Goal: Task Accomplishment & Management: Use online tool/utility

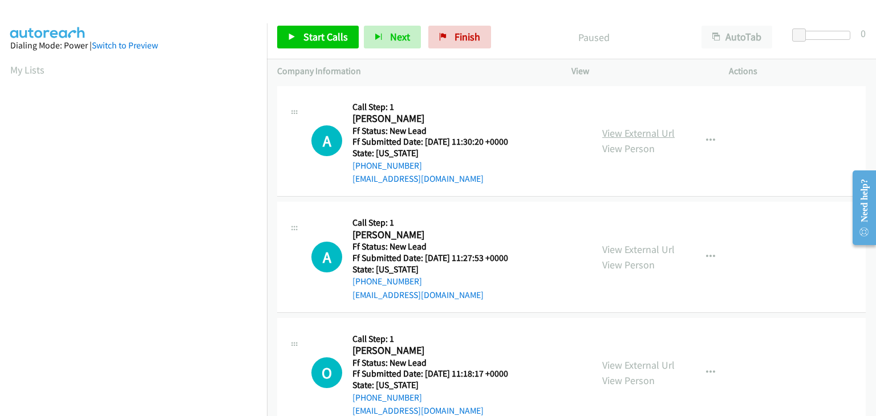
click at [642, 132] on link "View External Url" at bounding box center [638, 133] width 72 height 13
click at [350, 42] on link "Start Calls" at bounding box center [318, 37] width 82 height 23
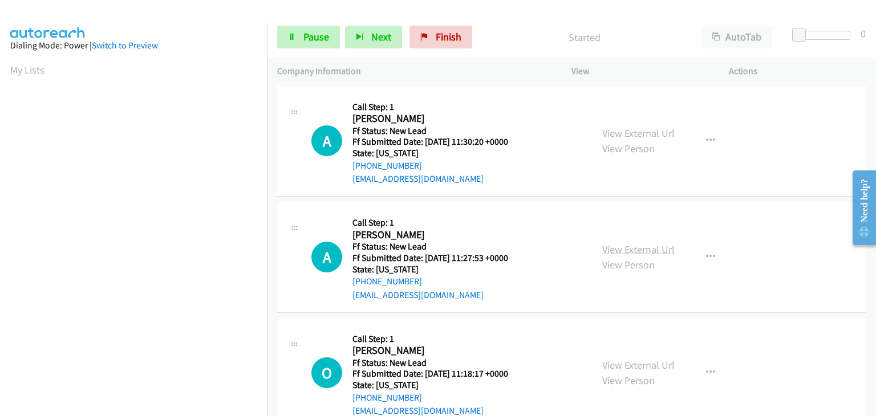
click at [619, 243] on link "View External Url" at bounding box center [638, 249] width 72 height 13
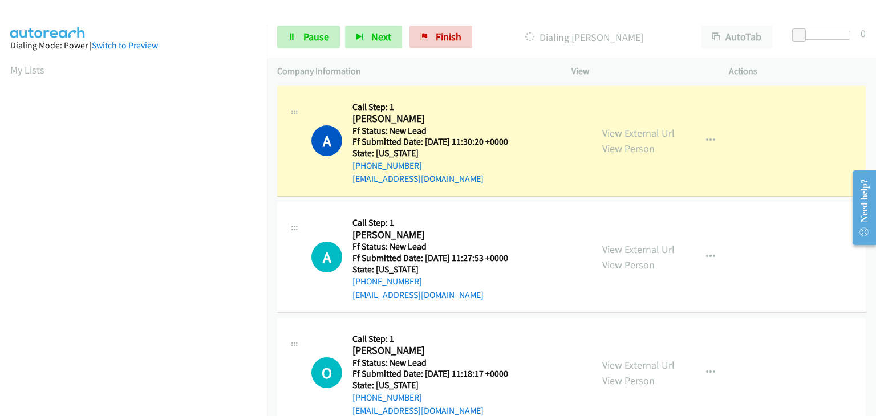
scroll to position [57, 0]
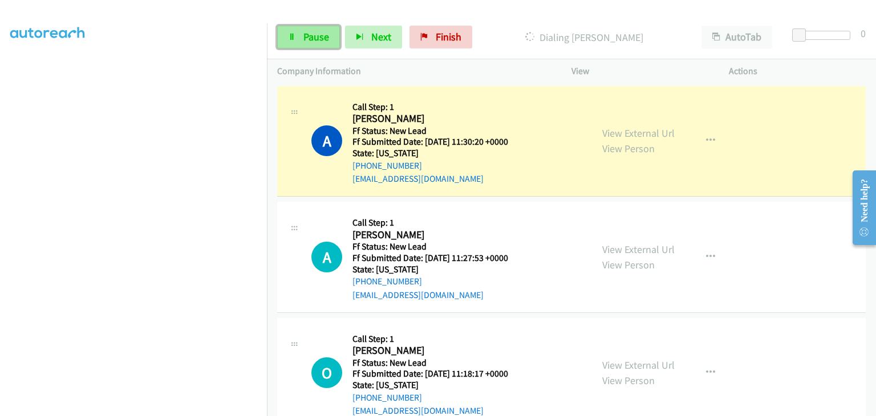
click at [332, 44] on link "Pause" at bounding box center [308, 37] width 63 height 23
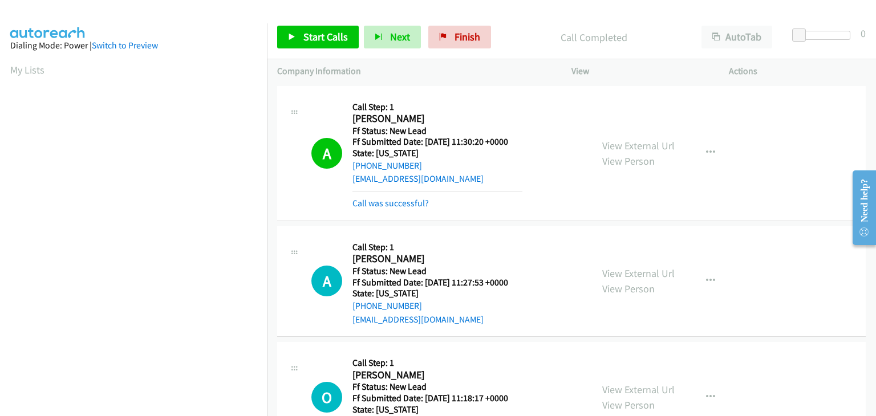
scroll to position [224, 0]
click at [396, 206] on link "Call was successful?" at bounding box center [391, 203] width 76 height 11
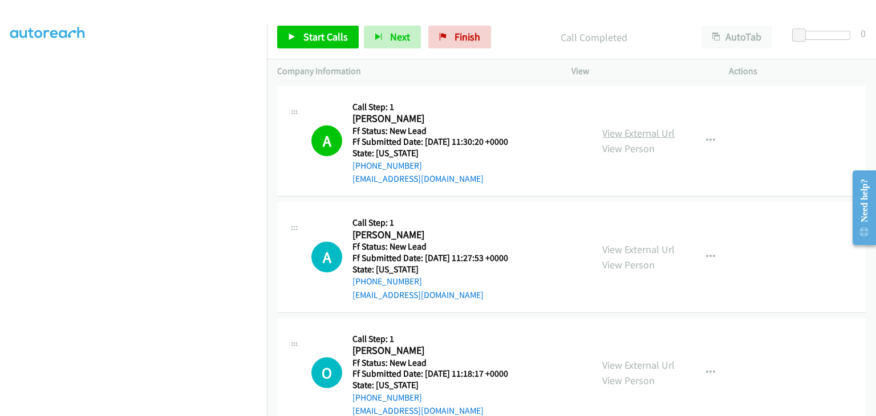
click at [622, 136] on link "View External Url" at bounding box center [638, 133] width 72 height 13
click at [331, 39] on span "Start Calls" at bounding box center [326, 36] width 45 height 13
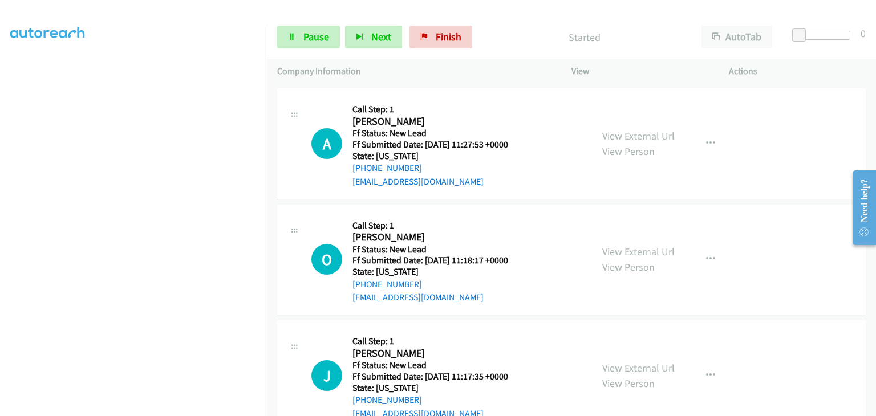
scroll to position [114, 0]
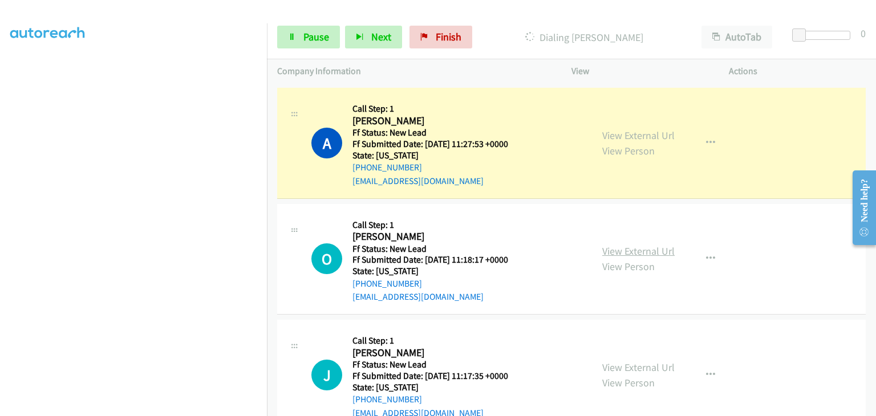
click at [633, 247] on link "View External Url" at bounding box center [638, 251] width 72 height 13
click at [319, 42] on span "Pause" at bounding box center [317, 36] width 26 height 13
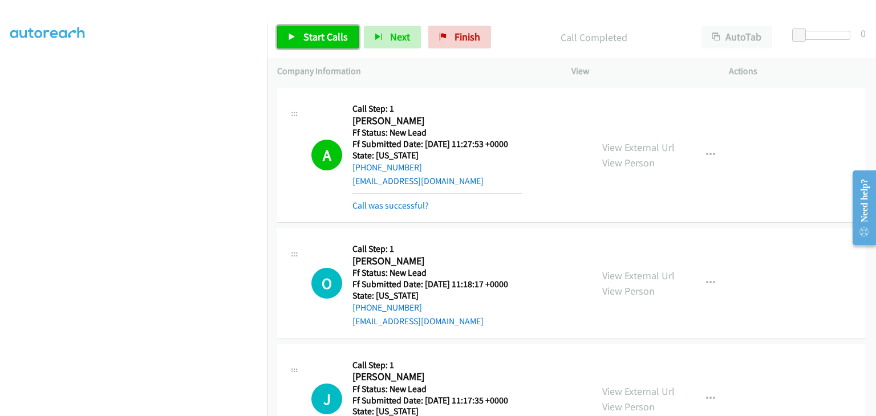
click at [326, 40] on span "Start Calls" at bounding box center [326, 36] width 45 height 13
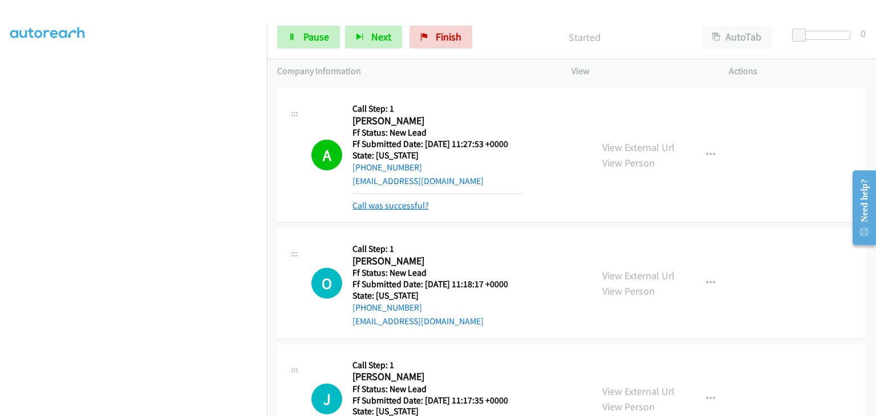
click at [422, 205] on link "Call was successful?" at bounding box center [391, 205] width 76 height 11
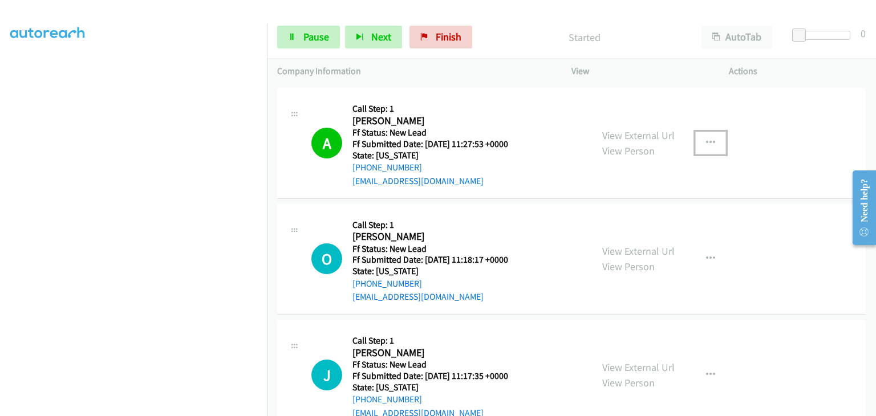
click at [706, 141] on icon "button" at bounding box center [710, 143] width 9 height 9
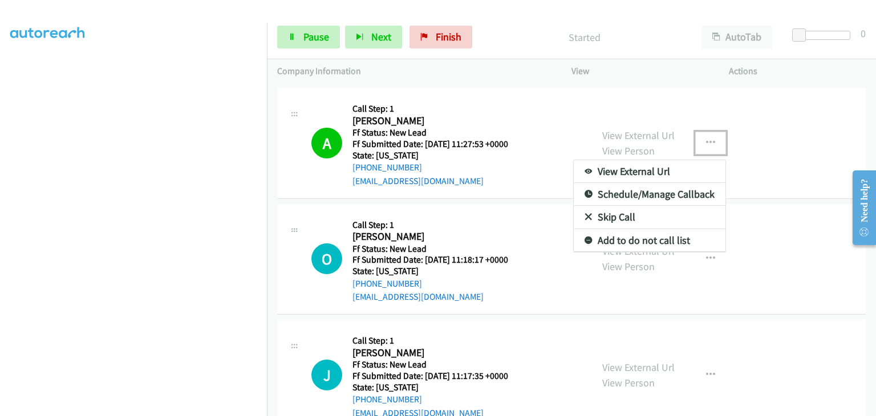
click at [646, 239] on link "Add to do not call list" at bounding box center [650, 240] width 152 height 23
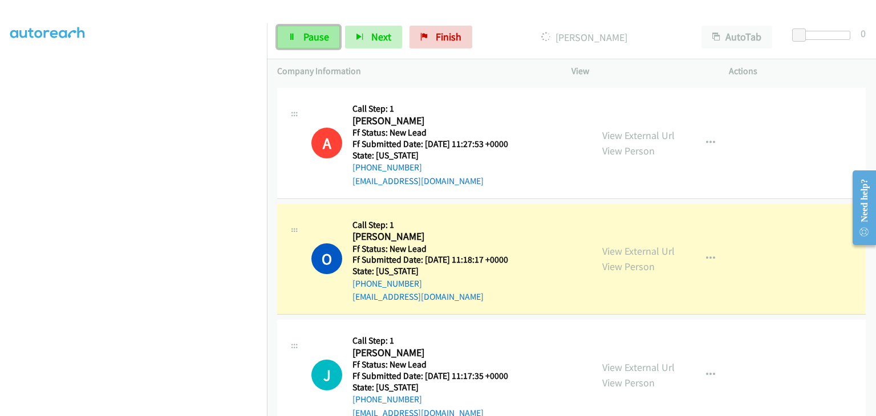
drag, startPoint x: 329, startPoint y: 37, endPoint x: 316, endPoint y: 36, distance: 13.1
click at [328, 36] on link "Pause" at bounding box center [308, 37] width 63 height 23
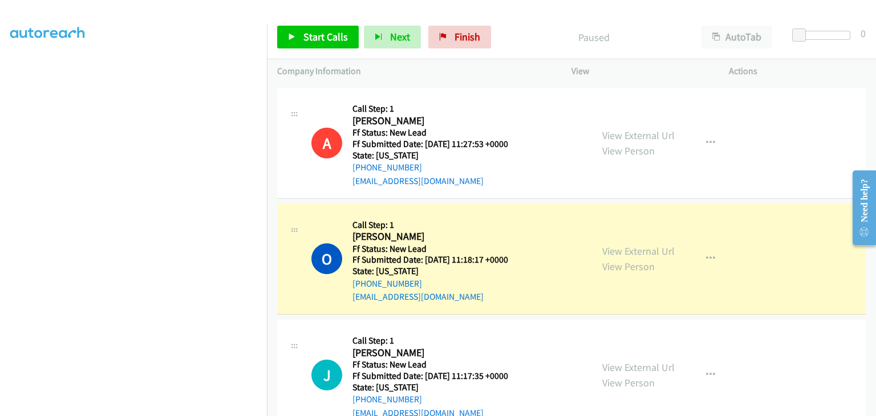
scroll to position [224, 0]
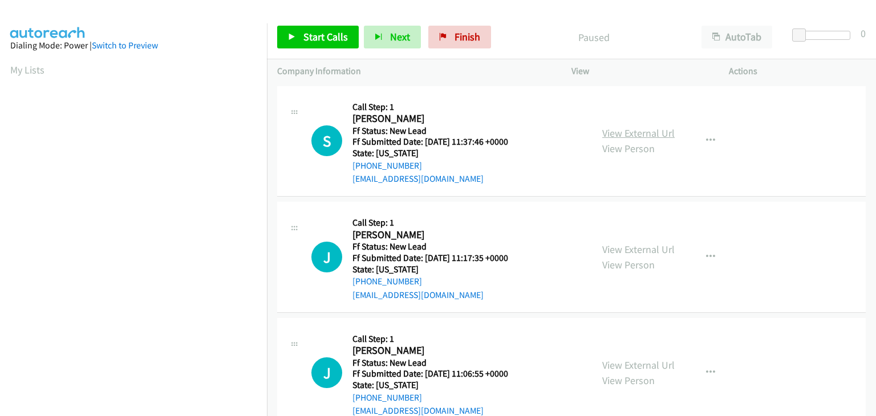
click at [632, 131] on link "View External Url" at bounding box center [638, 133] width 72 height 13
click at [341, 42] on span "Start Calls" at bounding box center [326, 36] width 45 height 13
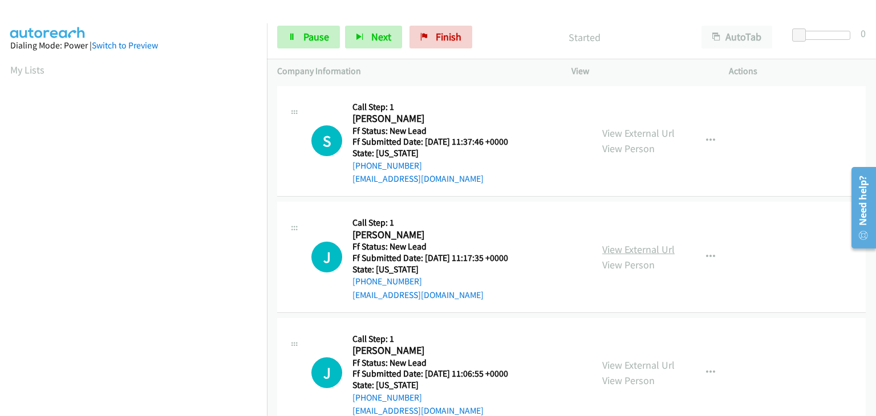
click at [624, 243] on link "View External Url" at bounding box center [638, 249] width 72 height 13
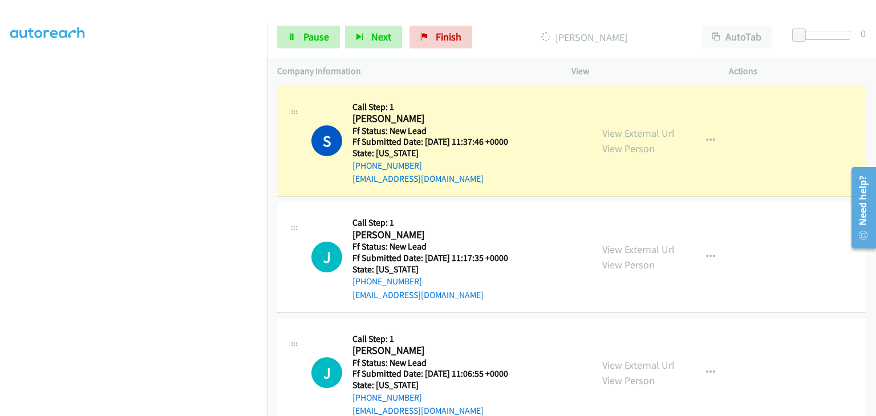
scroll to position [224, 0]
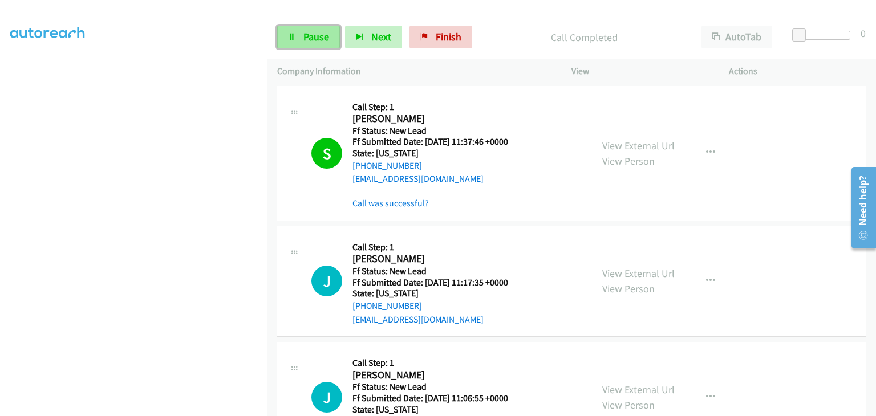
click at [323, 26] on link "Pause" at bounding box center [308, 37] width 63 height 23
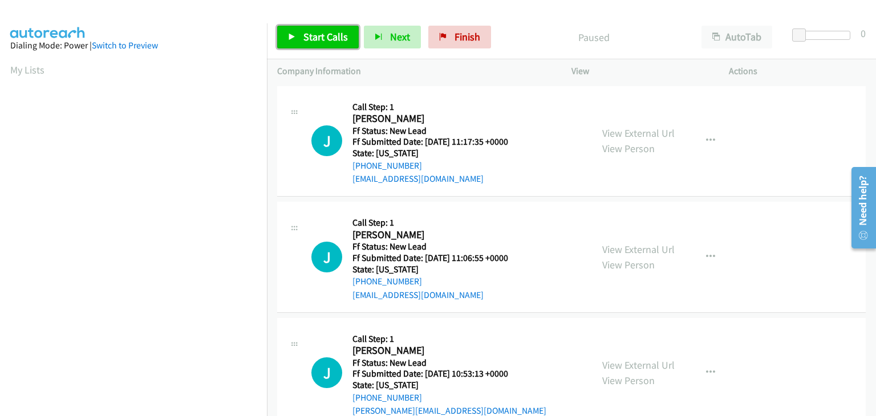
click at [336, 38] on span "Start Calls" at bounding box center [326, 36] width 45 height 13
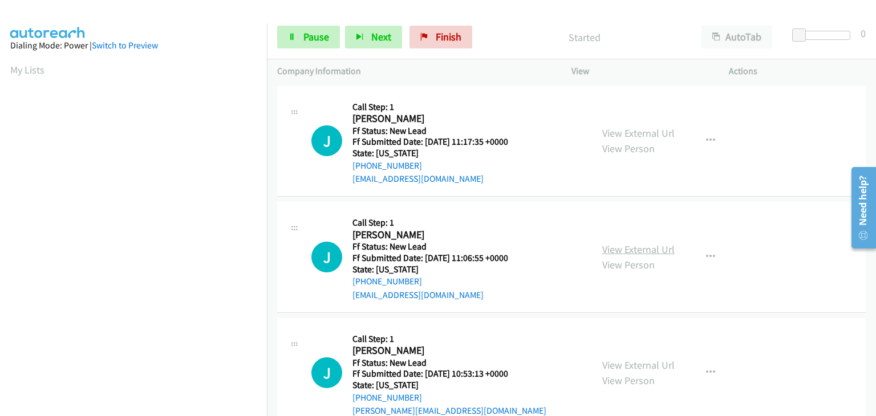
click at [637, 253] on link "View External Url" at bounding box center [638, 249] width 72 height 13
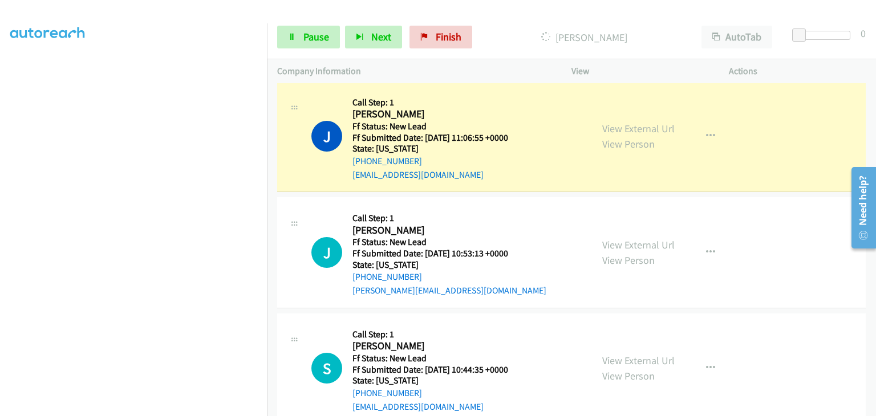
scroll to position [169, 0]
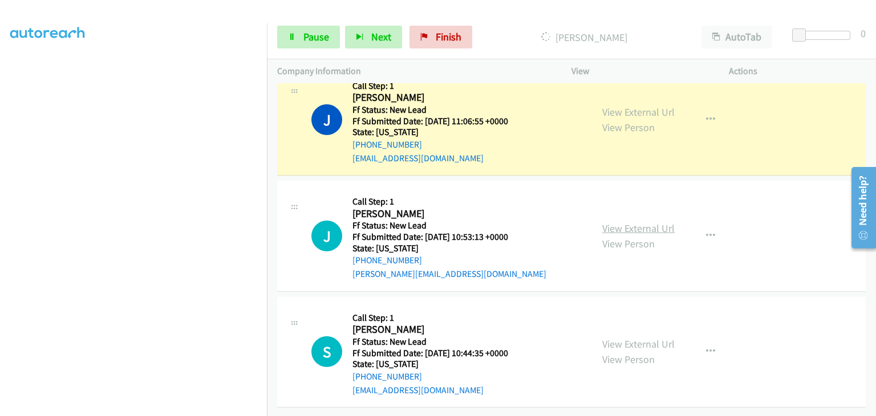
click at [654, 224] on link "View External Url" at bounding box center [638, 228] width 72 height 13
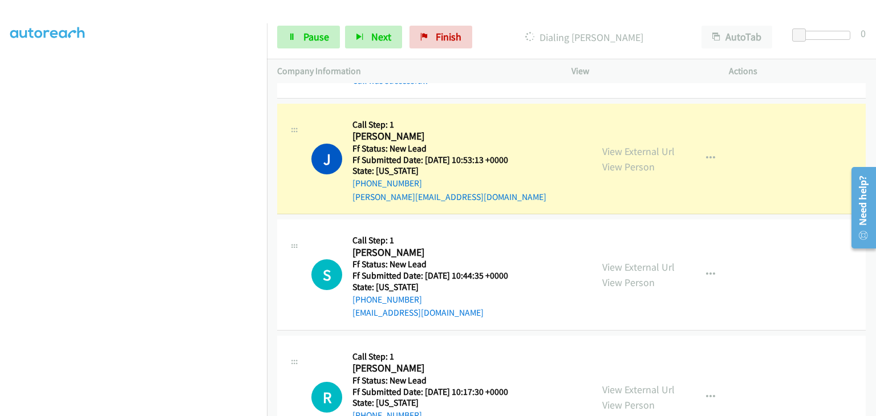
scroll to position [283, 0]
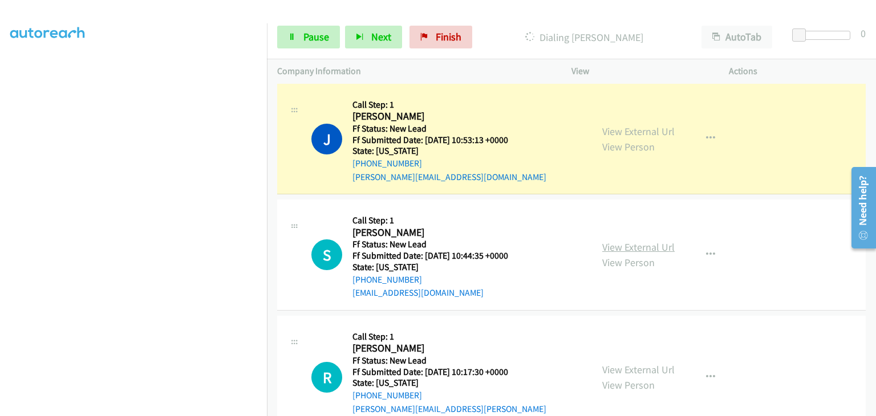
click at [611, 251] on link "View External Url" at bounding box center [638, 247] width 72 height 13
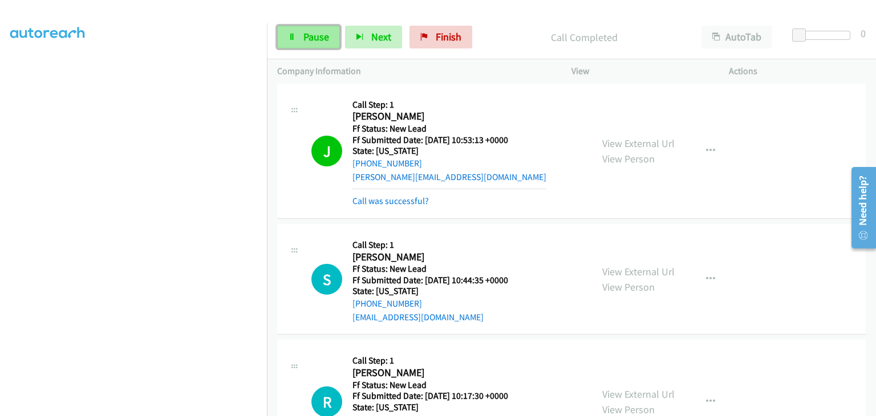
click at [322, 37] on span "Pause" at bounding box center [317, 36] width 26 height 13
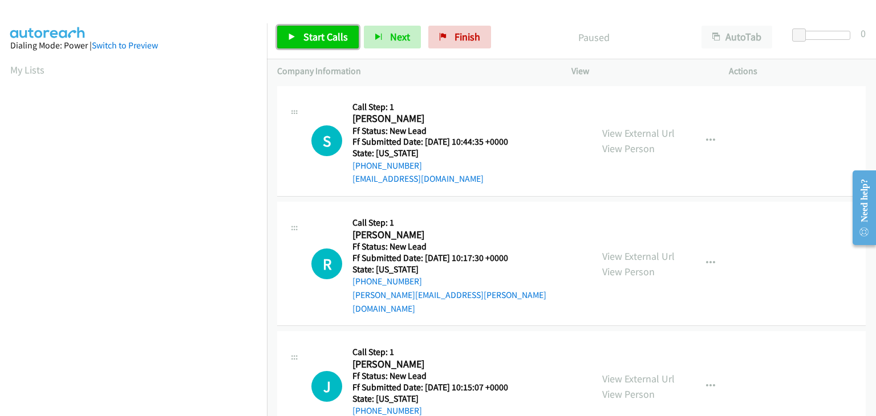
click at [327, 39] on span "Start Calls" at bounding box center [326, 36] width 45 height 13
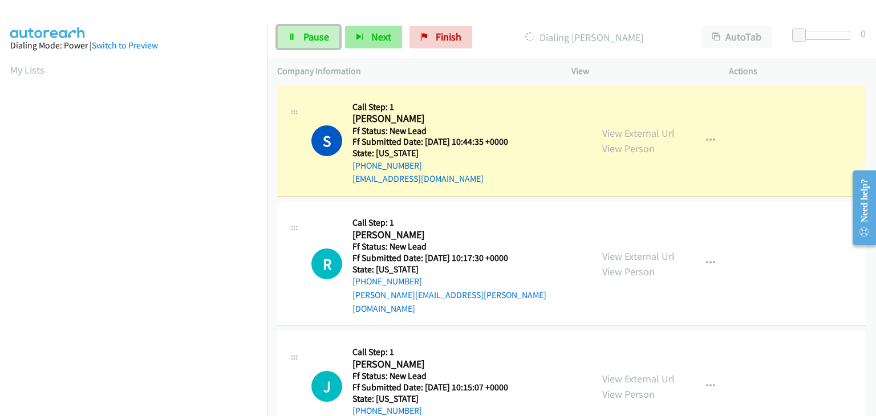
drag, startPoint x: 331, startPoint y: 37, endPoint x: 350, endPoint y: 47, distance: 21.4
click at [331, 37] on link "Pause" at bounding box center [308, 37] width 63 height 23
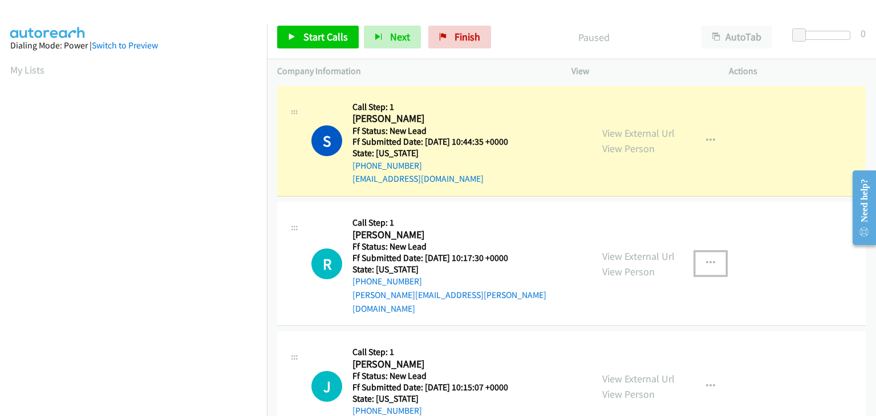
click at [710, 259] on icon "button" at bounding box center [710, 263] width 9 height 9
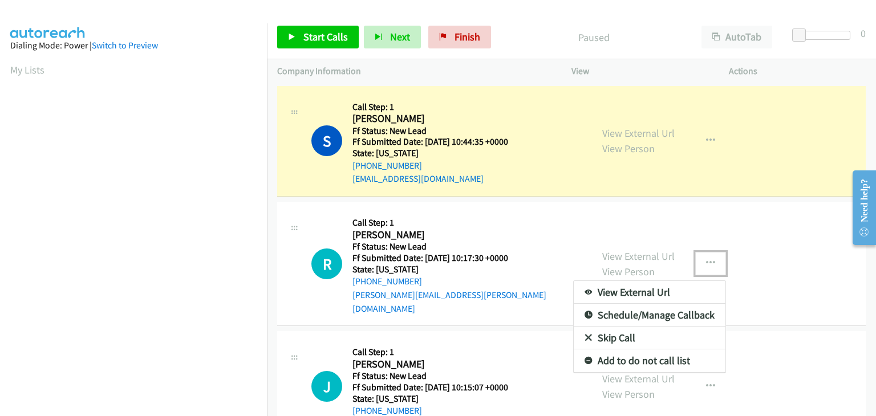
click at [634, 333] on link "Skip Call" at bounding box center [650, 338] width 152 height 23
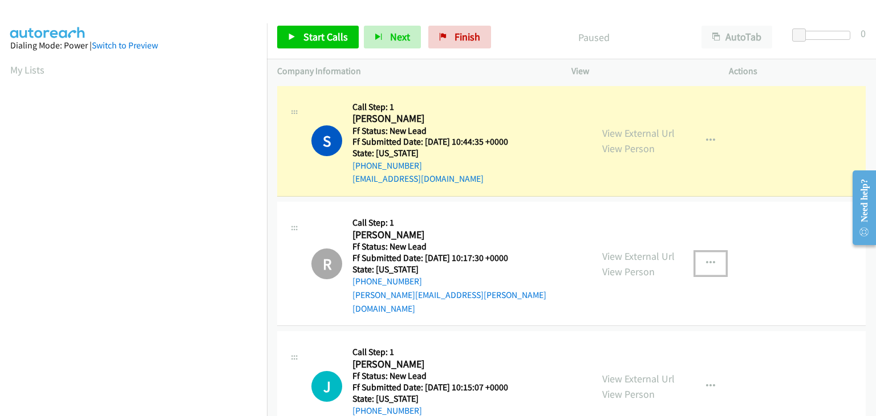
scroll to position [224, 0]
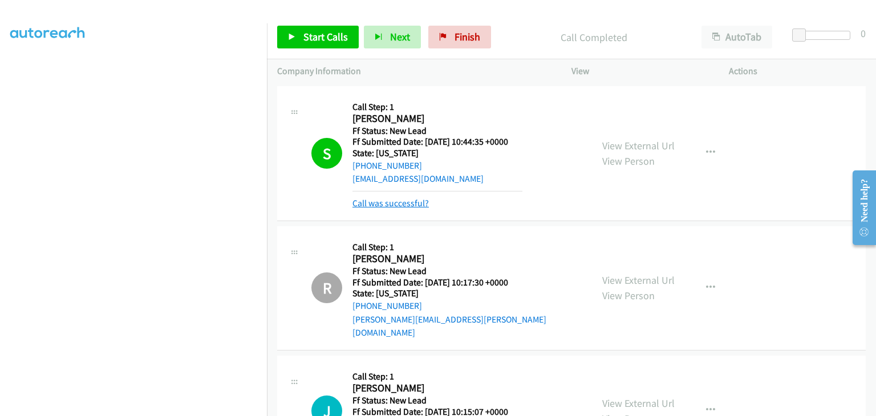
click at [412, 203] on link "Call was successful?" at bounding box center [391, 203] width 76 height 11
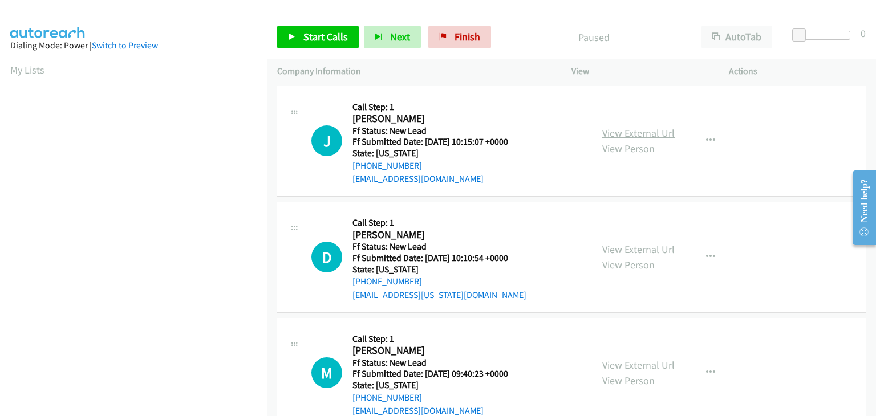
click at [626, 138] on link "View External Url" at bounding box center [638, 133] width 72 height 13
click at [311, 35] on span "Start Calls" at bounding box center [326, 36] width 45 height 13
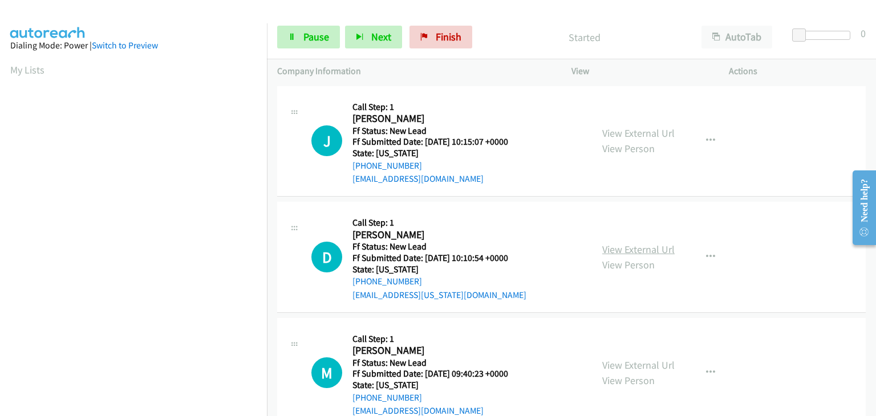
click at [614, 253] on link "View External Url" at bounding box center [638, 249] width 72 height 13
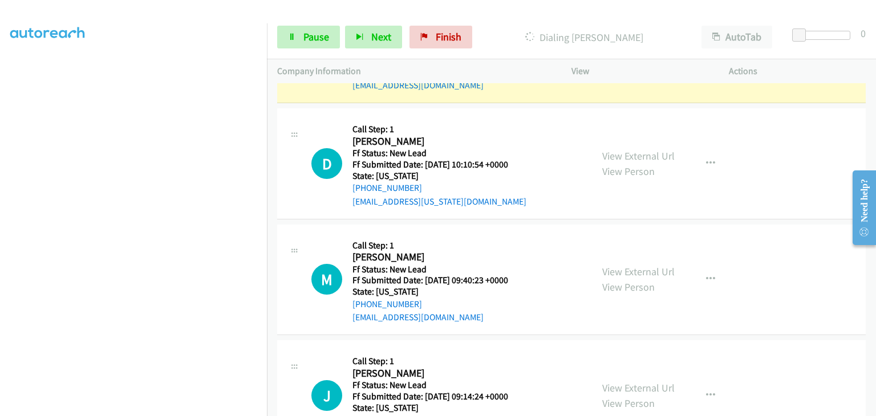
scroll to position [114, 0]
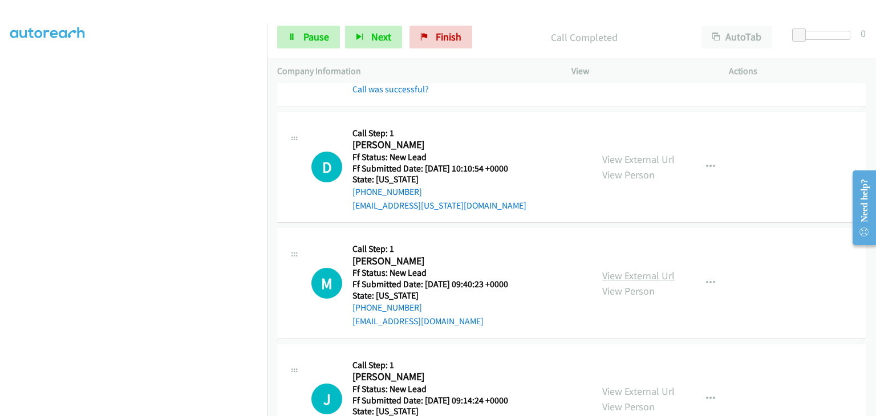
click at [622, 278] on link "View External Url" at bounding box center [638, 275] width 72 height 13
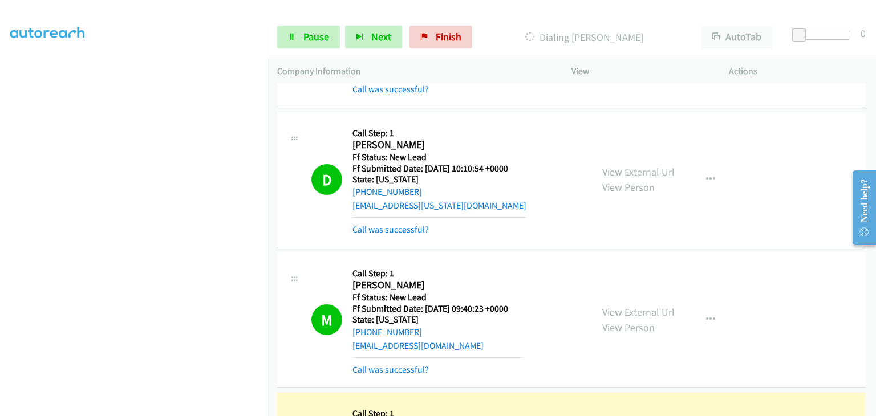
scroll to position [171, 0]
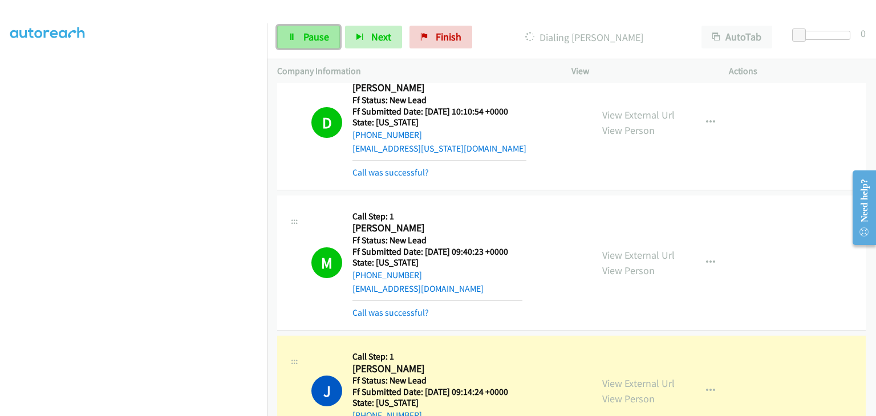
drag, startPoint x: 310, startPoint y: 39, endPoint x: 319, endPoint y: 43, distance: 10.7
click at [310, 39] on span "Pause" at bounding box center [317, 36] width 26 height 13
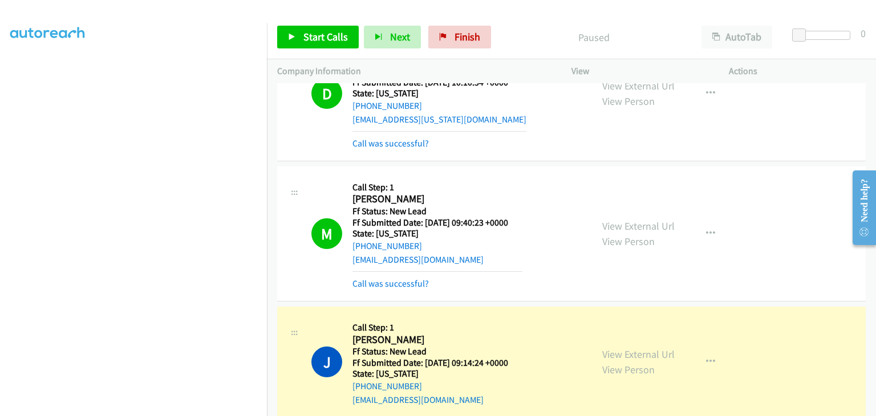
scroll to position [228, 0]
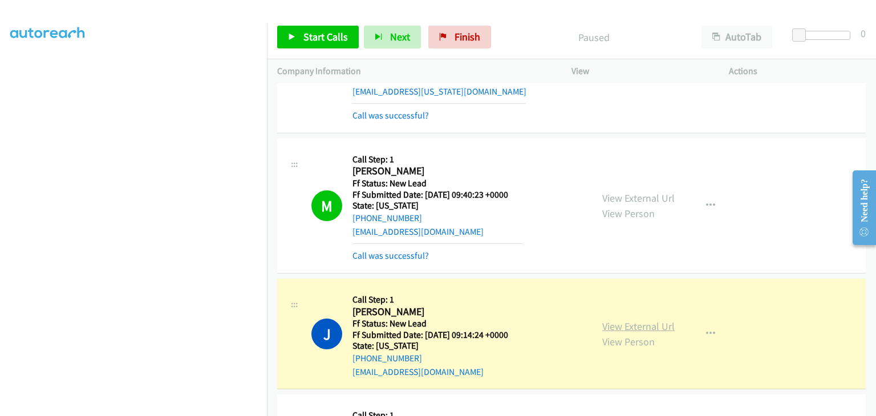
click at [640, 325] on link "View External Url" at bounding box center [638, 326] width 72 height 13
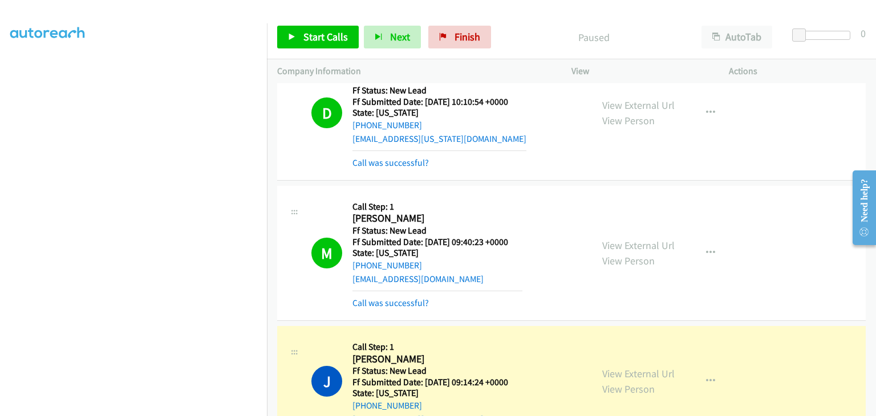
scroll to position [114, 0]
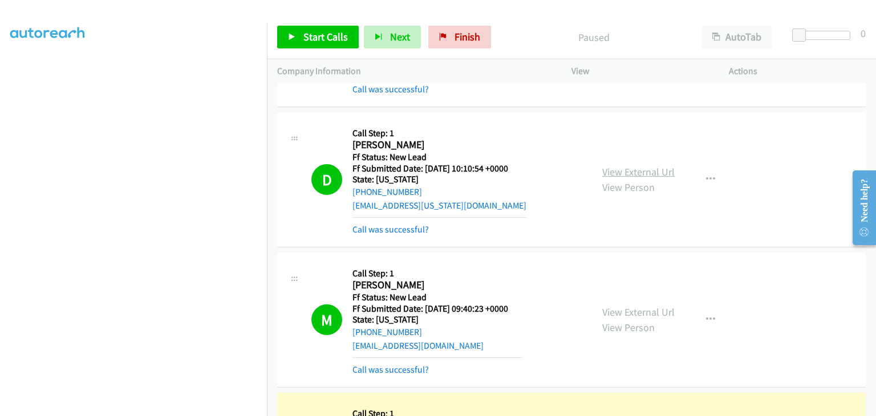
click at [623, 171] on link "View External Url" at bounding box center [638, 171] width 72 height 13
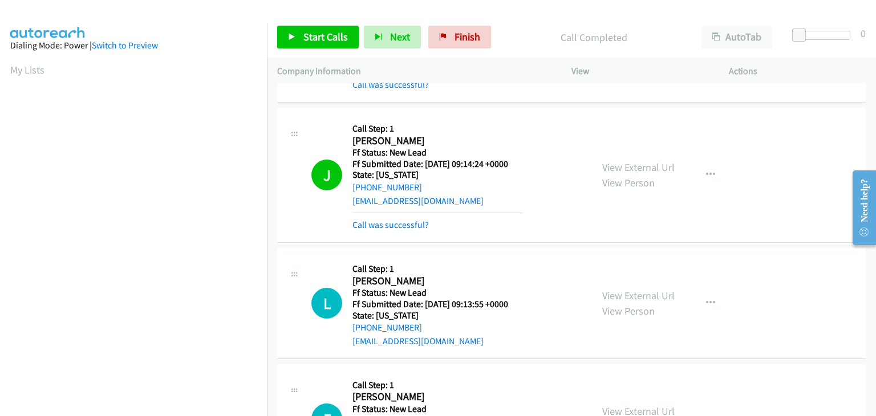
scroll to position [224, 0]
click at [413, 224] on link "Call was successful?" at bounding box center [391, 225] width 76 height 11
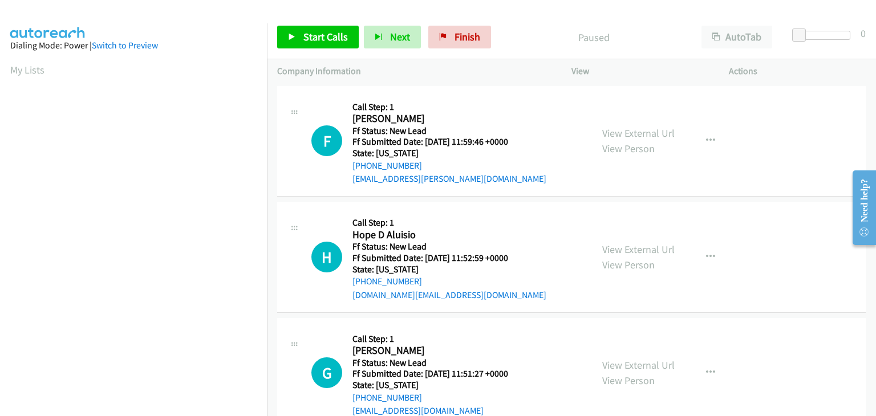
scroll to position [224, 0]
click at [624, 129] on link "View External Url" at bounding box center [638, 133] width 72 height 13
click at [309, 31] on span "Start Calls" at bounding box center [326, 36] width 45 height 13
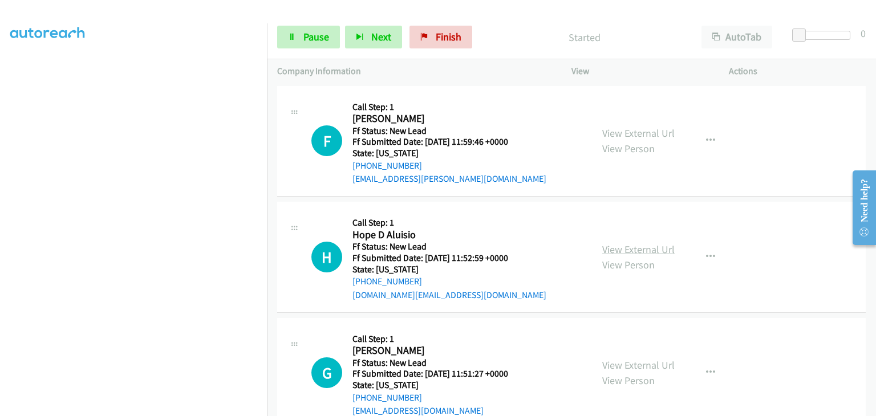
click at [637, 254] on link "View External Url" at bounding box center [638, 249] width 72 height 13
click at [334, 47] on link "Pause" at bounding box center [308, 37] width 63 height 23
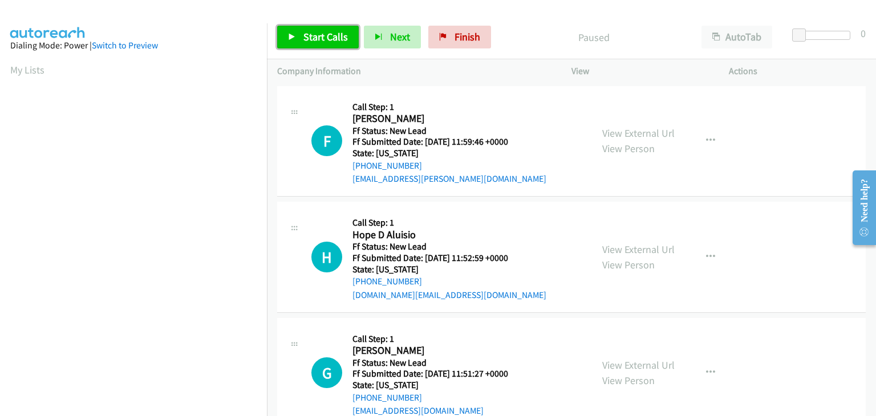
click at [338, 35] on span "Start Calls" at bounding box center [326, 36] width 45 height 13
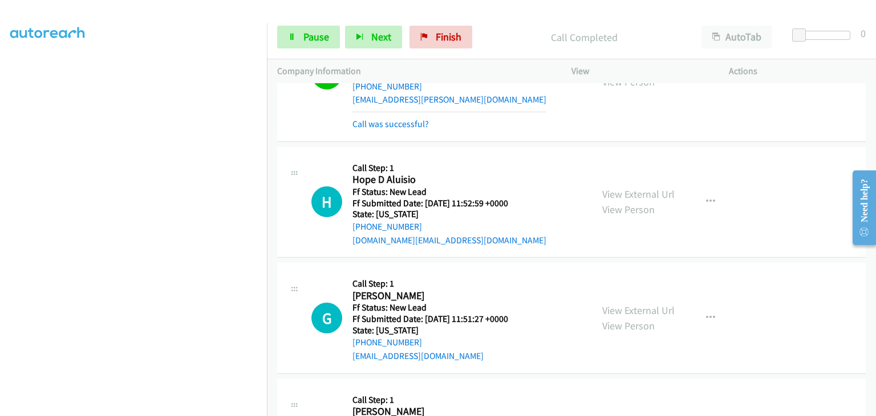
scroll to position [114, 0]
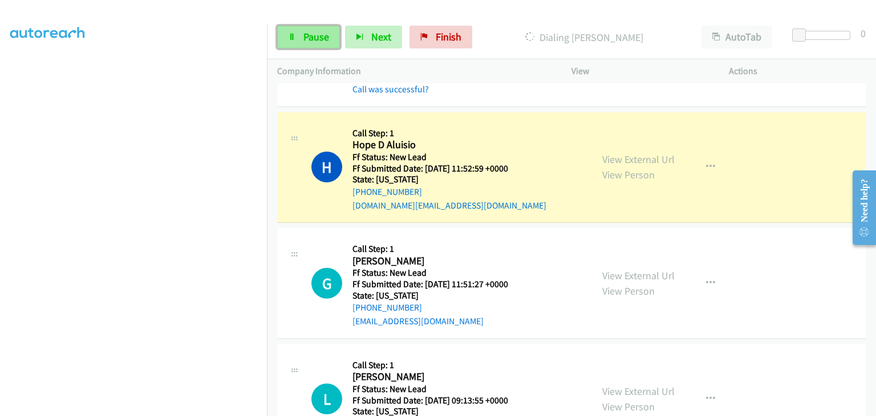
click at [295, 34] on icon at bounding box center [292, 38] width 8 height 8
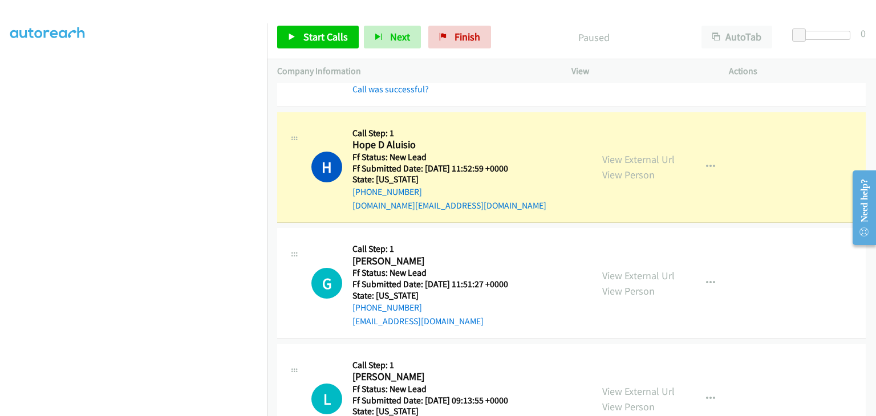
scroll to position [224, 0]
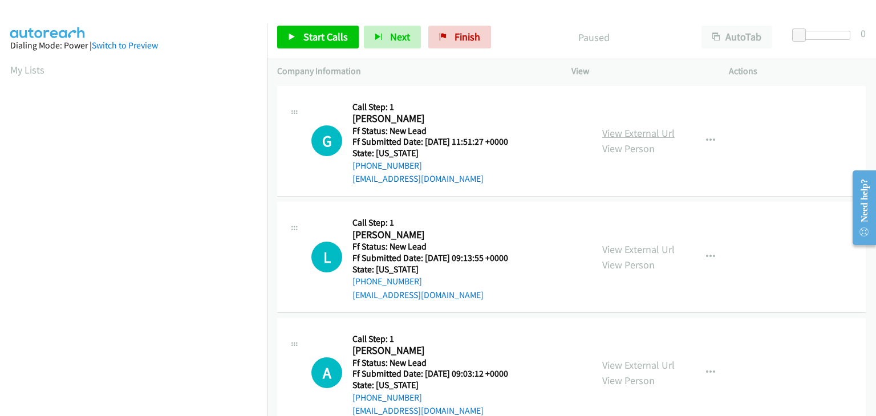
click at [608, 135] on link "View External Url" at bounding box center [638, 133] width 72 height 13
click at [324, 37] on span "Start Calls" at bounding box center [326, 36] width 45 height 13
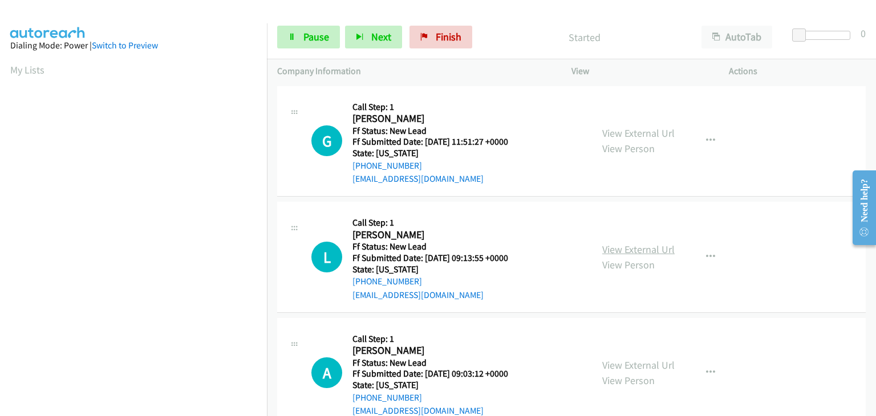
click at [632, 249] on link "View External Url" at bounding box center [638, 249] width 72 height 13
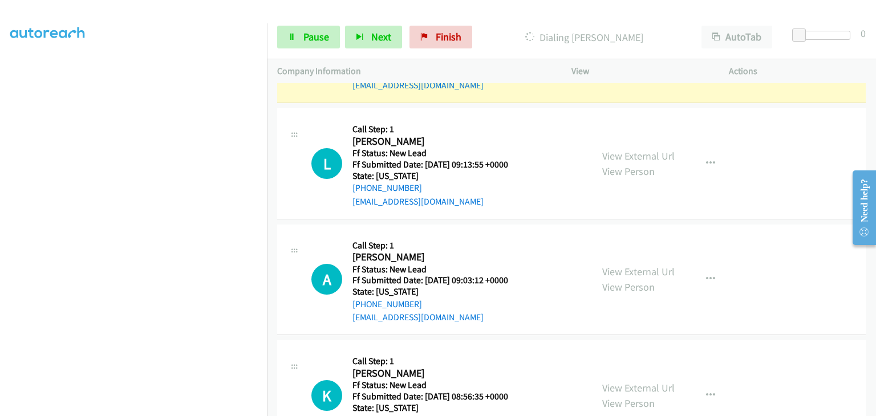
scroll to position [114, 0]
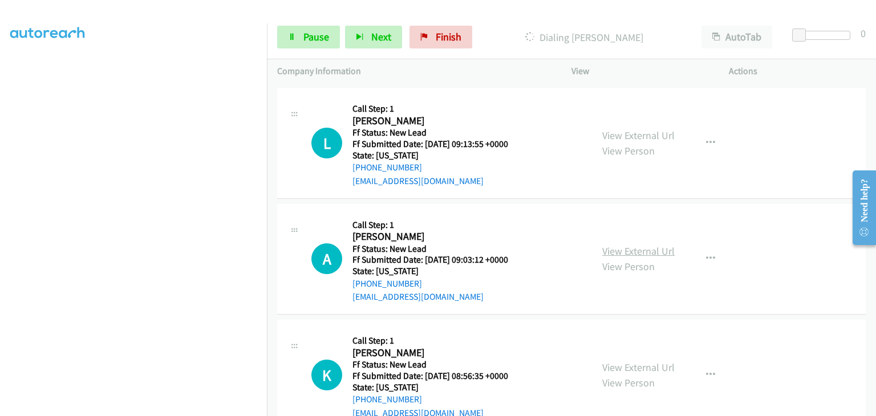
click at [637, 250] on link "View External Url" at bounding box center [638, 251] width 72 height 13
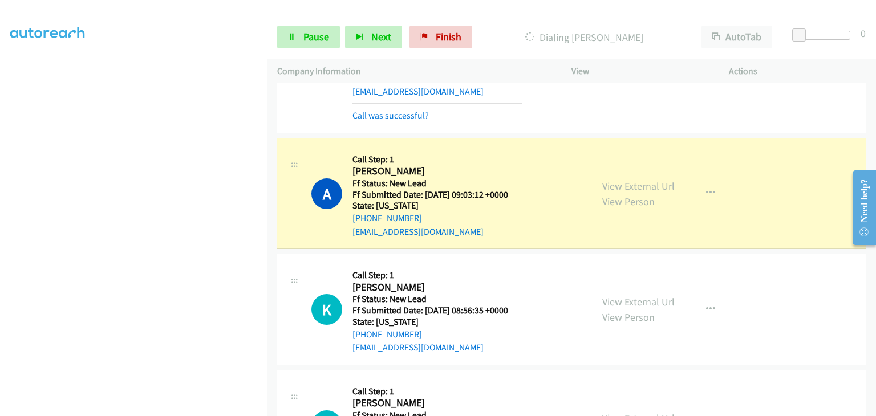
scroll to position [285, 0]
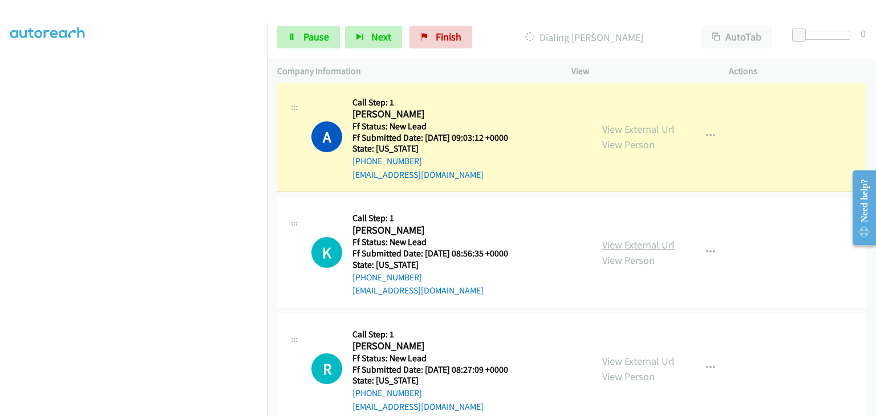
click at [608, 244] on link "View External Url" at bounding box center [638, 244] width 72 height 13
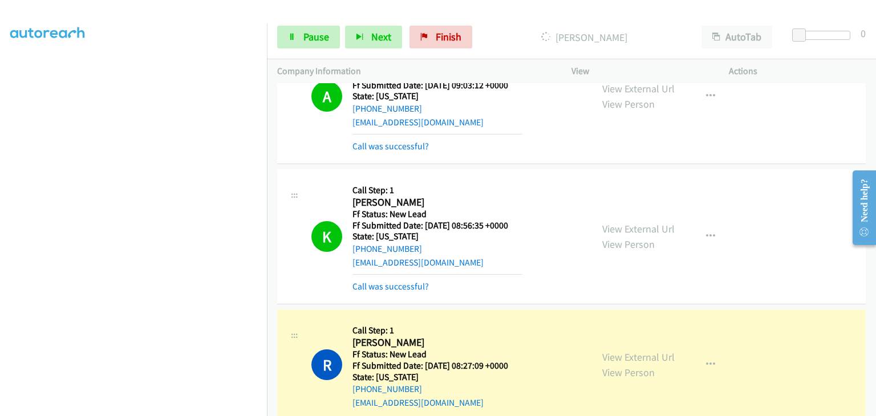
scroll to position [399, 0]
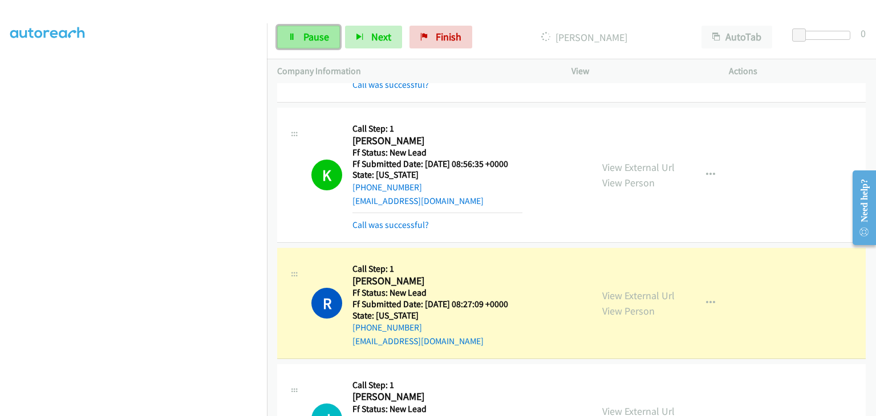
click at [306, 47] on link "Pause" at bounding box center [308, 37] width 63 height 23
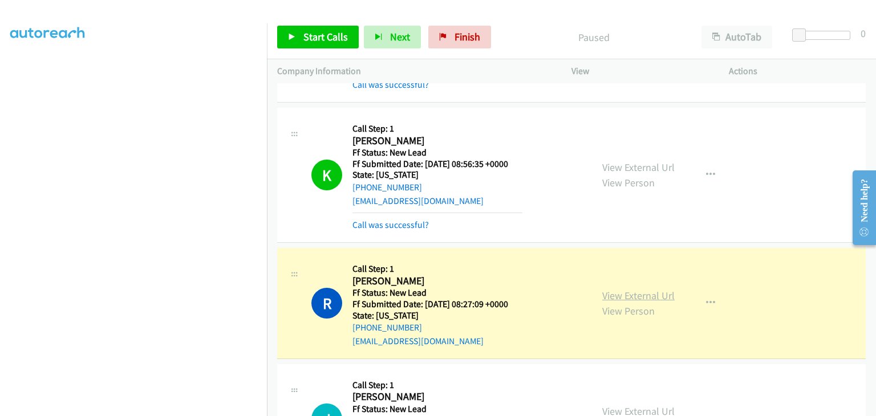
click at [624, 293] on link "View External Url" at bounding box center [638, 295] width 72 height 13
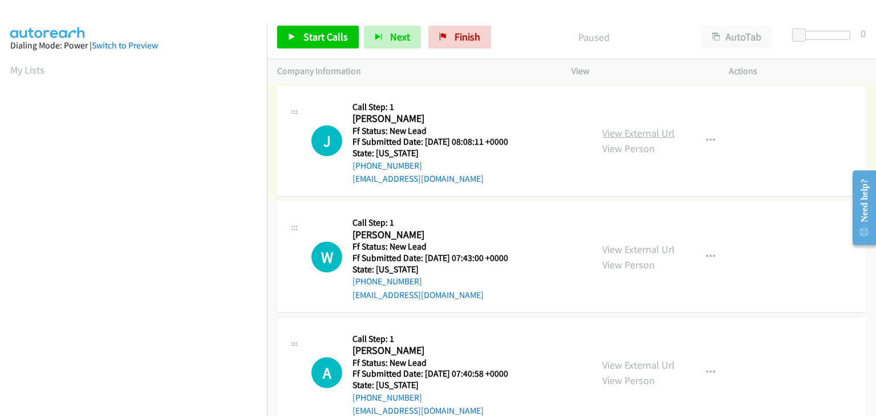
click at [614, 137] on link "View External Url" at bounding box center [638, 133] width 72 height 13
drag, startPoint x: 339, startPoint y: 42, endPoint x: 348, endPoint y: 41, distance: 9.2
click at [339, 42] on span "Start Calls" at bounding box center [326, 36] width 45 height 13
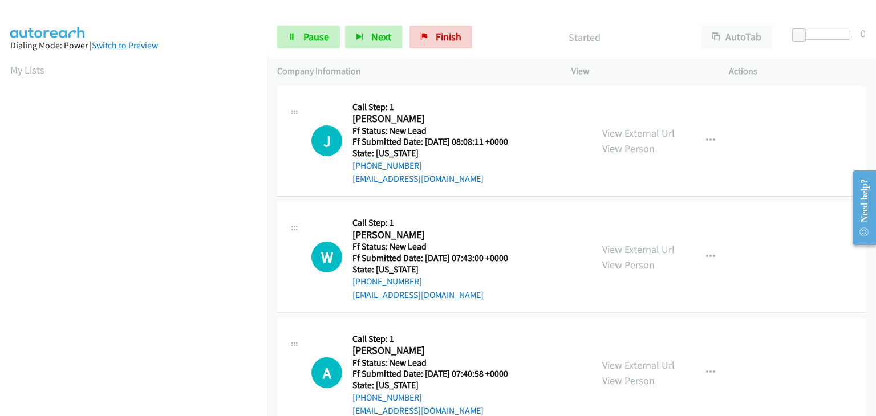
click at [604, 252] on link "View External Url" at bounding box center [638, 249] width 72 height 13
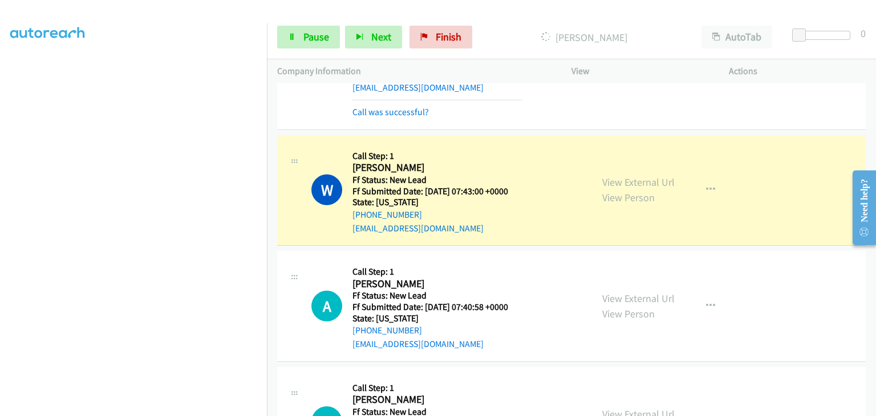
scroll to position [114, 0]
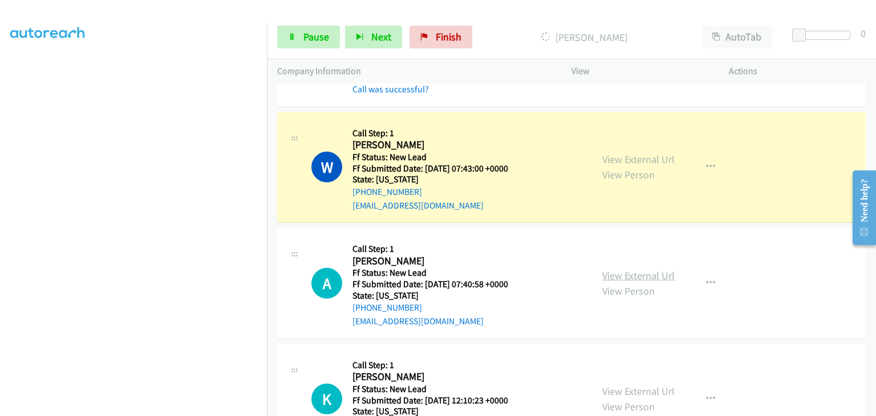
click at [633, 272] on link "View External Url" at bounding box center [638, 275] width 72 height 13
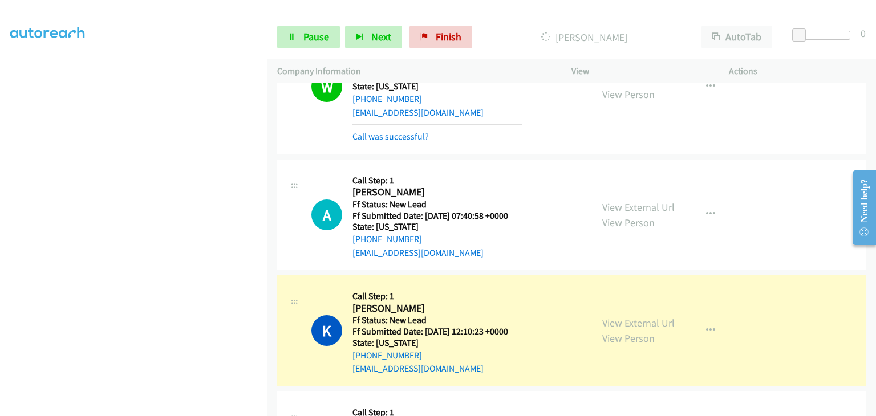
scroll to position [228, 0]
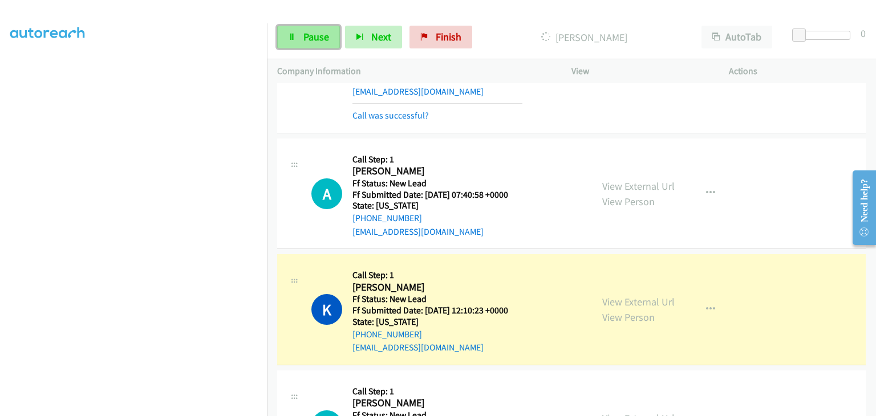
click at [321, 39] on span "Pause" at bounding box center [317, 36] width 26 height 13
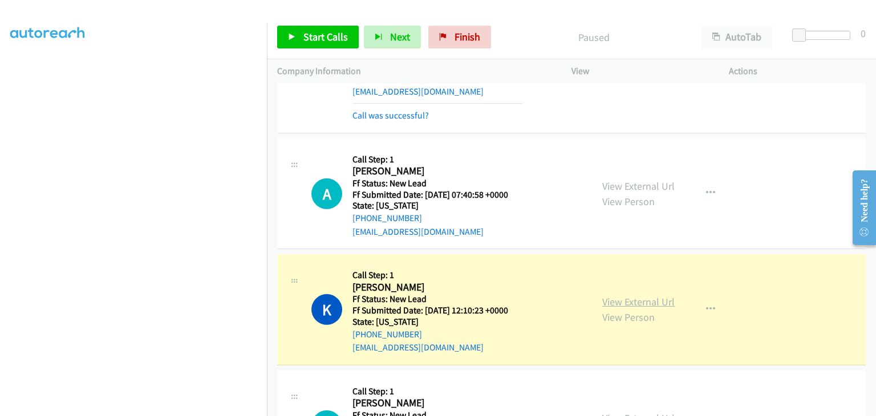
click at [628, 302] on link "View External Url" at bounding box center [638, 302] width 72 height 13
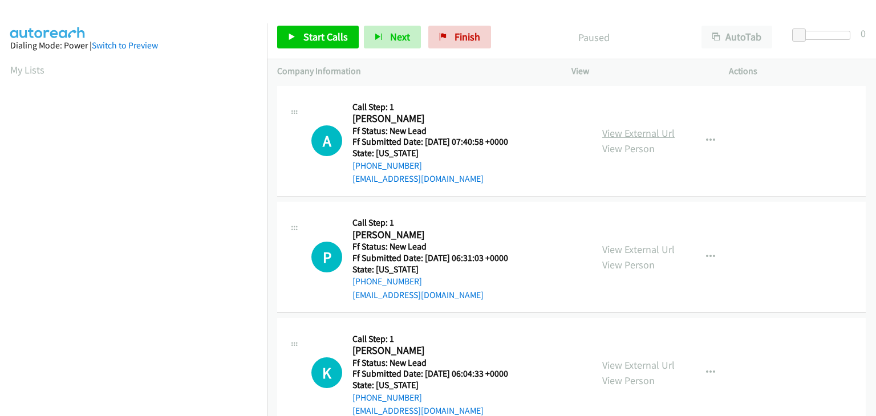
click at [625, 131] on link "View External Url" at bounding box center [638, 133] width 72 height 13
click at [329, 43] on link "Start Calls" at bounding box center [318, 37] width 82 height 23
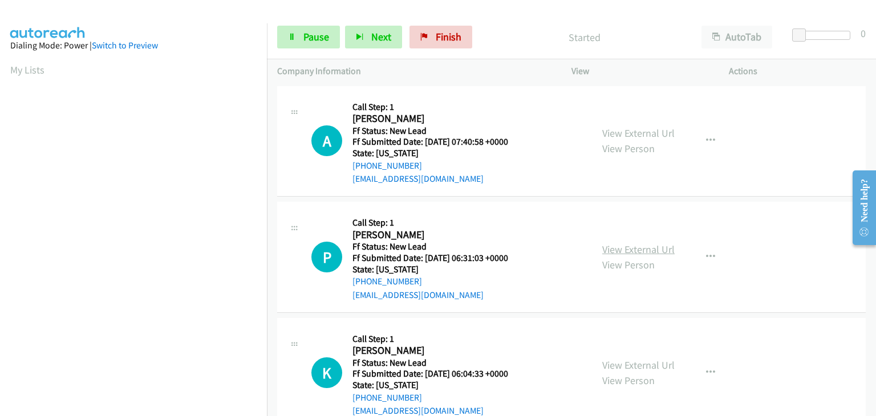
click at [621, 245] on link "View External Url" at bounding box center [638, 249] width 72 height 13
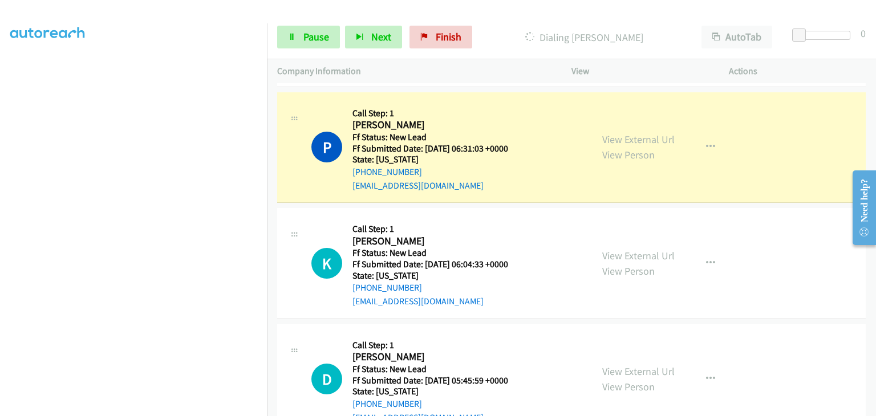
scroll to position [114, 0]
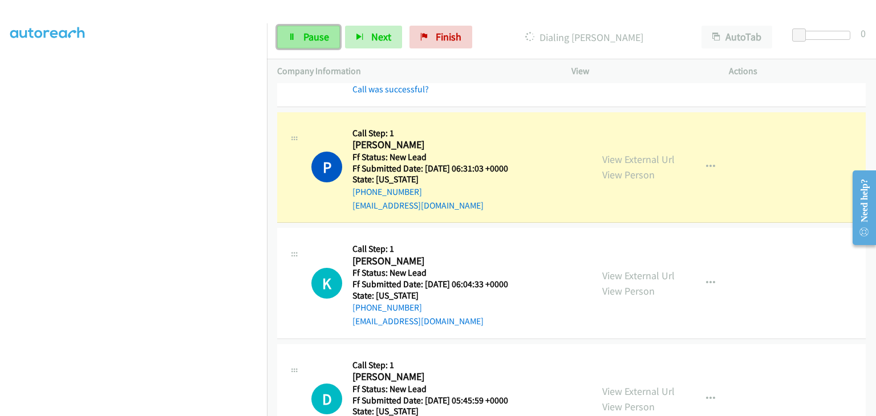
click at [315, 42] on span "Pause" at bounding box center [317, 36] width 26 height 13
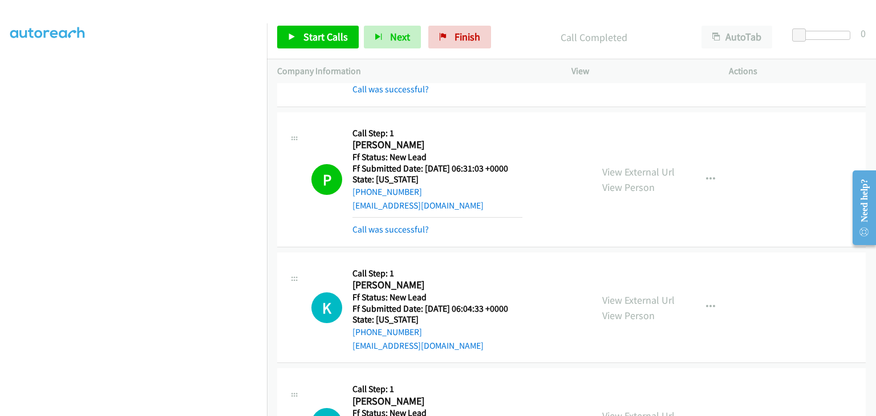
drag, startPoint x: 418, startPoint y: 228, endPoint x: 448, endPoint y: 230, distance: 30.4
click at [426, 230] on link "Call was successful?" at bounding box center [391, 229] width 76 height 11
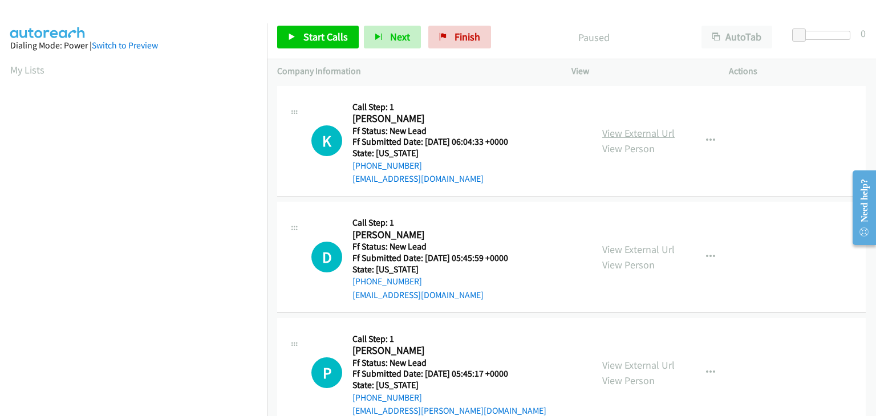
click at [630, 135] on link "View External Url" at bounding box center [638, 133] width 72 height 13
click at [322, 39] on span "Start Calls" at bounding box center [326, 36] width 45 height 13
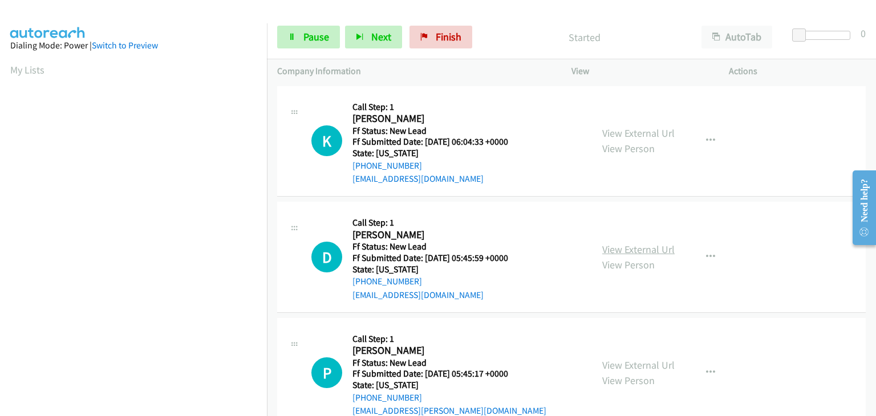
click at [642, 252] on link "View External Url" at bounding box center [638, 249] width 72 height 13
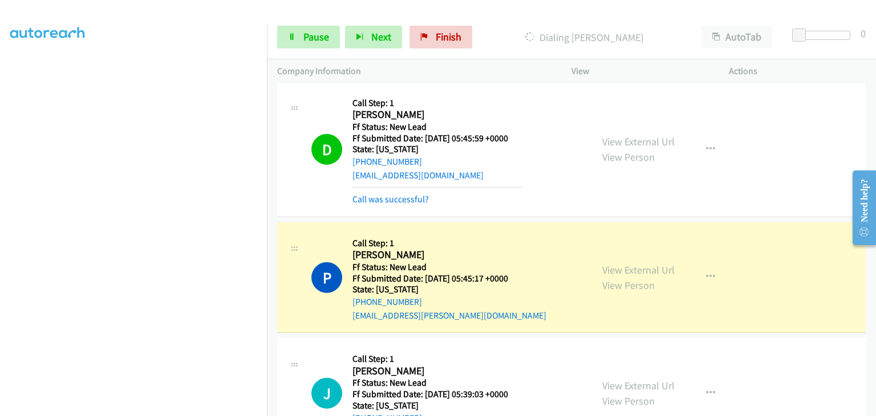
scroll to position [171, 0]
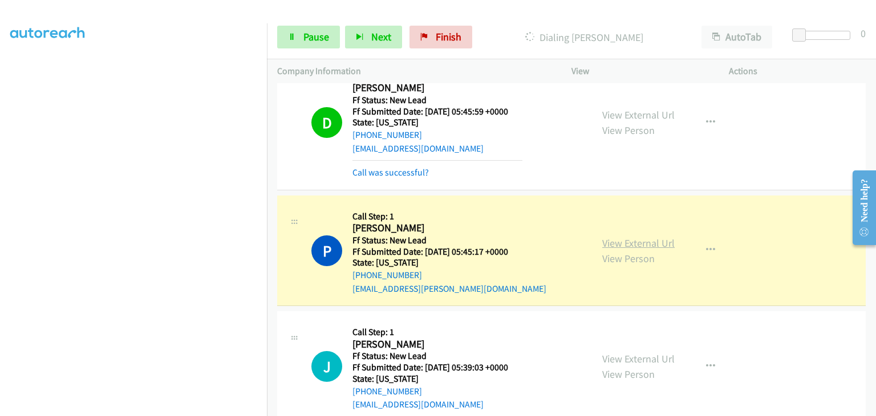
click at [624, 241] on link "View External Url" at bounding box center [638, 243] width 72 height 13
click at [298, 28] on link "Pause" at bounding box center [308, 37] width 63 height 23
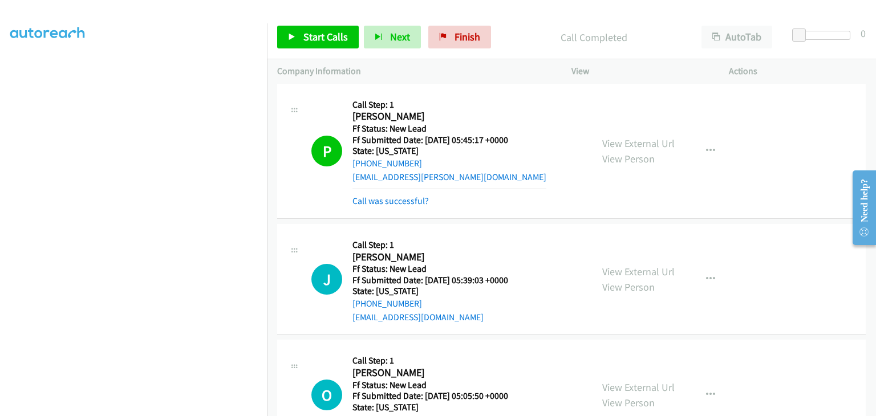
scroll to position [333, 0]
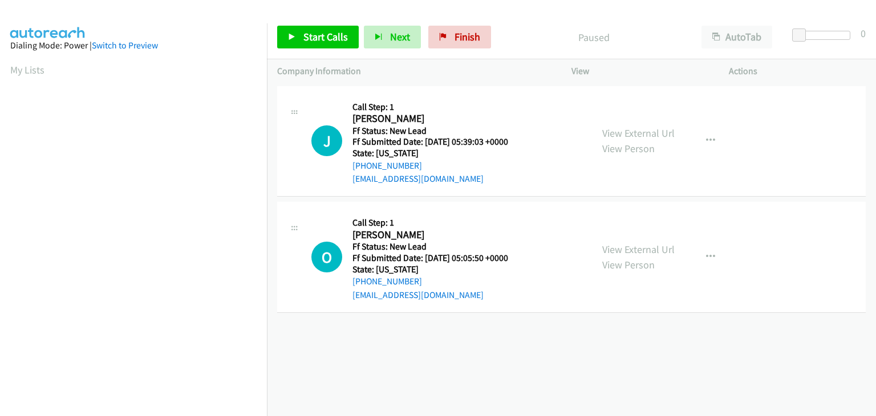
click at [637, 124] on div "View External Url View Person View External Url Email Schedule/Manage Callback …" at bounding box center [676, 141] width 168 height 90
click at [642, 130] on link "View External Url" at bounding box center [638, 133] width 72 height 13
drag, startPoint x: 343, startPoint y: 43, endPoint x: 350, endPoint y: 46, distance: 7.9
click at [343, 43] on span "Start Calls" at bounding box center [326, 36] width 45 height 13
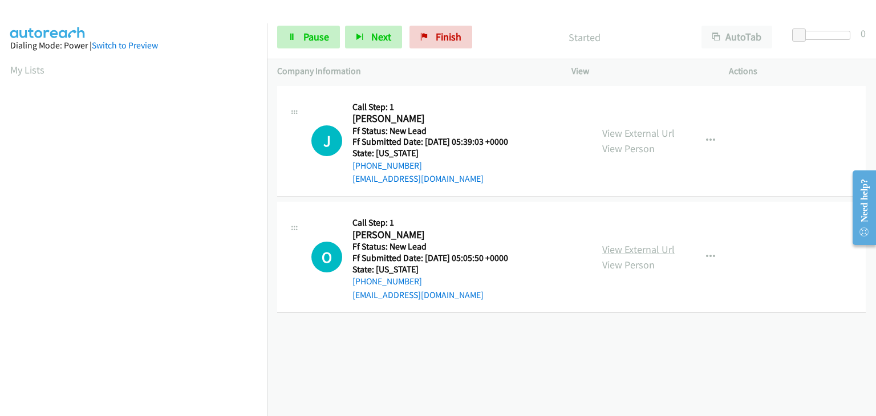
click at [639, 247] on link "View External Url" at bounding box center [638, 249] width 72 height 13
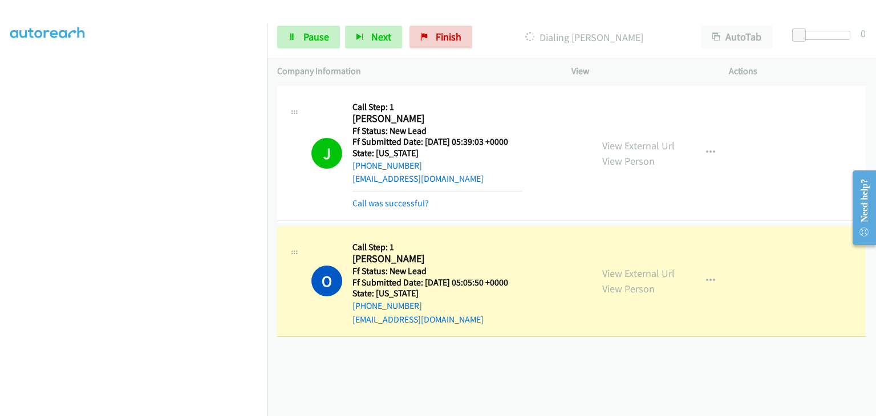
scroll to position [224, 0]
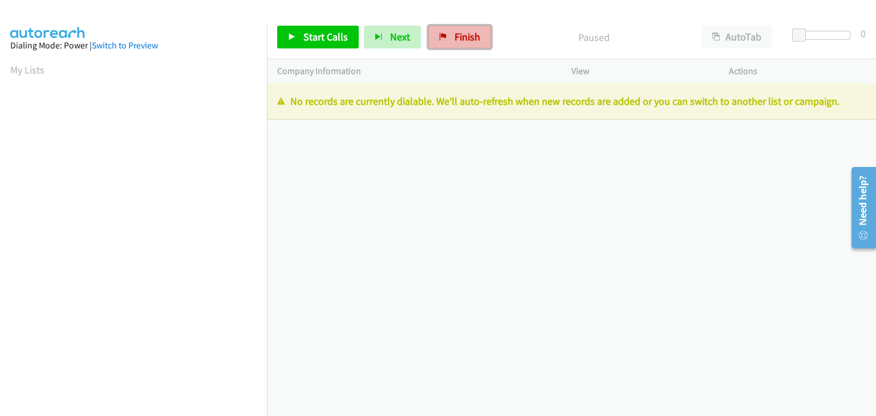
click at [455, 38] on span "Finish" at bounding box center [468, 36] width 26 height 13
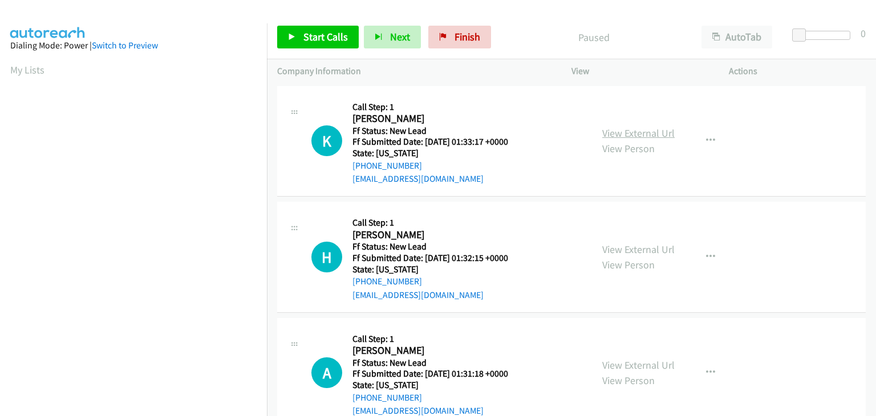
click at [655, 135] on link "View External Url" at bounding box center [638, 133] width 72 height 13
click at [334, 37] on span "Start Calls" at bounding box center [326, 36] width 45 height 13
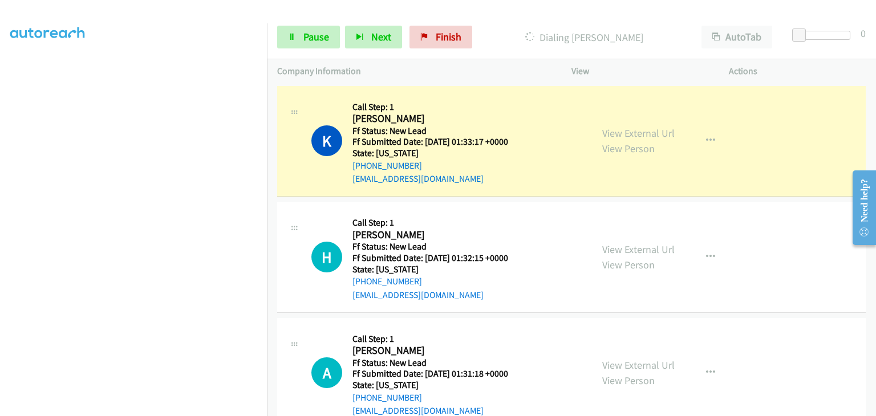
scroll to position [224, 0]
click at [626, 250] on link "View External Url" at bounding box center [638, 249] width 72 height 13
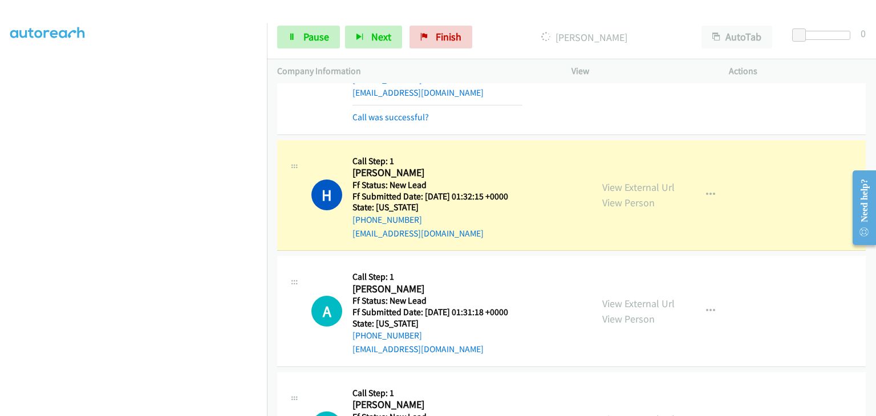
scroll to position [114, 0]
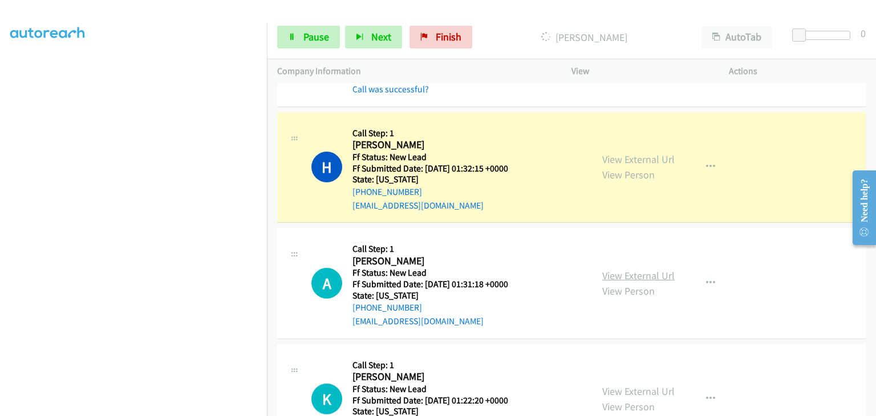
click at [632, 272] on link "View External Url" at bounding box center [638, 275] width 72 height 13
click at [312, 36] on span "Pause" at bounding box center [317, 36] width 26 height 13
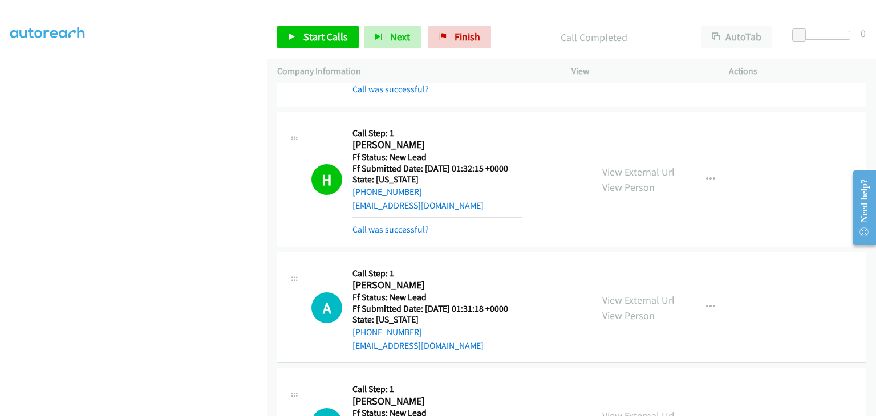
drag, startPoint x: 393, startPoint y: 228, endPoint x: 485, endPoint y: 224, distance: 92.5
click at [393, 228] on link "Call was successful?" at bounding box center [391, 229] width 76 height 11
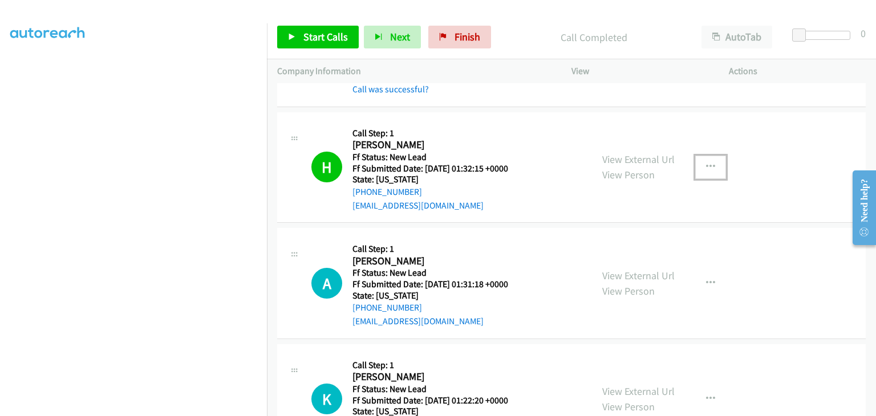
click at [707, 172] on button "button" at bounding box center [710, 167] width 31 height 23
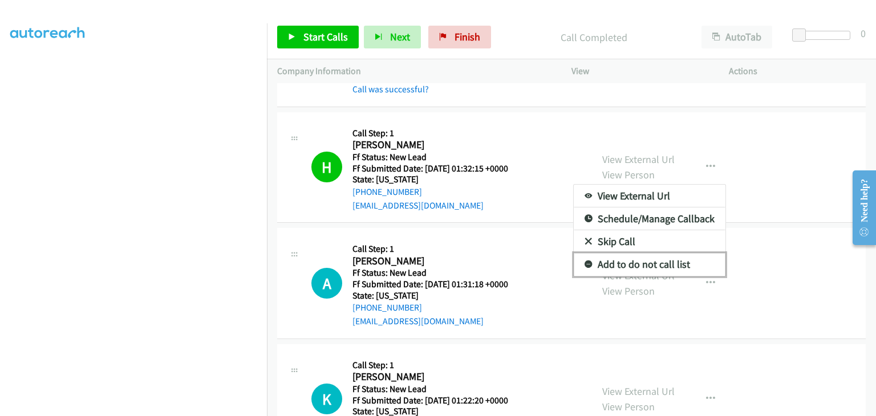
click at [640, 258] on link "Add to do not call list" at bounding box center [650, 264] width 152 height 23
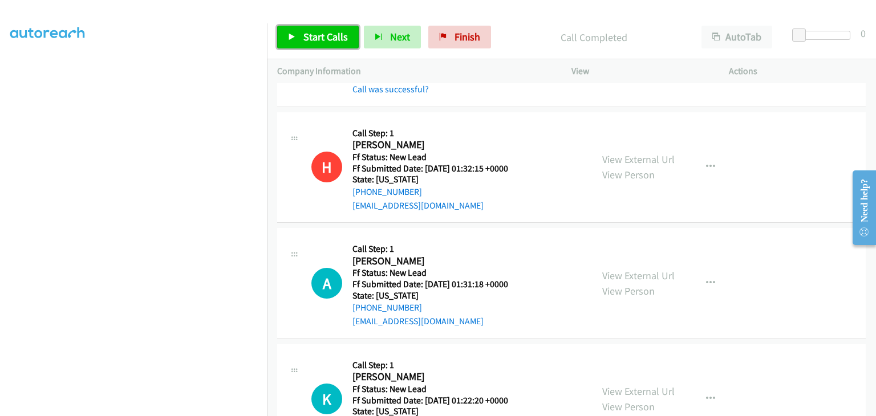
click at [316, 39] on span "Start Calls" at bounding box center [326, 36] width 45 height 13
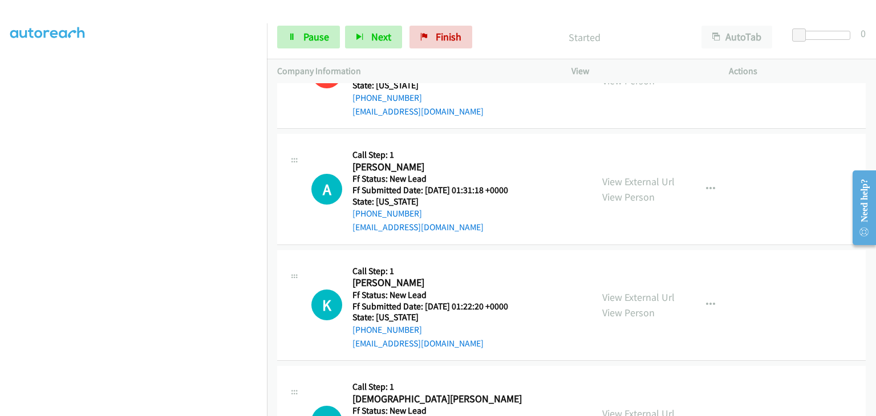
scroll to position [228, 0]
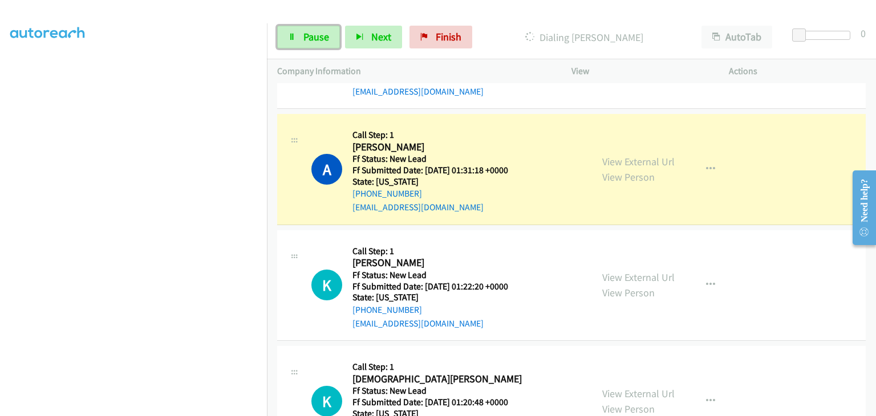
drag, startPoint x: 325, startPoint y: 33, endPoint x: 448, endPoint y: 74, distance: 129.4
click at [325, 33] on span "Pause" at bounding box center [317, 36] width 26 height 13
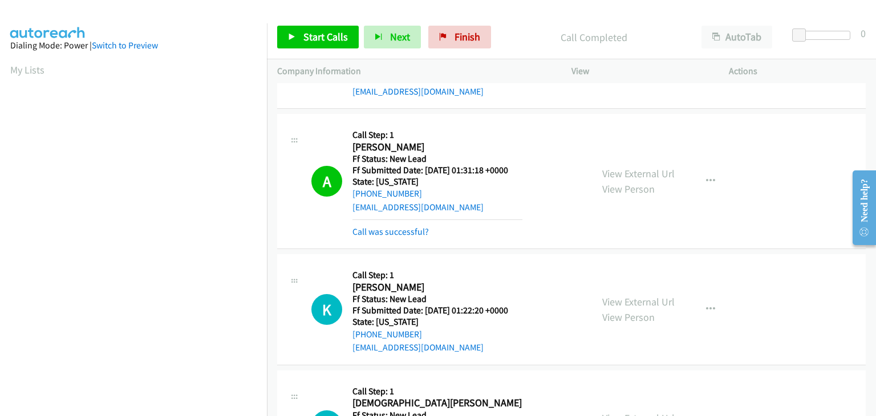
scroll to position [224, 0]
drag, startPoint x: 362, startPoint y: 224, endPoint x: 381, endPoint y: 231, distance: 20.6
click at [363, 225] on div "Call was successful?" at bounding box center [438, 232] width 170 height 14
click at [381, 231] on link "Call was successful?" at bounding box center [391, 231] width 76 height 11
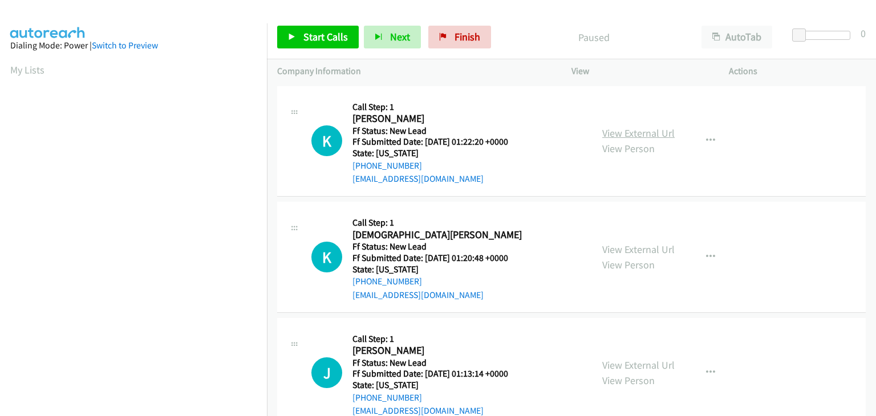
click at [666, 133] on link "View External Url" at bounding box center [638, 133] width 72 height 13
click at [294, 38] on icon at bounding box center [292, 38] width 8 height 8
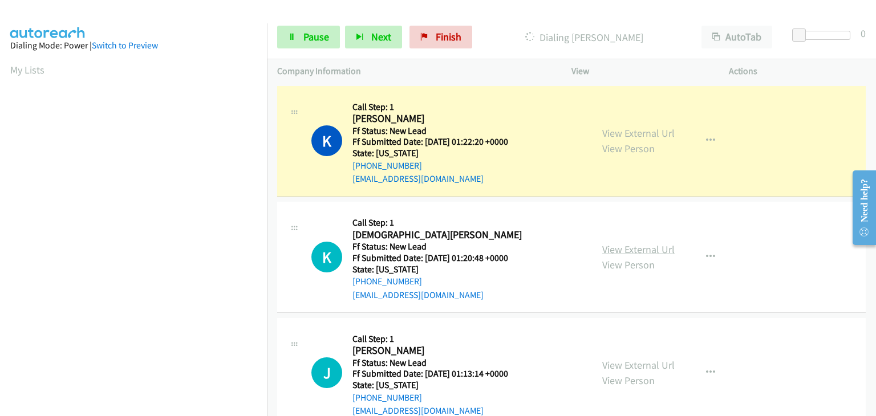
click at [649, 244] on link "View External Url" at bounding box center [638, 249] width 72 height 13
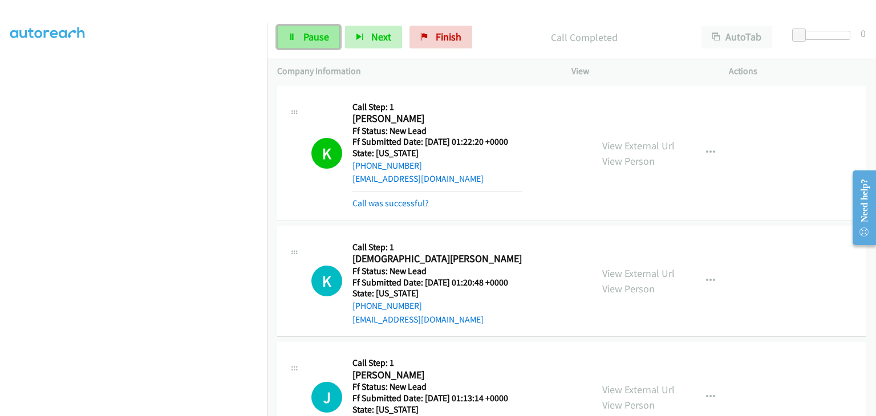
click at [326, 41] on span "Pause" at bounding box center [317, 36] width 26 height 13
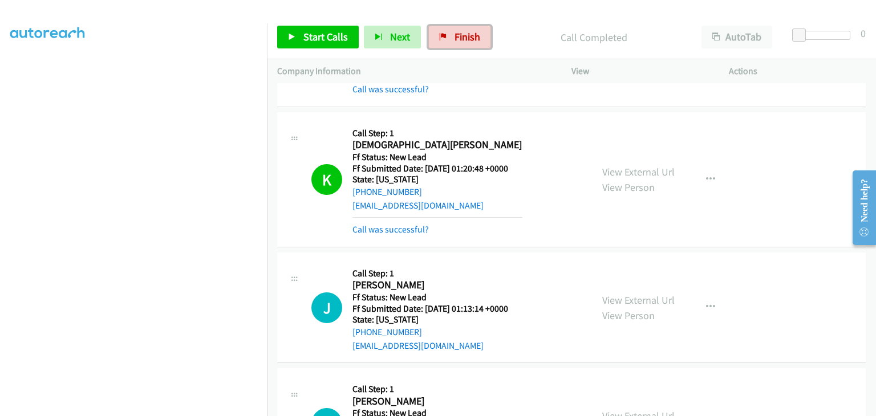
click at [464, 36] on span "Finish" at bounding box center [468, 36] width 26 height 13
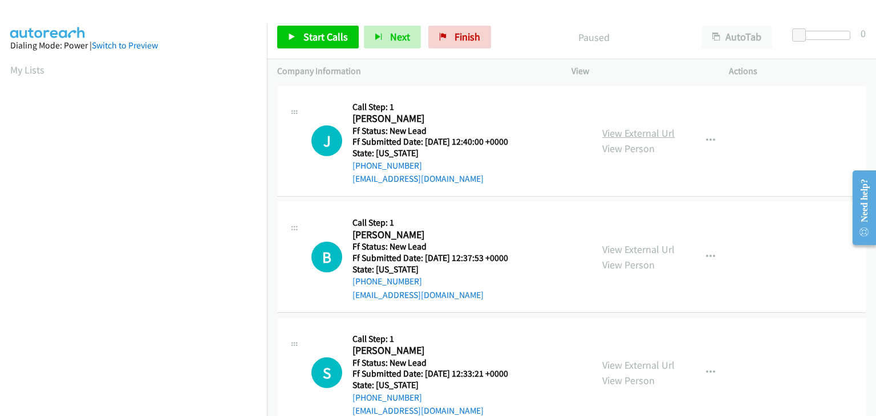
click at [602, 132] on link "View External Url" at bounding box center [638, 133] width 72 height 13
click at [351, 41] on link "Start Calls" at bounding box center [318, 37] width 82 height 23
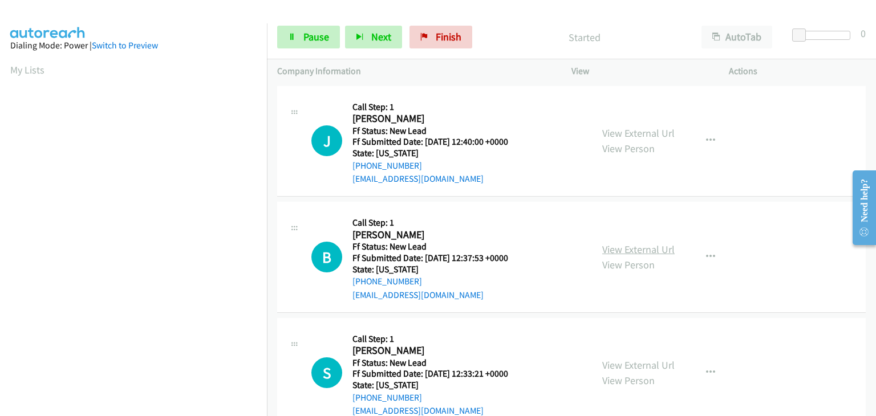
click at [653, 244] on link "View External Url" at bounding box center [638, 249] width 72 height 13
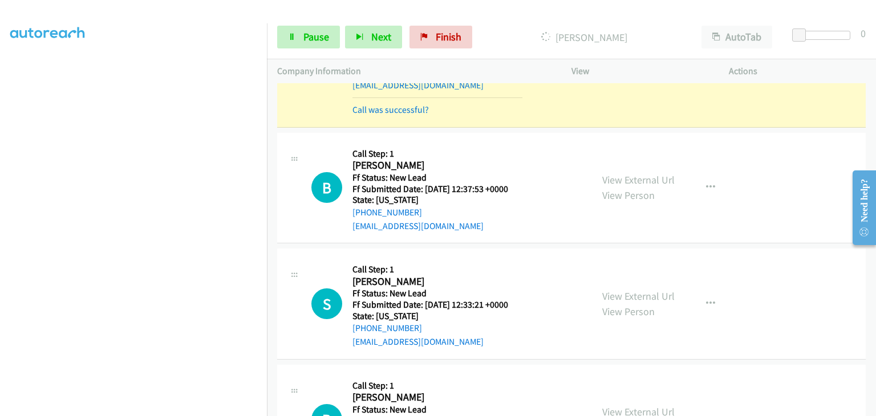
scroll to position [114, 0]
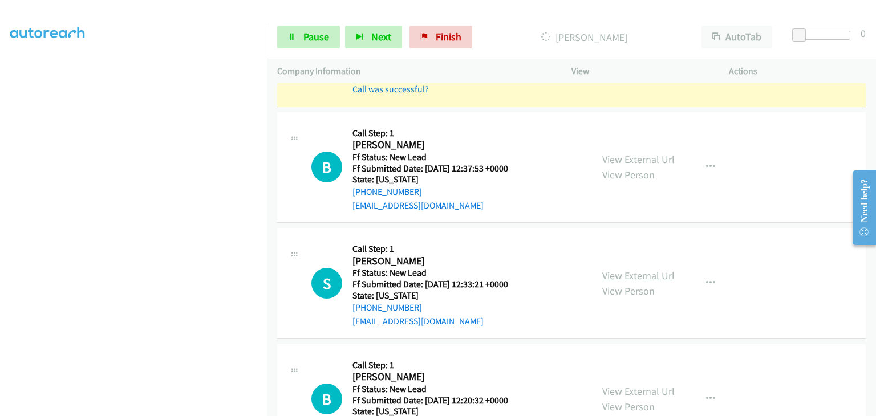
click at [605, 271] on link "View External Url" at bounding box center [638, 275] width 72 height 13
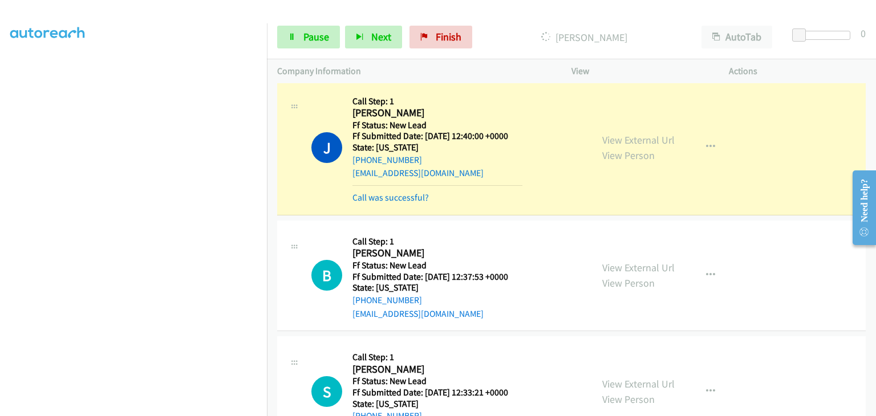
scroll to position [0, 0]
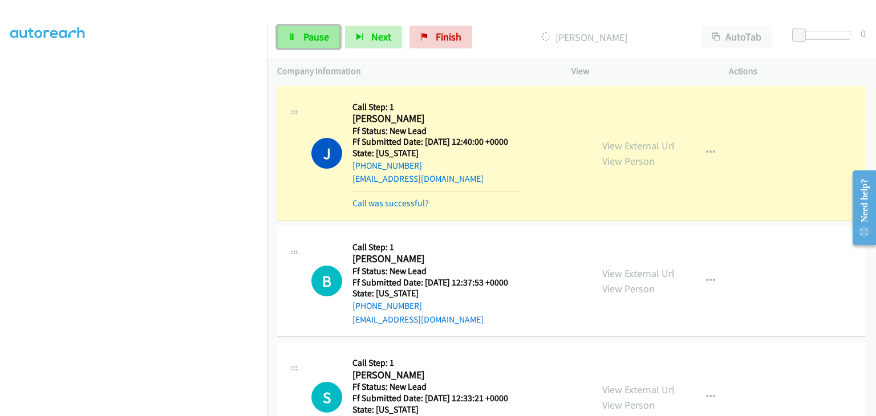
drag, startPoint x: 319, startPoint y: 41, endPoint x: 294, endPoint y: 42, distance: 24.6
click at [319, 41] on span "Pause" at bounding box center [317, 36] width 26 height 13
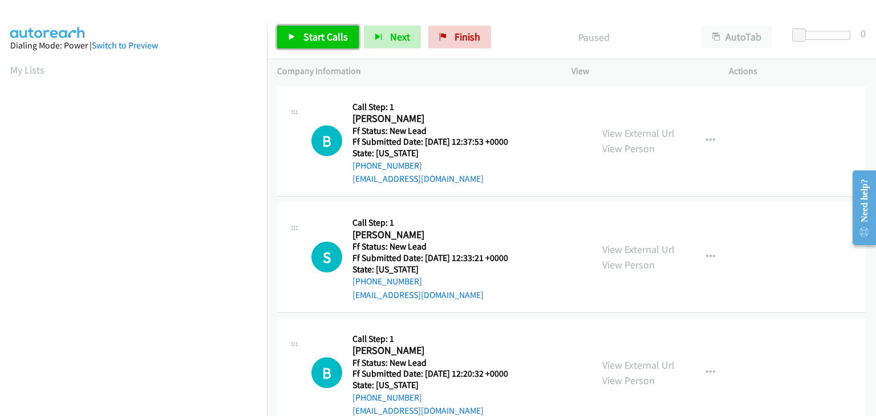
click at [317, 39] on span "Start Calls" at bounding box center [326, 36] width 45 height 13
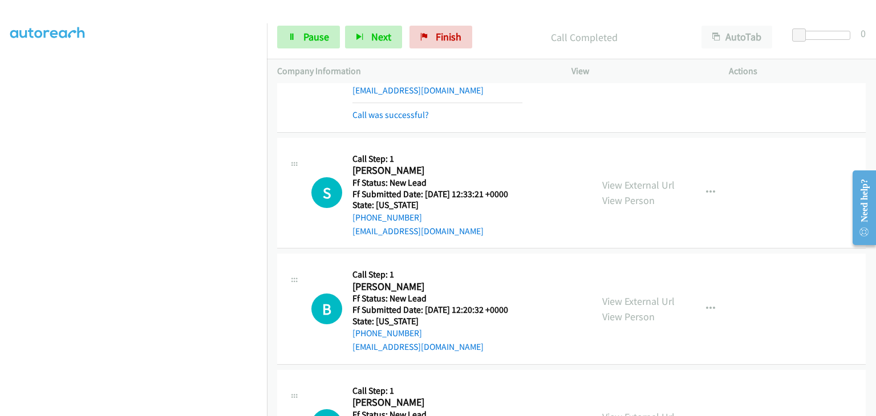
scroll to position [114, 0]
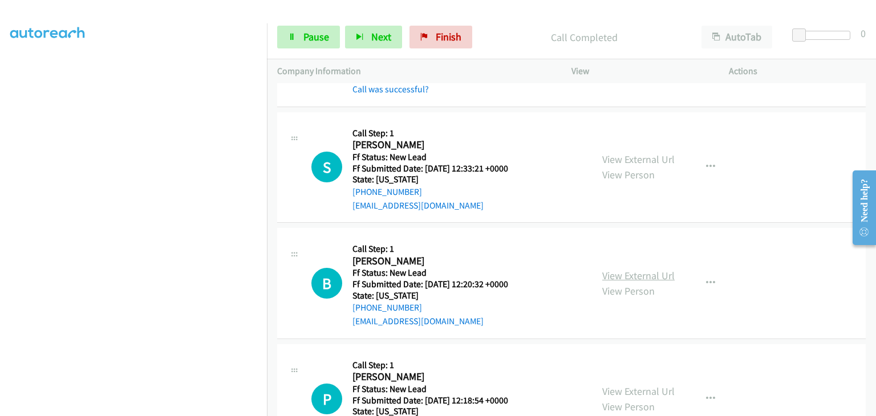
click at [616, 272] on link "View External Url" at bounding box center [638, 275] width 72 height 13
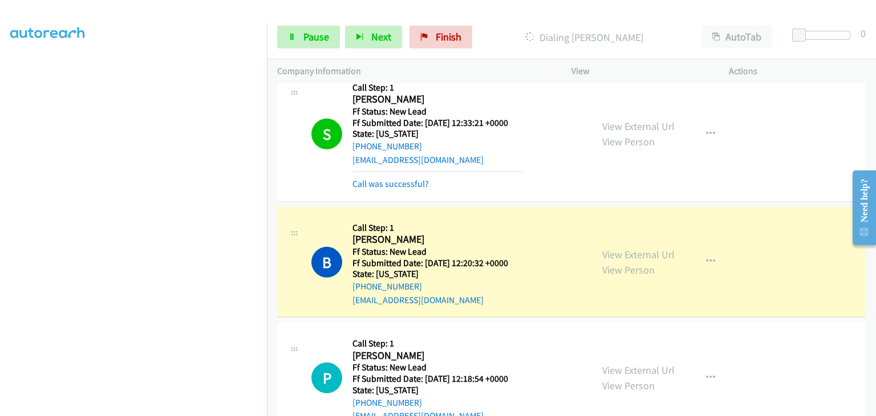
scroll to position [228, 0]
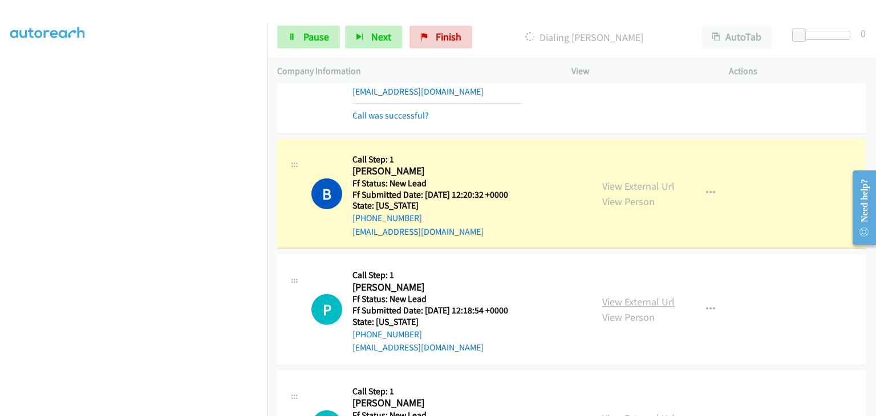
click at [629, 304] on link "View External Url" at bounding box center [638, 302] width 72 height 13
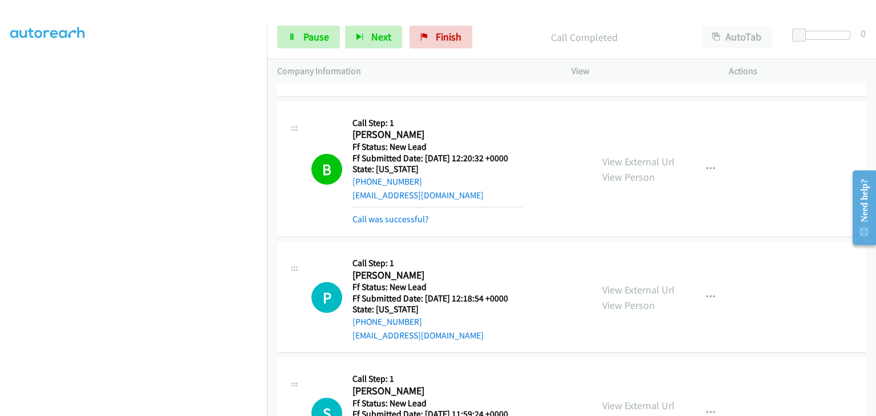
scroll to position [285, 0]
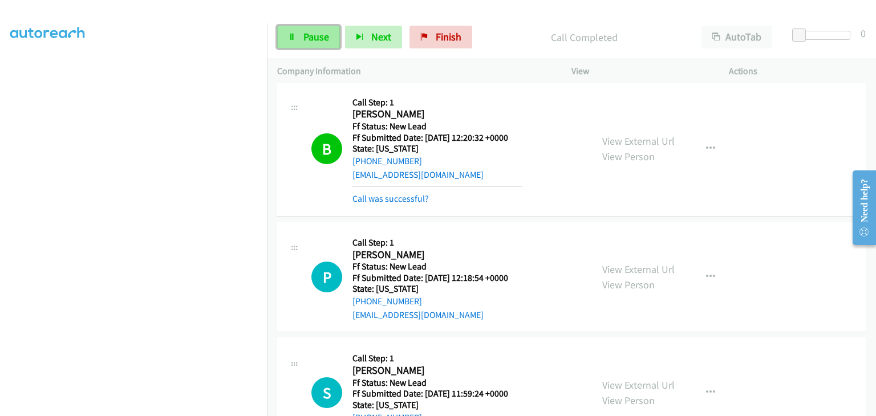
click at [322, 35] on span "Pause" at bounding box center [317, 36] width 26 height 13
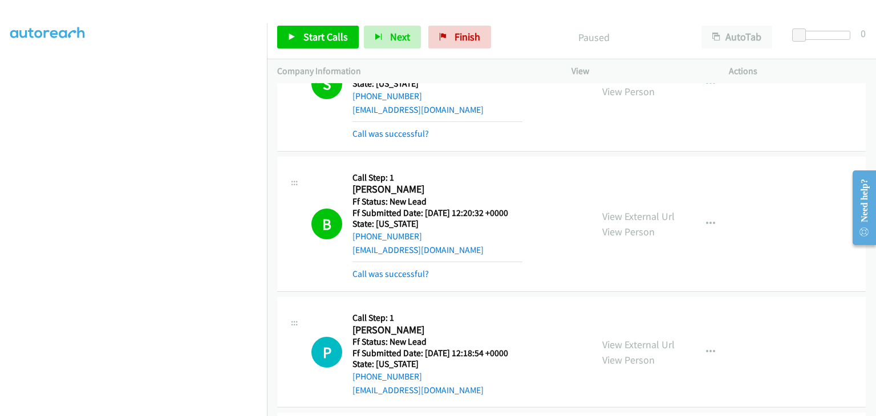
scroll to position [228, 0]
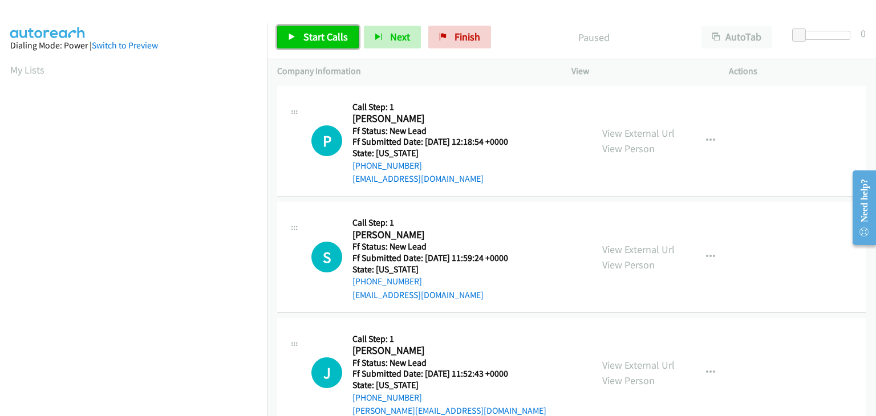
drag, startPoint x: 333, startPoint y: 46, endPoint x: 342, endPoint y: 48, distance: 9.3
click at [333, 46] on link "Start Calls" at bounding box center [318, 37] width 82 height 23
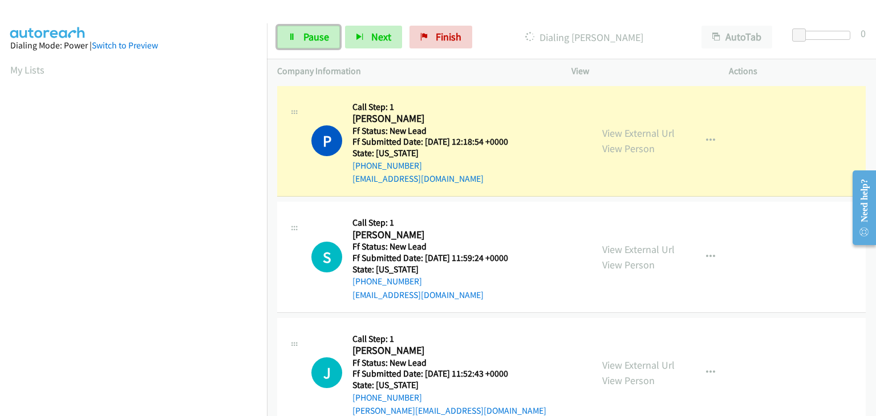
drag, startPoint x: 324, startPoint y: 33, endPoint x: 459, endPoint y: 56, distance: 137.2
click at [324, 33] on span "Pause" at bounding box center [317, 36] width 26 height 13
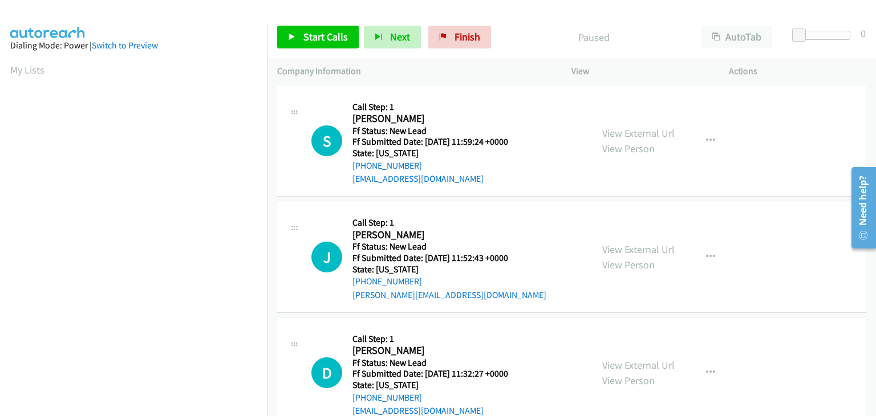
scroll to position [224, 0]
click at [617, 132] on link "View External Url" at bounding box center [638, 133] width 72 height 13
click at [314, 29] on link "Start Calls" at bounding box center [318, 37] width 82 height 23
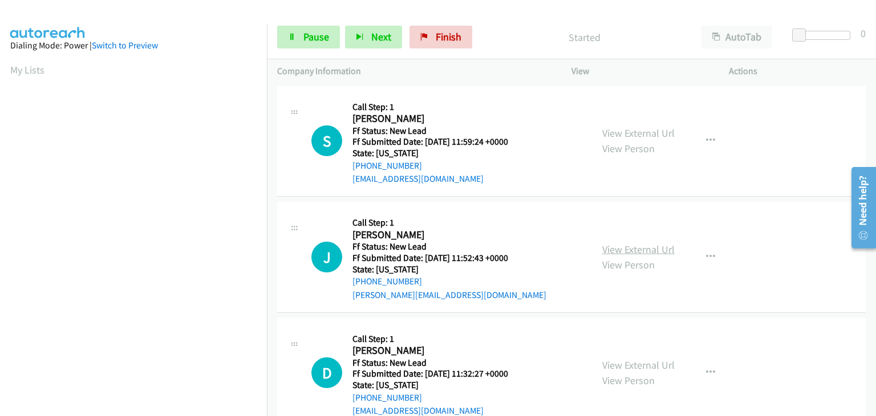
click at [614, 248] on link "View External Url" at bounding box center [638, 249] width 72 height 13
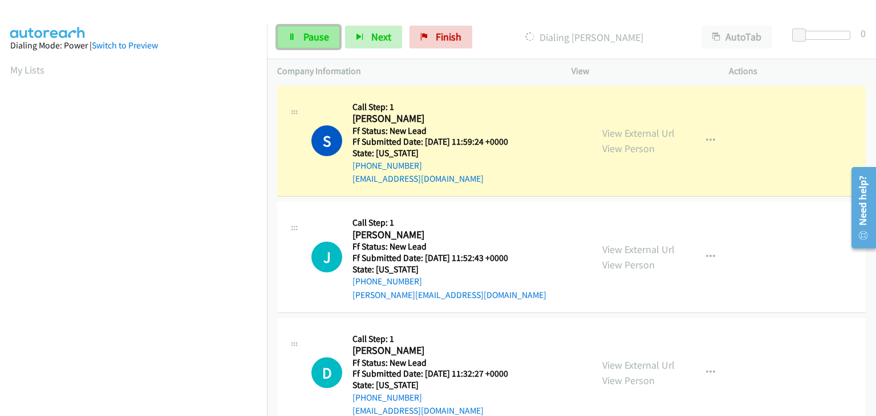
click at [313, 31] on span "Pause" at bounding box center [317, 36] width 26 height 13
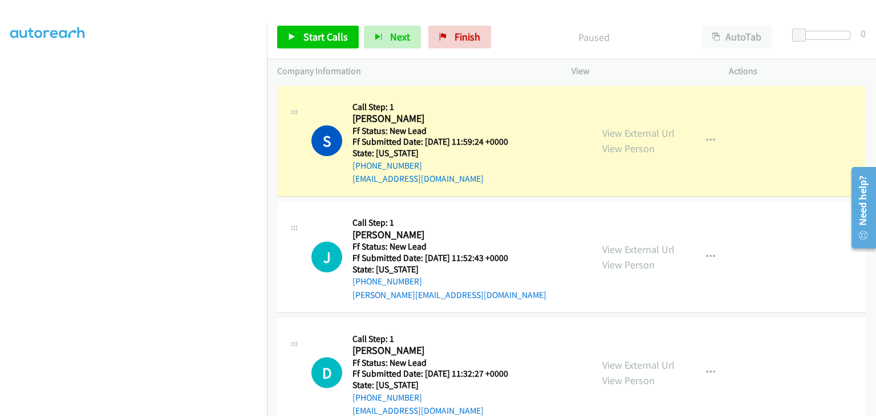
scroll to position [224, 0]
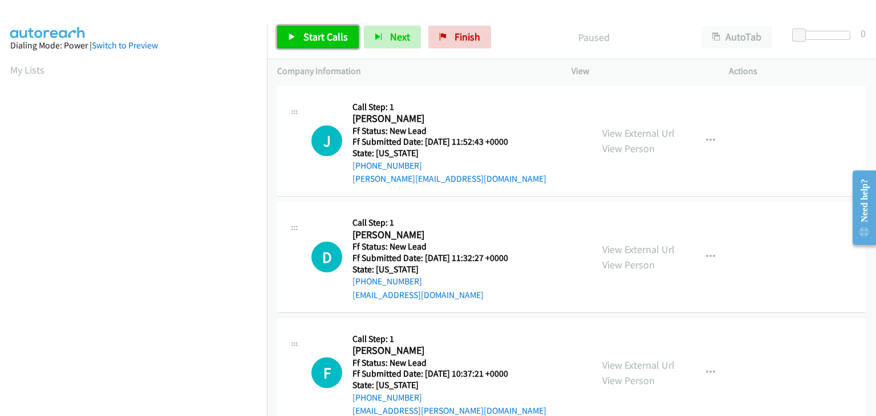
click at [326, 39] on span "Start Calls" at bounding box center [326, 36] width 45 height 13
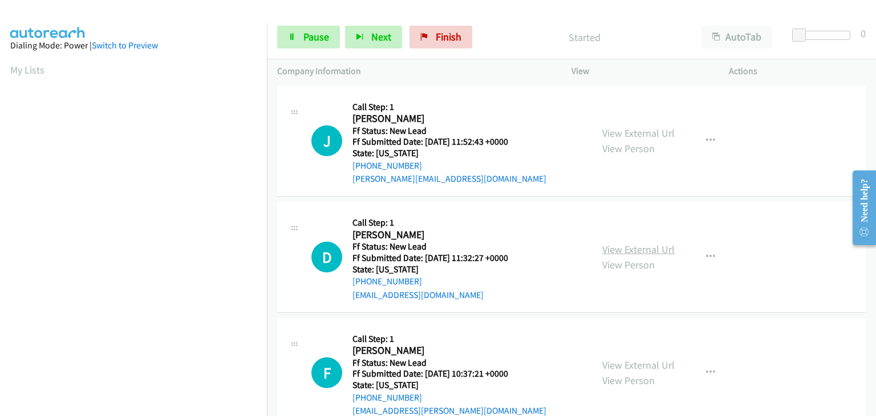
click at [602, 248] on link "View External Url" at bounding box center [638, 249] width 72 height 13
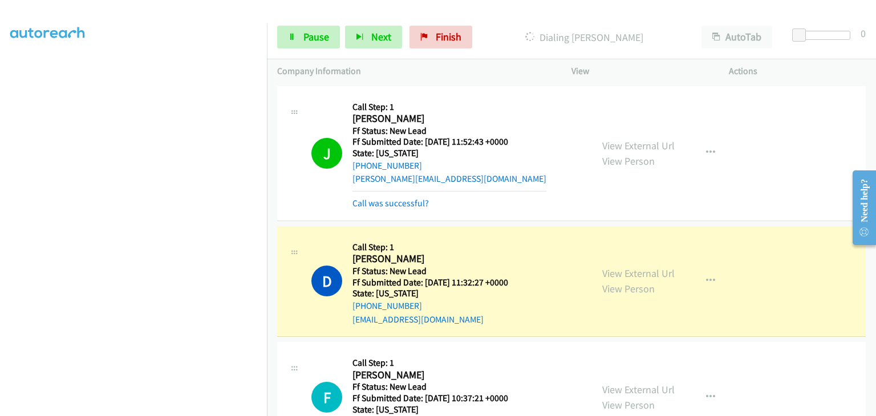
scroll to position [224, 0]
click at [317, 35] on span "Pause" at bounding box center [317, 36] width 26 height 13
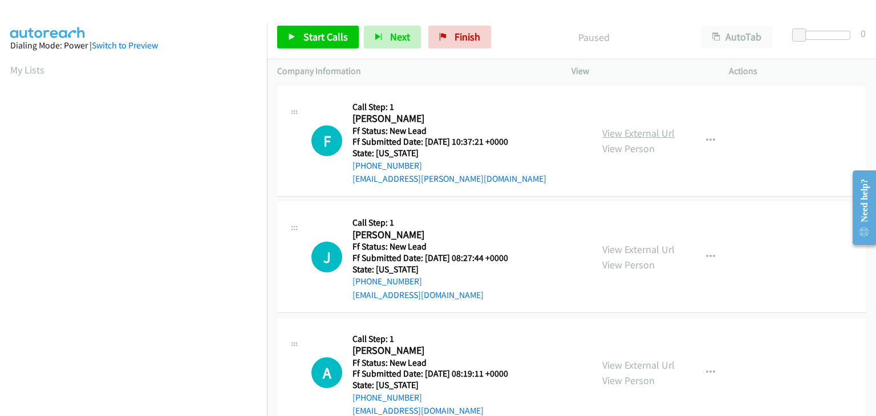
click at [620, 137] on link "View External Url" at bounding box center [638, 133] width 72 height 13
click at [292, 34] on icon at bounding box center [292, 38] width 8 height 8
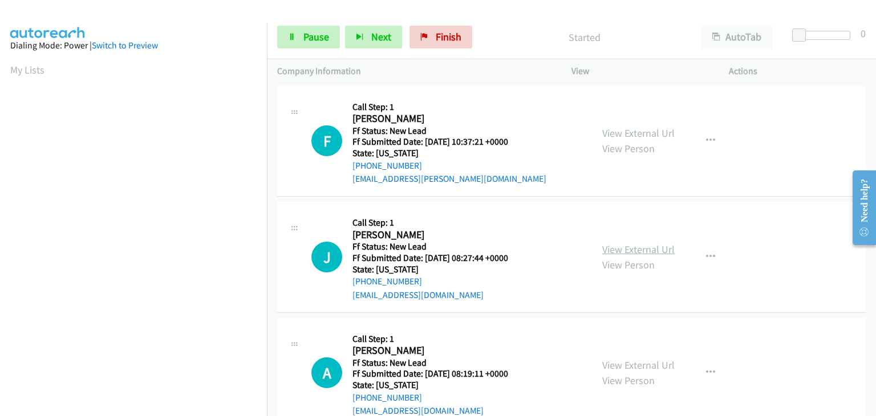
click at [625, 244] on link "View External Url" at bounding box center [638, 249] width 72 height 13
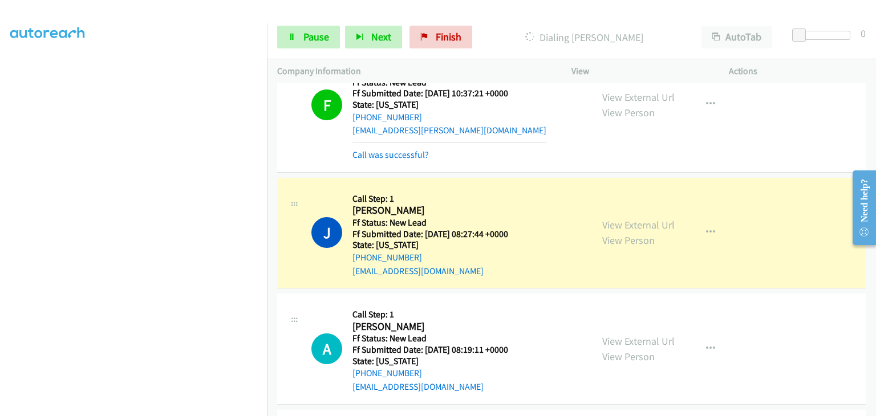
scroll to position [171, 0]
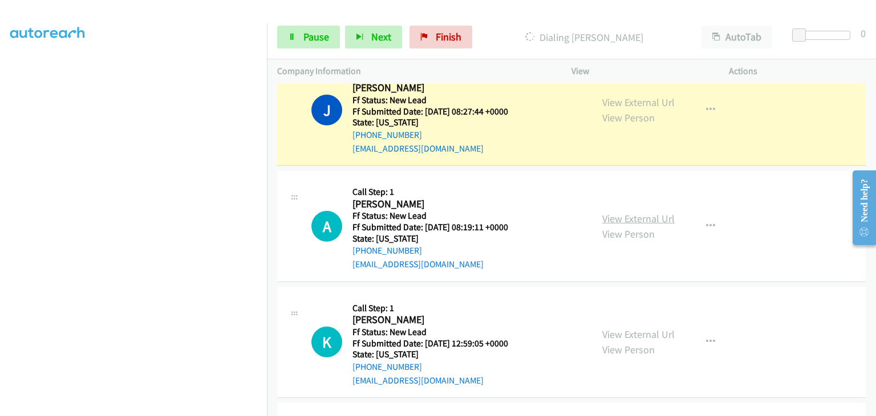
click at [627, 220] on link "View External Url" at bounding box center [638, 218] width 72 height 13
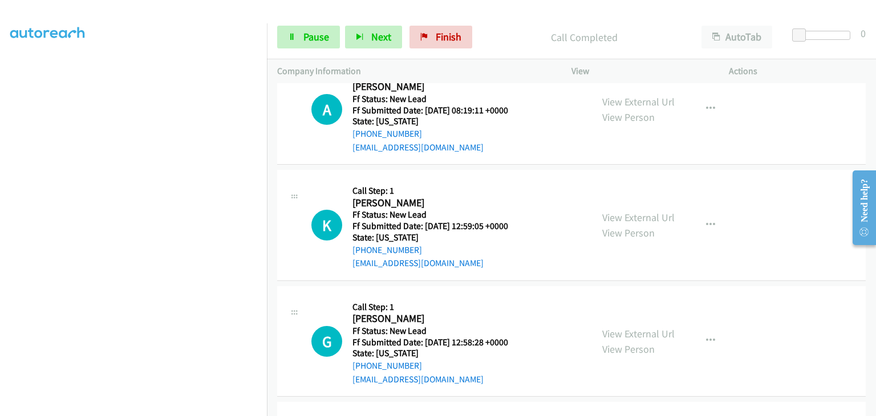
scroll to position [140, 0]
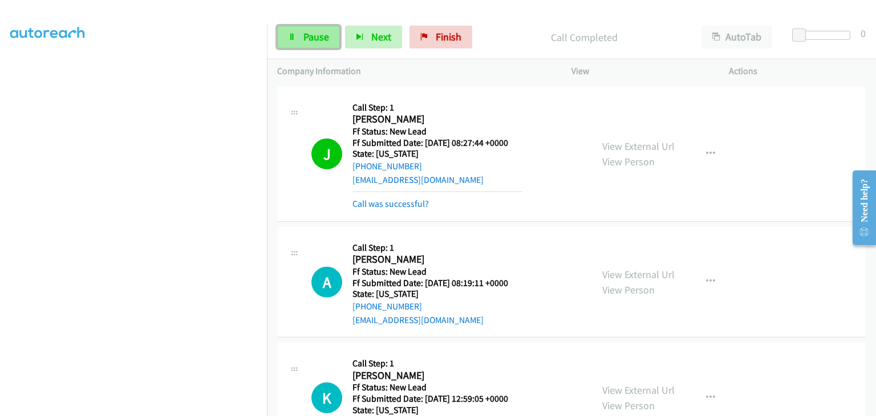
click at [338, 30] on link "Pause" at bounding box center [308, 37] width 63 height 23
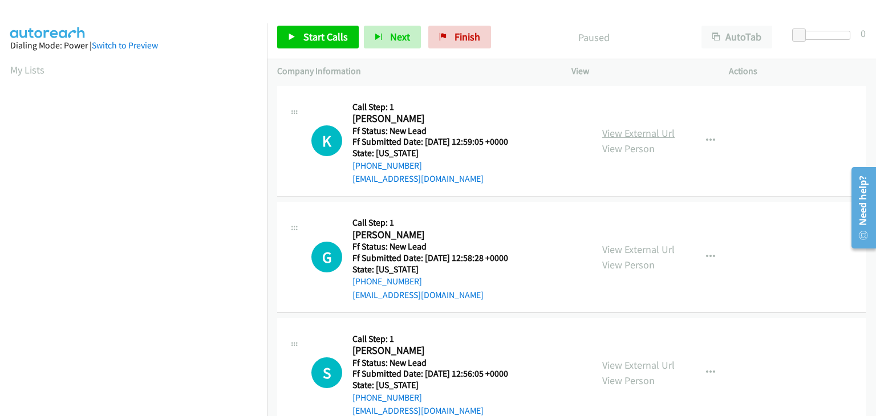
click at [653, 133] on link "View External Url" at bounding box center [638, 133] width 72 height 13
click at [296, 39] on link "Start Calls" at bounding box center [318, 37] width 82 height 23
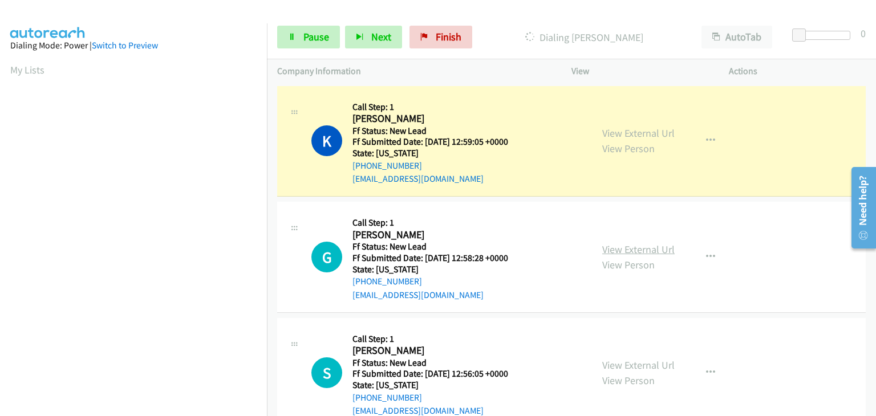
click at [616, 248] on link "View External Url" at bounding box center [638, 249] width 72 height 13
click at [297, 36] on link "Pause" at bounding box center [308, 37] width 63 height 23
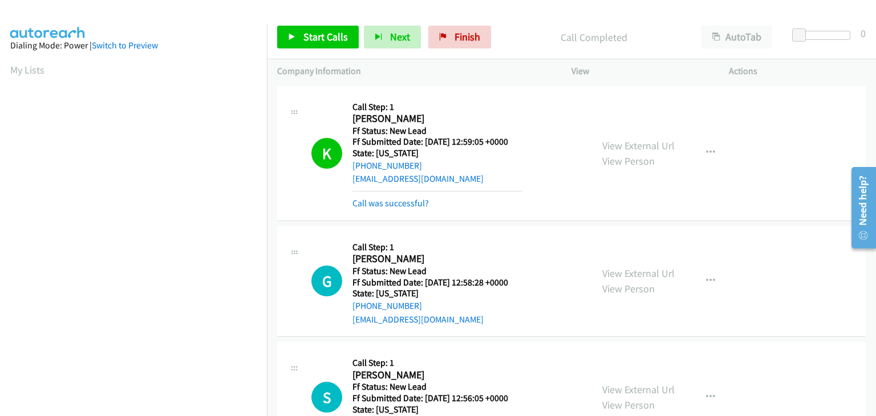
scroll to position [224, 0]
click at [404, 200] on link "Call was successful?" at bounding box center [391, 203] width 76 height 11
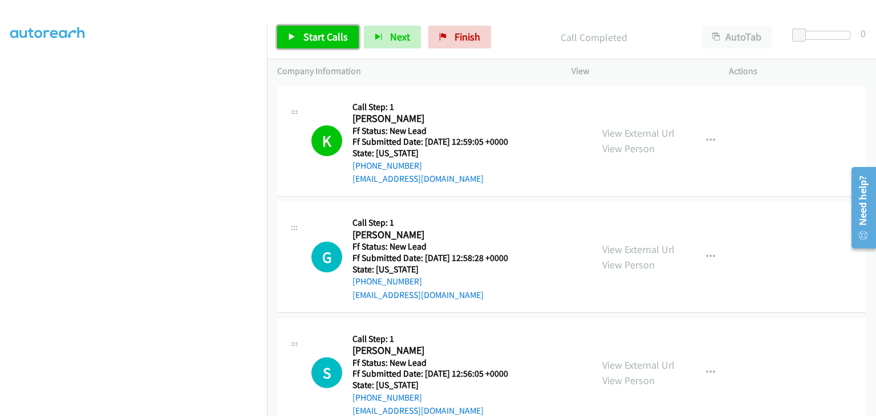
click at [337, 38] on span "Start Calls" at bounding box center [326, 36] width 45 height 13
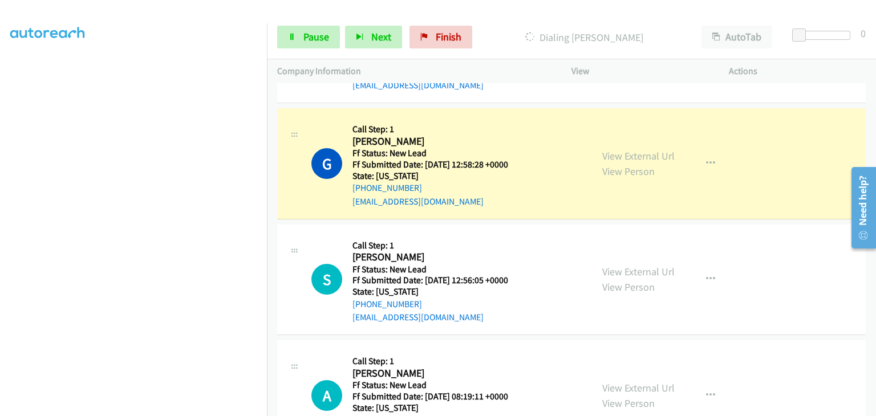
scroll to position [114, 0]
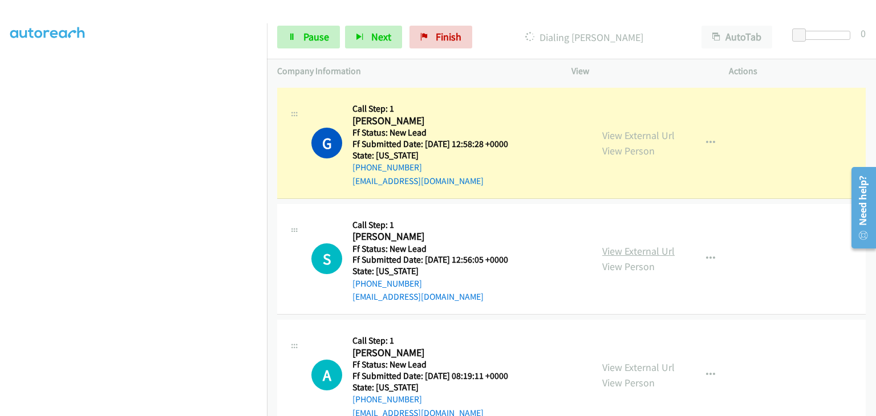
click at [621, 252] on link "View External Url" at bounding box center [638, 251] width 72 height 13
click at [310, 31] on span "Pause" at bounding box center [317, 36] width 26 height 13
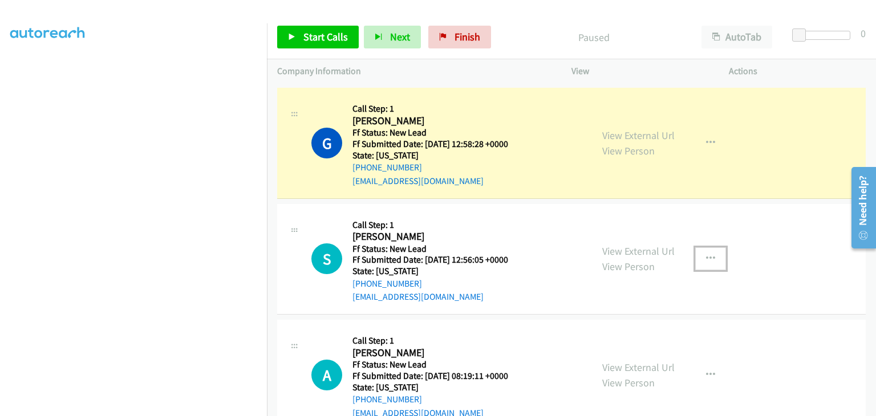
click at [707, 261] on icon "button" at bounding box center [710, 258] width 9 height 9
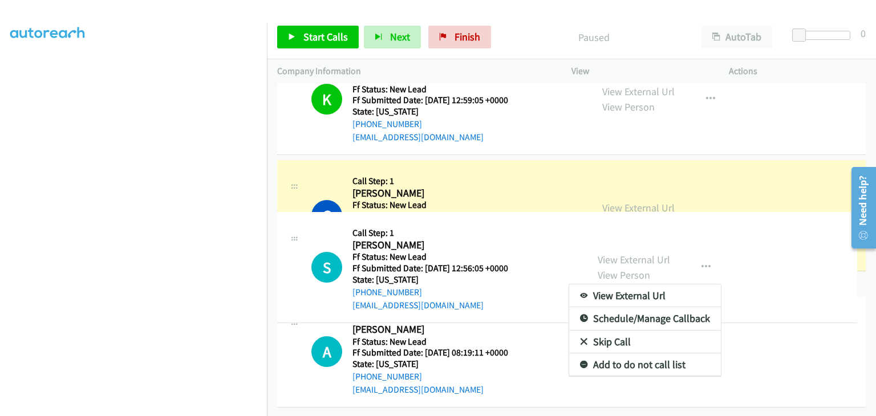
scroll to position [50, 0]
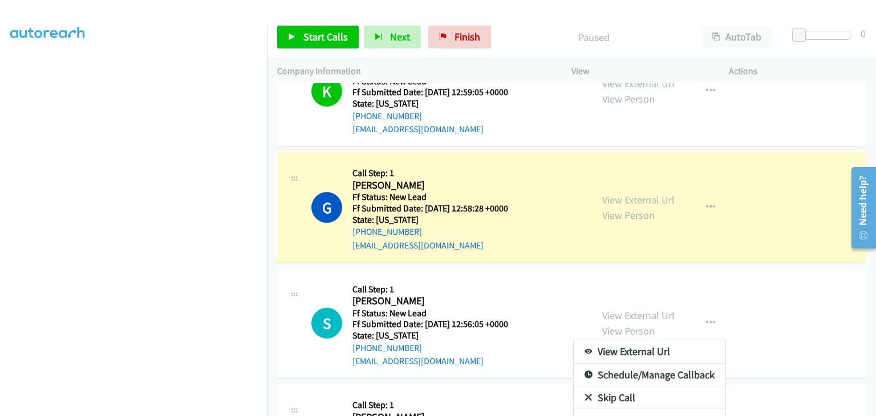
click at [608, 391] on link "Skip Call" at bounding box center [650, 398] width 152 height 23
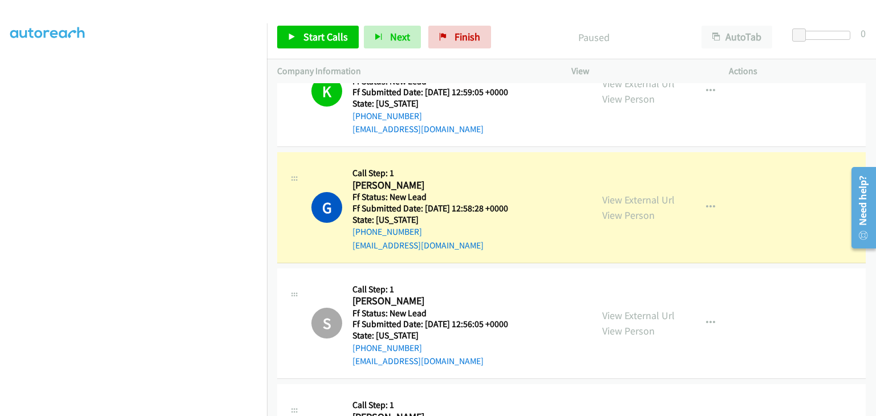
scroll to position [224, 0]
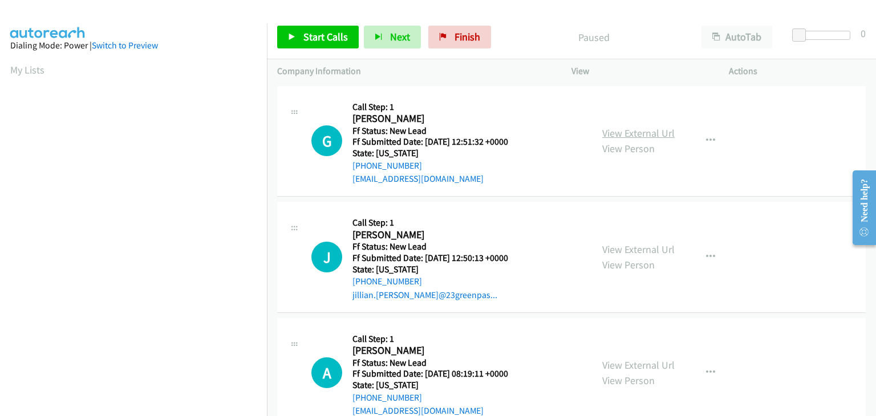
click at [604, 136] on link "View External Url" at bounding box center [638, 133] width 72 height 13
click at [305, 33] on span "Start Calls" at bounding box center [326, 36] width 45 height 13
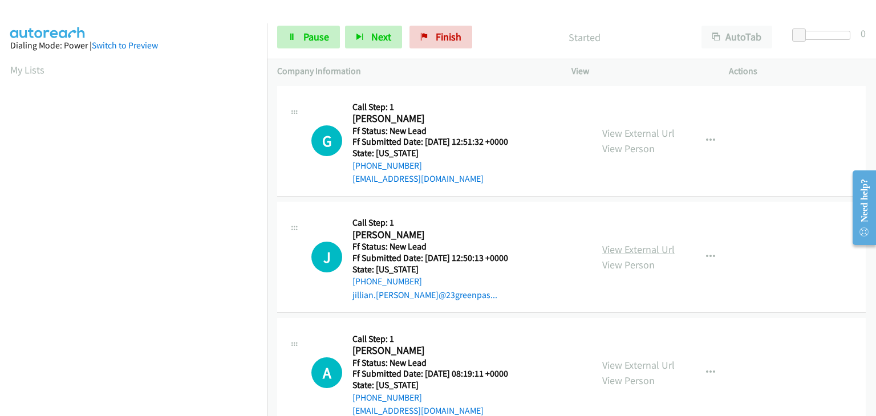
click at [643, 246] on link "View External Url" at bounding box center [638, 249] width 72 height 13
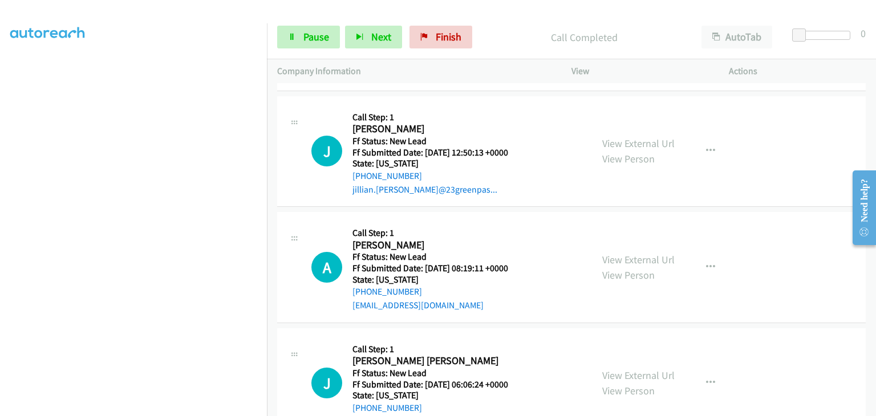
scroll to position [112, 0]
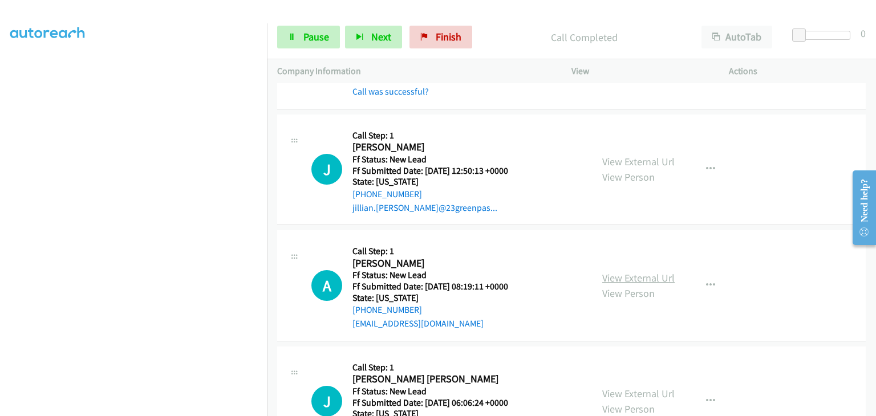
click at [652, 280] on link "View External Url" at bounding box center [638, 278] width 72 height 13
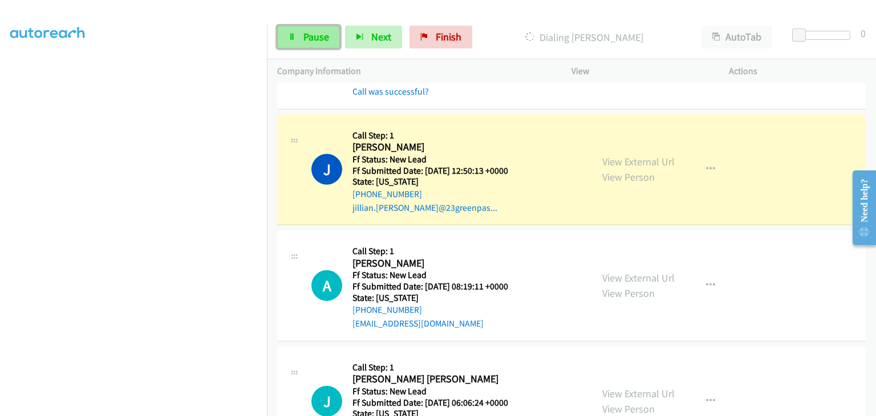
click at [317, 45] on link "Pause" at bounding box center [308, 37] width 63 height 23
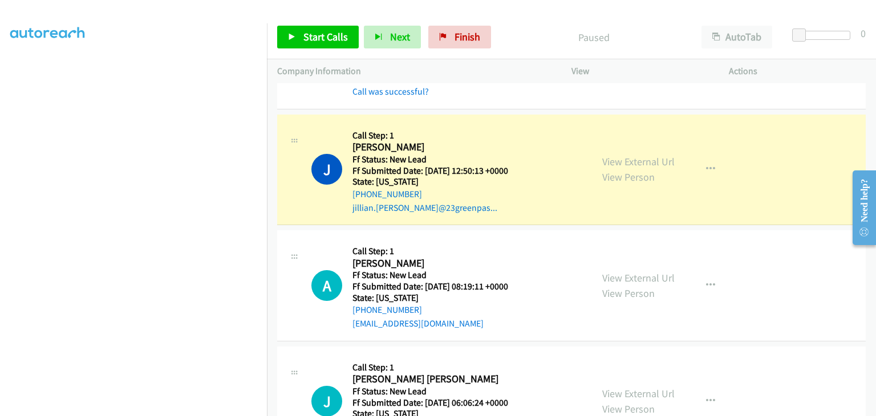
click at [226, 408] on section at bounding box center [133, 146] width 246 height 546
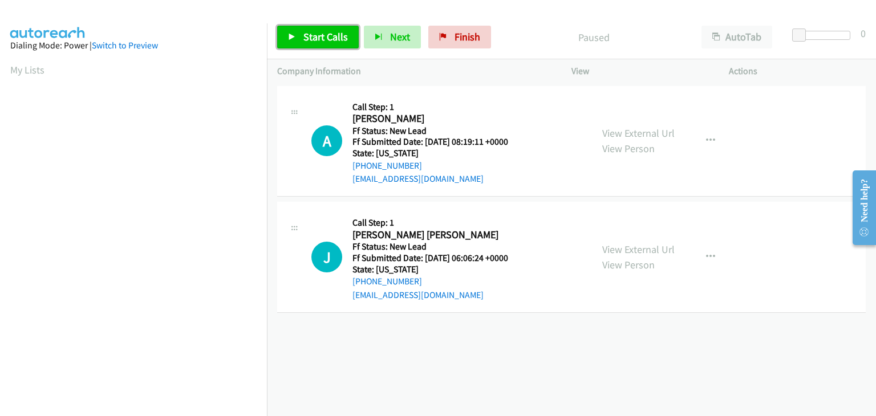
click at [341, 39] on span "Start Calls" at bounding box center [326, 36] width 45 height 13
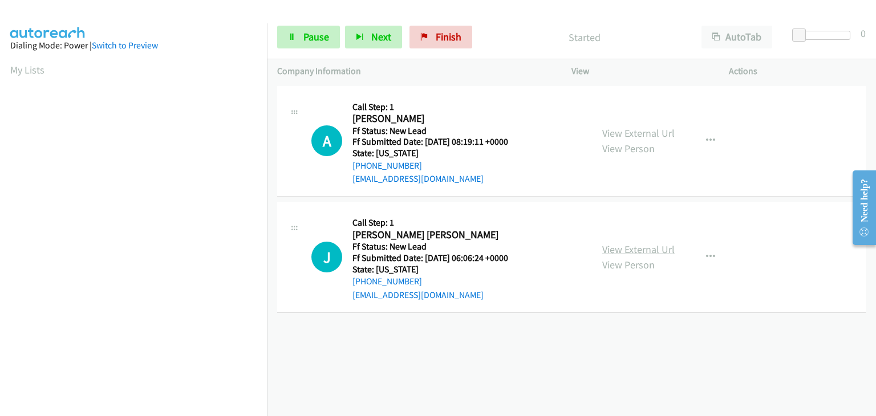
click at [606, 243] on link "View External Url" at bounding box center [638, 249] width 72 height 13
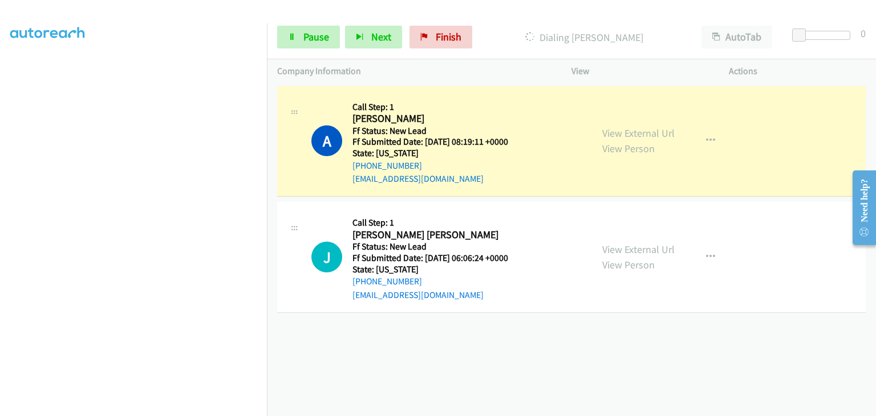
scroll to position [224, 0]
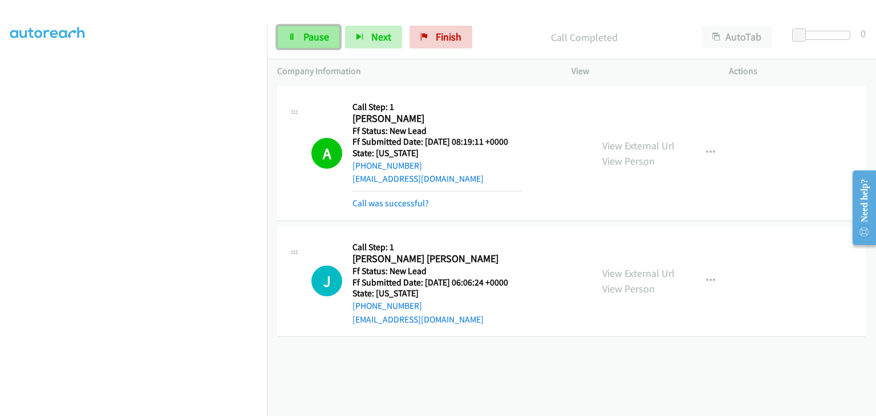
click at [303, 47] on link "Pause" at bounding box center [308, 37] width 63 height 23
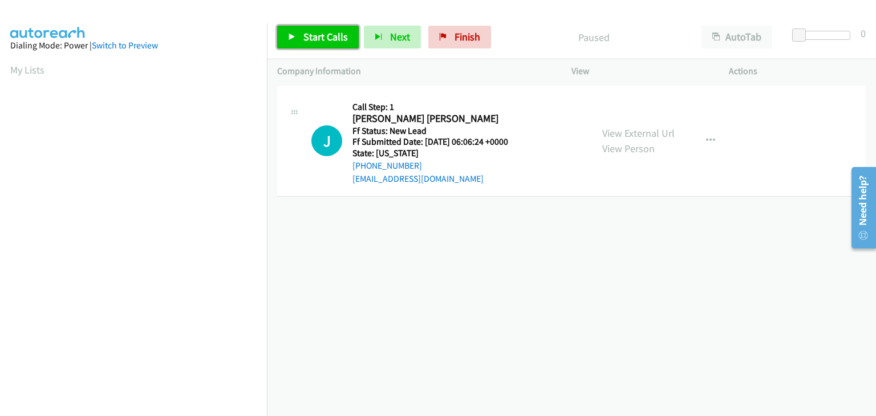
click at [315, 38] on span "Start Calls" at bounding box center [326, 36] width 45 height 13
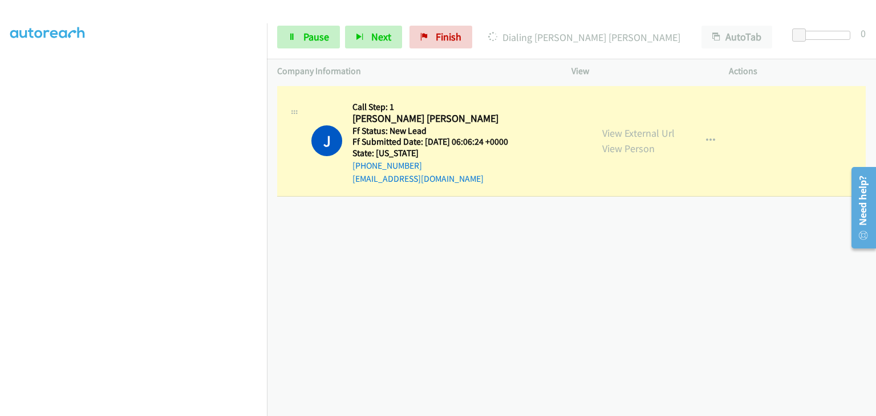
scroll to position [224, 0]
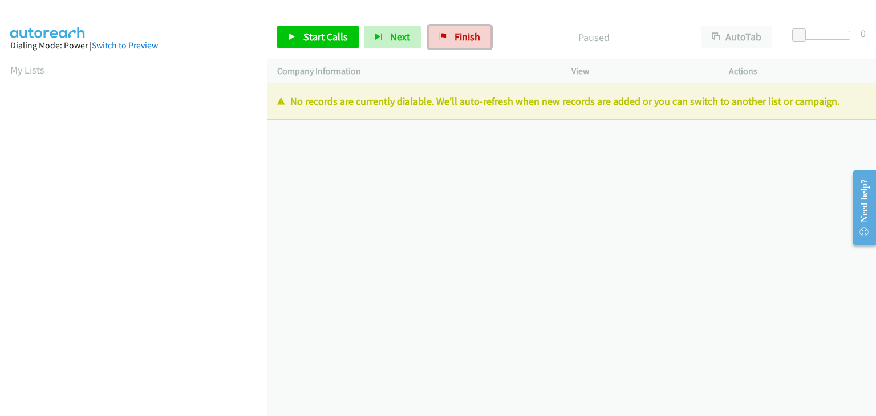
drag, startPoint x: 443, startPoint y: 44, endPoint x: 480, endPoint y: 54, distance: 38.5
click at [444, 44] on link "Finish" at bounding box center [459, 37] width 63 height 23
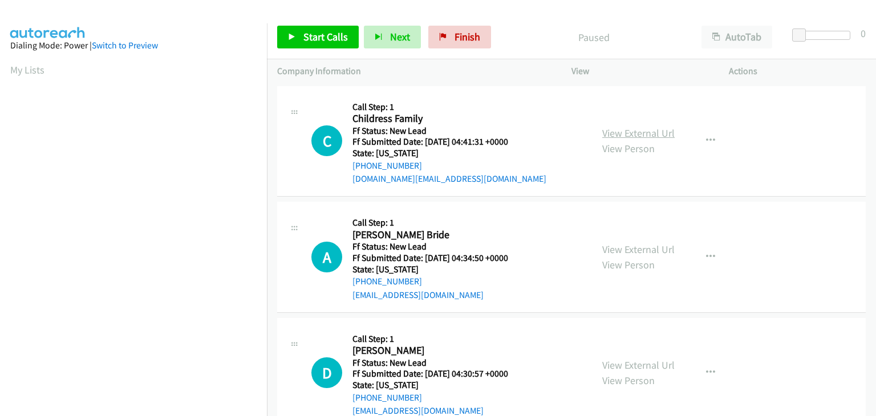
click at [618, 133] on link "View External Url" at bounding box center [638, 133] width 72 height 13
click at [322, 39] on span "Start Calls" at bounding box center [326, 36] width 45 height 13
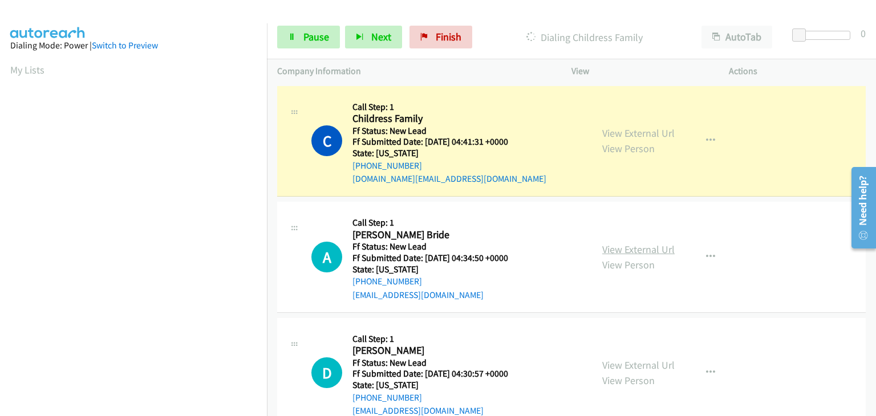
click at [620, 245] on link "View External Url" at bounding box center [638, 249] width 72 height 13
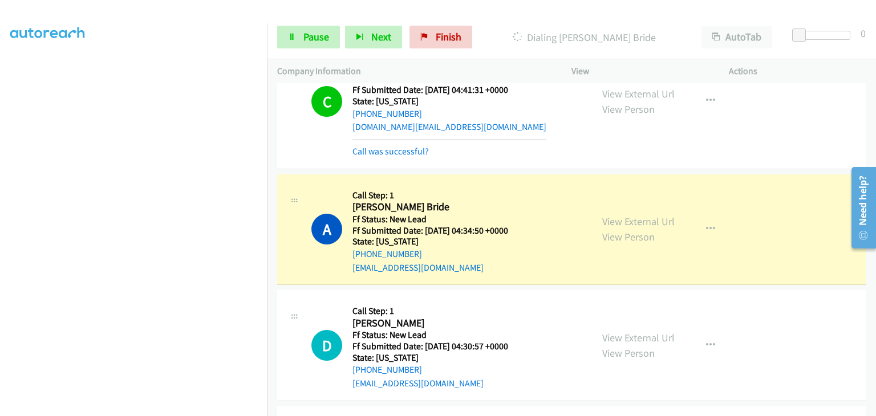
scroll to position [114, 0]
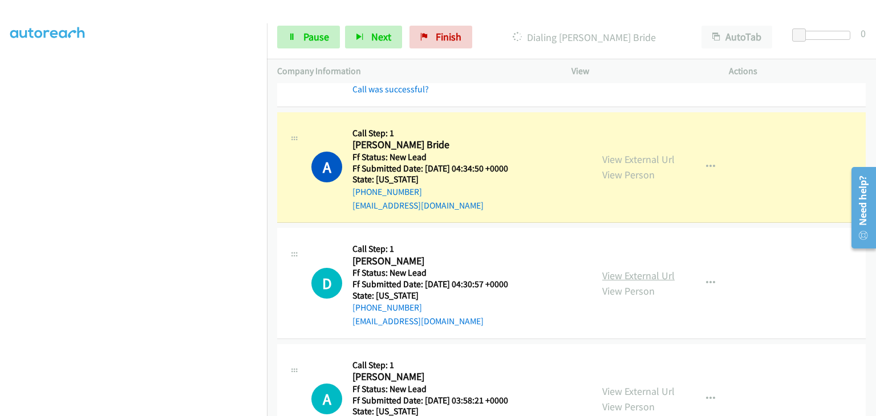
click at [616, 272] on link "View External Url" at bounding box center [638, 275] width 72 height 13
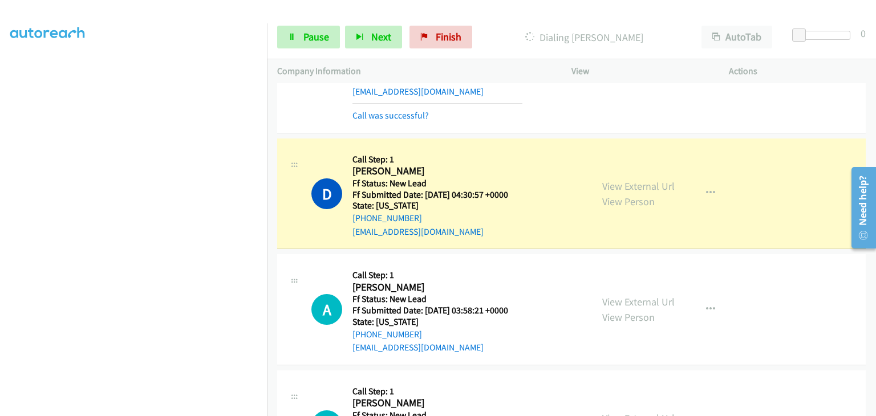
scroll to position [285, 0]
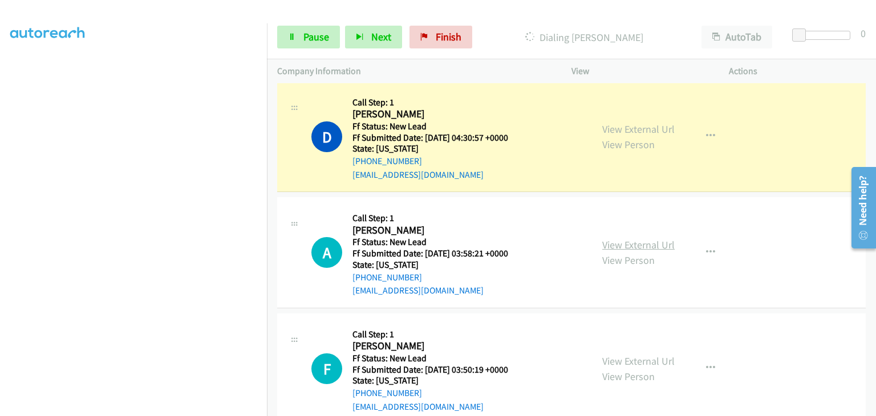
click at [616, 242] on link "View External Url" at bounding box center [638, 244] width 72 height 13
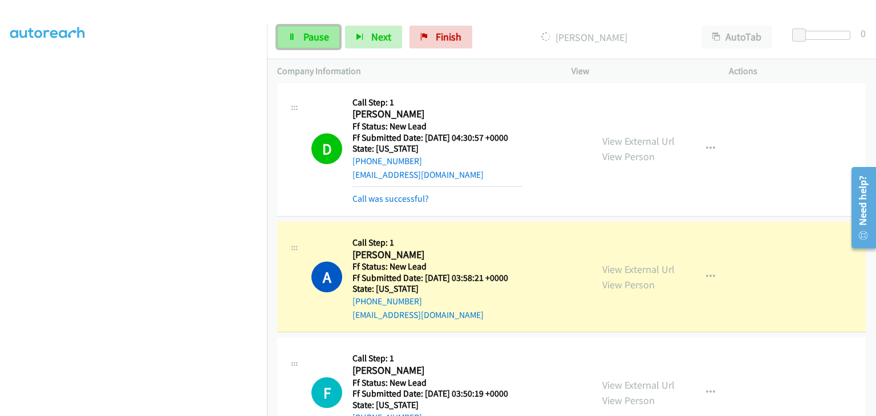
click at [309, 42] on span "Pause" at bounding box center [317, 36] width 26 height 13
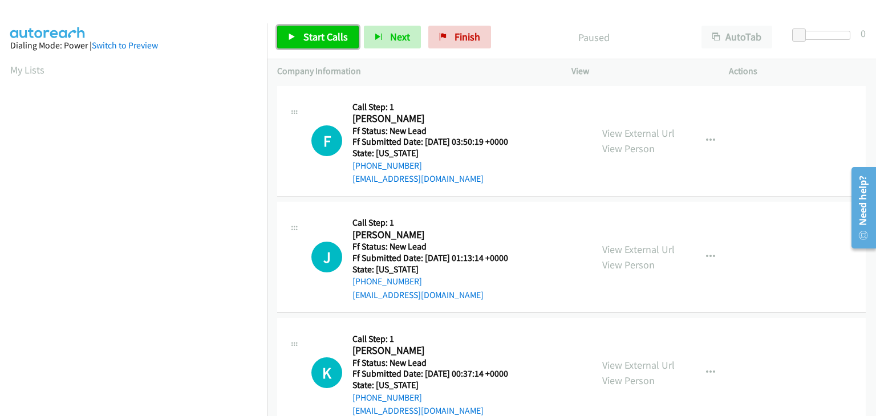
click at [340, 39] on span "Start Calls" at bounding box center [326, 36] width 45 height 13
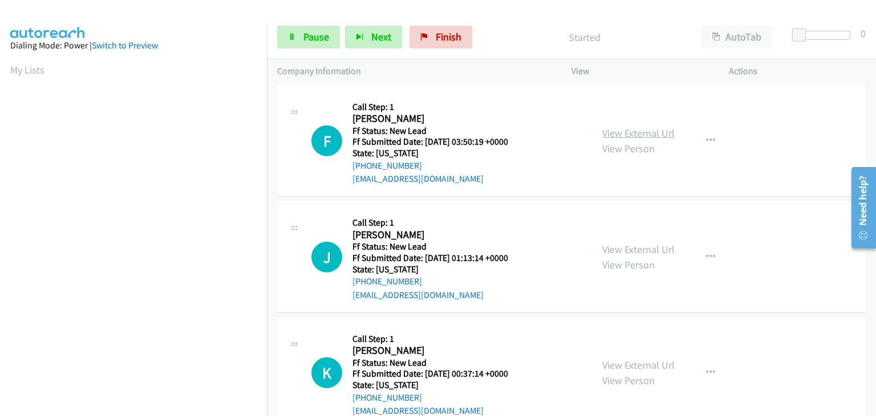
click at [617, 134] on link "View External Url" at bounding box center [638, 133] width 72 height 13
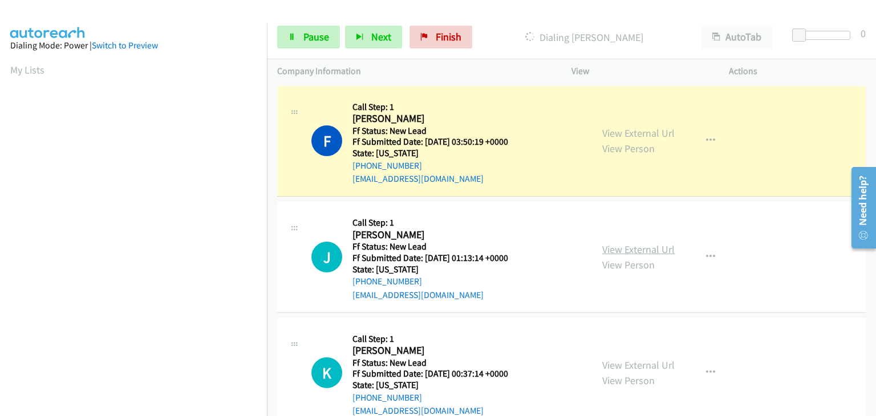
click at [607, 249] on link "View External Url" at bounding box center [638, 249] width 72 height 13
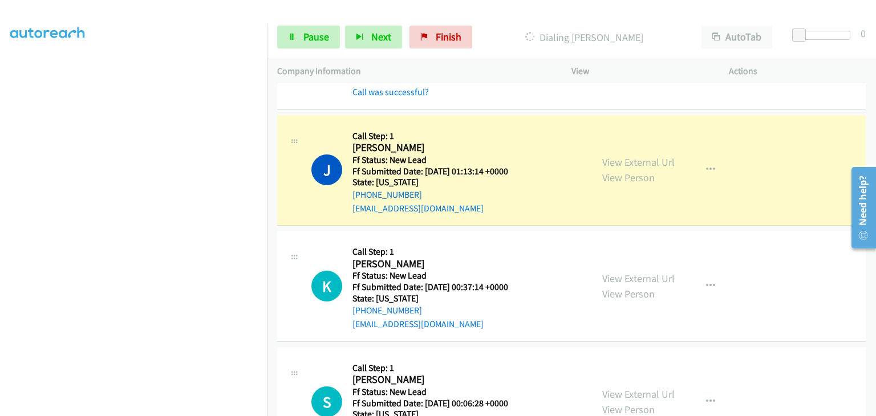
scroll to position [114, 0]
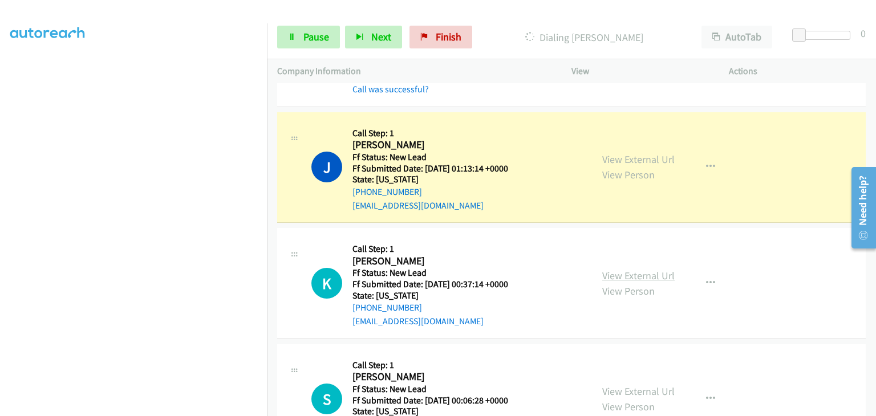
click at [621, 276] on link "View External Url" at bounding box center [638, 275] width 72 height 13
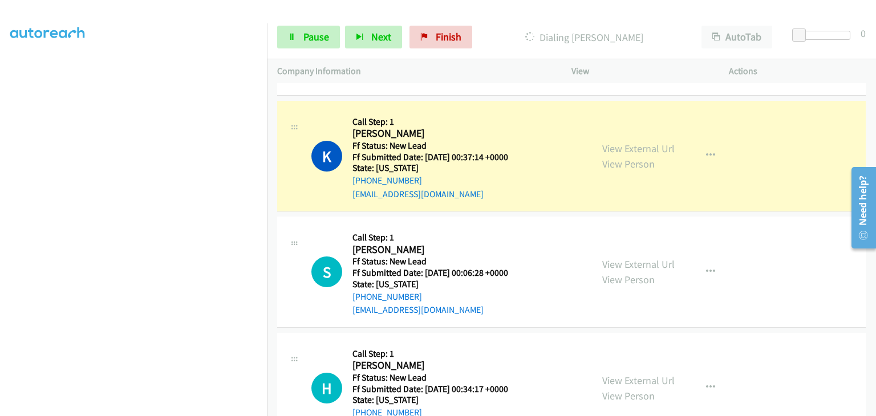
scroll to position [285, 0]
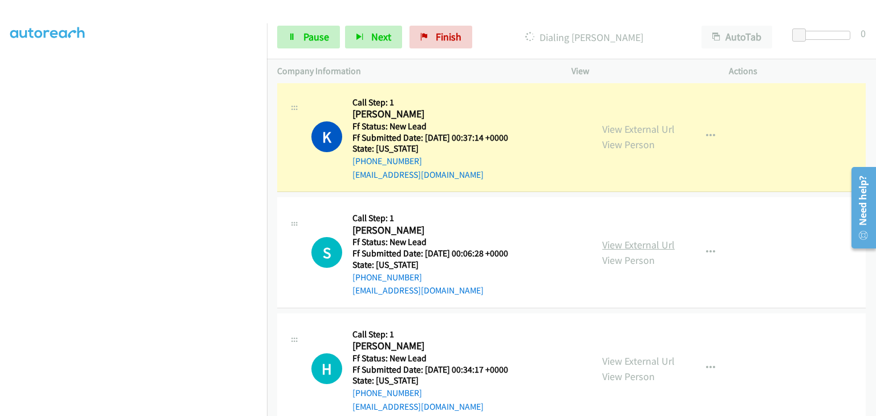
click at [614, 249] on link "View External Url" at bounding box center [638, 244] width 72 height 13
drag, startPoint x: 300, startPoint y: 31, endPoint x: 511, endPoint y: 42, distance: 211.3
click at [301, 31] on link "Pause" at bounding box center [308, 37] width 63 height 23
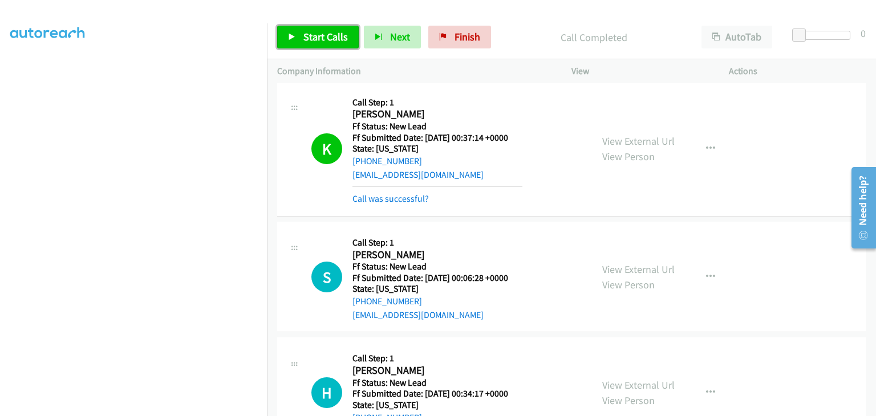
click at [313, 41] on span "Start Calls" at bounding box center [326, 36] width 45 height 13
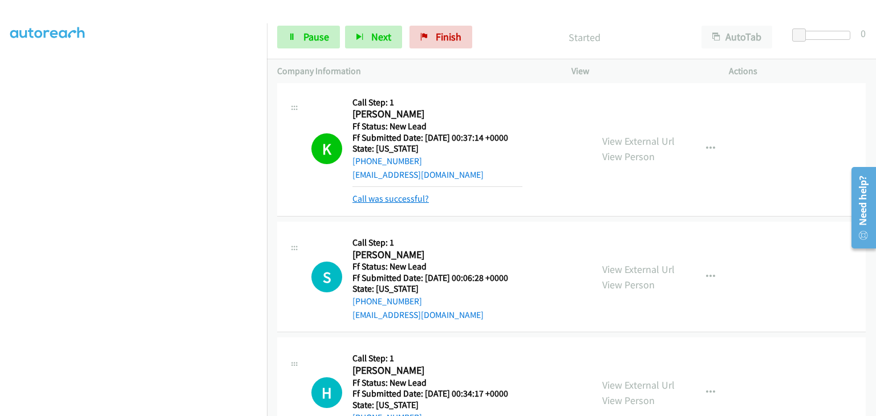
click at [406, 193] on link "Call was successful?" at bounding box center [391, 198] width 76 height 11
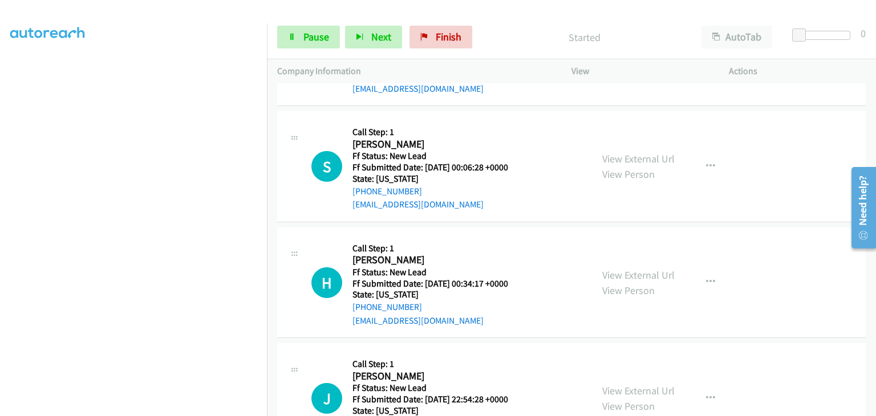
scroll to position [399, 0]
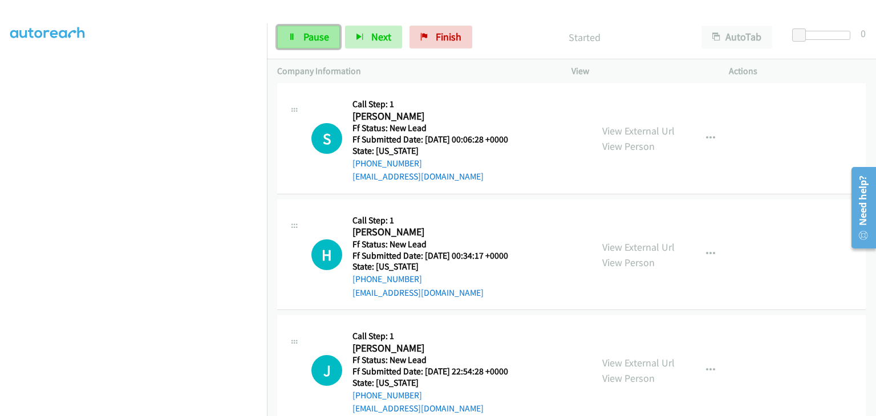
click at [310, 43] on span "Pause" at bounding box center [317, 36] width 26 height 13
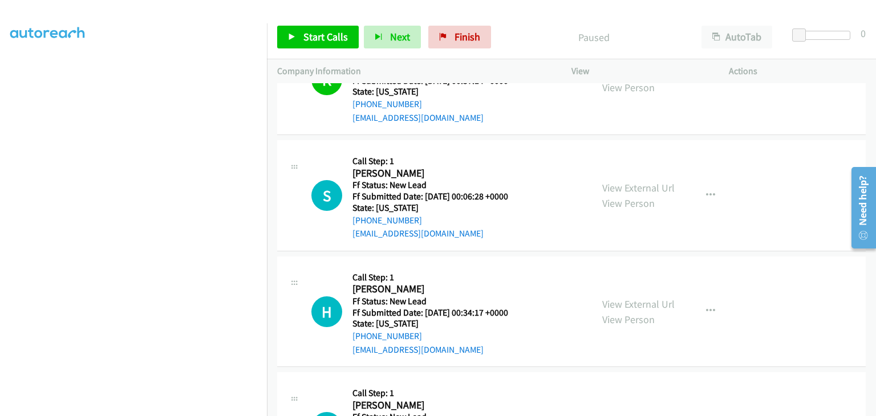
scroll to position [342, 0]
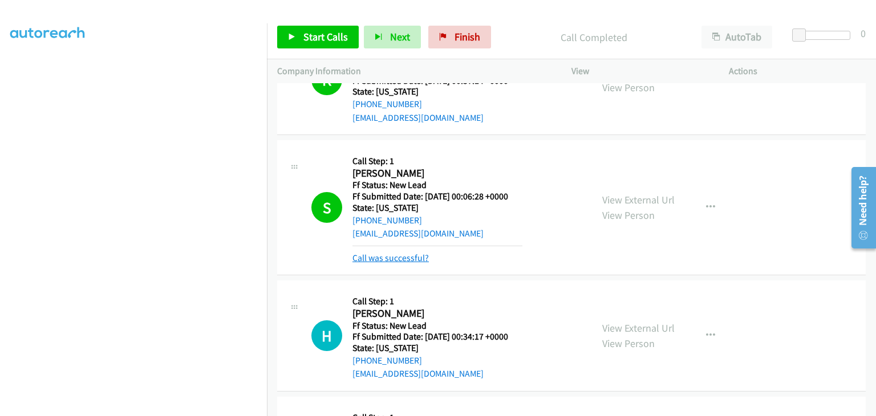
click at [411, 253] on link "Call was successful?" at bounding box center [391, 258] width 76 height 11
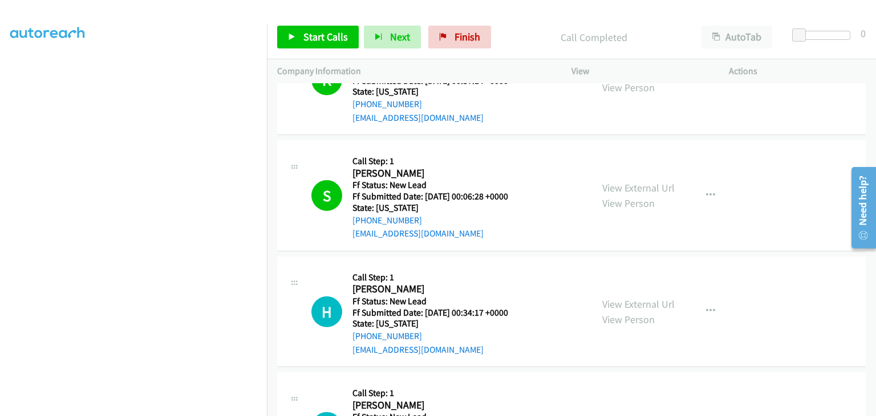
scroll to position [228, 0]
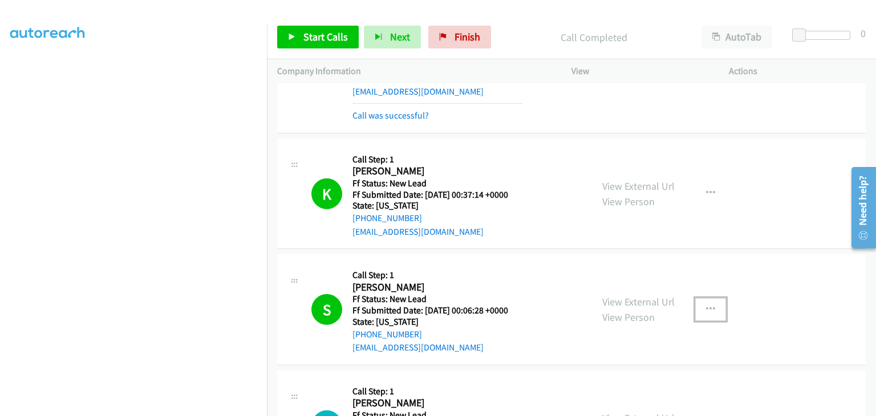
click at [701, 310] on button "button" at bounding box center [710, 309] width 31 height 23
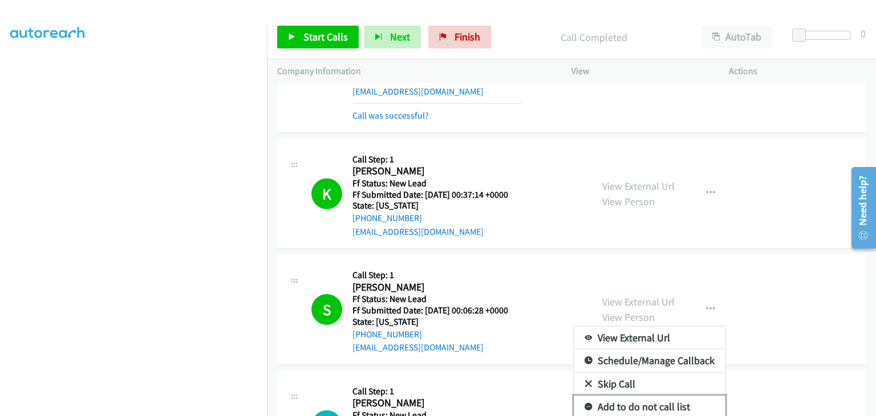
click at [626, 403] on link "Add to do not call list" at bounding box center [650, 407] width 152 height 23
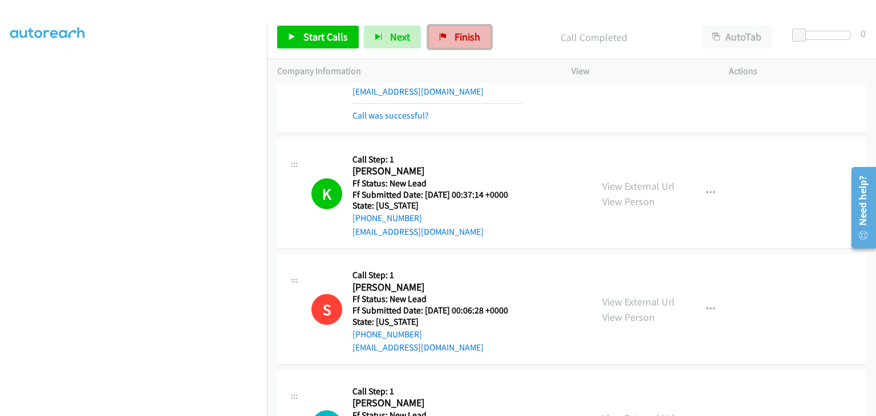
click at [440, 43] on link "Finish" at bounding box center [459, 37] width 63 height 23
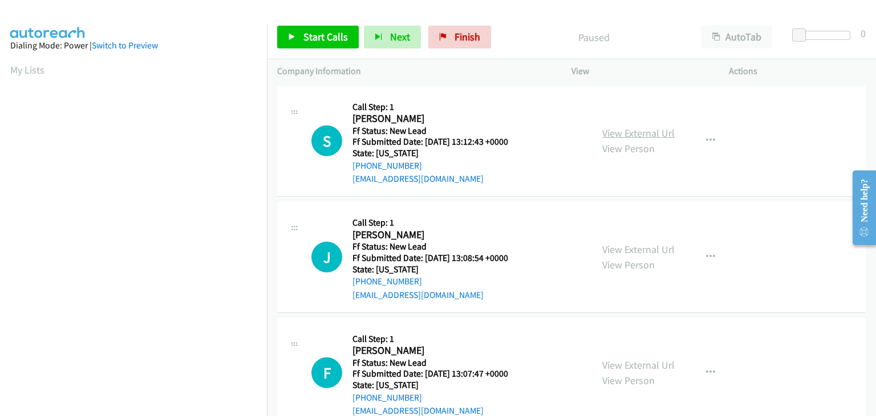
click at [636, 135] on link "View External Url" at bounding box center [638, 133] width 72 height 13
click at [331, 42] on span "Start Calls" at bounding box center [326, 36] width 45 height 13
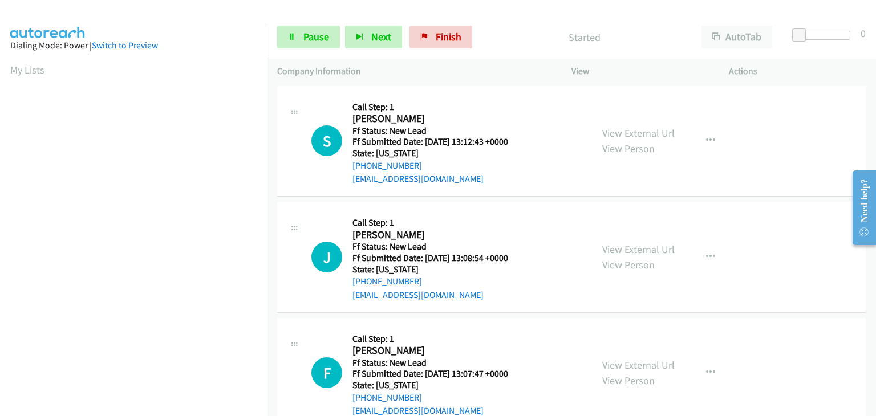
click at [628, 247] on link "View External Url" at bounding box center [638, 249] width 72 height 13
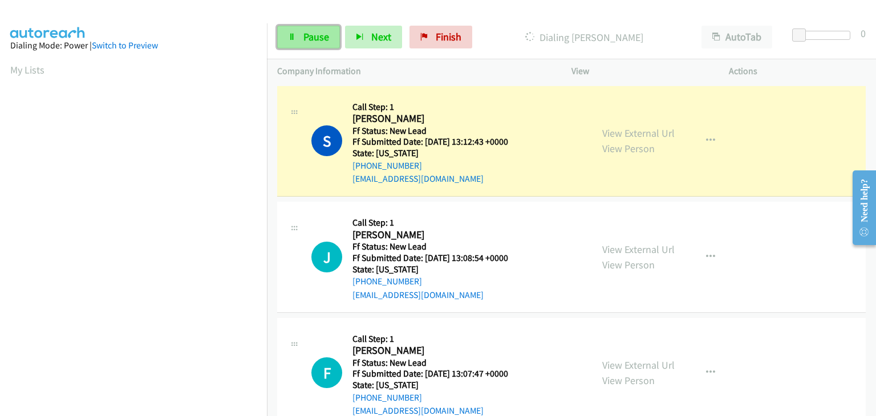
click at [306, 33] on span "Pause" at bounding box center [317, 36] width 26 height 13
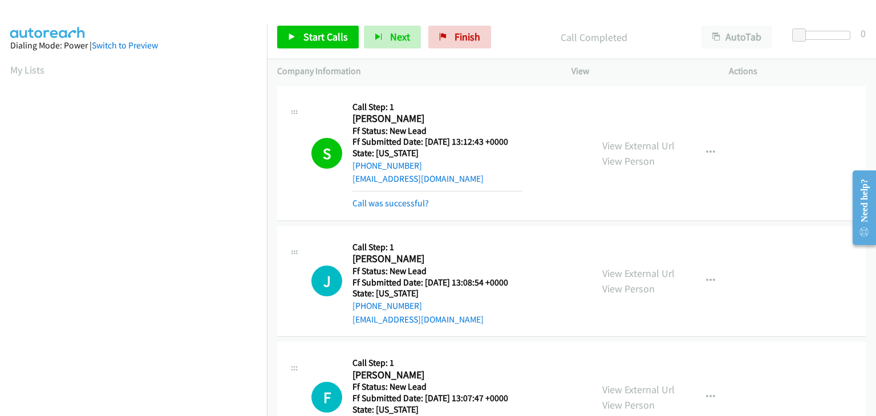
scroll to position [224, 0]
drag, startPoint x: 410, startPoint y: 199, endPoint x: 427, endPoint y: 199, distance: 17.1
click at [410, 199] on link "Call was successful?" at bounding box center [391, 203] width 76 height 11
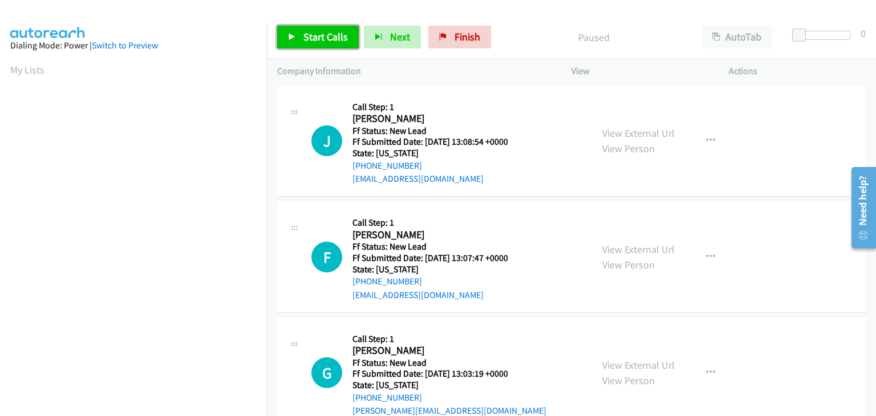
click at [300, 34] on link "Start Calls" at bounding box center [318, 37] width 82 height 23
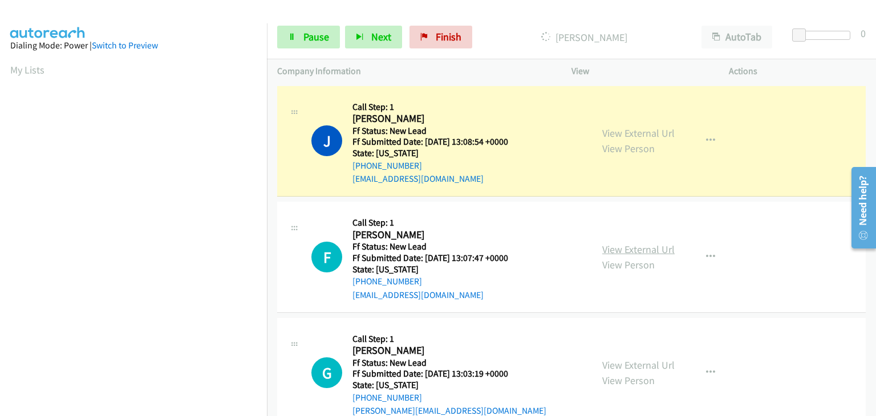
click at [620, 245] on link "View External Url" at bounding box center [638, 249] width 72 height 13
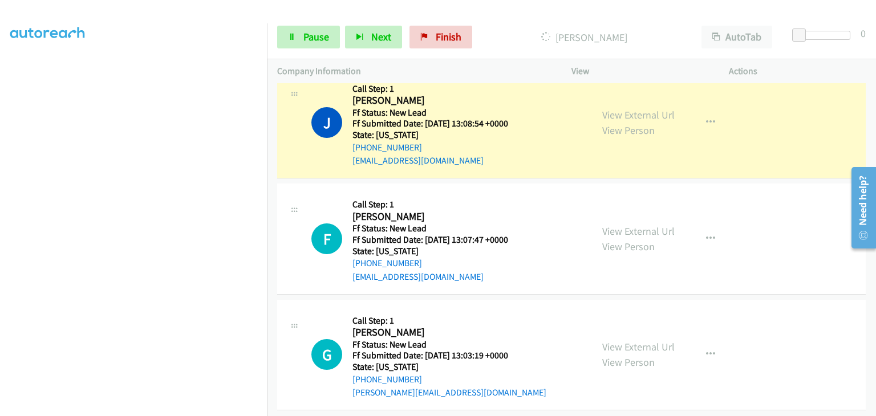
scroll to position [29, 0]
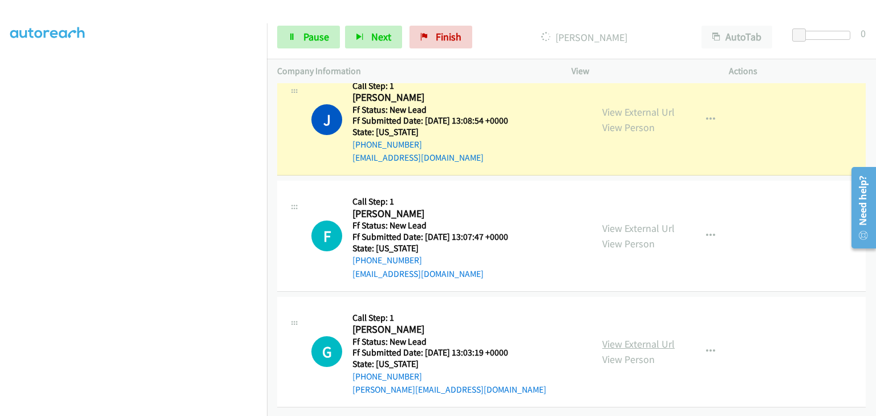
click at [641, 338] on link "View External Url" at bounding box center [638, 344] width 72 height 13
click at [319, 40] on span "Pause" at bounding box center [317, 36] width 26 height 13
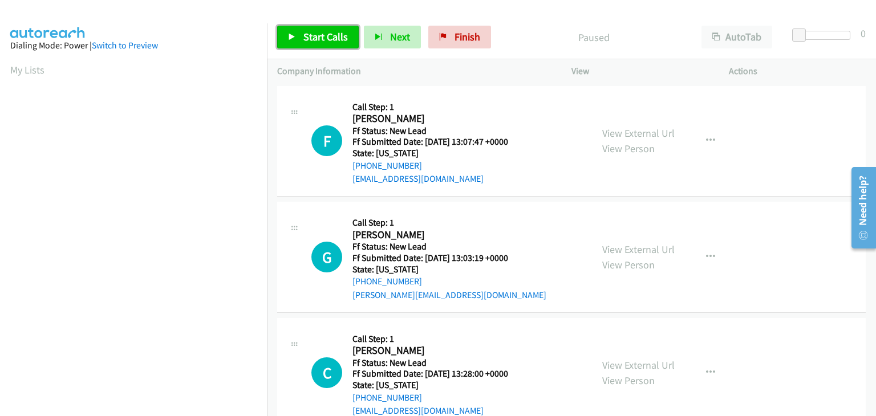
click at [351, 46] on link "Start Calls" at bounding box center [318, 37] width 82 height 23
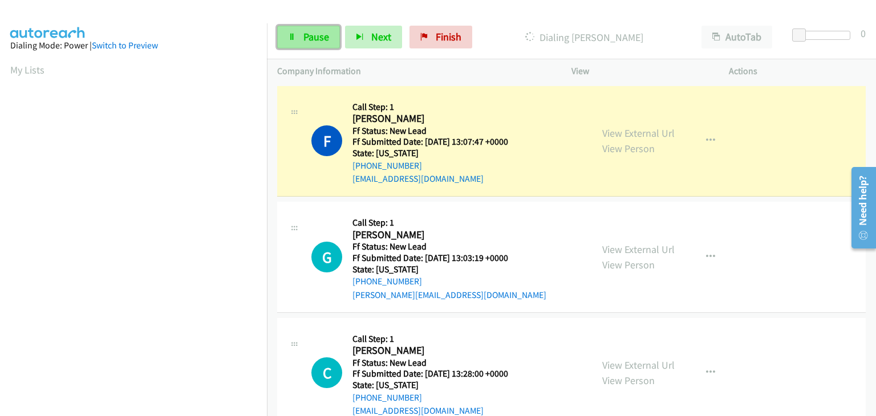
click at [309, 39] on span "Pause" at bounding box center [317, 36] width 26 height 13
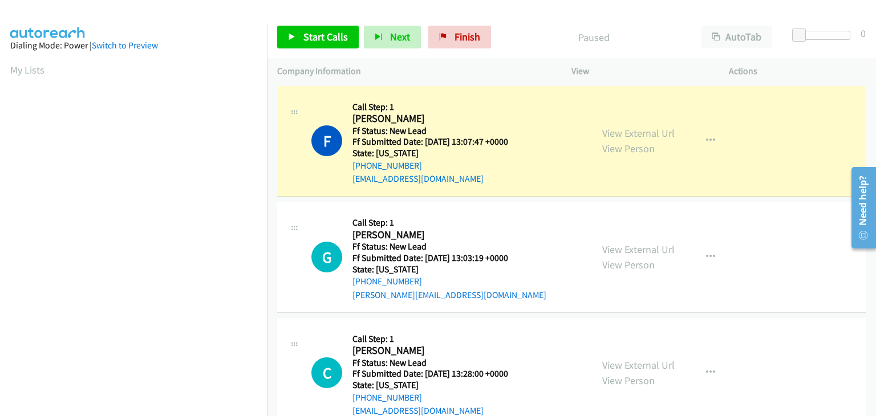
scroll to position [224, 0]
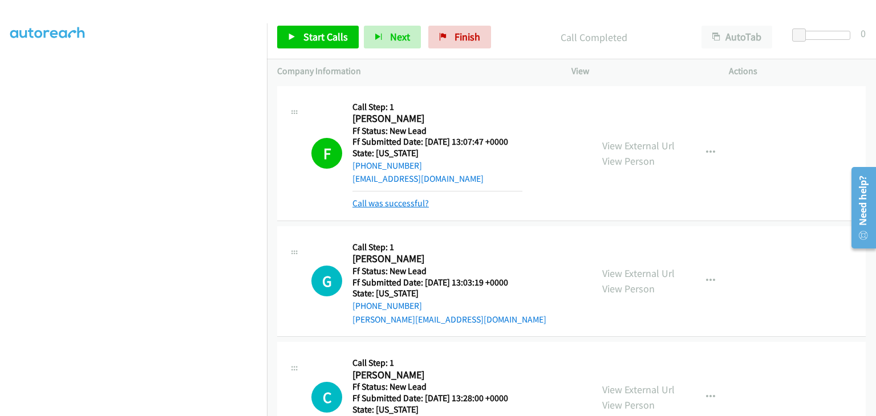
click at [386, 203] on link "Call was successful?" at bounding box center [391, 203] width 76 height 11
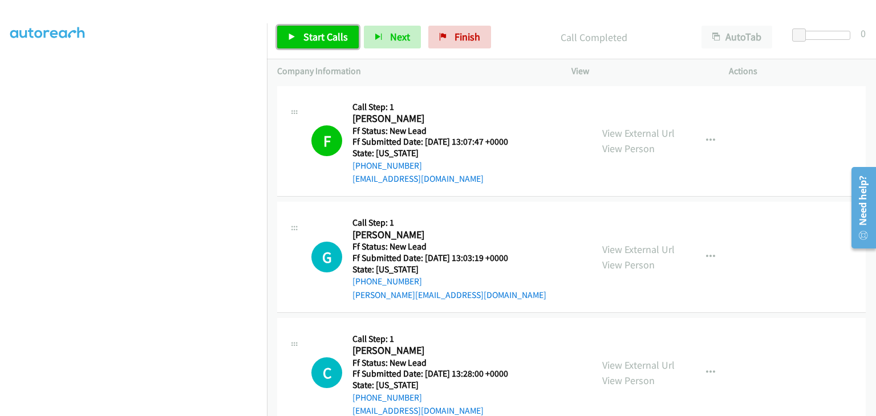
click at [335, 46] on link "Start Calls" at bounding box center [318, 37] width 82 height 23
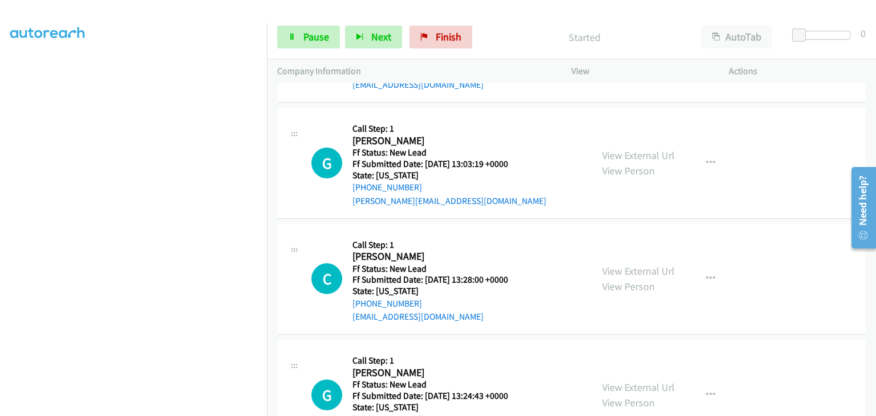
scroll to position [114, 0]
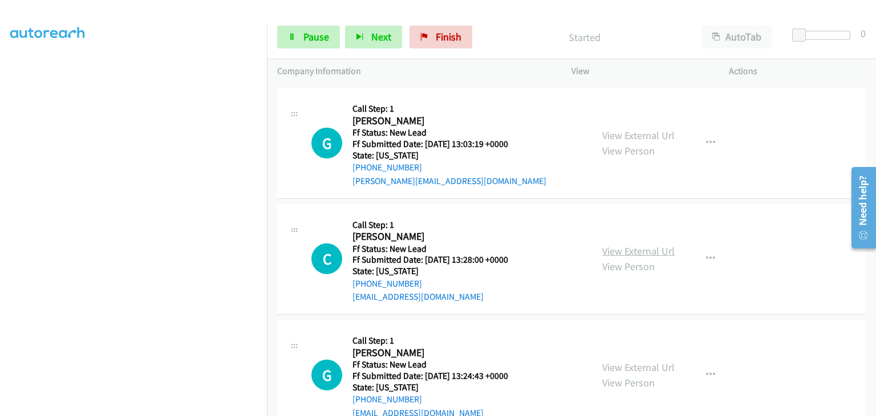
click at [611, 248] on link "View External Url" at bounding box center [638, 251] width 72 height 13
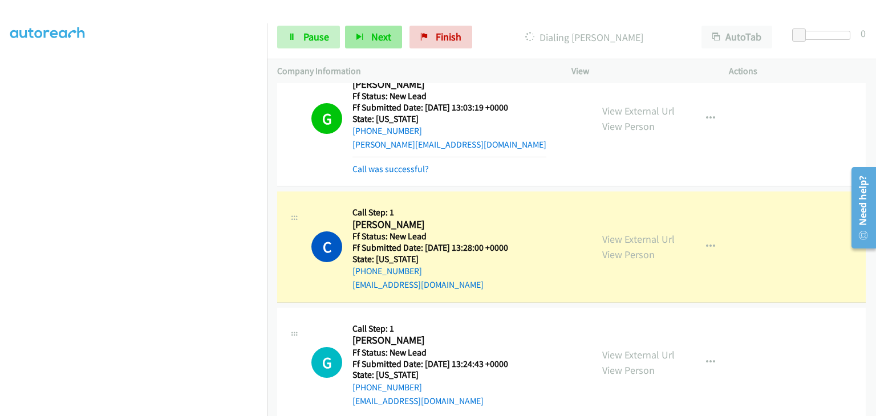
scroll to position [171, 0]
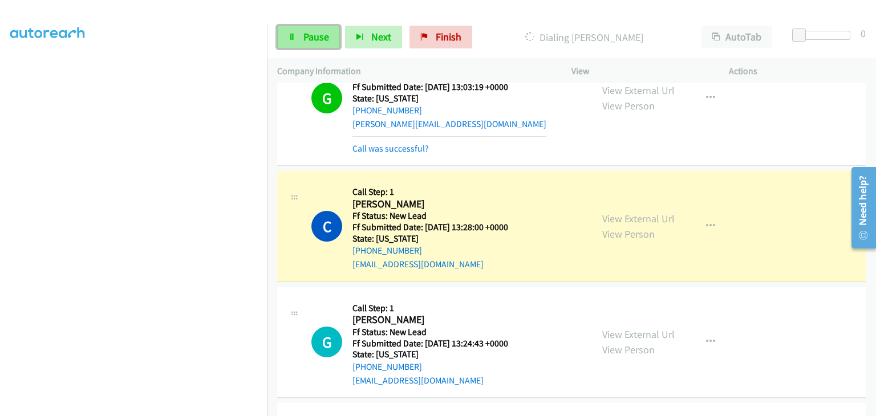
click at [310, 37] on span "Pause" at bounding box center [317, 36] width 26 height 13
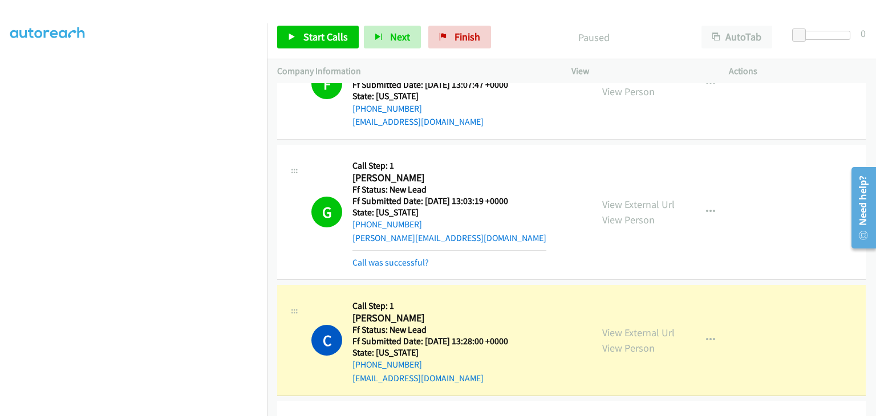
scroll to position [0, 0]
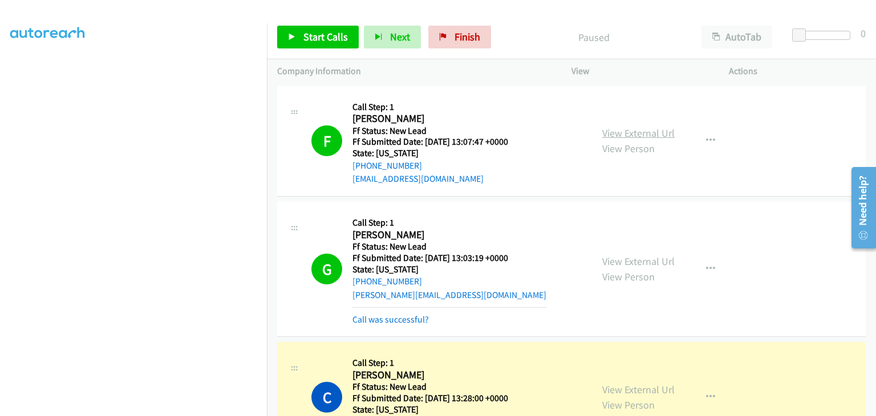
click at [620, 135] on link "View External Url" at bounding box center [638, 133] width 72 height 13
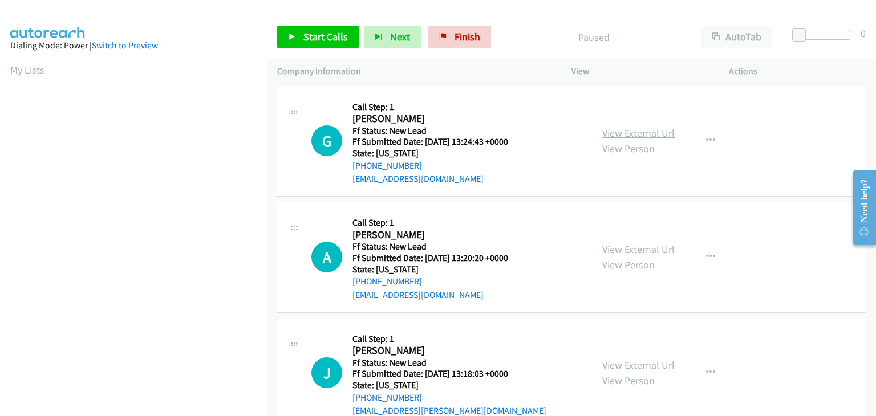
click at [621, 135] on link "View External Url" at bounding box center [638, 133] width 72 height 13
click at [327, 37] on span "Start Calls" at bounding box center [326, 36] width 45 height 13
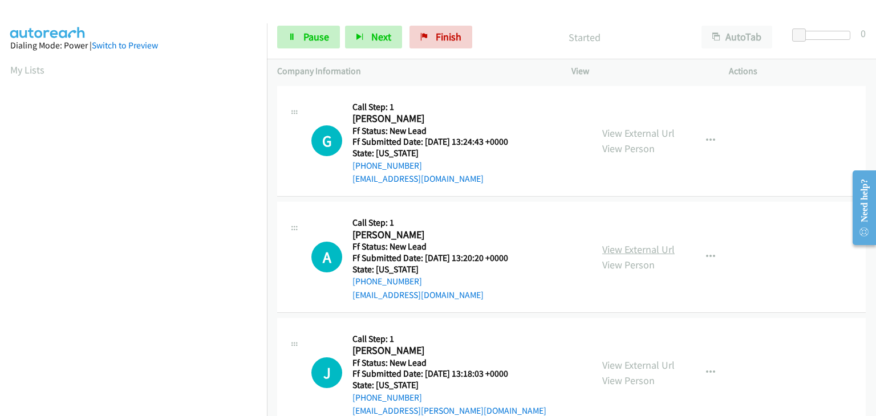
click at [643, 248] on link "View External Url" at bounding box center [638, 249] width 72 height 13
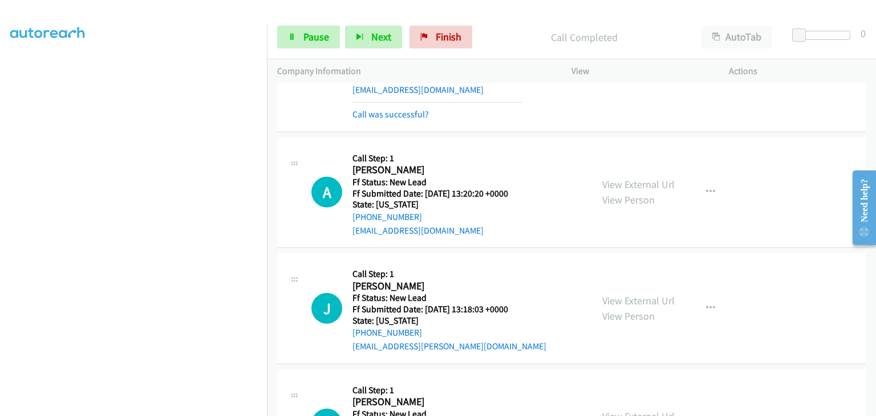
scroll to position [114, 0]
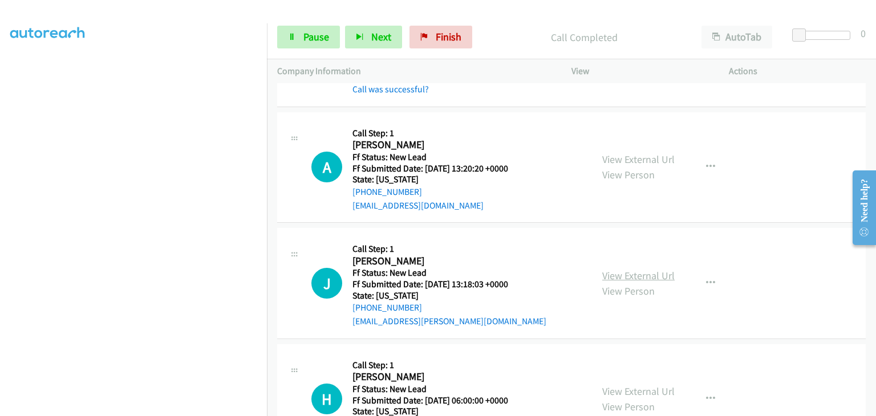
click at [629, 274] on link "View External Url" at bounding box center [638, 275] width 72 height 13
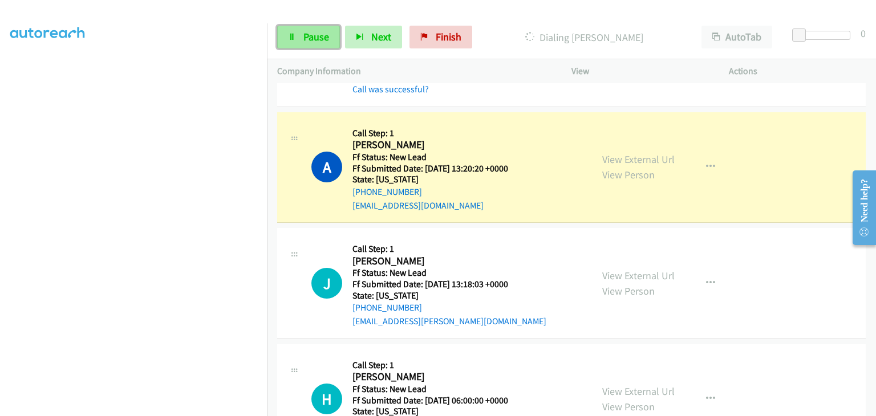
click at [302, 38] on link "Pause" at bounding box center [308, 37] width 63 height 23
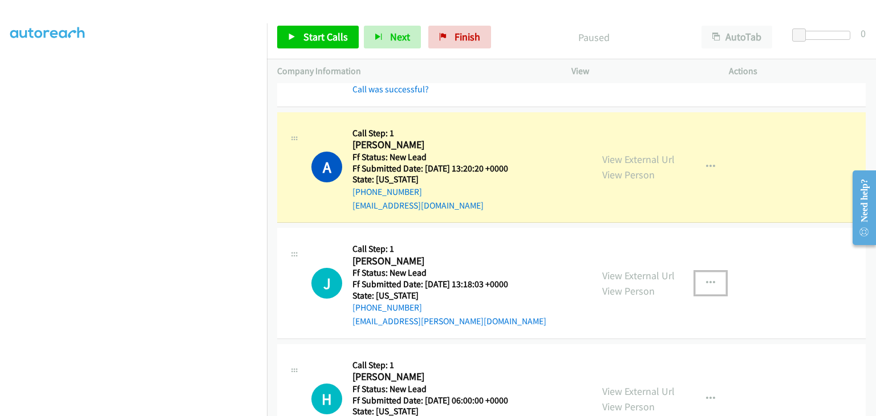
click at [707, 280] on icon "button" at bounding box center [710, 283] width 9 height 9
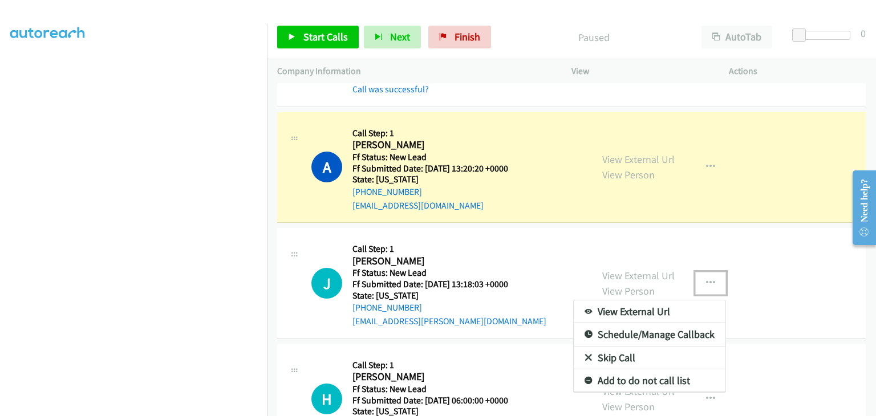
click at [645, 350] on link "Skip Call" at bounding box center [650, 358] width 152 height 23
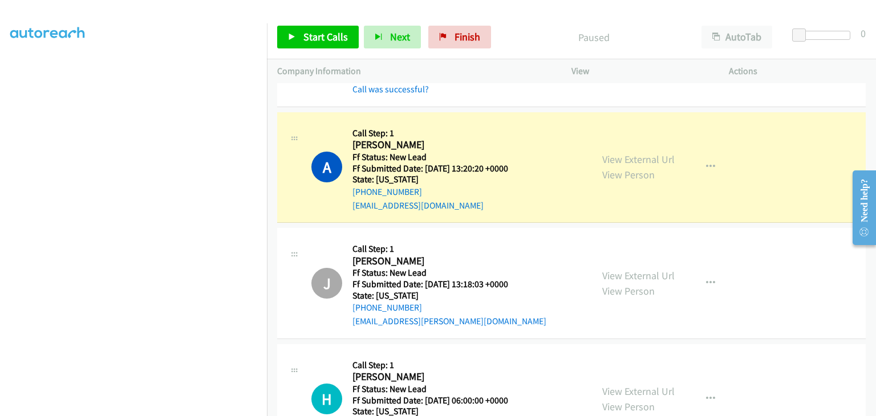
scroll to position [224, 0]
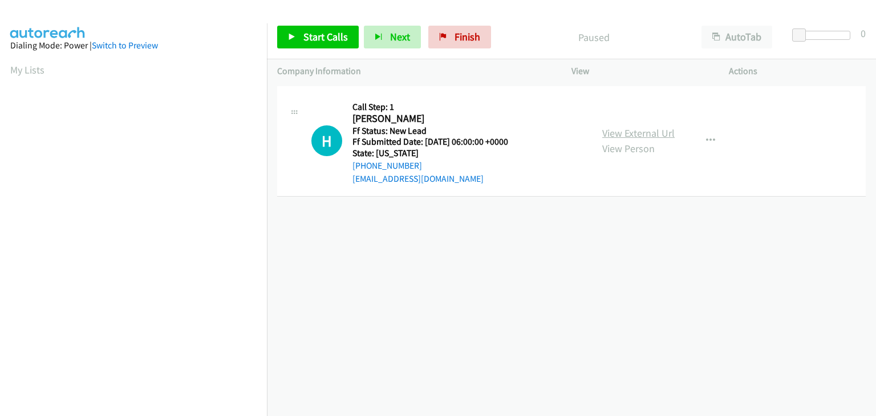
click at [618, 131] on link "View External Url" at bounding box center [638, 133] width 72 height 13
click at [706, 143] on icon "button" at bounding box center [710, 140] width 9 height 9
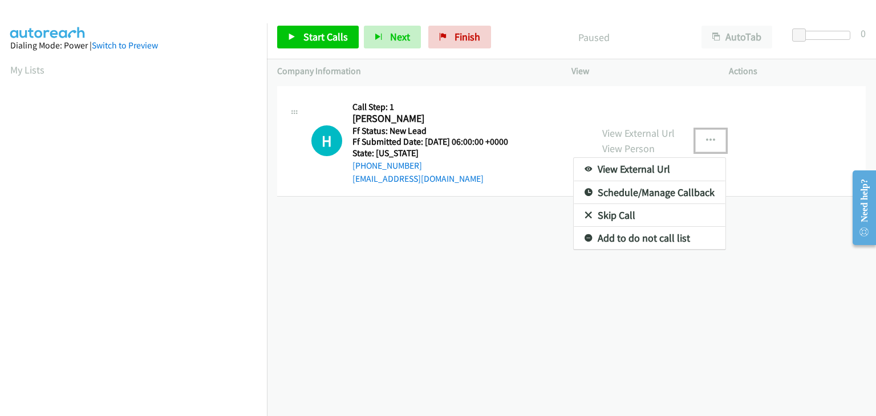
click at [602, 219] on link "Skip Call" at bounding box center [650, 215] width 152 height 23
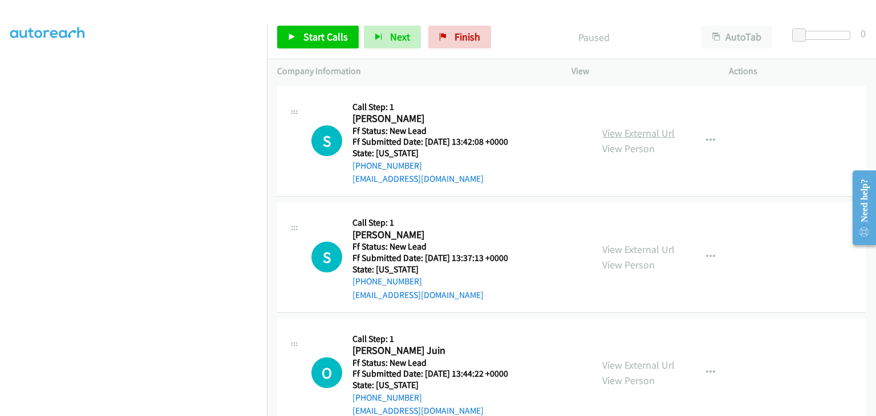
click at [620, 136] on link "View External Url" at bounding box center [638, 133] width 72 height 13
click at [327, 38] on span "Start Calls" at bounding box center [326, 36] width 45 height 13
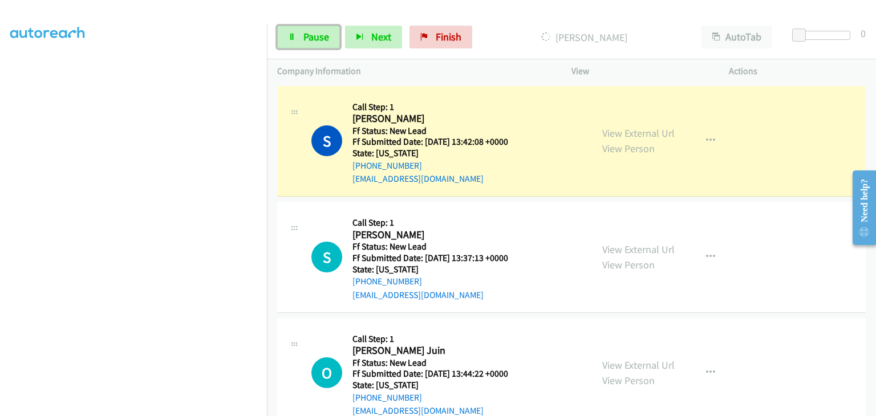
click at [301, 36] on link "Pause" at bounding box center [308, 37] width 63 height 23
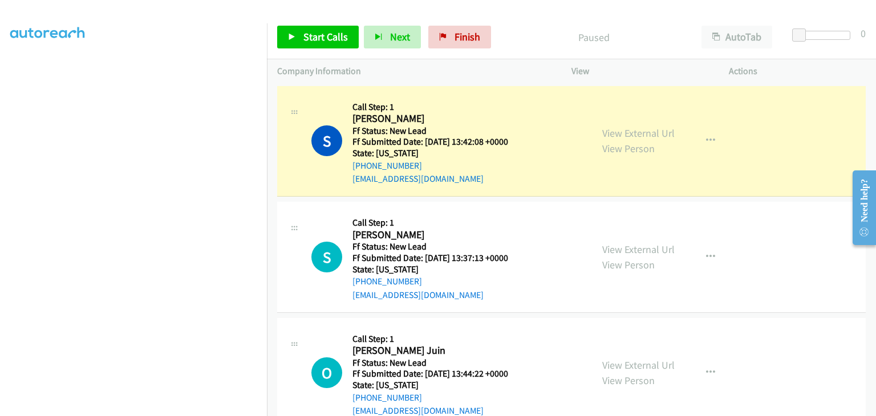
scroll to position [224, 0]
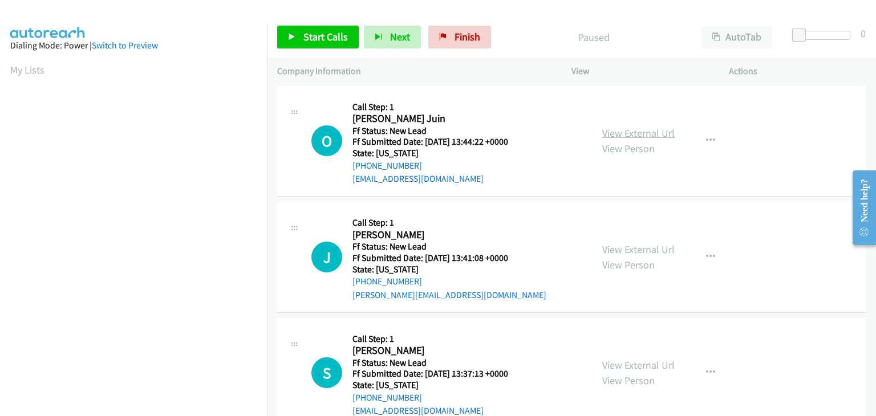
click at [604, 136] on link "View External Url" at bounding box center [638, 133] width 72 height 13
click at [318, 39] on span "Start Calls" at bounding box center [326, 36] width 45 height 13
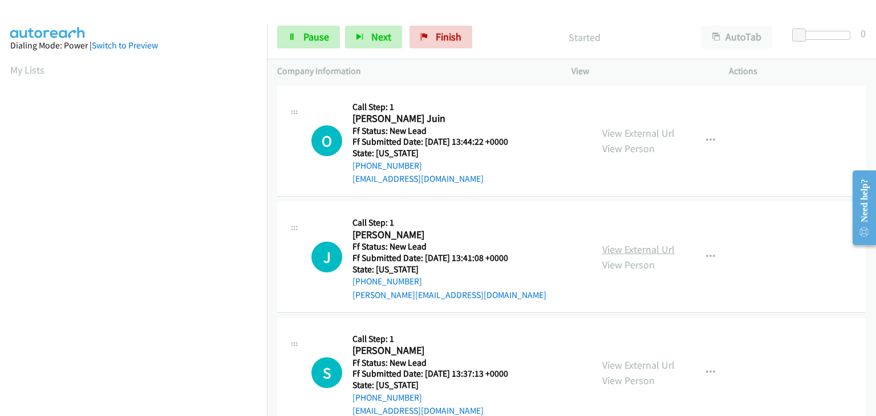
click at [650, 250] on link "View External Url" at bounding box center [638, 249] width 72 height 13
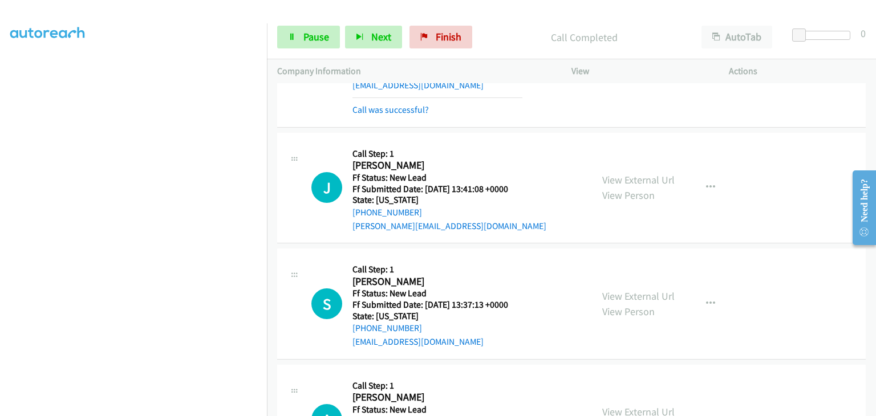
scroll to position [114, 0]
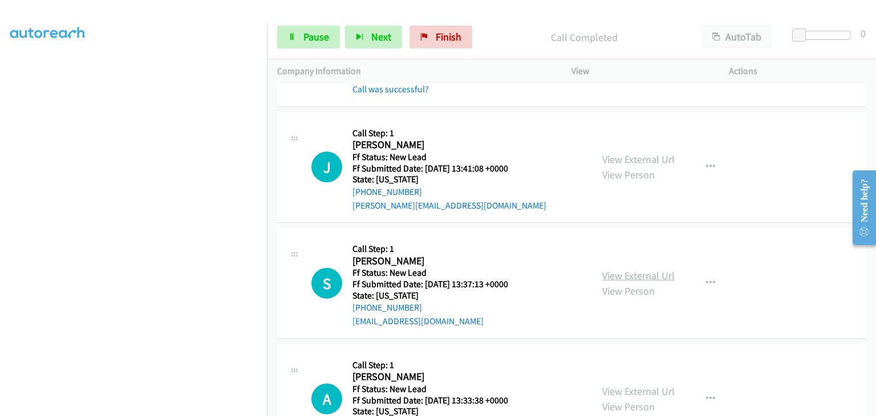
click at [637, 270] on link "View External Url" at bounding box center [638, 275] width 72 height 13
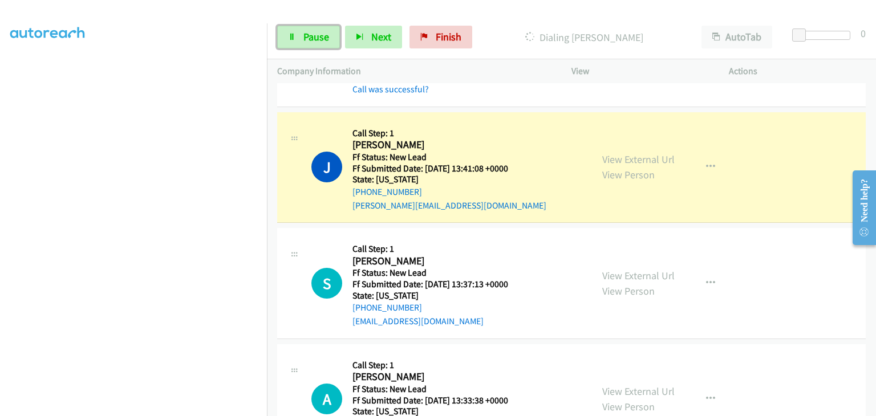
drag, startPoint x: 331, startPoint y: 31, endPoint x: 653, endPoint y: 102, distance: 330.0
click at [331, 31] on link "Pause" at bounding box center [308, 37] width 63 height 23
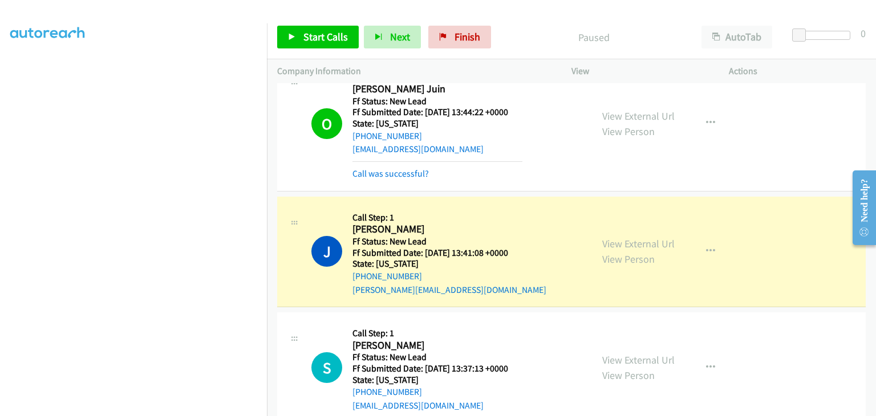
scroll to position [57, 0]
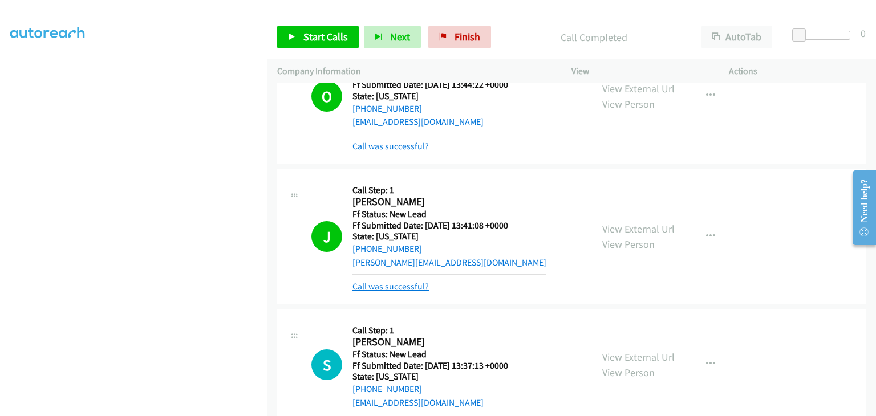
click at [415, 287] on link "Call was successful?" at bounding box center [391, 286] width 76 height 11
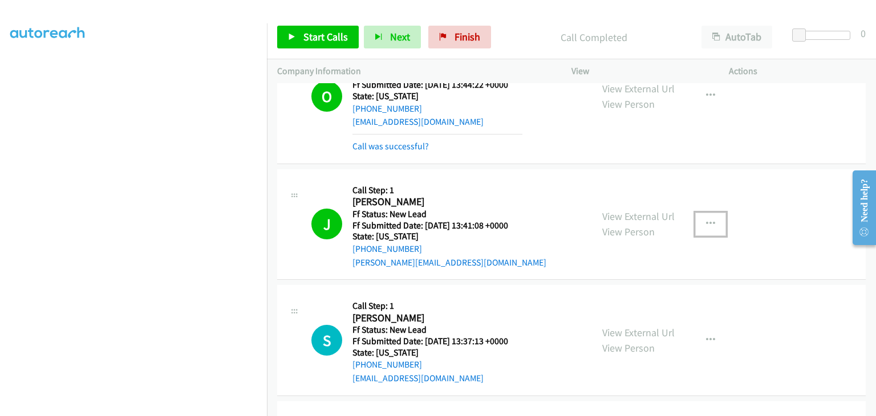
click at [706, 224] on icon "button" at bounding box center [710, 224] width 9 height 9
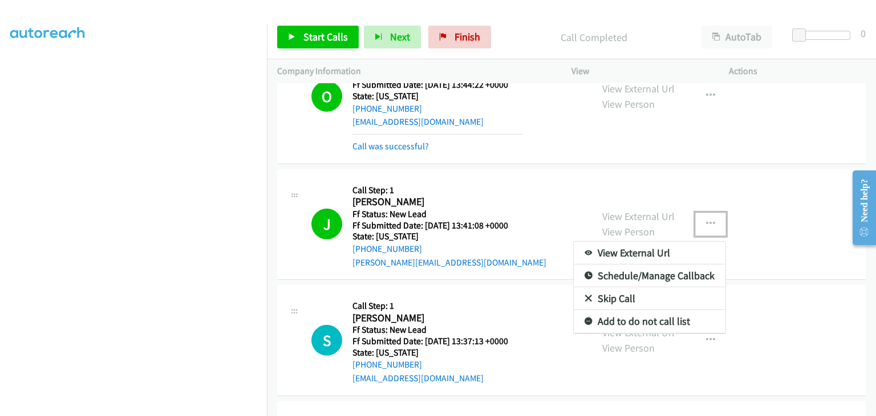
click at [638, 322] on link "Add to do not call list" at bounding box center [650, 321] width 152 height 23
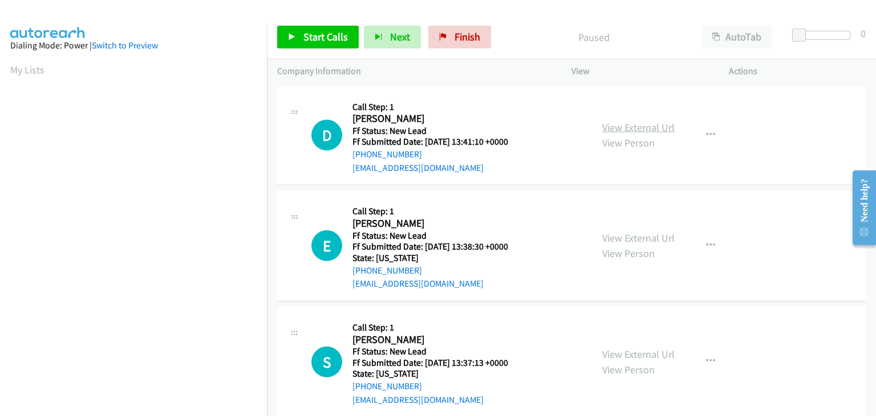
click at [644, 131] on link "View External Url" at bounding box center [638, 127] width 72 height 13
click at [706, 139] on icon "button" at bounding box center [710, 135] width 9 height 9
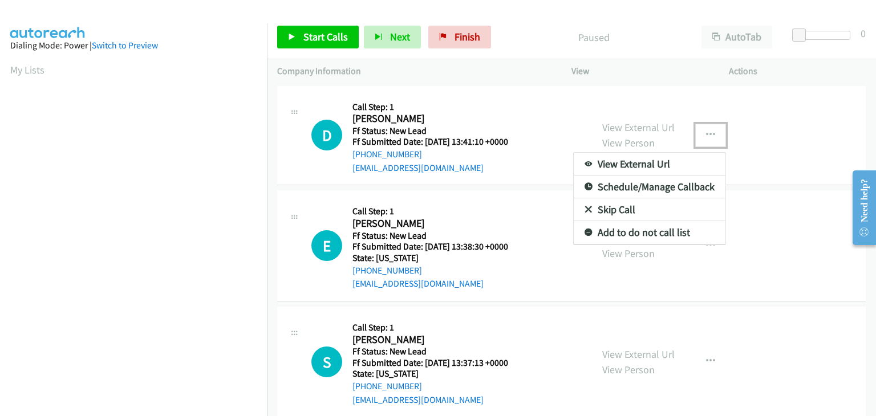
click at [602, 211] on link "Skip Call" at bounding box center [650, 210] width 152 height 23
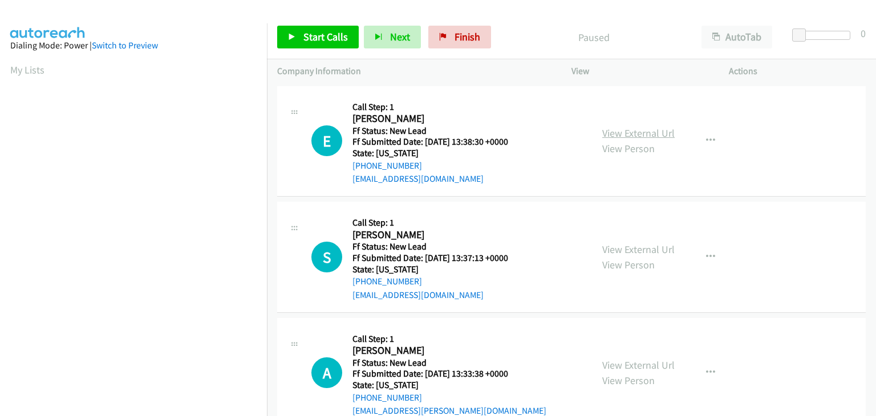
click at [637, 131] on link "View External Url" at bounding box center [638, 133] width 72 height 13
click at [325, 39] on span "Start Calls" at bounding box center [326, 36] width 45 height 13
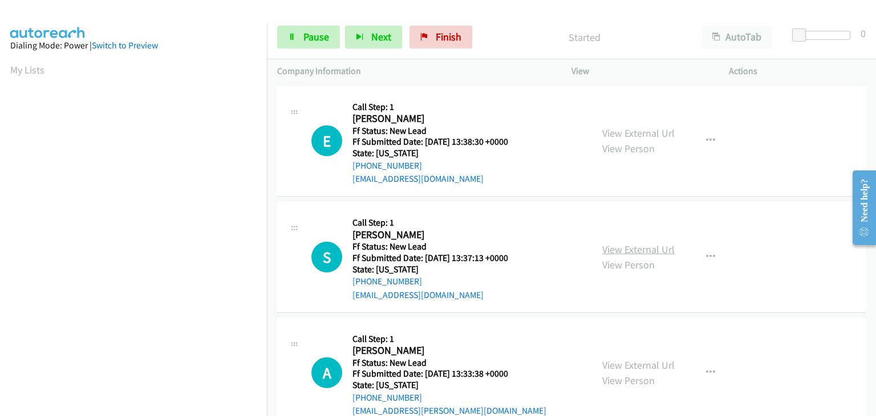
click at [616, 244] on link "View External Url" at bounding box center [638, 249] width 72 height 13
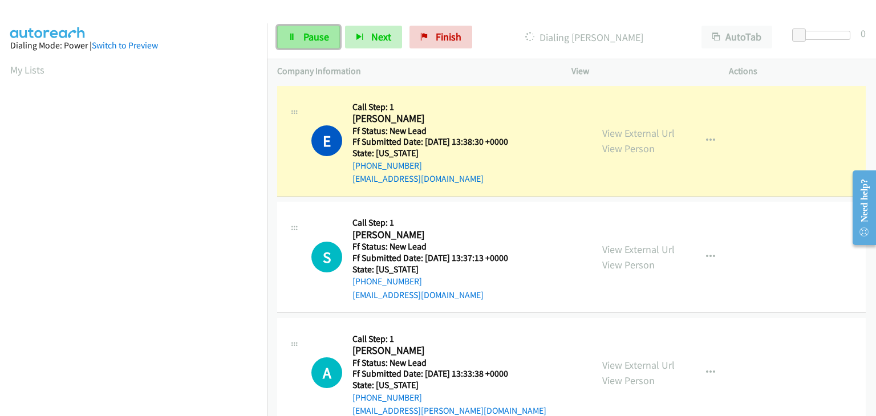
click at [304, 38] on span "Pause" at bounding box center [317, 36] width 26 height 13
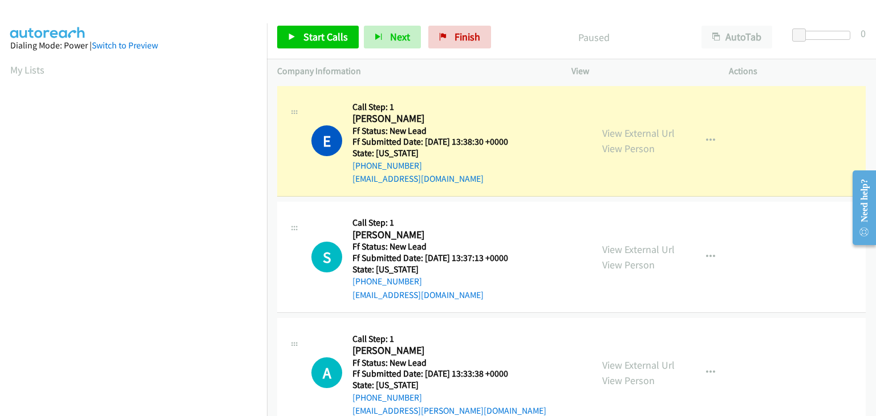
scroll to position [224, 0]
click at [518, 25] on div "Start Calls Pause Next Finish Paused AutoTab AutoTab 0" at bounding box center [571, 37] width 609 height 44
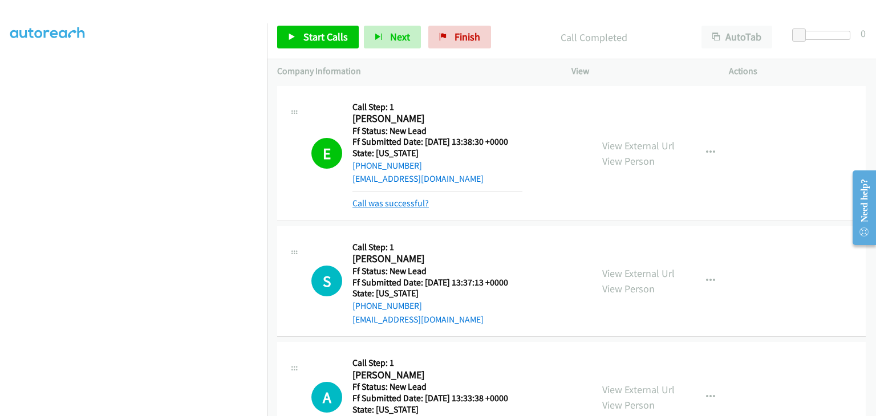
click at [388, 205] on link "Call was successful?" at bounding box center [391, 203] width 76 height 11
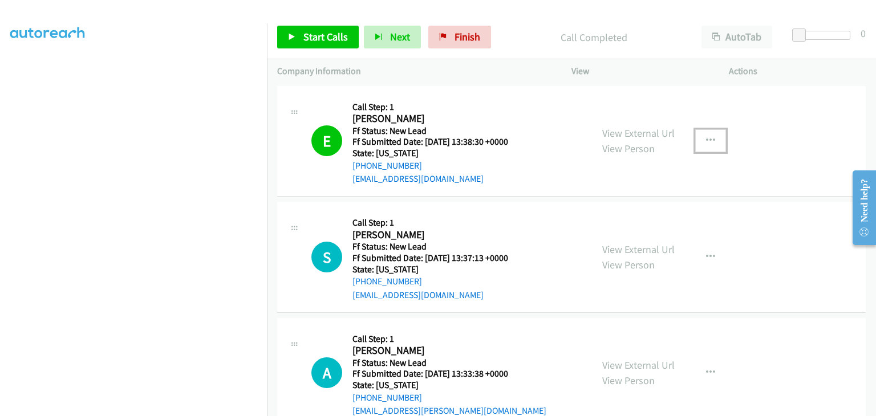
click at [706, 144] on icon "button" at bounding box center [710, 140] width 9 height 9
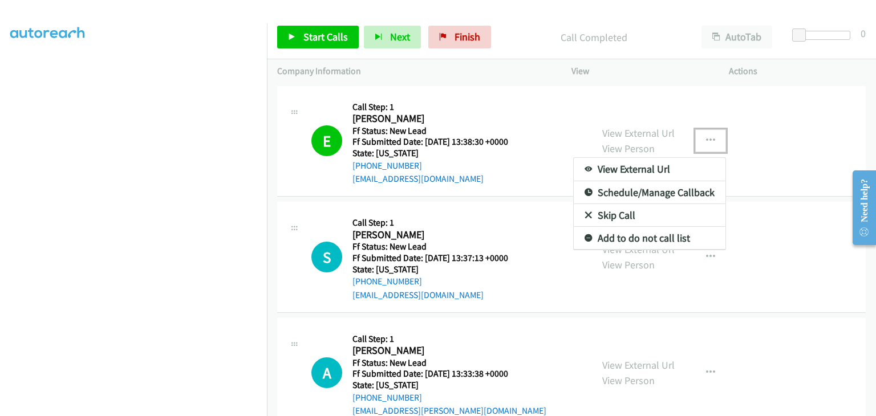
click at [639, 238] on link "Add to do not call list" at bounding box center [650, 238] width 152 height 23
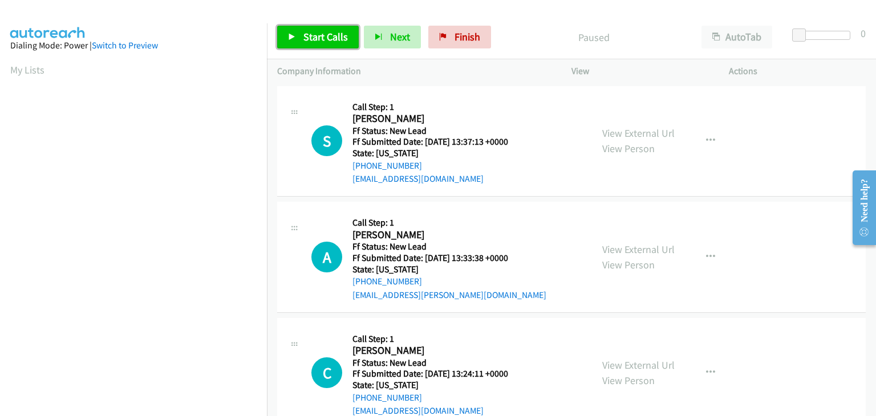
click at [327, 37] on span "Start Calls" at bounding box center [326, 36] width 45 height 13
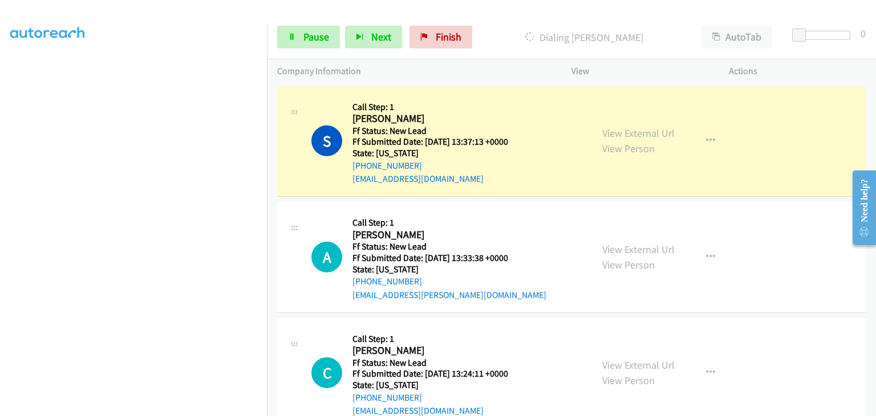
scroll to position [224, 0]
click at [324, 28] on link "Pause" at bounding box center [308, 37] width 63 height 23
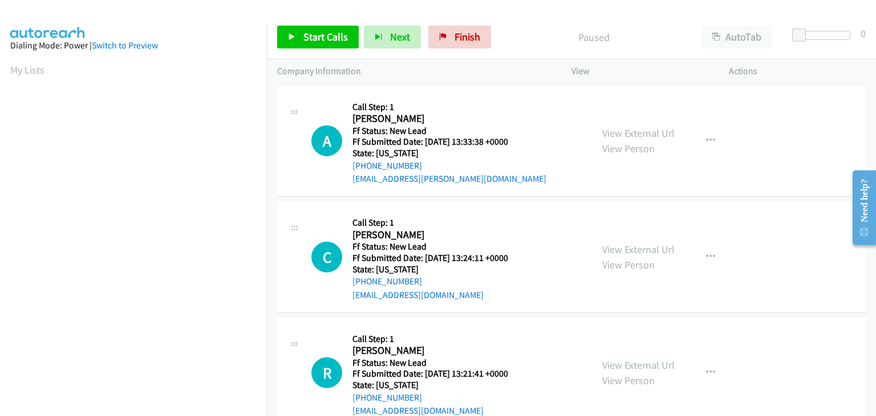
drag, startPoint x: 619, startPoint y: 134, endPoint x: 335, endPoint y: 94, distance: 286.3
click at [650, 137] on link "View External Url" at bounding box center [638, 133] width 72 height 13
click at [329, 39] on span "Start Calls" at bounding box center [326, 36] width 45 height 13
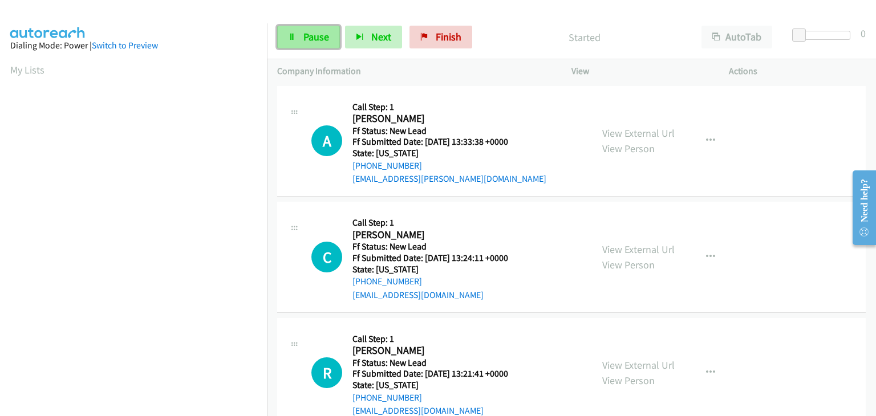
click at [314, 35] on span "Pause" at bounding box center [317, 36] width 26 height 13
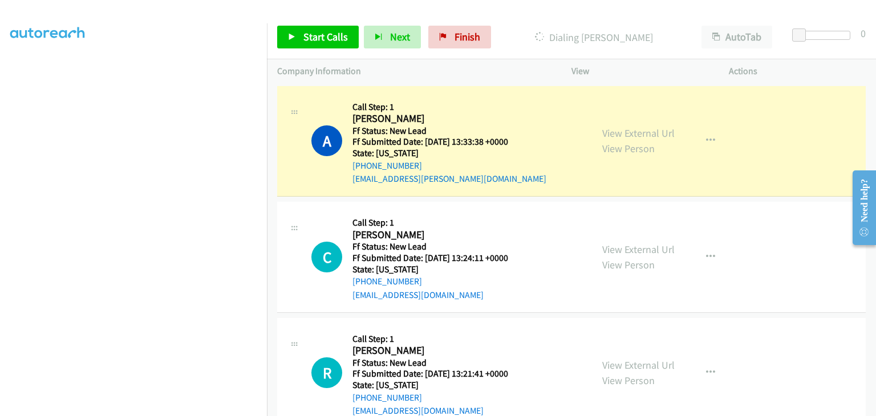
scroll to position [224, 0]
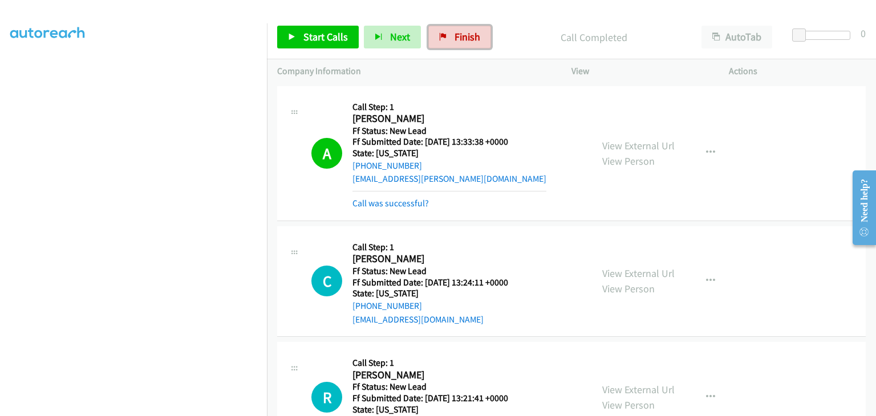
drag, startPoint x: 447, startPoint y: 38, endPoint x: 484, endPoint y: 61, distance: 43.8
click at [447, 37] on link "Finish" at bounding box center [459, 37] width 63 height 23
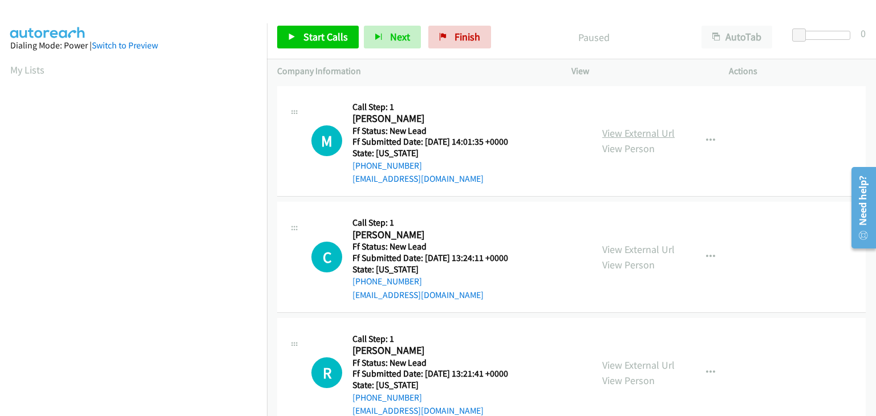
click at [626, 134] on link "View External Url" at bounding box center [638, 133] width 72 height 13
click at [328, 40] on span "Start Calls" at bounding box center [326, 36] width 45 height 13
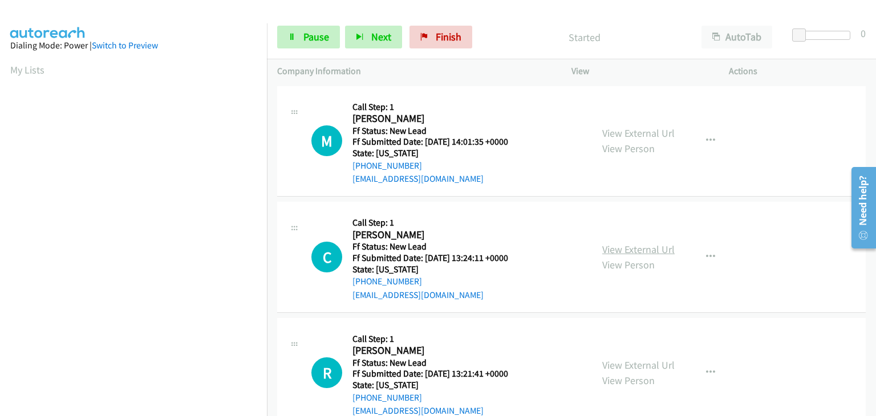
click at [623, 245] on link "View External Url" at bounding box center [638, 249] width 72 height 13
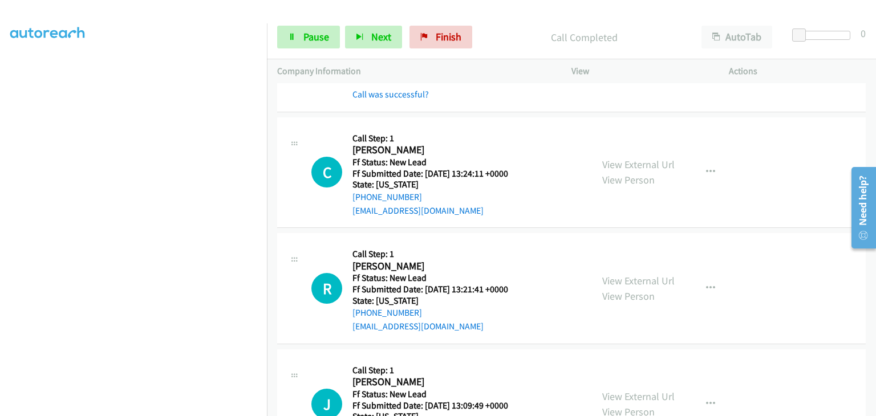
scroll to position [114, 0]
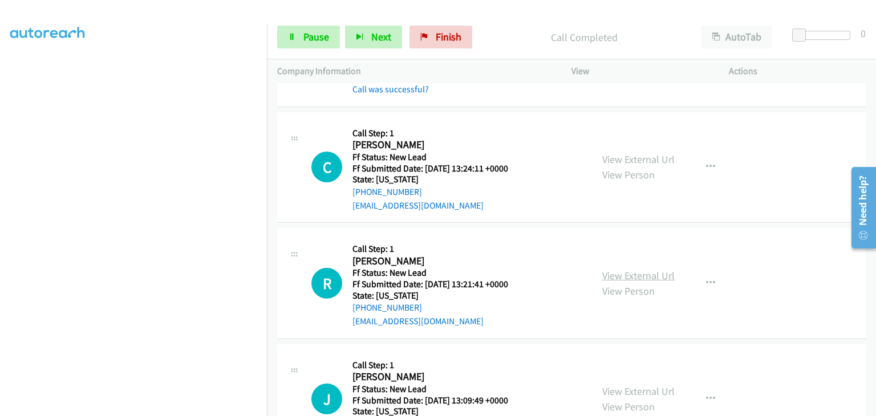
click at [635, 272] on link "View External Url" at bounding box center [638, 275] width 72 height 13
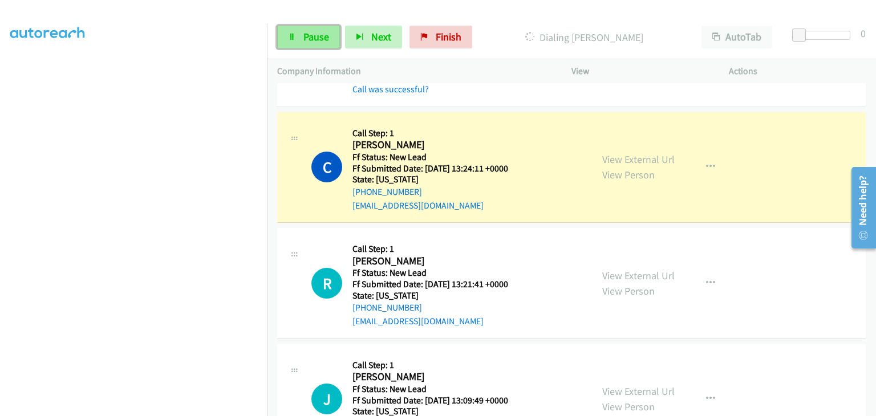
click at [322, 33] on span "Pause" at bounding box center [317, 36] width 26 height 13
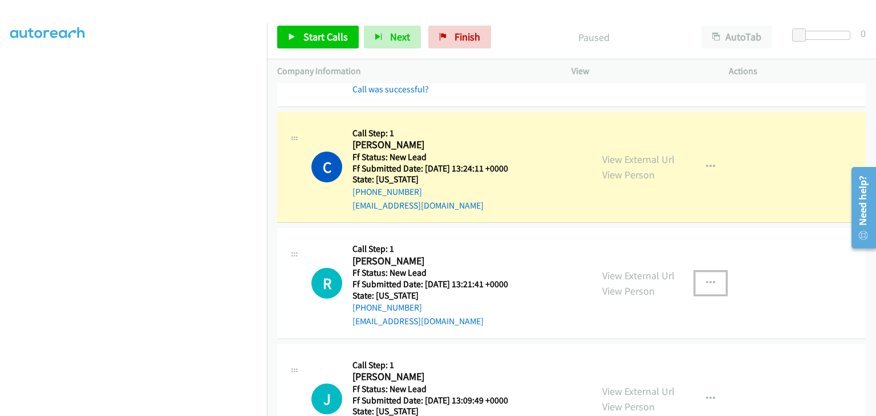
click at [706, 284] on icon "button" at bounding box center [710, 283] width 9 height 9
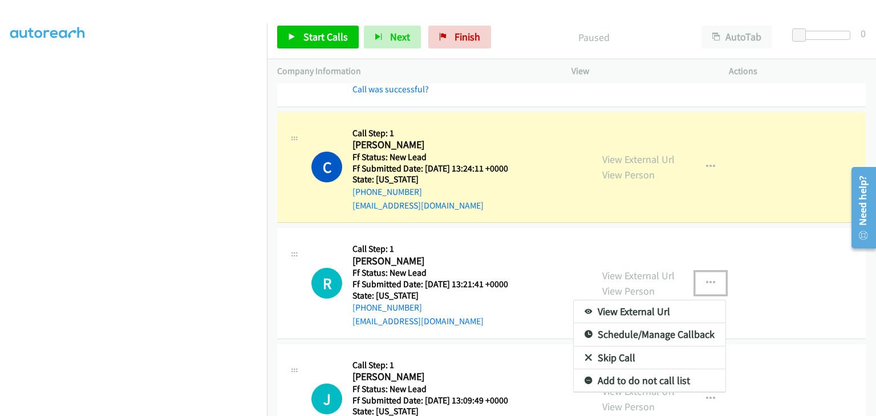
click at [616, 351] on link "Skip Call" at bounding box center [650, 358] width 152 height 23
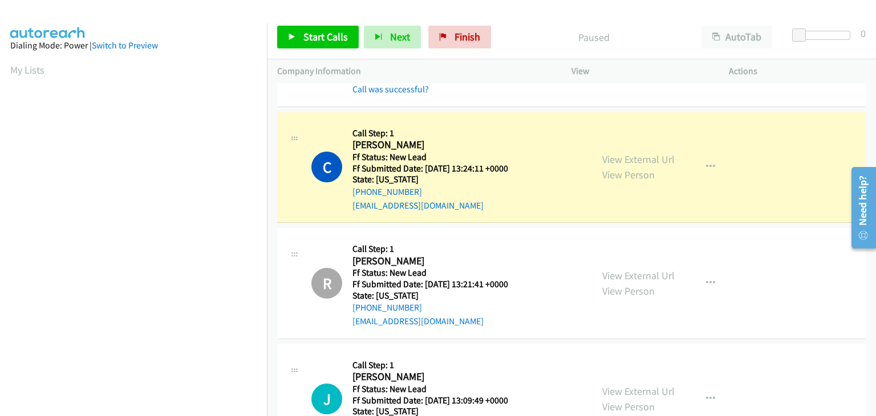
scroll to position [224, 0]
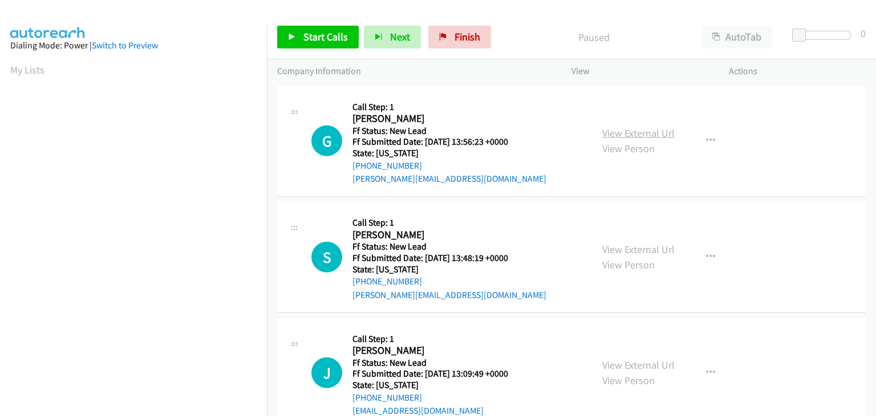
click at [662, 133] on link "View External Url" at bounding box center [638, 133] width 72 height 13
drag, startPoint x: 699, startPoint y: 141, endPoint x: 705, endPoint y: 141, distance: 5.7
click at [699, 140] on button "button" at bounding box center [710, 141] width 31 height 23
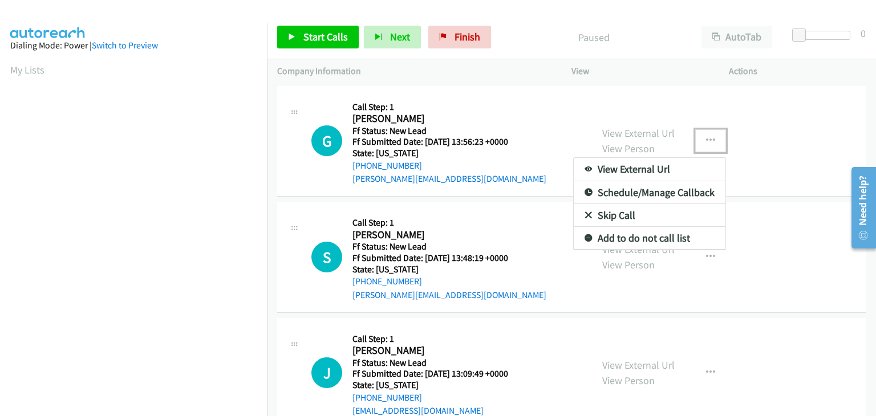
drag, startPoint x: 616, startPoint y: 213, endPoint x: 636, endPoint y: 216, distance: 20.3
click at [600, 217] on link "Skip Call" at bounding box center [650, 215] width 152 height 23
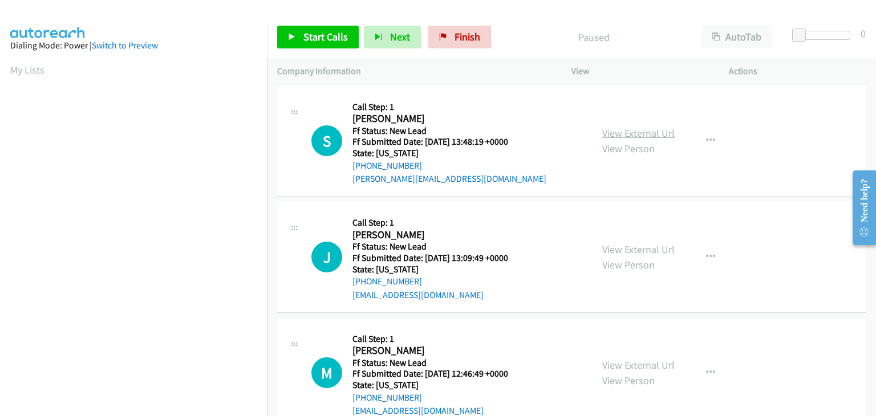
click at [633, 138] on link "View External Url" at bounding box center [638, 133] width 72 height 13
click at [304, 31] on span "Start Calls" at bounding box center [326, 36] width 45 height 13
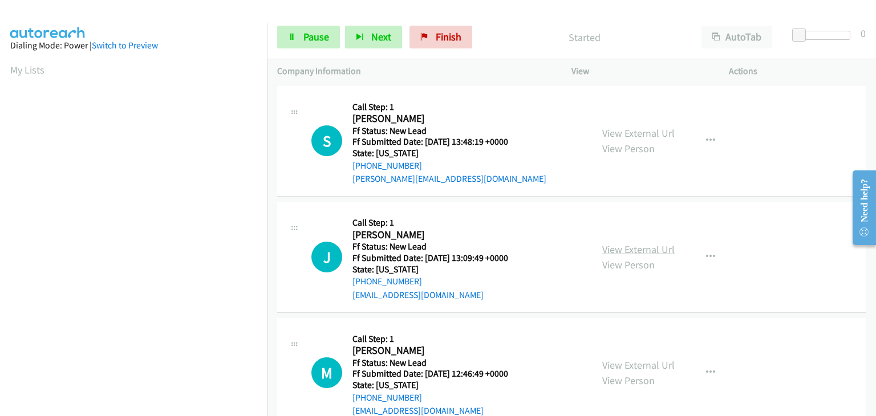
click at [620, 247] on link "View External Url" at bounding box center [638, 249] width 72 height 13
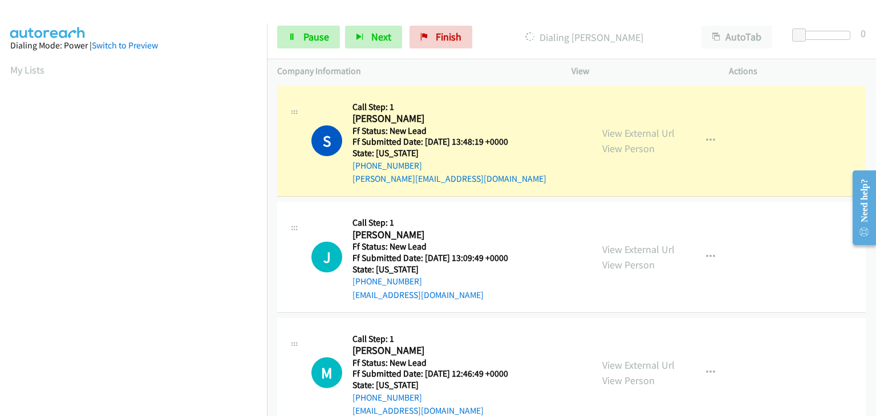
scroll to position [224, 0]
click at [481, 41] on div "Dialing Stacey Kimmey" at bounding box center [585, 37] width 214 height 23
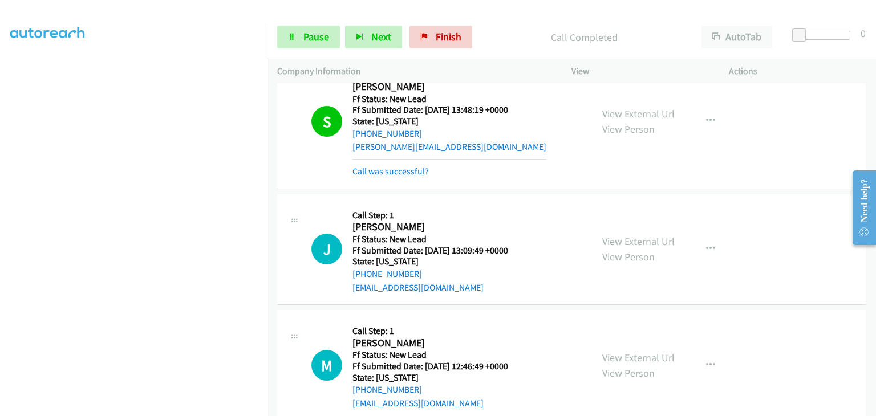
scroll to position [57, 0]
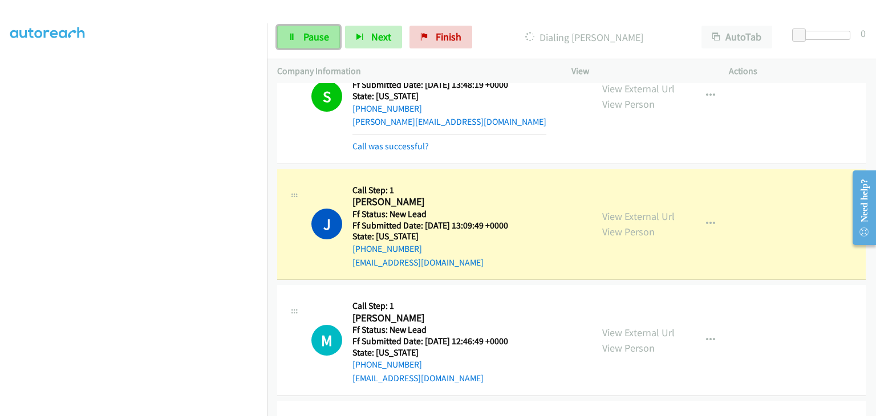
click at [326, 39] on span "Pause" at bounding box center [317, 36] width 26 height 13
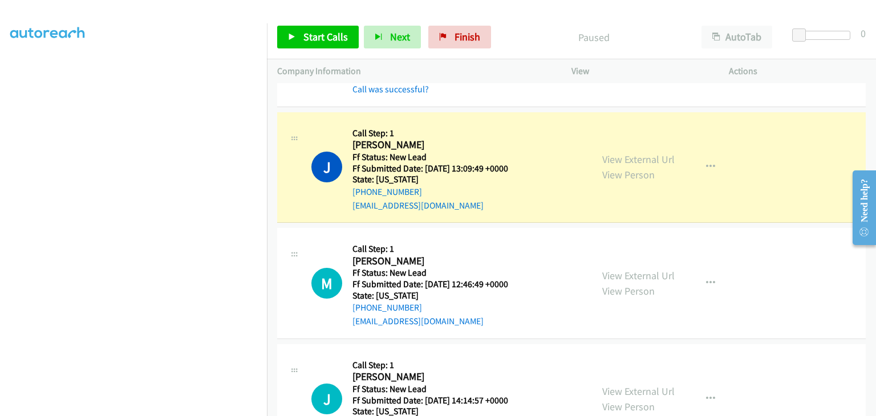
scroll to position [0, 0]
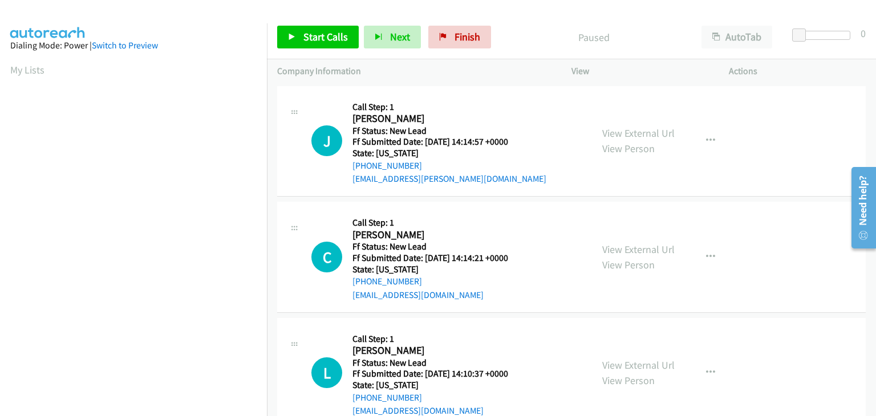
scroll to position [224, 0]
click at [625, 128] on link "View External Url" at bounding box center [638, 133] width 72 height 13
click at [706, 142] on icon "button" at bounding box center [710, 140] width 9 height 9
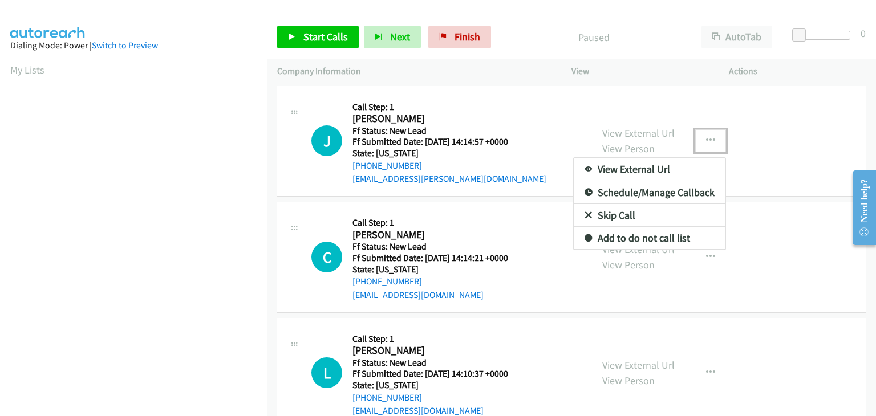
click at [616, 215] on link "Skip Call" at bounding box center [650, 215] width 152 height 23
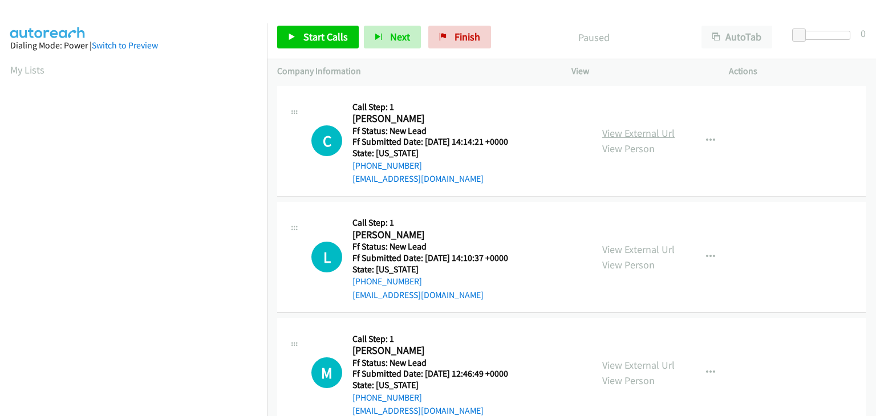
click at [641, 127] on link "View External Url" at bounding box center [638, 133] width 72 height 13
drag, startPoint x: 314, startPoint y: 38, endPoint x: 528, endPoint y: 65, distance: 216.2
click at [314, 38] on span "Start Calls" at bounding box center [326, 36] width 45 height 13
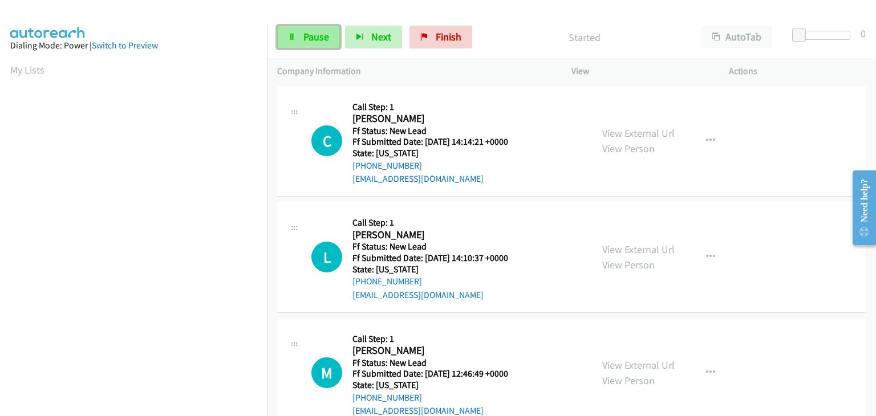
click at [310, 43] on link "Pause" at bounding box center [308, 37] width 63 height 23
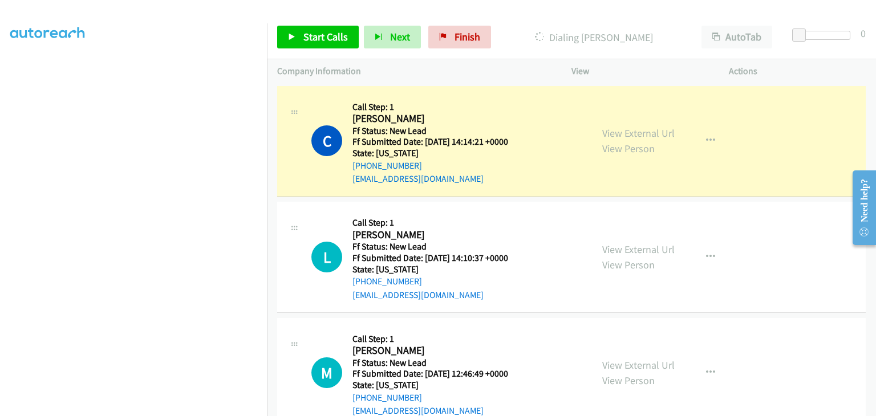
scroll to position [224, 0]
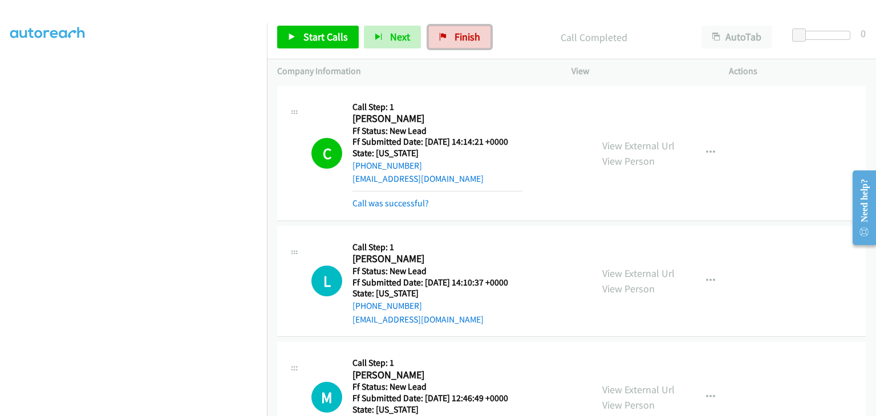
drag, startPoint x: 450, startPoint y: 33, endPoint x: 480, endPoint y: 64, distance: 43.6
click at [455, 34] on span "Finish" at bounding box center [468, 36] width 26 height 13
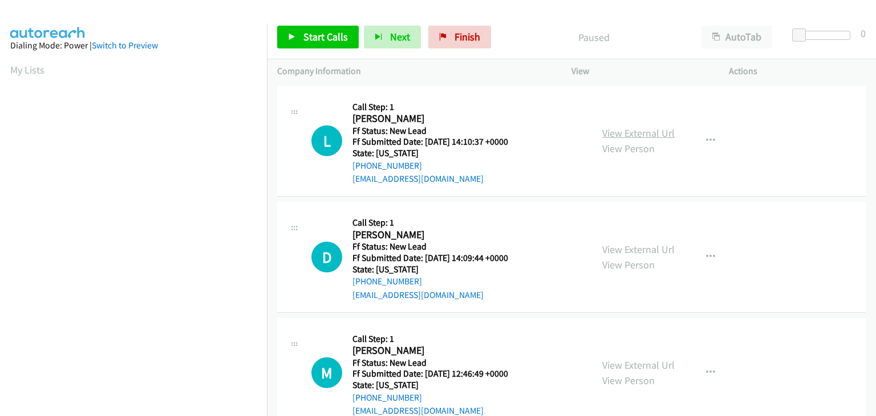
click at [628, 132] on link "View External Url" at bounding box center [638, 133] width 72 height 13
click at [304, 34] on span "Start Calls" at bounding box center [326, 36] width 45 height 13
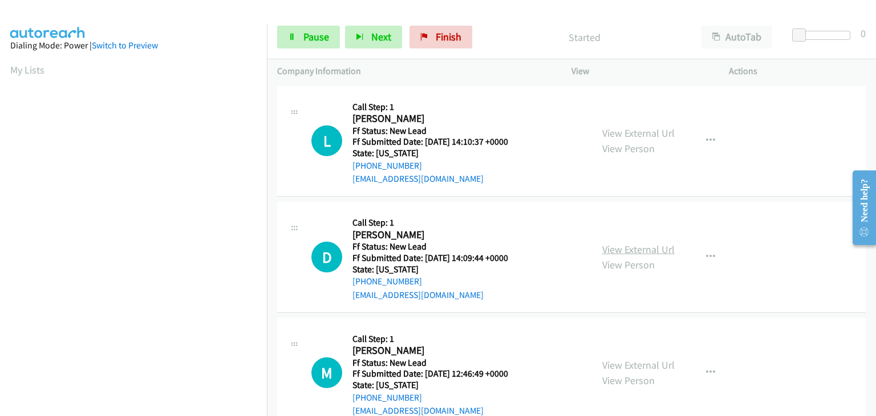
click at [638, 248] on link "View External Url" at bounding box center [638, 249] width 72 height 13
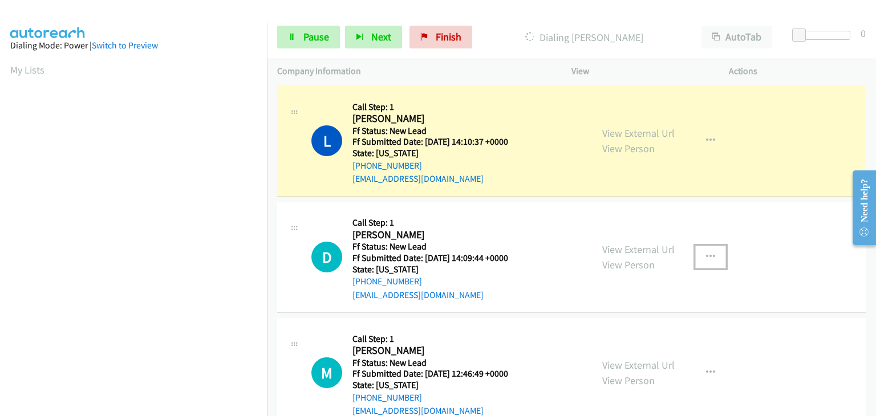
click at [706, 253] on icon "button" at bounding box center [710, 257] width 9 height 9
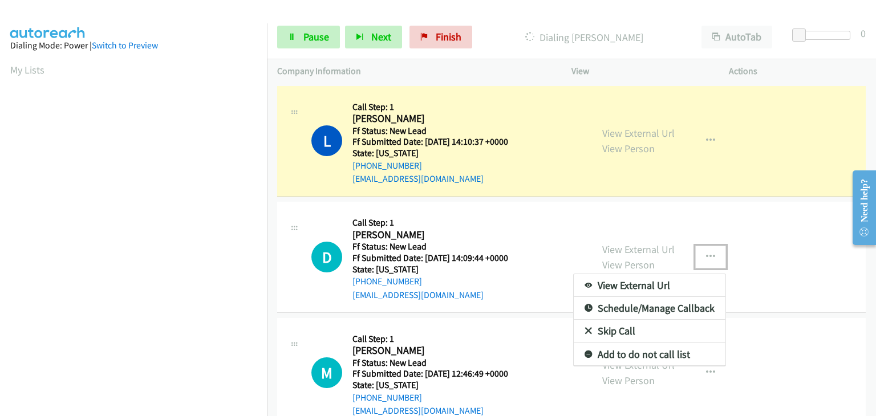
click at [625, 330] on link "Skip Call" at bounding box center [650, 331] width 152 height 23
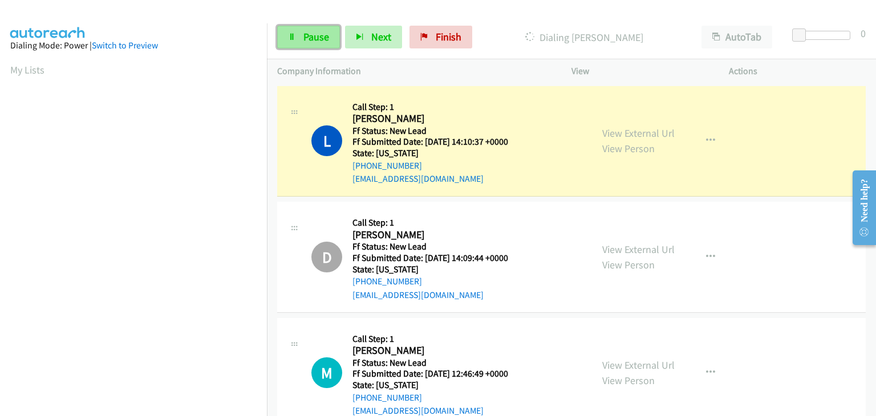
click at [313, 34] on span "Pause" at bounding box center [317, 36] width 26 height 13
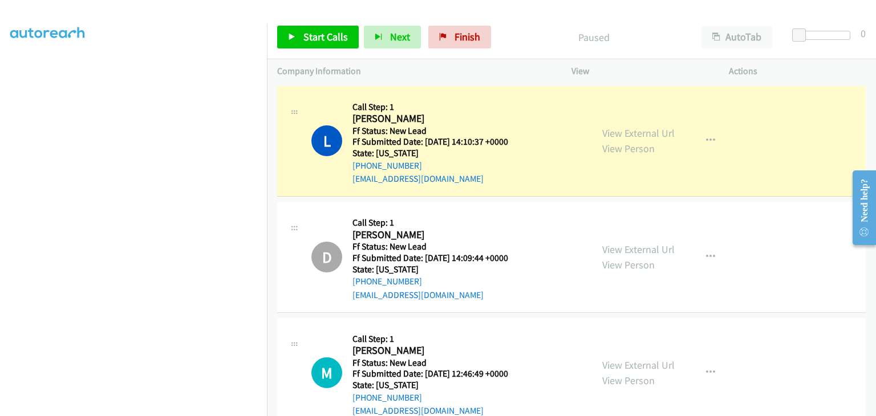
scroll to position [224, 0]
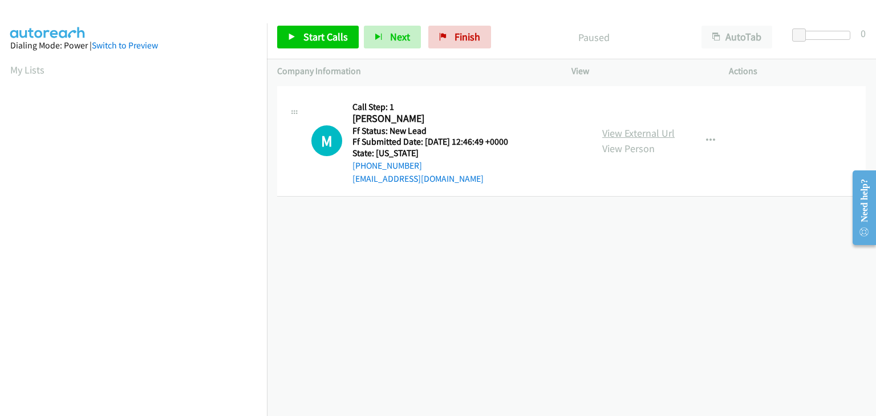
click at [632, 130] on link "View External Url" at bounding box center [638, 133] width 72 height 13
click at [339, 35] on span "Start Calls" at bounding box center [326, 36] width 45 height 13
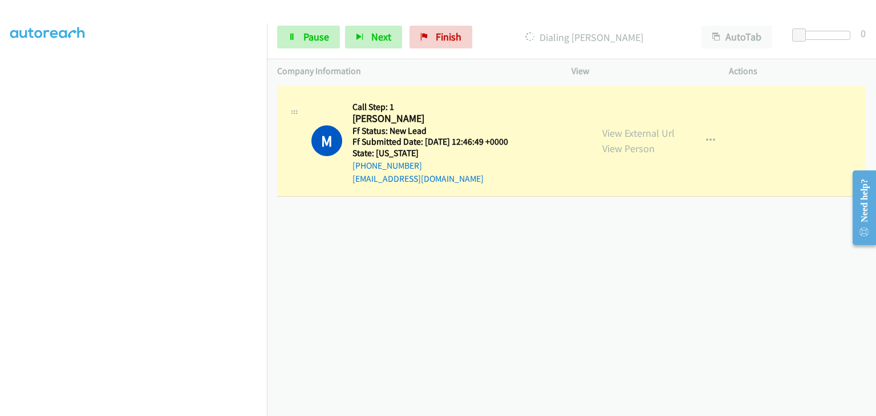
scroll to position [224, 0]
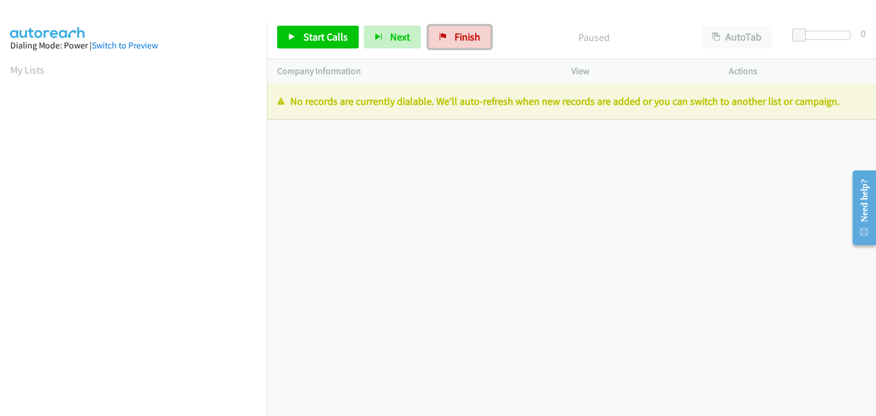
drag, startPoint x: 440, startPoint y: 43, endPoint x: 382, endPoint y: 116, distance: 93.0
click at [440, 43] on link "Finish" at bounding box center [459, 37] width 63 height 23
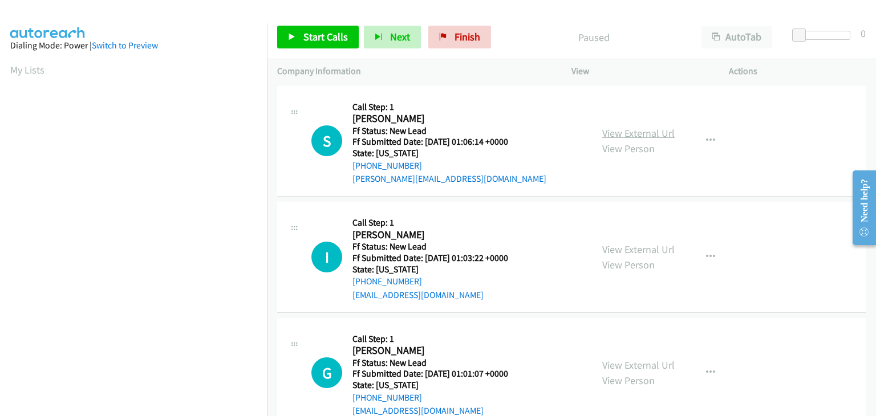
click at [637, 130] on link "View External Url" at bounding box center [638, 133] width 72 height 13
drag, startPoint x: 318, startPoint y: 29, endPoint x: 367, endPoint y: 38, distance: 49.5
click at [318, 29] on link "Start Calls" at bounding box center [318, 37] width 82 height 23
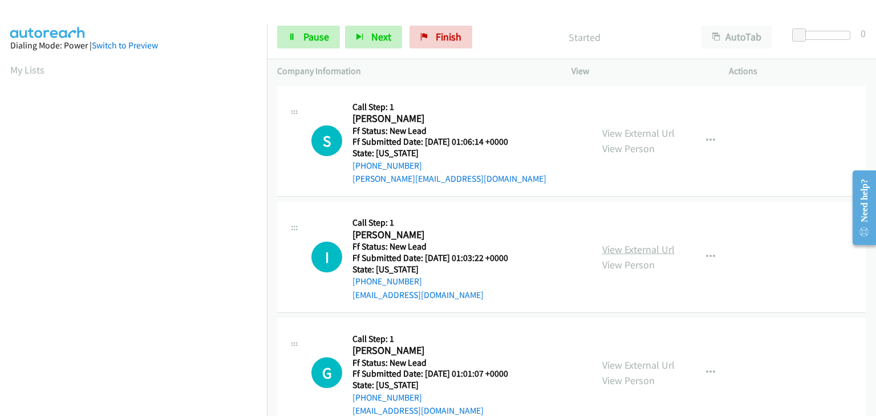
click at [641, 244] on link "View External Url" at bounding box center [638, 249] width 72 height 13
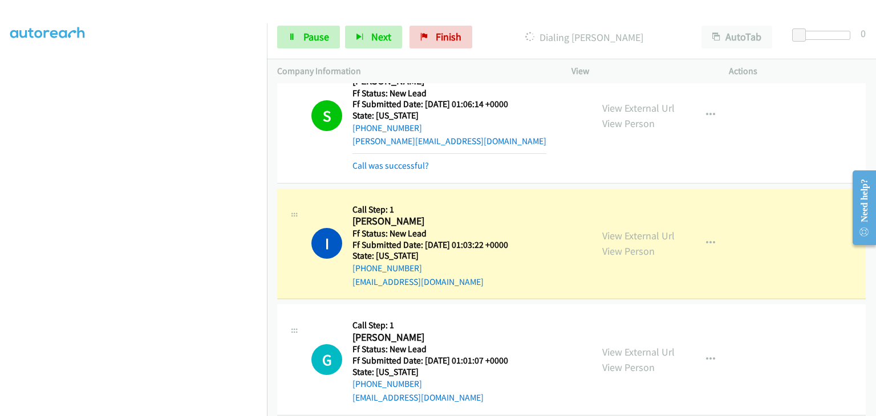
scroll to position [171, 0]
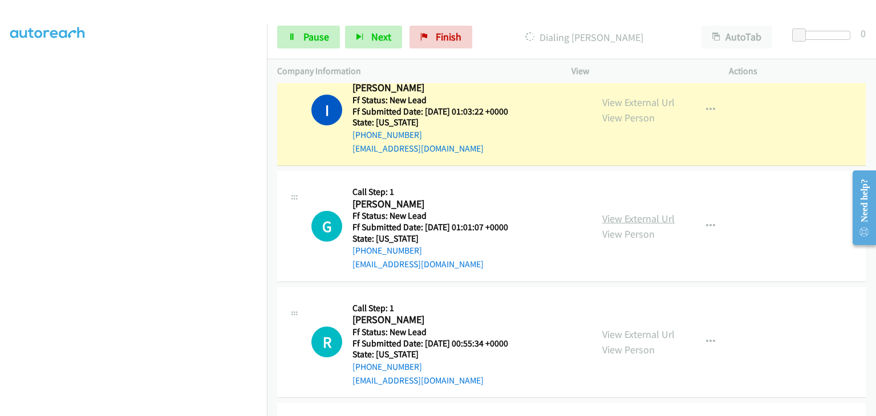
click at [619, 213] on link "View External Url" at bounding box center [638, 218] width 72 height 13
click at [296, 30] on link "Pause" at bounding box center [308, 37] width 63 height 23
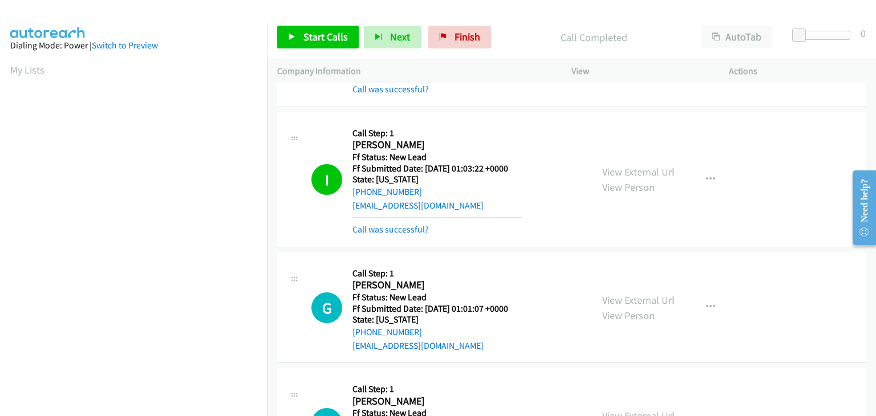
scroll to position [224, 0]
click at [394, 231] on link "Call was successful?" at bounding box center [391, 229] width 76 height 11
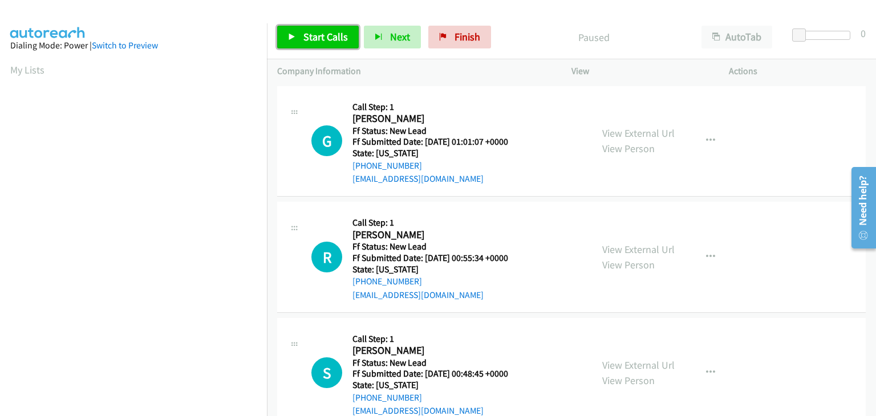
drag, startPoint x: 351, startPoint y: 35, endPoint x: 660, endPoint y: 43, distance: 309.3
click at [351, 35] on link "Start Calls" at bounding box center [318, 37] width 82 height 23
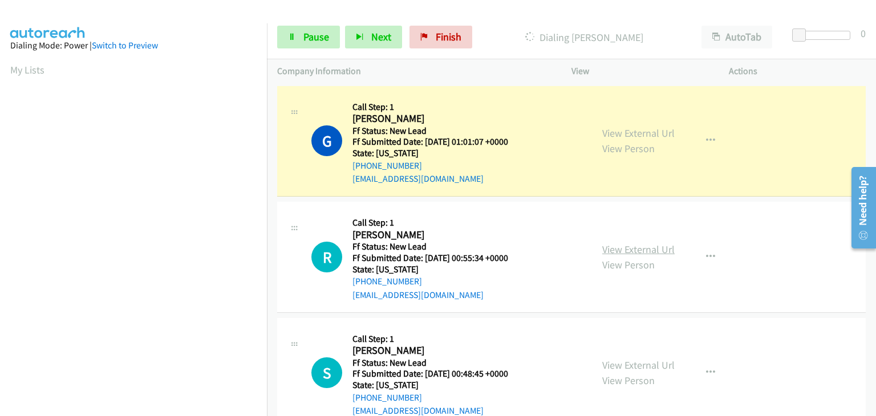
click at [630, 252] on link "View External Url" at bounding box center [638, 249] width 72 height 13
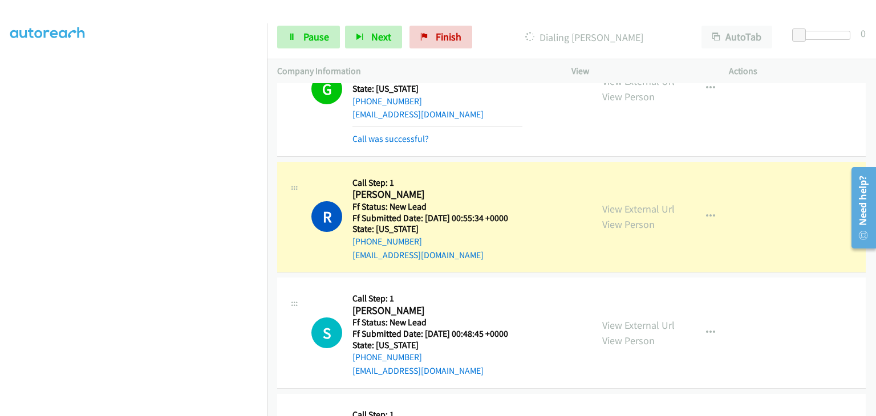
scroll to position [114, 0]
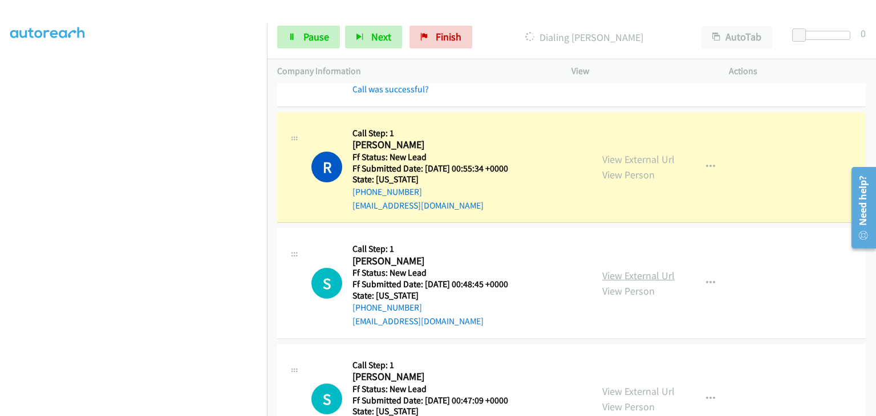
click at [638, 274] on link "View External Url" at bounding box center [638, 275] width 72 height 13
click at [290, 51] on div "Start Calls Pause Next Finish Dialing Rachael Spears AutoTab AutoTab 0" at bounding box center [571, 37] width 609 height 44
click at [313, 42] on span "Pause" at bounding box center [317, 36] width 26 height 13
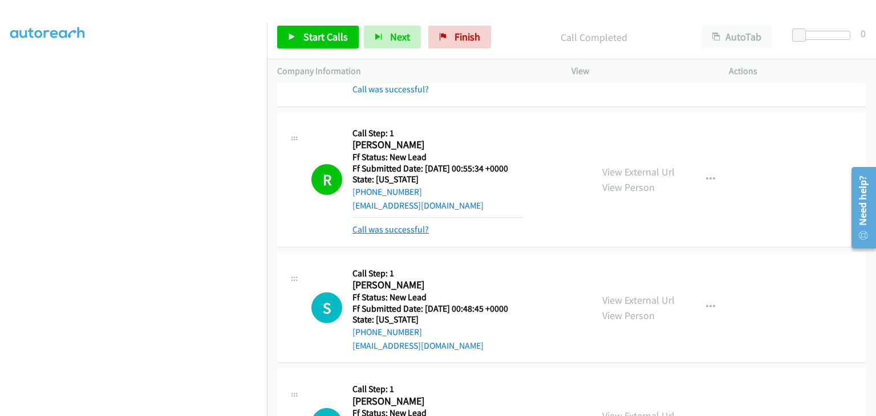
click at [406, 226] on link "Call was successful?" at bounding box center [391, 229] width 76 height 11
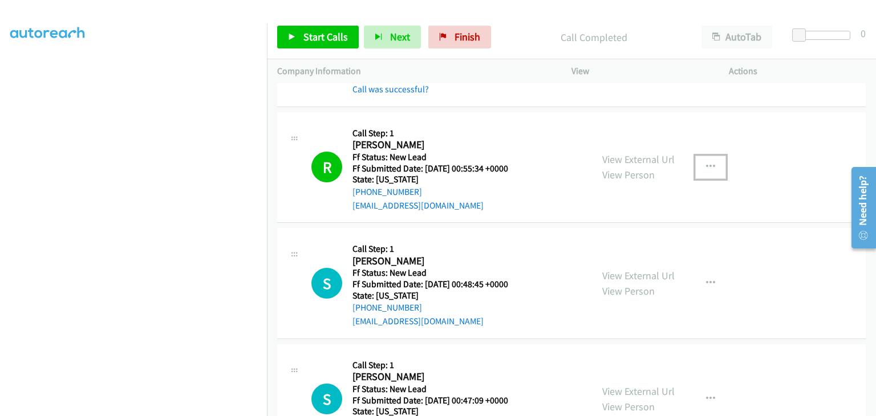
click at [706, 167] on icon "button" at bounding box center [710, 167] width 9 height 9
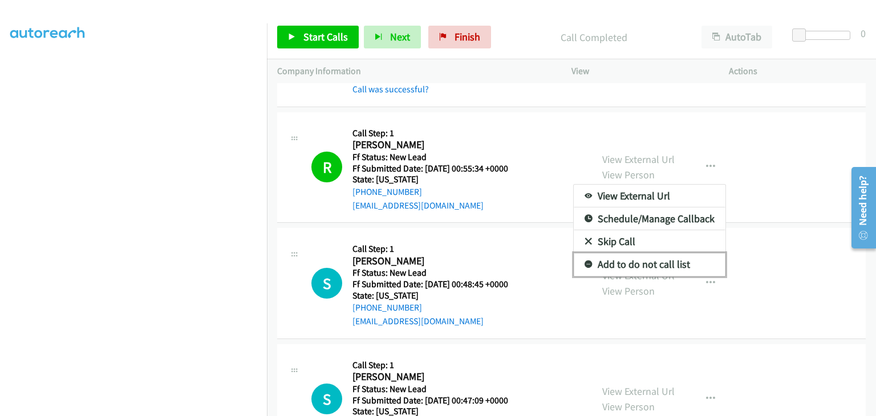
click at [641, 263] on link "Add to do not call list" at bounding box center [650, 264] width 152 height 23
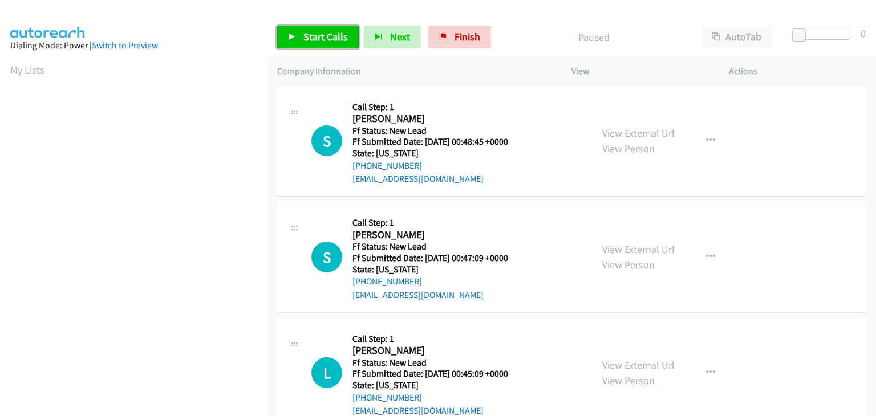
click at [334, 46] on link "Start Calls" at bounding box center [318, 37] width 82 height 23
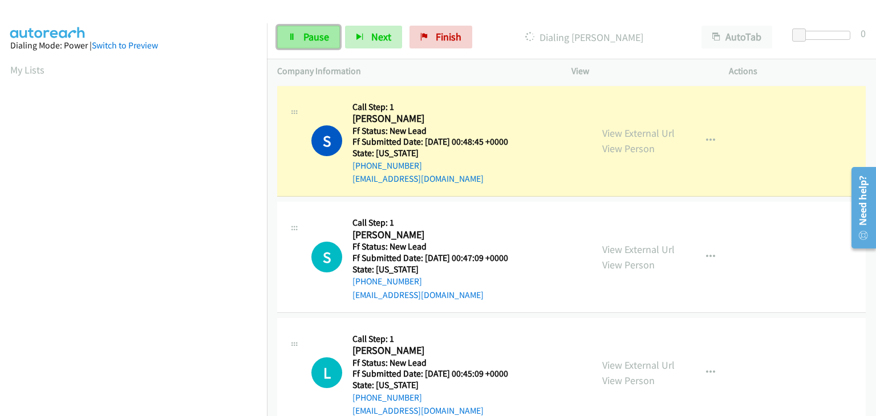
click at [310, 37] on span "Pause" at bounding box center [317, 36] width 26 height 13
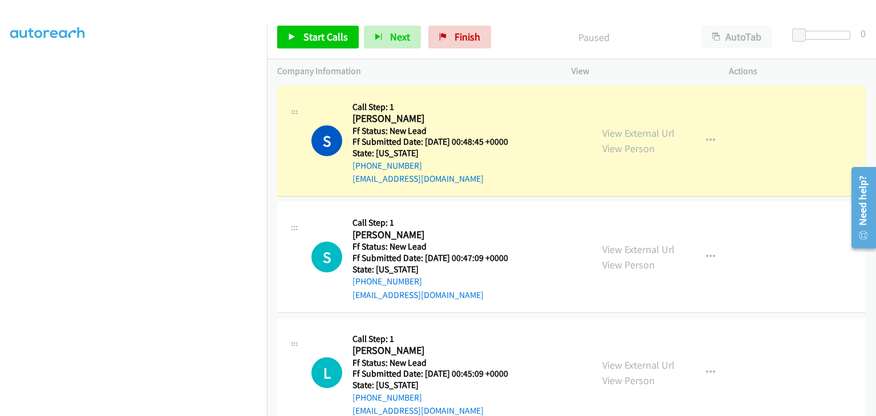
scroll to position [224, 0]
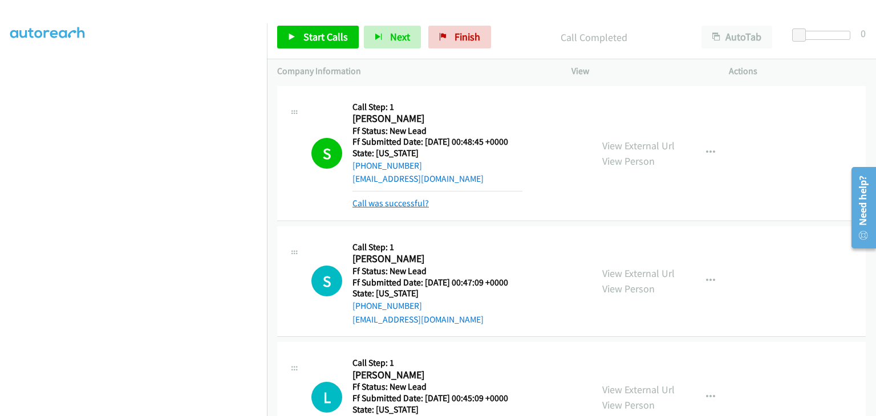
click at [407, 204] on link "Call was successful?" at bounding box center [391, 203] width 76 height 11
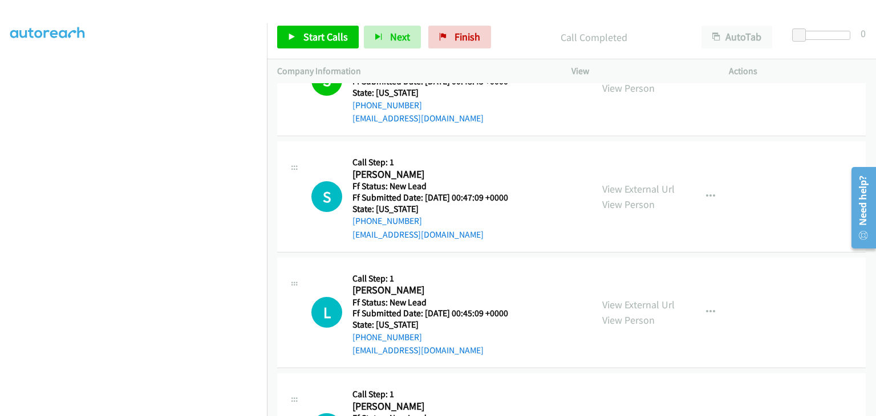
scroll to position [0, 0]
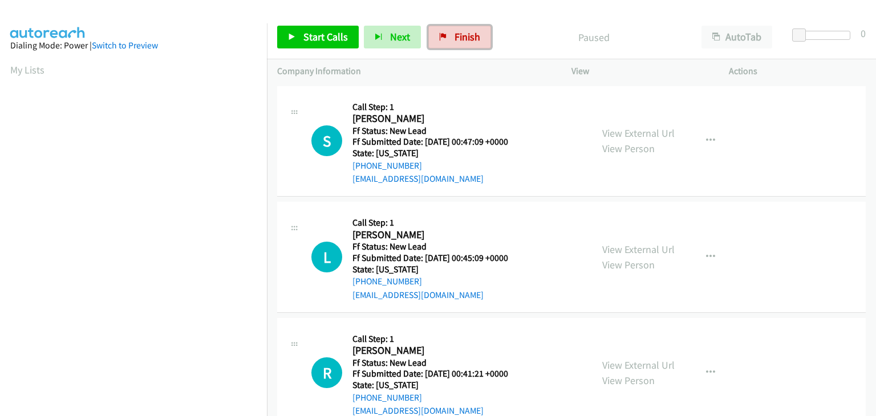
click at [448, 45] on link "Finish" at bounding box center [459, 37] width 63 height 23
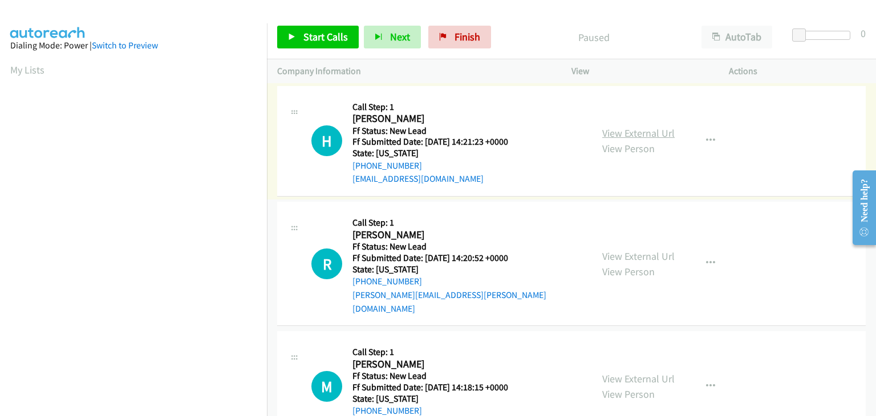
click at [607, 131] on link "View External Url" at bounding box center [638, 133] width 72 height 13
click at [312, 29] on link "Start Calls" at bounding box center [318, 37] width 82 height 23
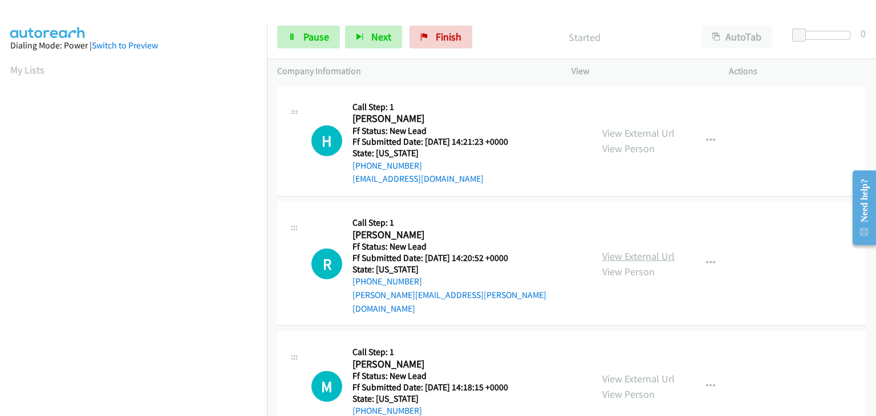
click at [614, 250] on link "View External Url" at bounding box center [638, 256] width 72 height 13
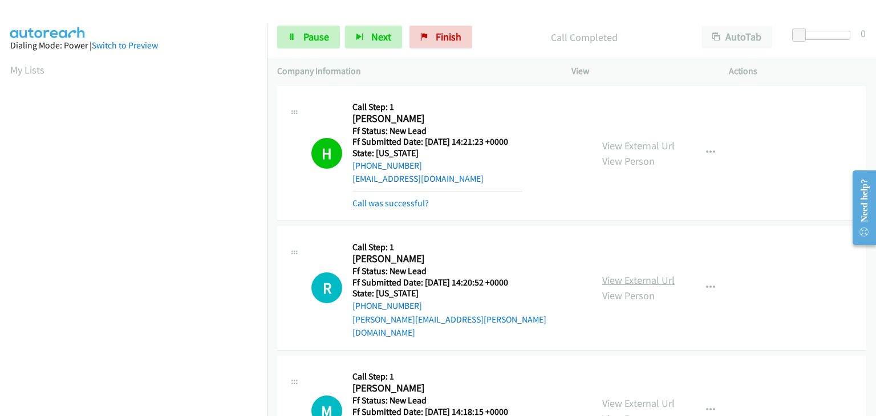
scroll to position [224, 0]
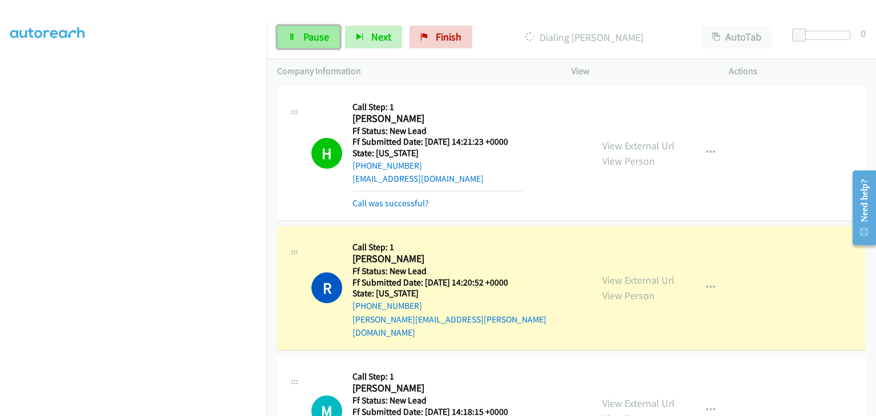
click at [309, 38] on span "Pause" at bounding box center [317, 36] width 26 height 13
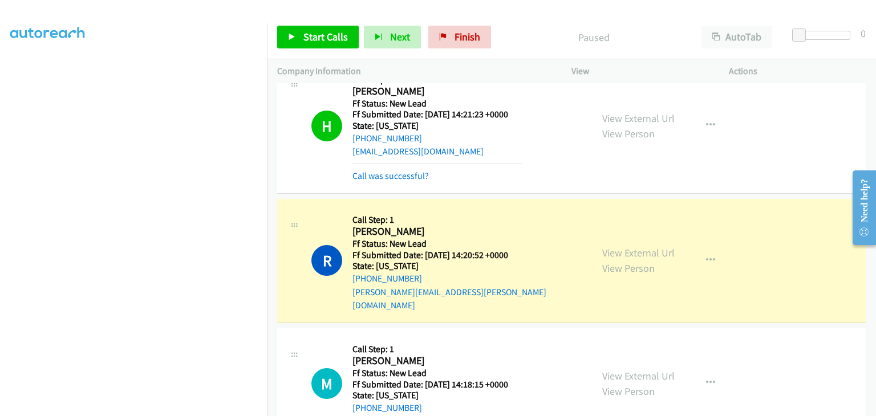
scroll to position [53, 0]
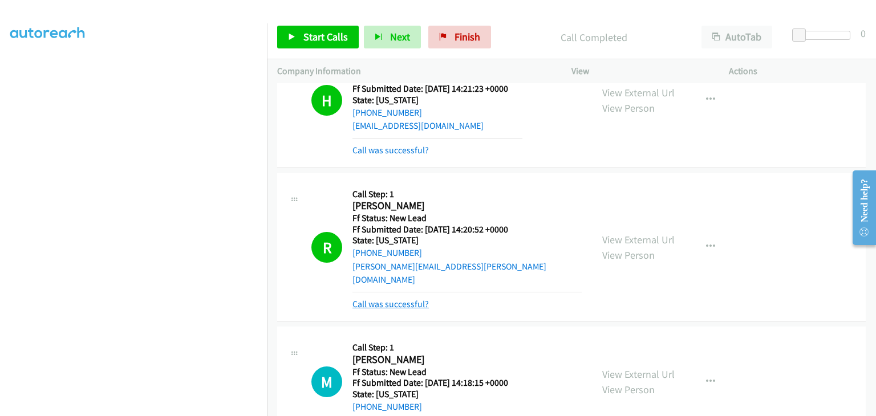
click at [404, 299] on link "Call was successful?" at bounding box center [391, 304] width 76 height 11
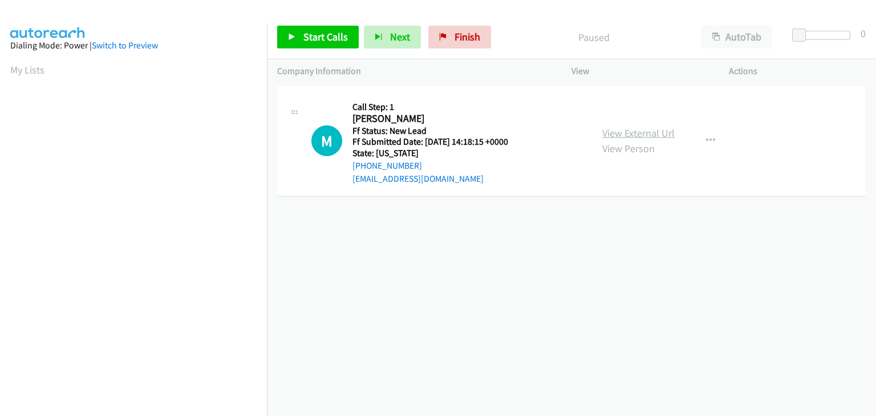
click at [645, 129] on link "View External Url" at bounding box center [638, 133] width 72 height 13
drag, startPoint x: 327, startPoint y: 30, endPoint x: 349, endPoint y: 28, distance: 21.2
click at [327, 30] on link "Start Calls" at bounding box center [318, 37] width 82 height 23
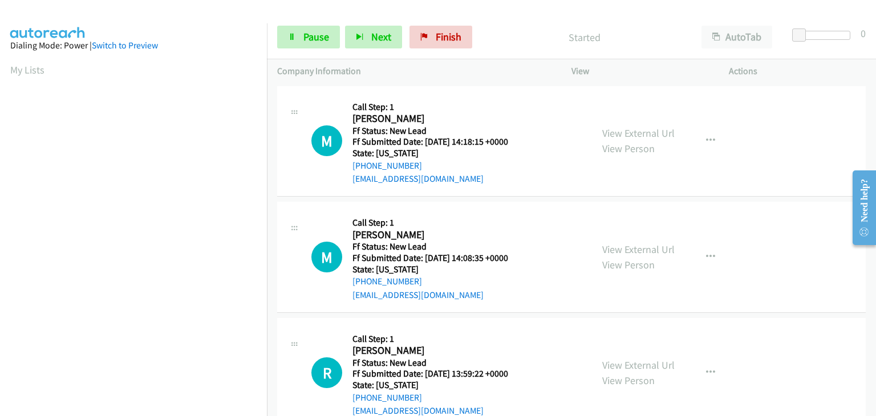
scroll to position [224, 0]
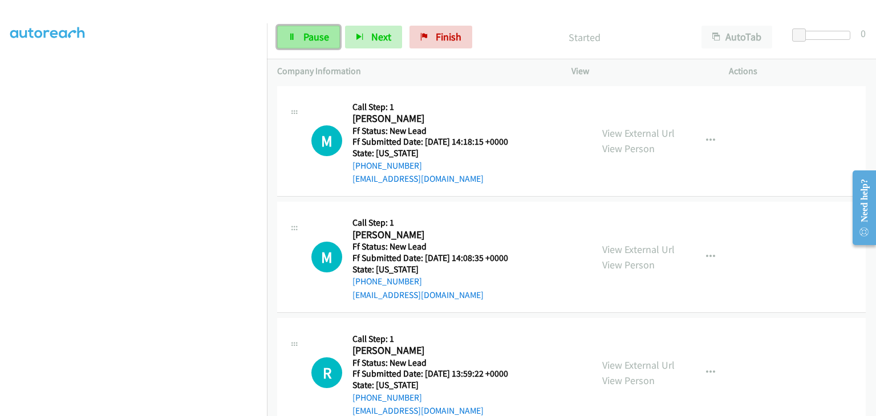
click at [331, 38] on link "Pause" at bounding box center [308, 37] width 63 height 23
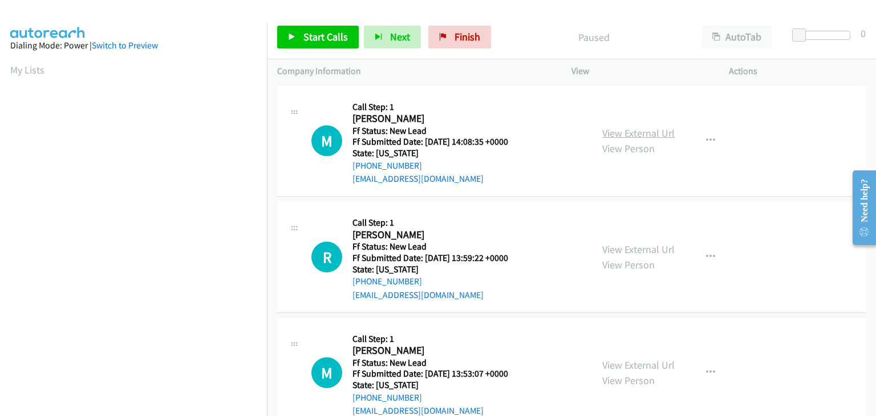
click at [602, 131] on link "View External Url" at bounding box center [638, 133] width 72 height 13
drag, startPoint x: 303, startPoint y: 32, endPoint x: 511, endPoint y: 107, distance: 221.4
click at [304, 32] on span "Start Calls" at bounding box center [326, 36] width 45 height 13
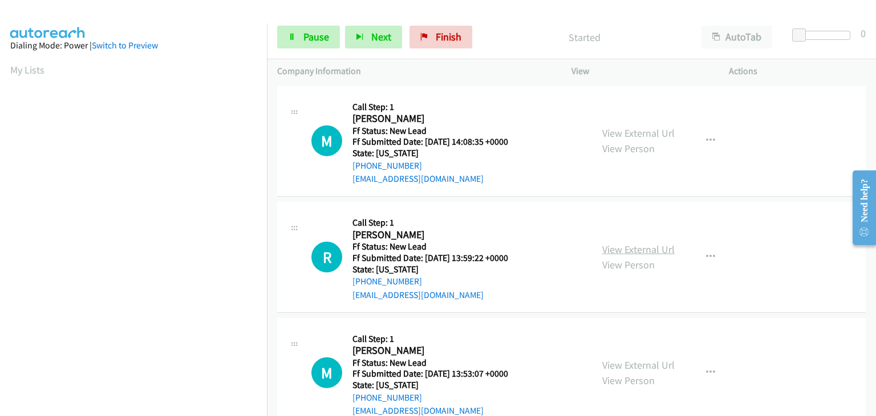
click at [637, 246] on link "View External Url" at bounding box center [638, 249] width 72 height 13
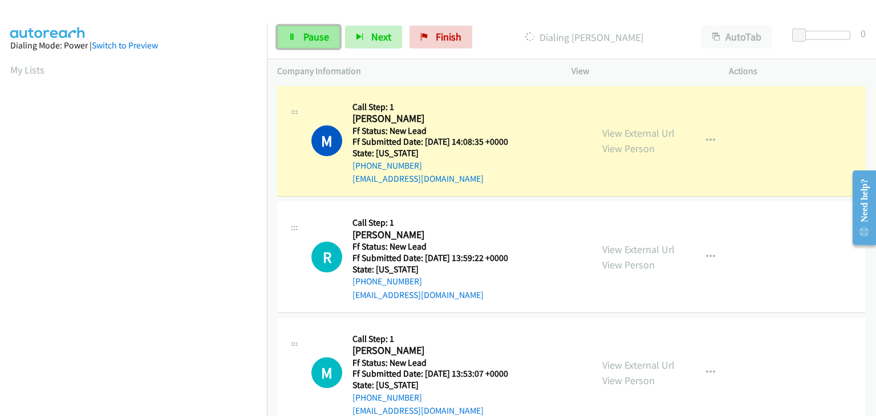
click at [328, 39] on span "Pause" at bounding box center [317, 36] width 26 height 13
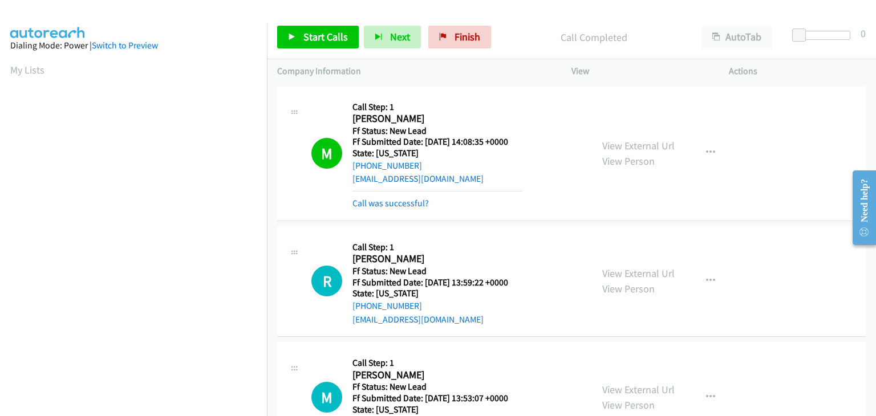
scroll to position [224, 0]
click at [414, 205] on link "Call was successful?" at bounding box center [391, 203] width 76 height 11
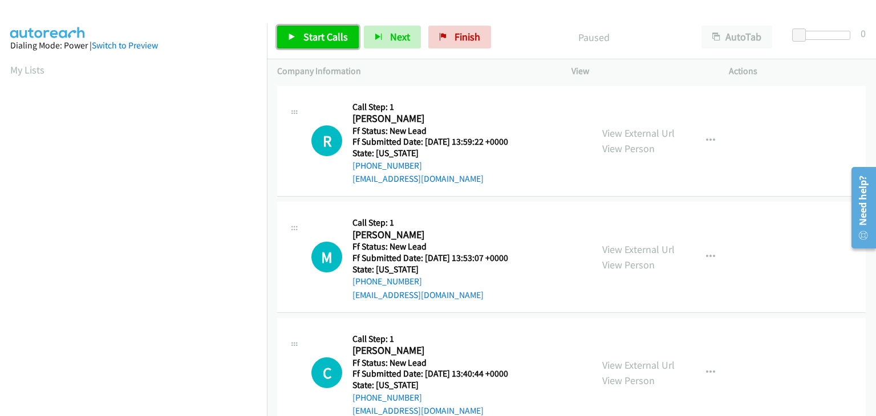
click at [327, 39] on span "Start Calls" at bounding box center [326, 36] width 45 height 13
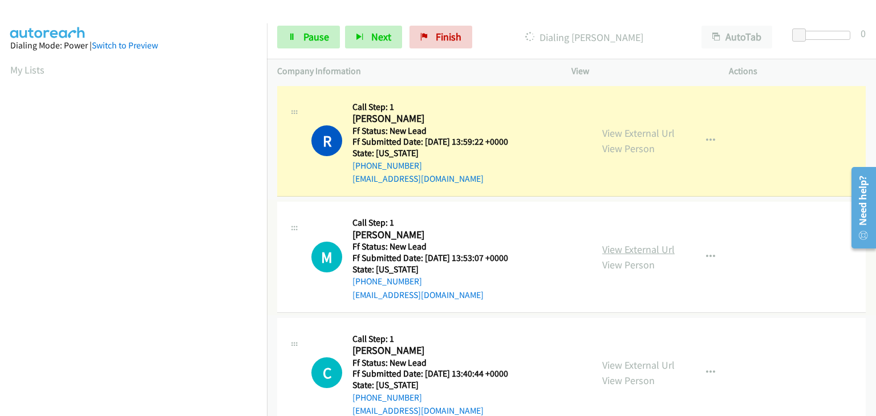
click at [634, 247] on link "View External Url" at bounding box center [638, 249] width 72 height 13
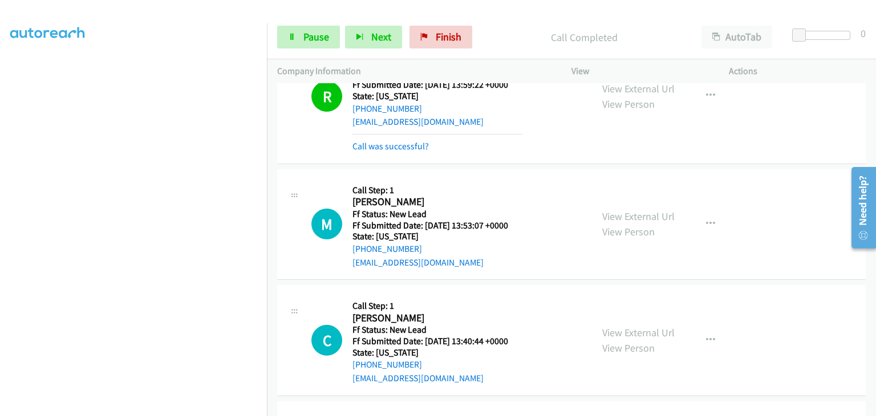
scroll to position [114, 0]
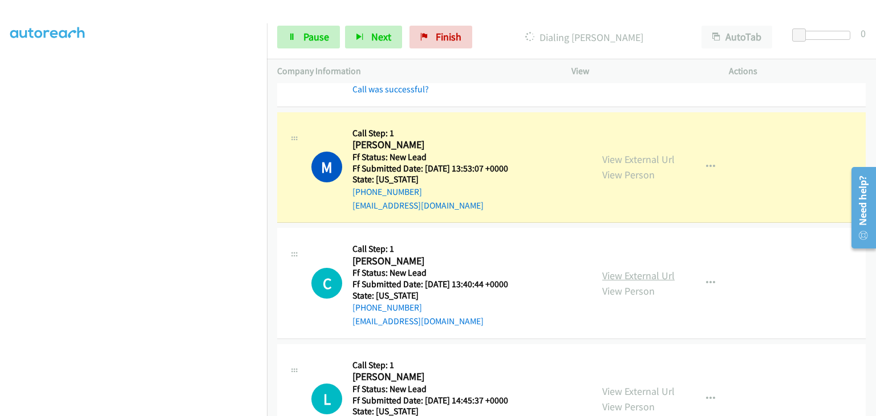
click at [624, 272] on link "View External Url" at bounding box center [638, 275] width 72 height 13
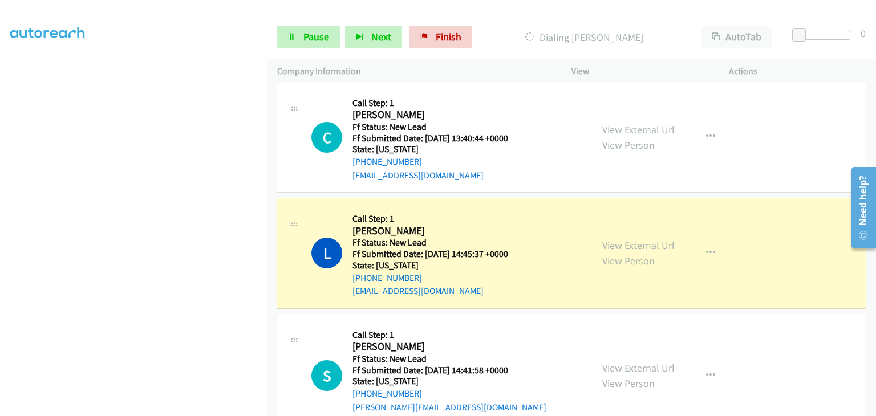
scroll to position [285, 0]
click at [329, 39] on link "Pause" at bounding box center [308, 37] width 63 height 23
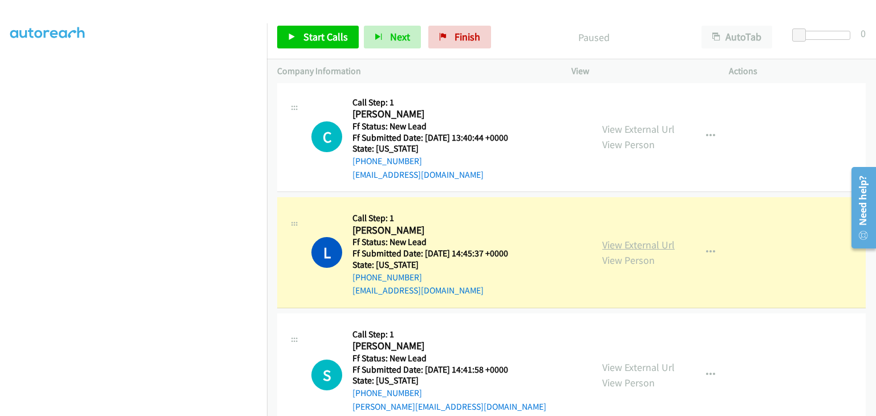
click at [615, 245] on link "View External Url" at bounding box center [638, 244] width 72 height 13
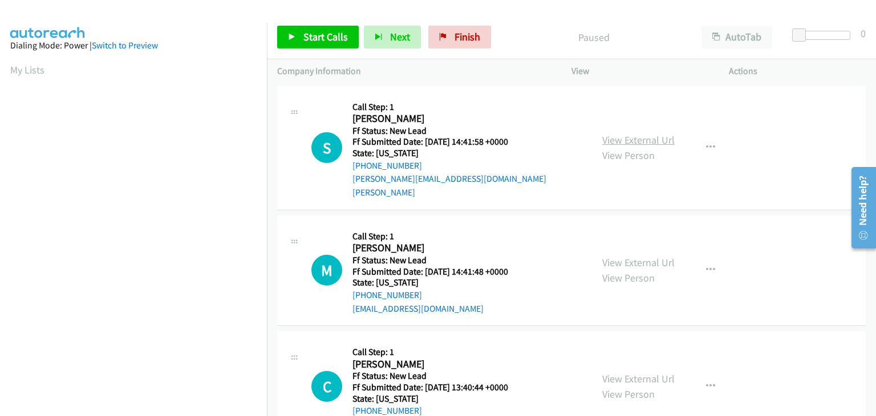
click at [640, 134] on link "View External Url" at bounding box center [638, 140] width 72 height 13
click at [706, 143] on icon "button" at bounding box center [710, 147] width 9 height 9
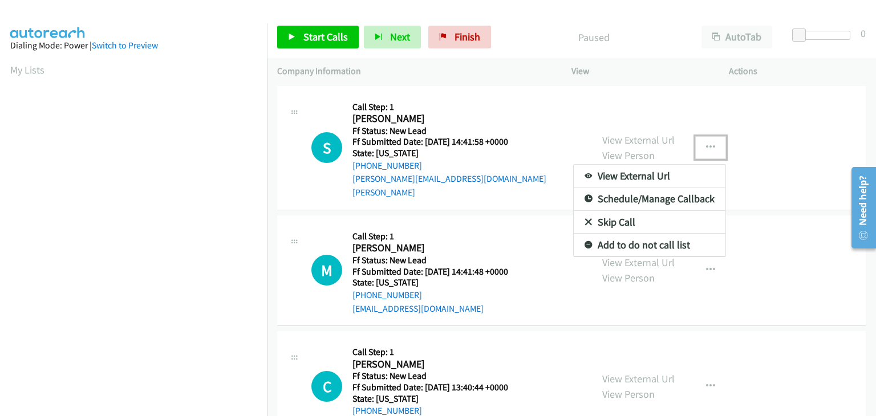
click at [613, 215] on link "Skip Call" at bounding box center [650, 222] width 152 height 23
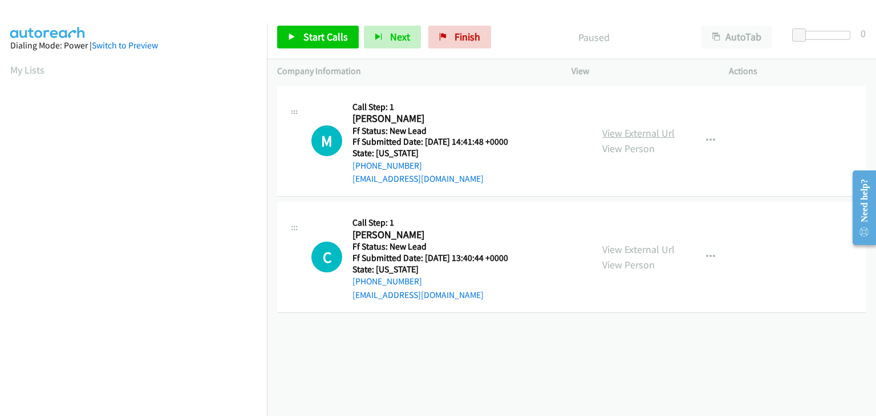
click at [635, 128] on link "View External Url" at bounding box center [638, 133] width 72 height 13
click at [322, 26] on link "Start Calls" at bounding box center [318, 37] width 82 height 23
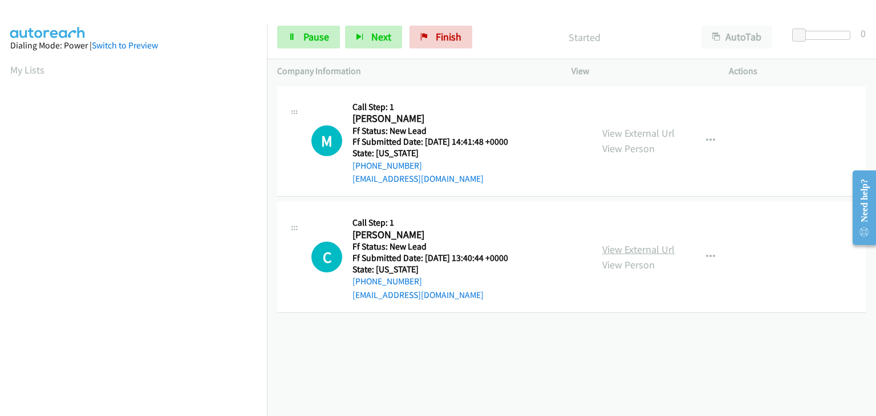
click at [662, 246] on link "View External Url" at bounding box center [638, 249] width 72 height 13
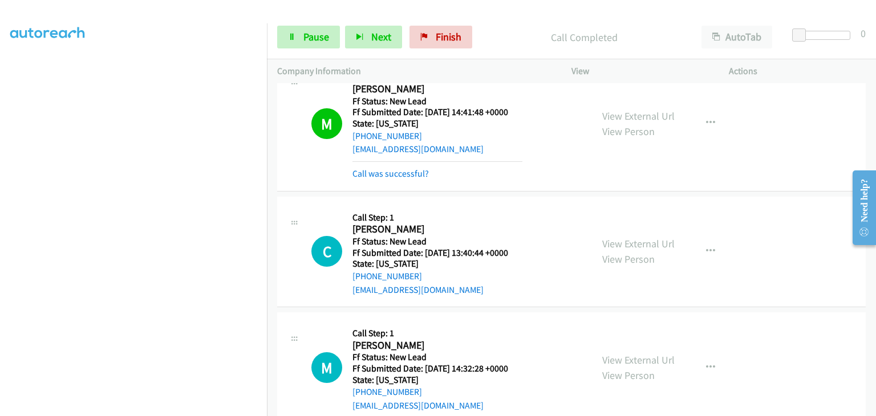
scroll to position [53, 0]
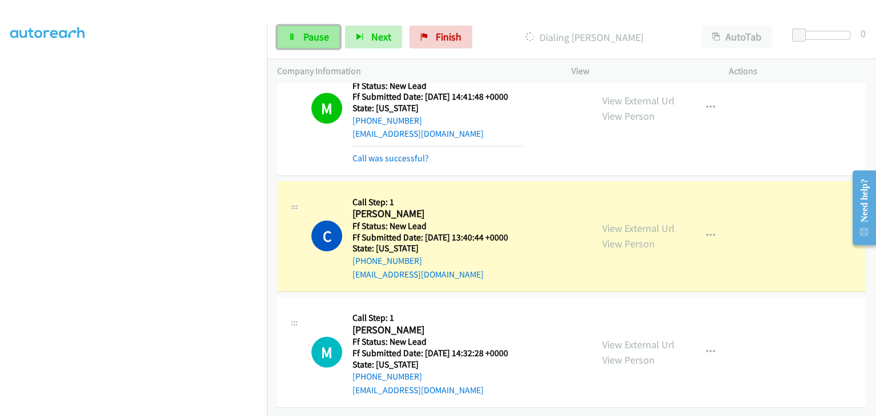
click at [317, 38] on span "Pause" at bounding box center [317, 36] width 26 height 13
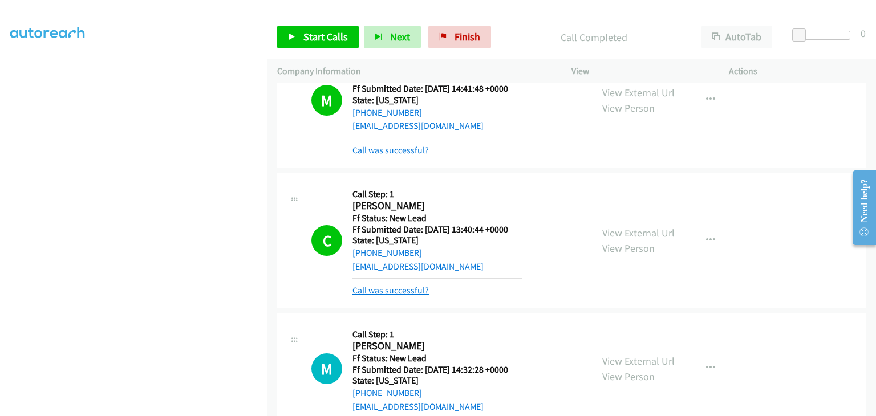
click at [420, 287] on link "Call was successful?" at bounding box center [391, 290] width 76 height 11
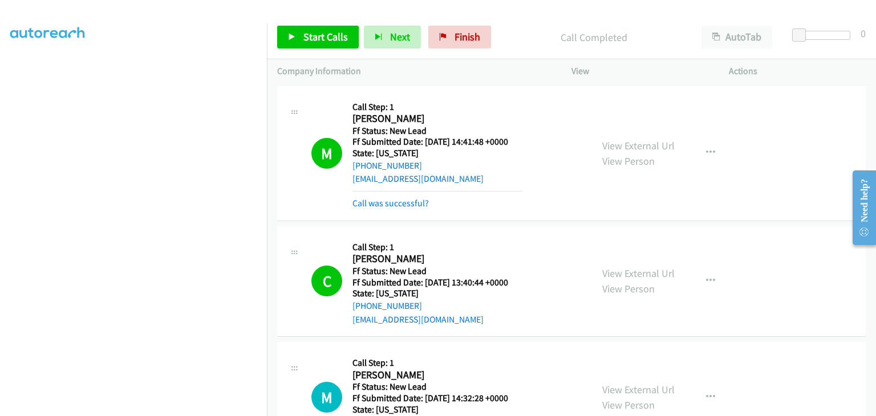
scroll to position [0, 0]
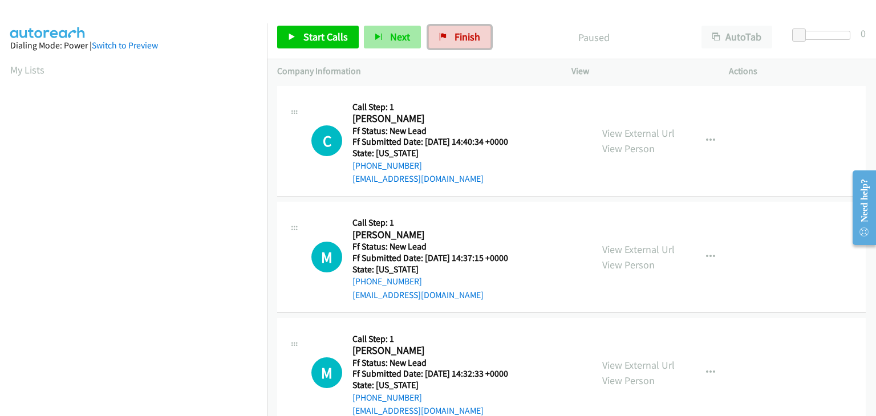
click at [458, 45] on link "Finish" at bounding box center [459, 37] width 63 height 23
click at [632, 135] on link "View External Url" at bounding box center [638, 133] width 72 height 13
click at [326, 42] on span "Start Calls" at bounding box center [326, 36] width 45 height 13
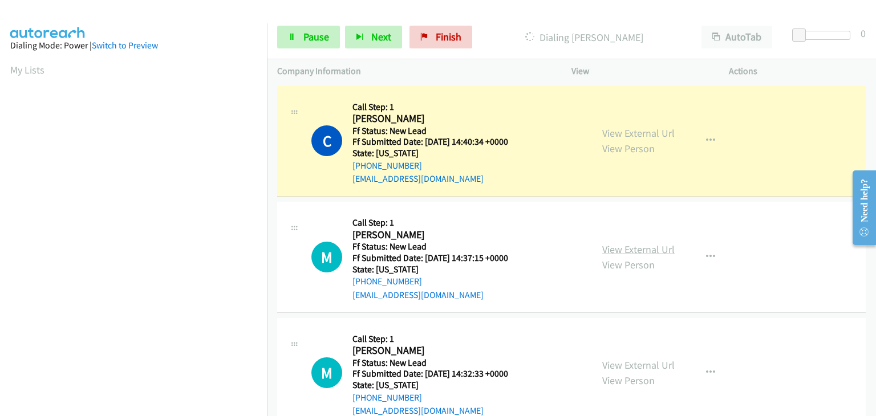
click at [624, 247] on link "View External Url" at bounding box center [638, 249] width 72 height 13
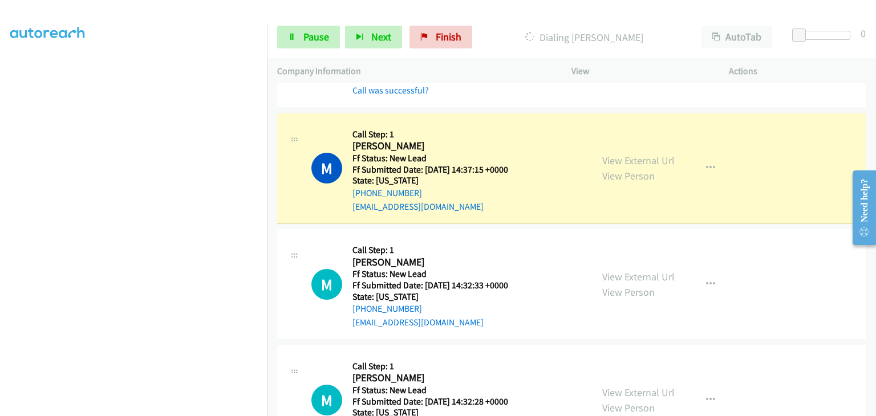
scroll to position [114, 0]
click at [614, 271] on link "View External Url" at bounding box center [638, 275] width 72 height 13
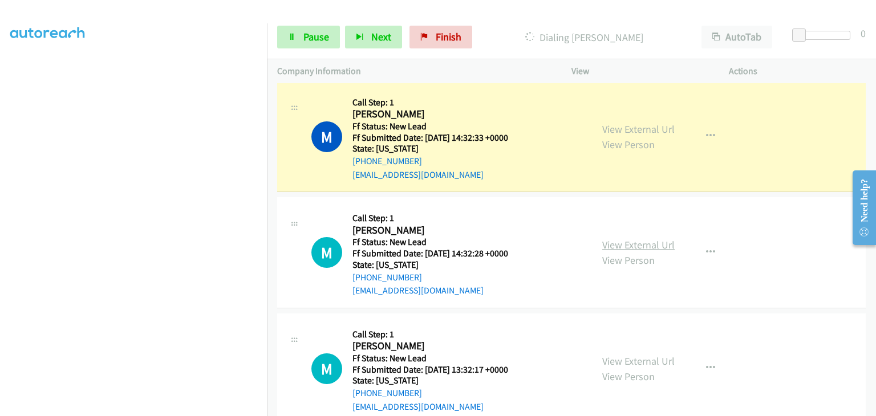
scroll to position [285, 0]
click at [625, 244] on link "View External Url" at bounding box center [638, 244] width 72 height 13
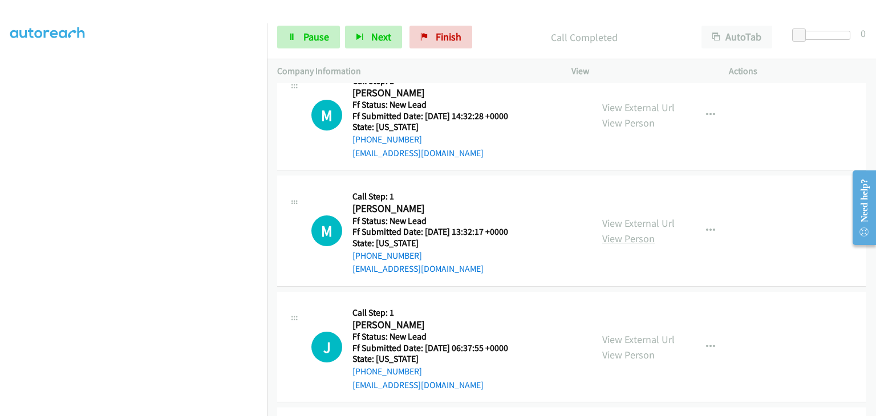
scroll to position [390, 0]
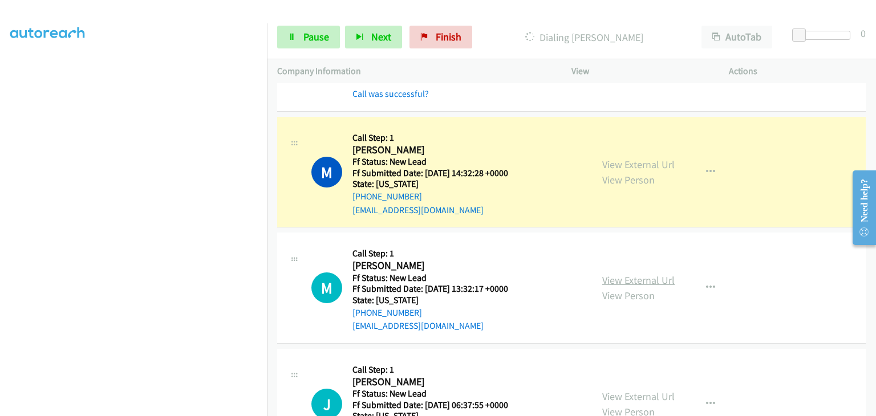
click at [613, 276] on link "View External Url" at bounding box center [638, 280] width 72 height 13
drag, startPoint x: 308, startPoint y: 38, endPoint x: 345, endPoint y: 45, distance: 37.7
click at [308, 38] on span "Pause" at bounding box center [317, 36] width 26 height 13
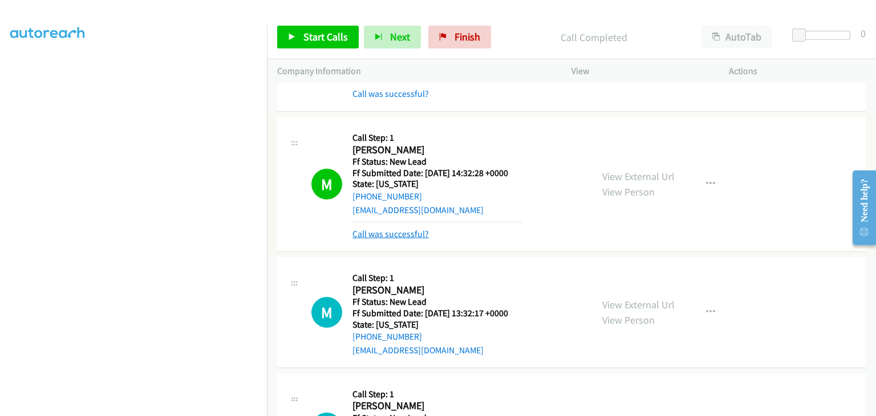
click at [412, 236] on link "Call was successful?" at bounding box center [391, 234] width 76 height 11
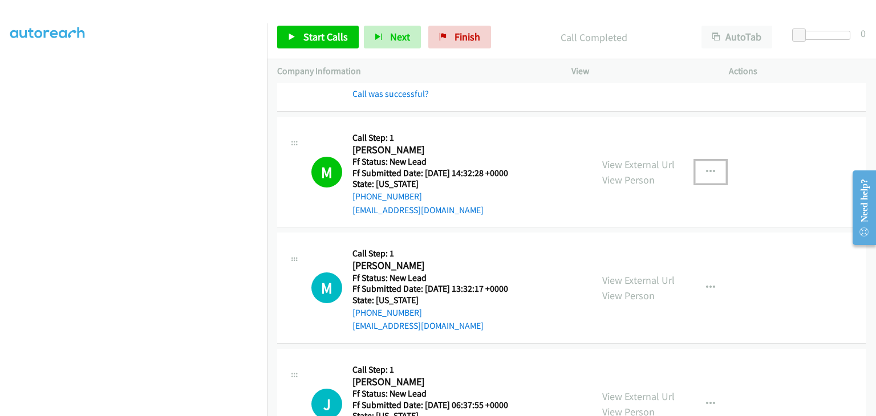
click at [707, 176] on button "button" at bounding box center [710, 172] width 31 height 23
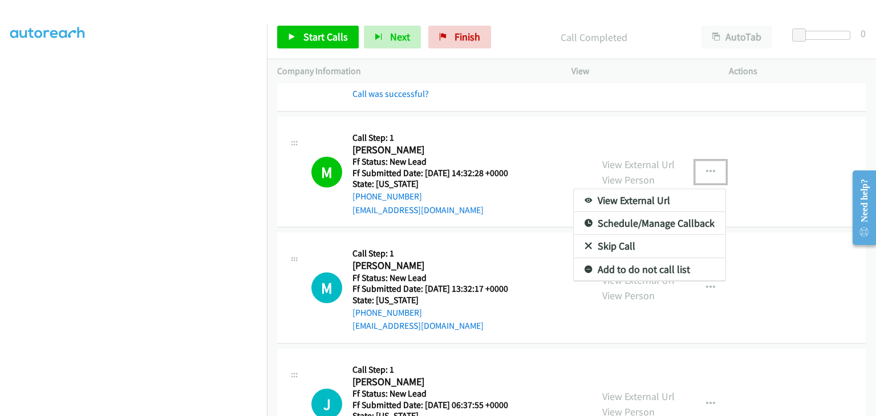
click at [641, 270] on link "Add to do not call list" at bounding box center [650, 269] width 152 height 23
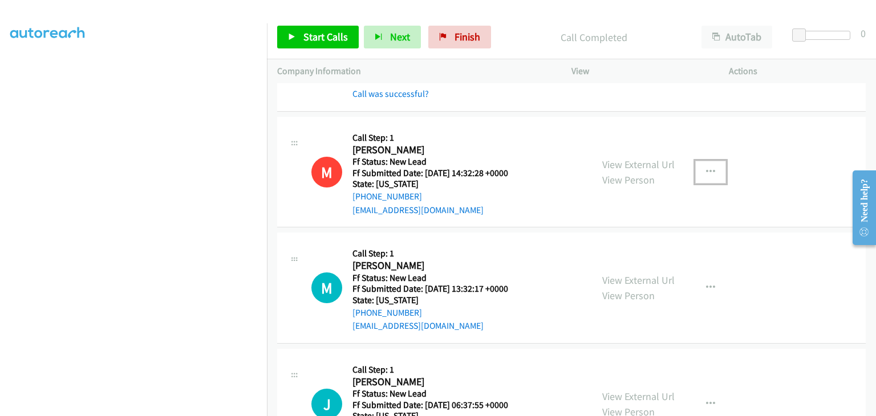
scroll to position [0, 0]
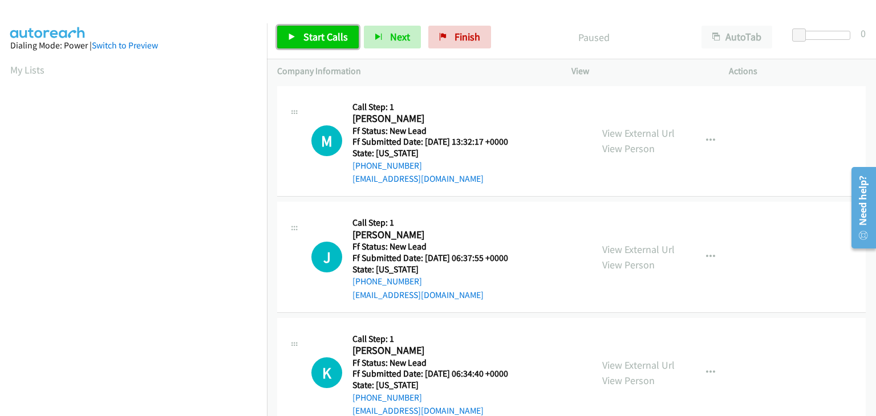
click at [339, 42] on span "Start Calls" at bounding box center [326, 36] width 45 height 13
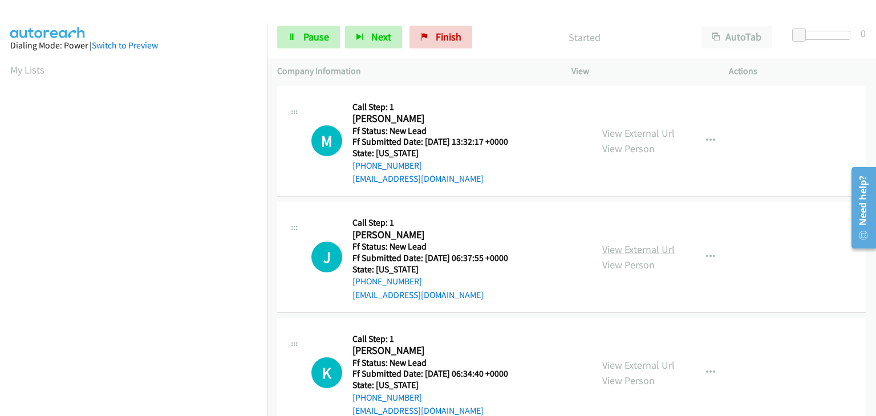
click at [646, 252] on link "View External Url" at bounding box center [638, 249] width 72 height 13
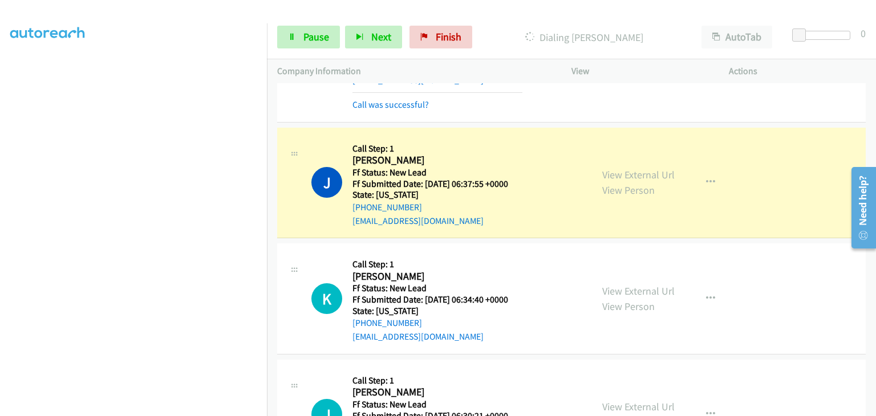
scroll to position [114, 0]
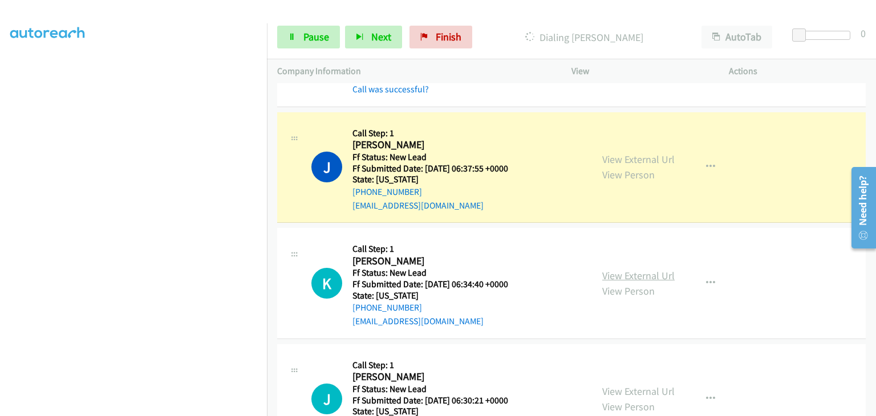
click at [638, 276] on link "View External Url" at bounding box center [638, 275] width 72 height 13
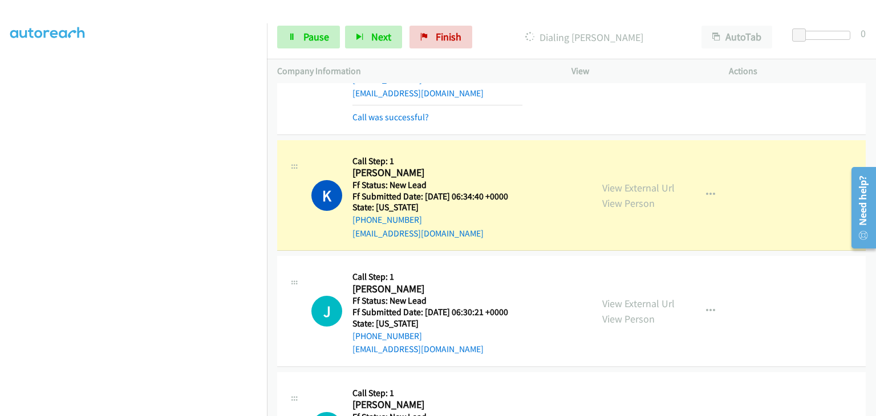
scroll to position [228, 0]
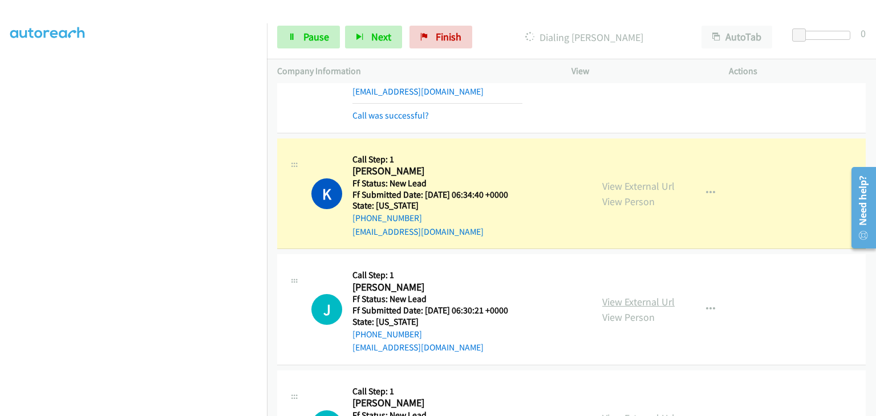
click at [621, 297] on link "View External Url" at bounding box center [638, 302] width 72 height 13
drag, startPoint x: 312, startPoint y: 41, endPoint x: 318, endPoint y: 42, distance: 6.3
click at [312, 41] on span "Pause" at bounding box center [317, 36] width 26 height 13
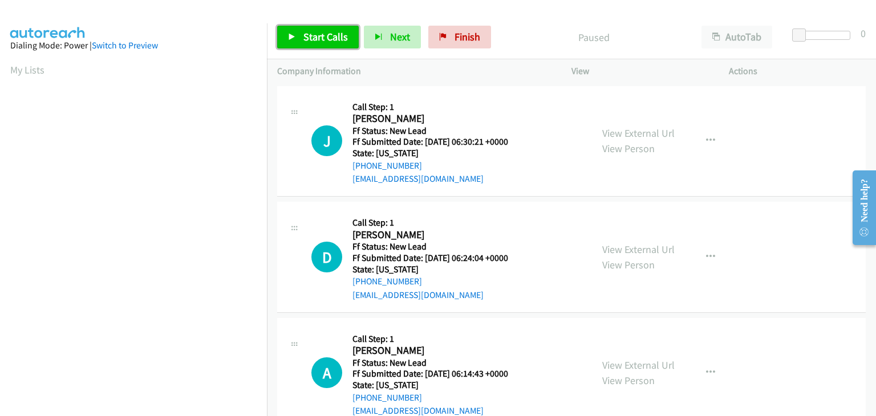
click at [327, 44] on link "Start Calls" at bounding box center [318, 37] width 82 height 23
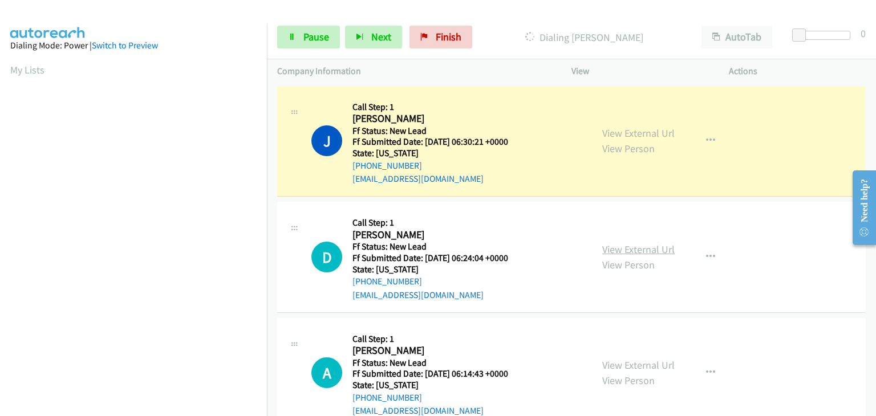
click at [655, 249] on link "View External Url" at bounding box center [638, 249] width 72 height 13
click at [321, 32] on span "Pause" at bounding box center [317, 36] width 26 height 13
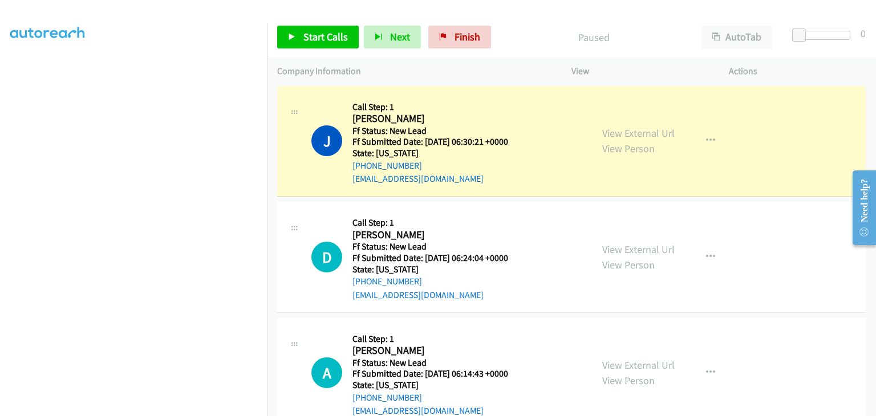
scroll to position [224, 0]
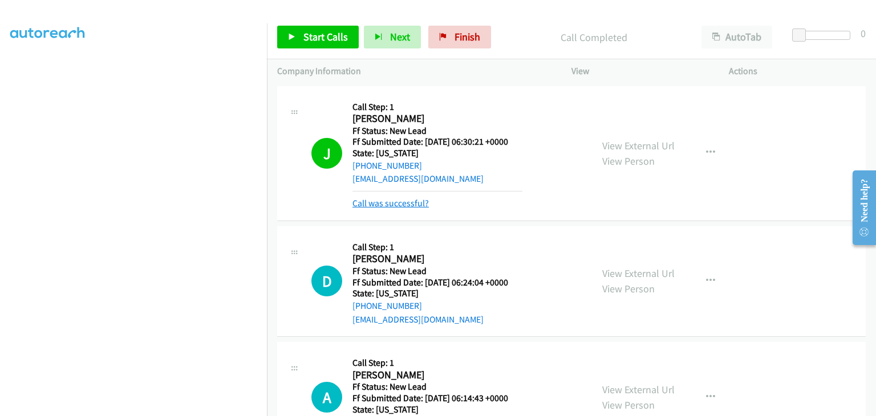
click at [404, 198] on link "Call was successful?" at bounding box center [391, 203] width 76 height 11
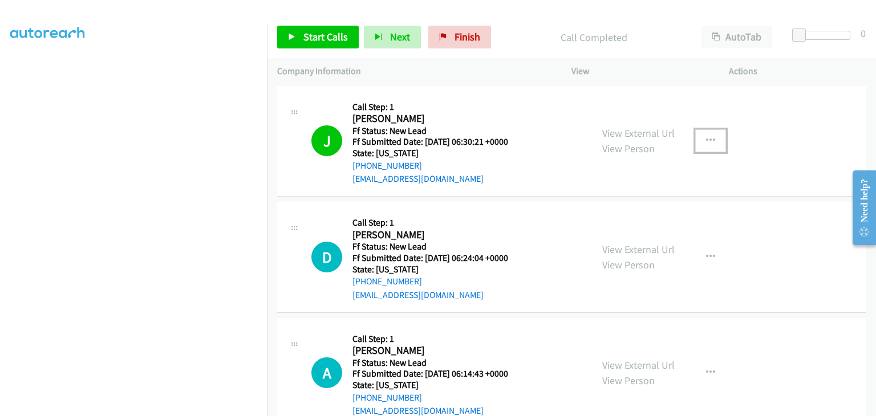
click at [707, 151] on button "button" at bounding box center [710, 141] width 31 height 23
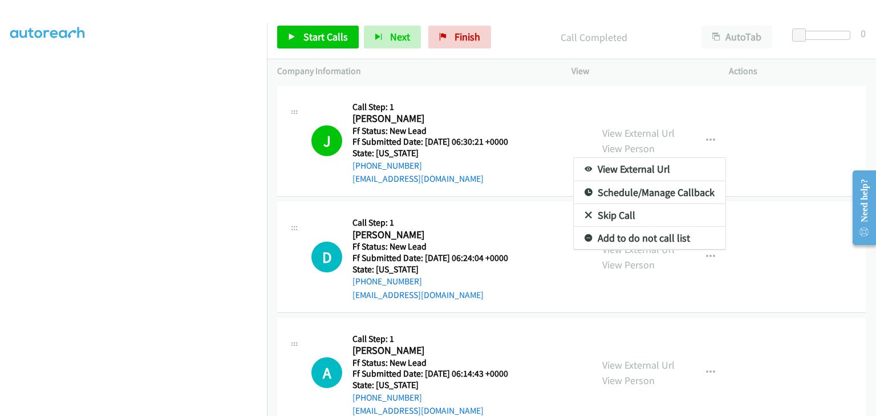
click at [636, 242] on link "Add to do not call list" at bounding box center [650, 238] width 152 height 23
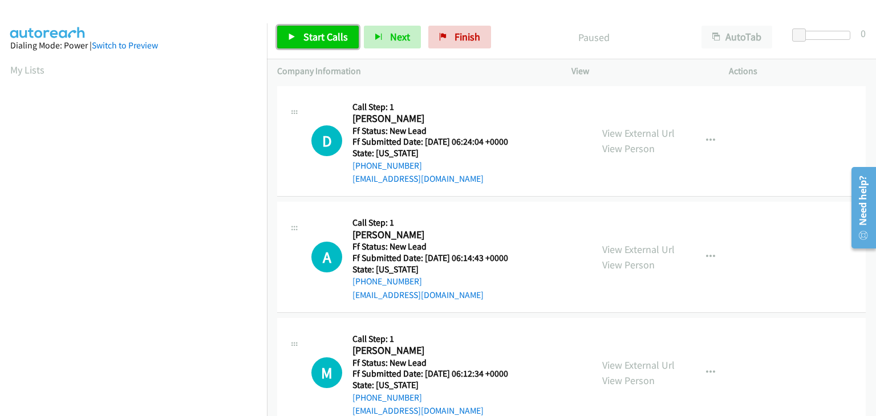
click at [305, 39] on span "Start Calls" at bounding box center [326, 36] width 45 height 13
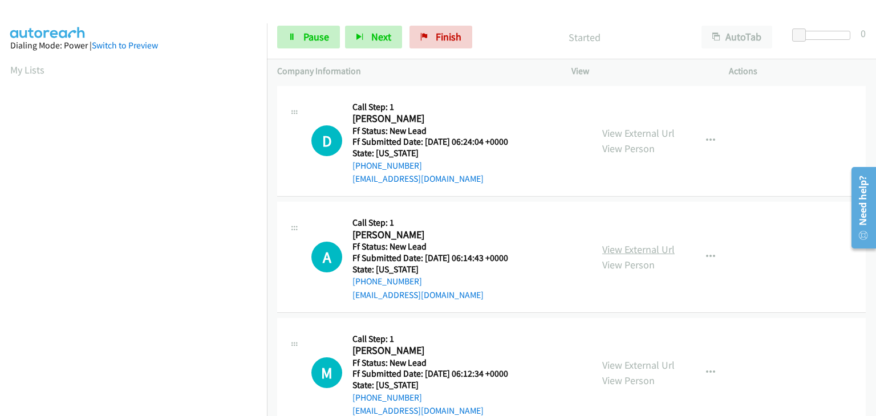
click at [650, 252] on link "View External Url" at bounding box center [638, 249] width 72 height 13
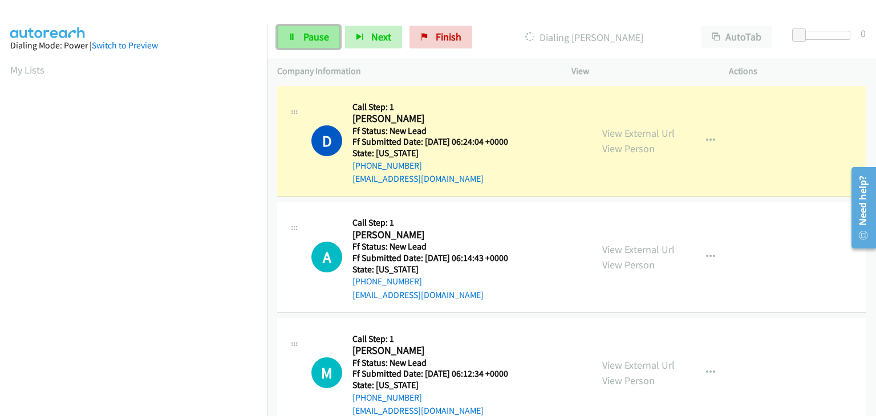
click at [289, 37] on icon at bounding box center [292, 38] width 8 height 8
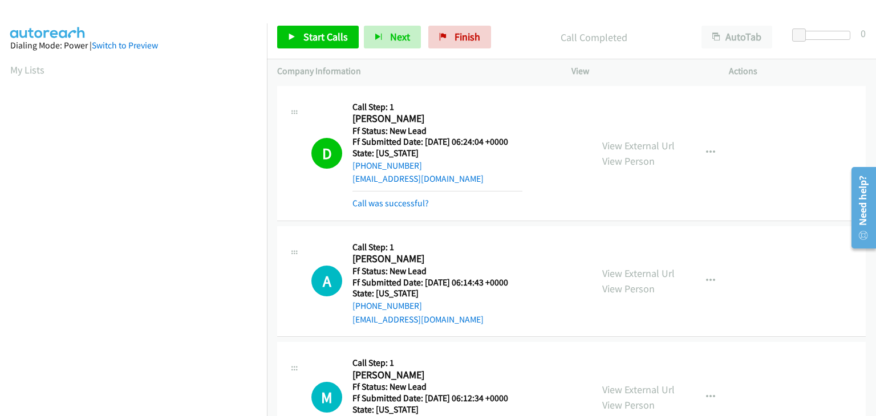
scroll to position [224, 0]
drag, startPoint x: 397, startPoint y: 201, endPoint x: 488, endPoint y: 193, distance: 91.6
click at [397, 201] on link "Call was successful?" at bounding box center [391, 203] width 76 height 11
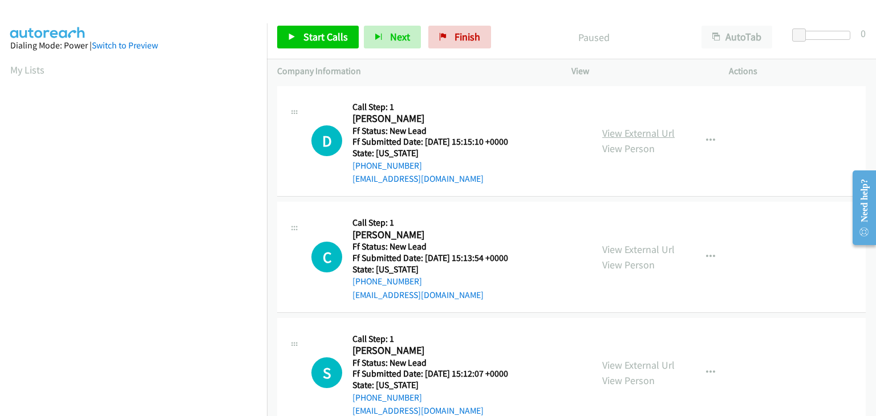
click at [609, 133] on link "View External Url" at bounding box center [638, 133] width 72 height 13
click at [321, 36] on span "Start Calls" at bounding box center [326, 36] width 45 height 13
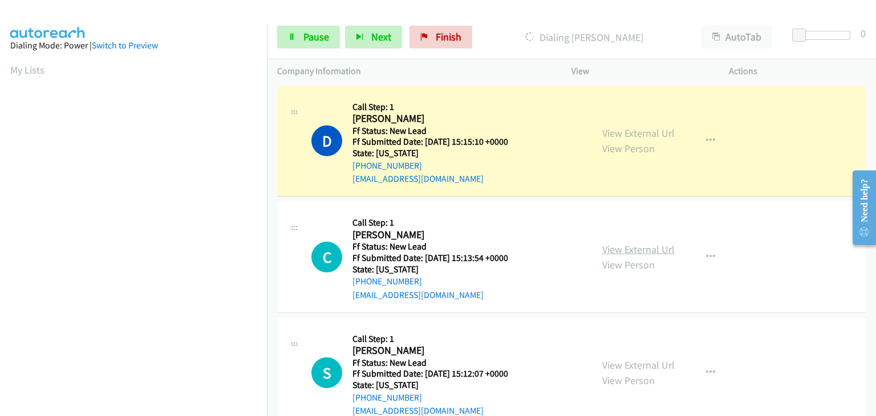
click at [622, 248] on link "View External Url" at bounding box center [638, 249] width 72 height 13
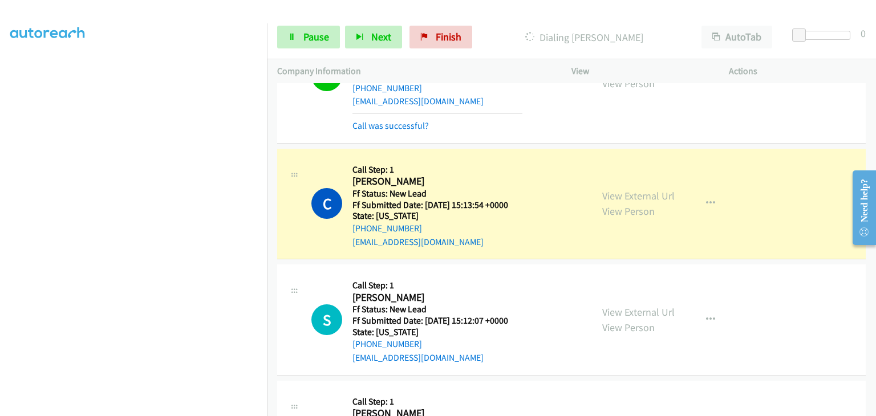
scroll to position [114, 0]
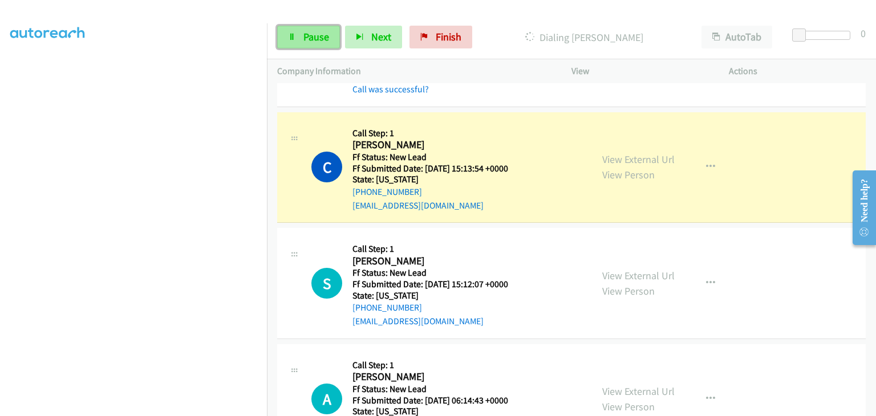
click at [331, 46] on link "Pause" at bounding box center [308, 37] width 63 height 23
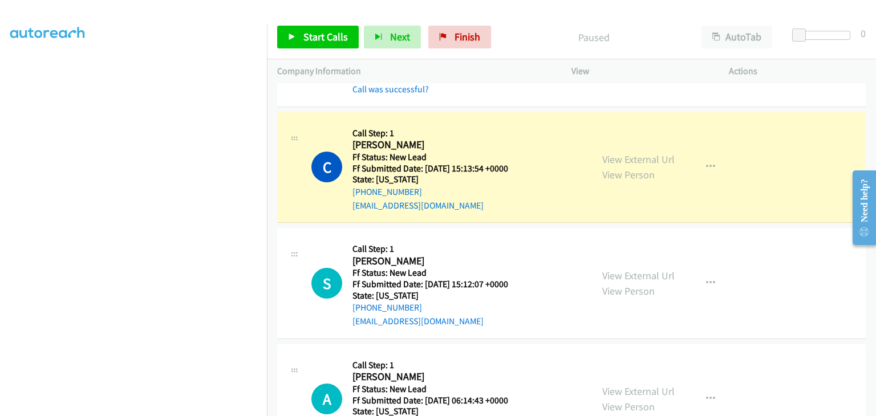
scroll to position [224, 0]
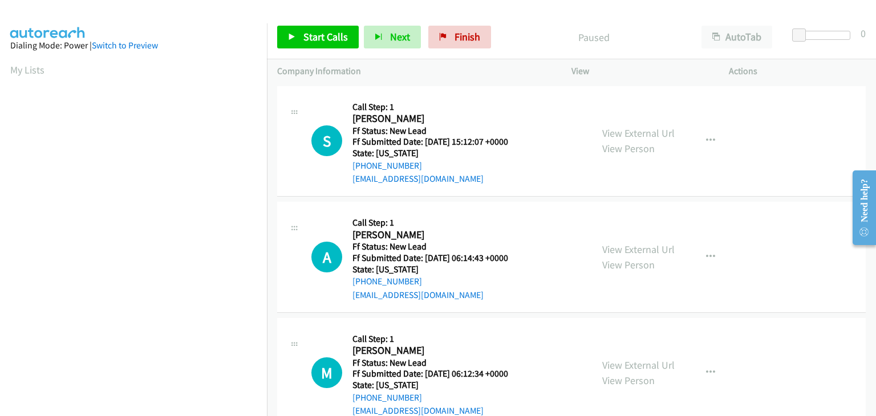
click at [640, 136] on link "View External Url" at bounding box center [638, 133] width 72 height 13
drag, startPoint x: 339, startPoint y: 41, endPoint x: 524, endPoint y: 55, distance: 184.8
click at [339, 41] on span "Start Calls" at bounding box center [326, 36] width 45 height 13
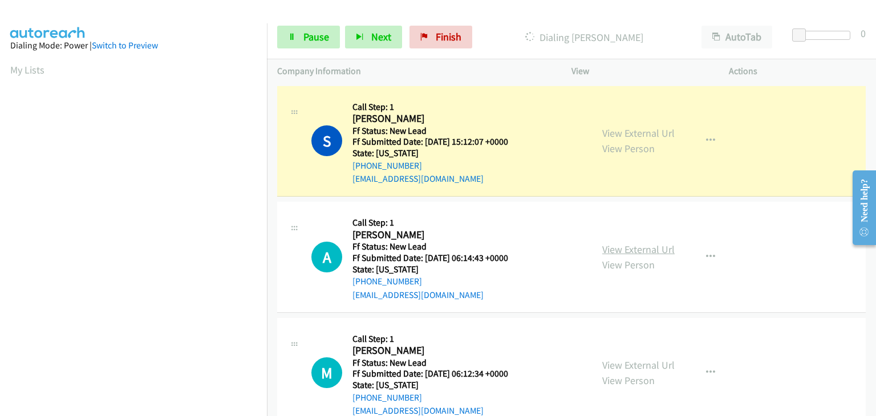
click at [657, 247] on link "View External Url" at bounding box center [638, 249] width 72 height 13
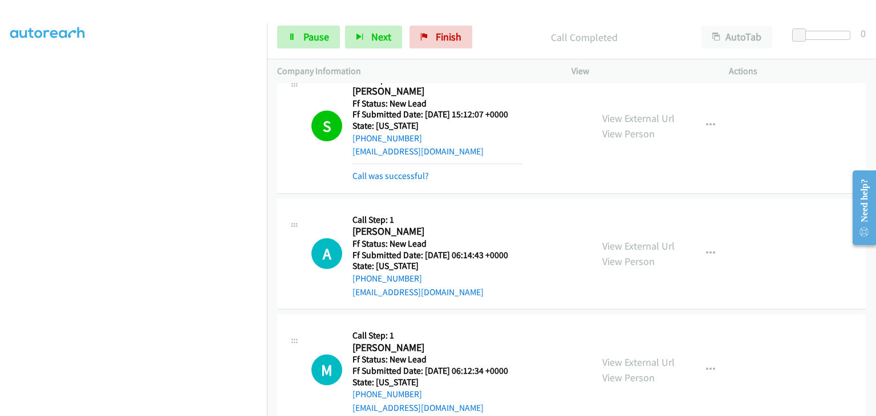
scroll to position [53, 0]
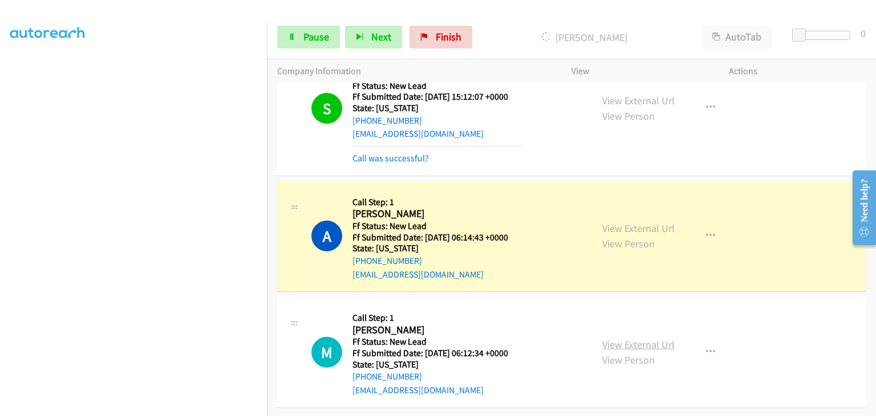
click at [632, 338] on link "View External Url" at bounding box center [638, 344] width 72 height 13
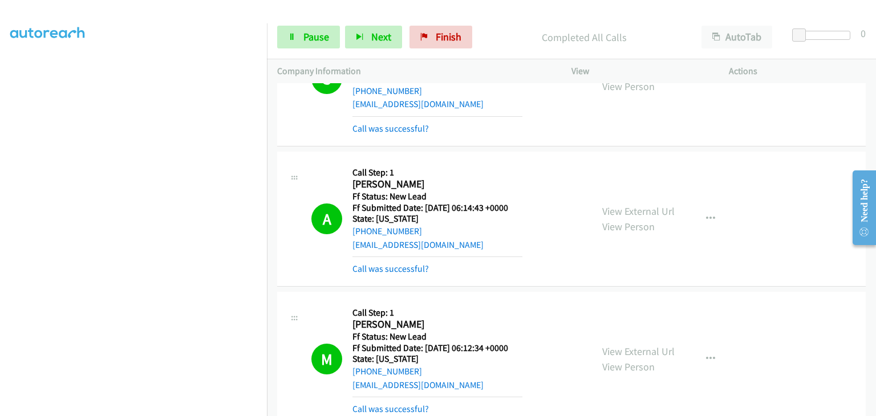
scroll to position [138, 0]
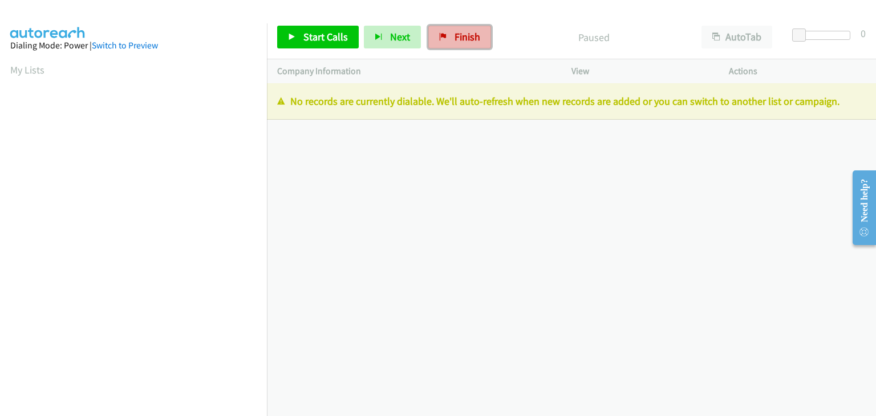
click at [455, 35] on span "Finish" at bounding box center [468, 36] width 26 height 13
drag, startPoint x: 451, startPoint y: 32, endPoint x: 470, endPoint y: 55, distance: 30.4
click at [455, 33] on span "Finish" at bounding box center [468, 36] width 26 height 13
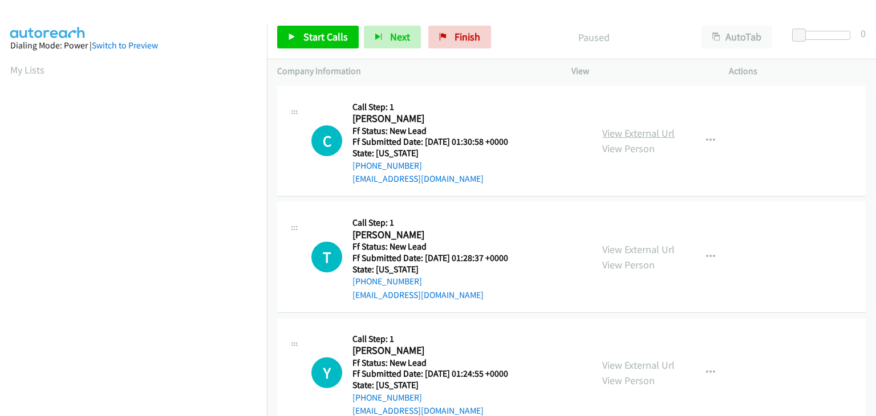
click at [654, 134] on link "View External Url" at bounding box center [638, 133] width 72 height 13
click at [310, 34] on span "Start Calls" at bounding box center [326, 36] width 45 height 13
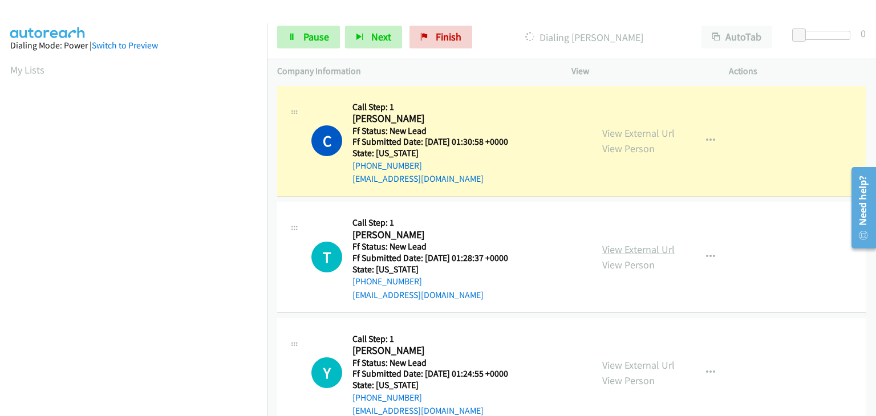
click at [652, 243] on link "View External Url" at bounding box center [638, 249] width 72 height 13
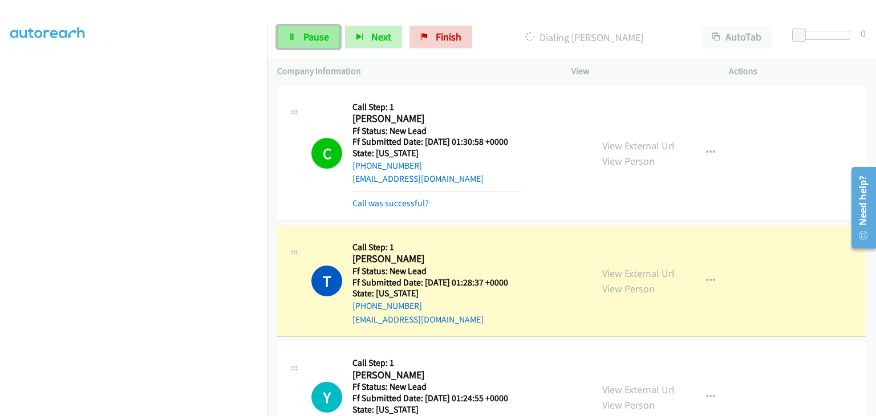
click at [319, 43] on span "Pause" at bounding box center [317, 36] width 26 height 13
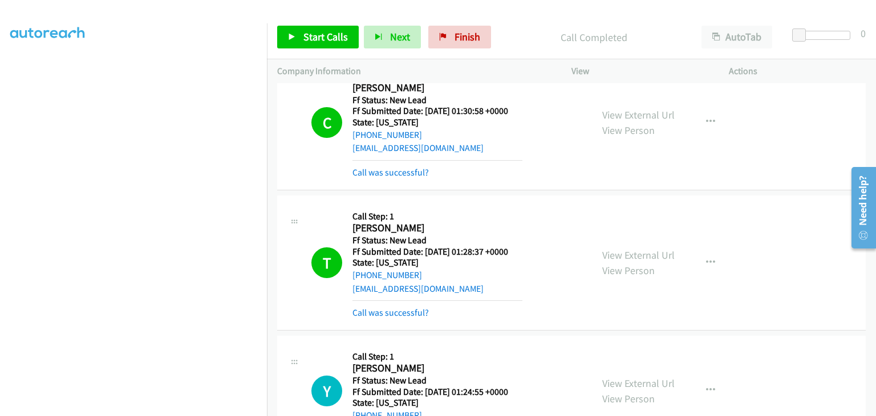
scroll to position [114, 0]
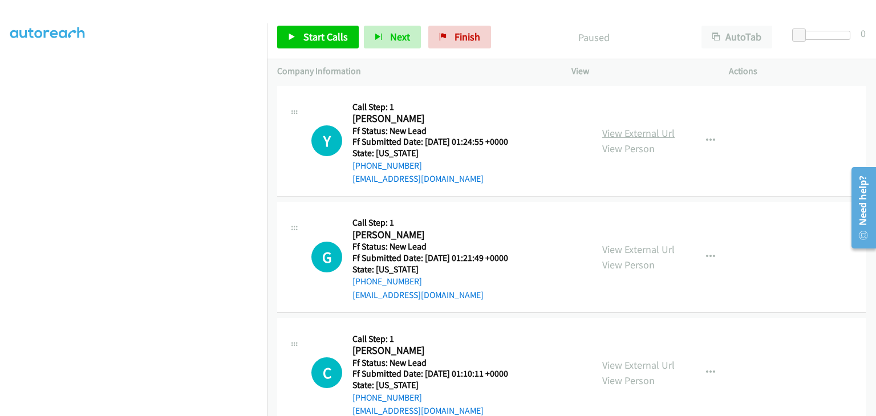
click at [647, 133] on link "View External Url" at bounding box center [638, 133] width 72 height 13
drag, startPoint x: 331, startPoint y: 42, endPoint x: 660, endPoint y: 92, distance: 331.9
click at [331, 42] on span "Start Calls" at bounding box center [326, 36] width 45 height 13
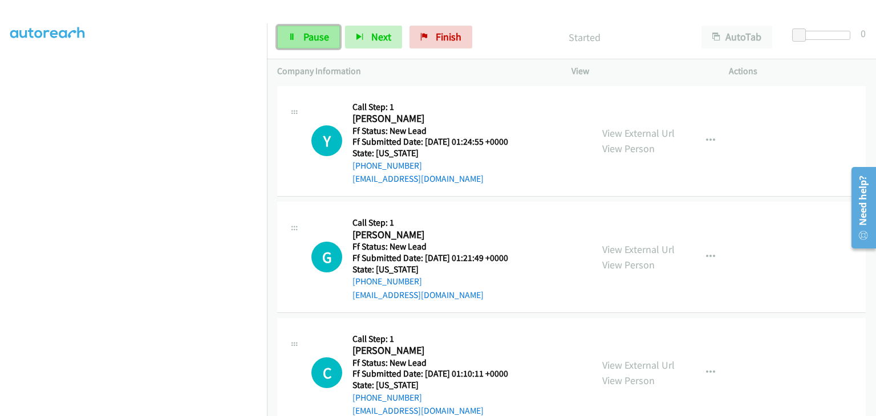
click at [313, 46] on link "Pause" at bounding box center [308, 37] width 63 height 23
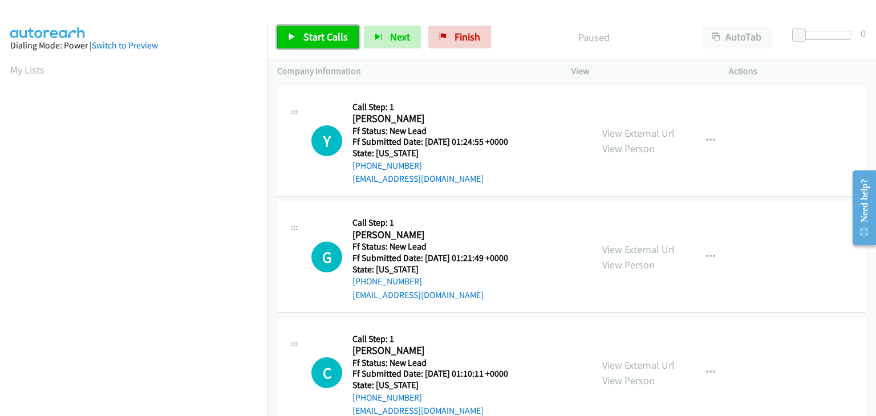
click at [310, 41] on span "Start Calls" at bounding box center [326, 36] width 45 height 13
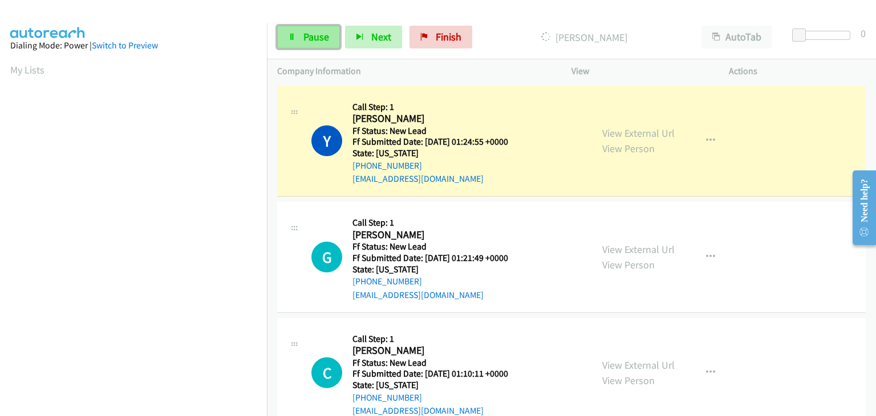
click at [315, 34] on span "Pause" at bounding box center [317, 36] width 26 height 13
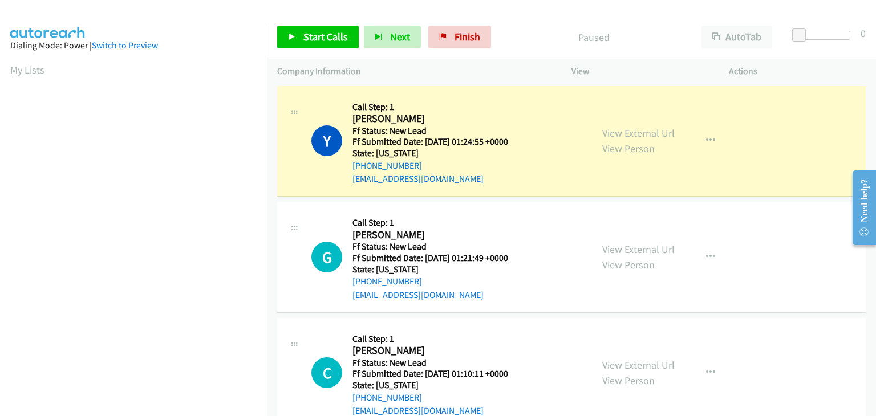
scroll to position [224, 0]
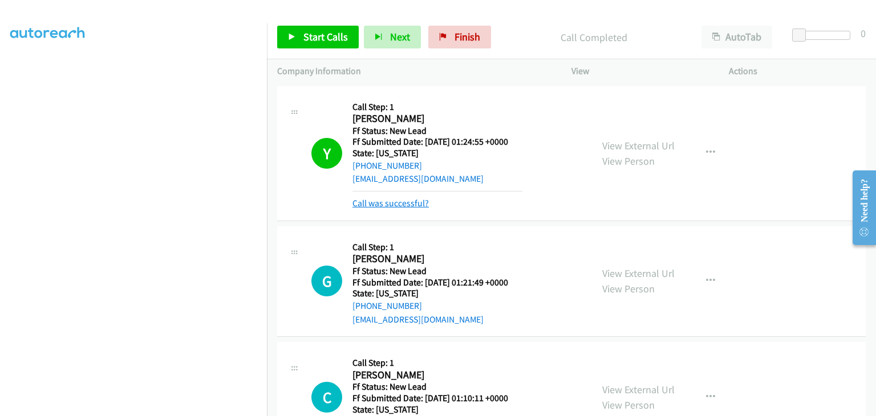
click at [403, 202] on link "Call was successful?" at bounding box center [391, 203] width 76 height 11
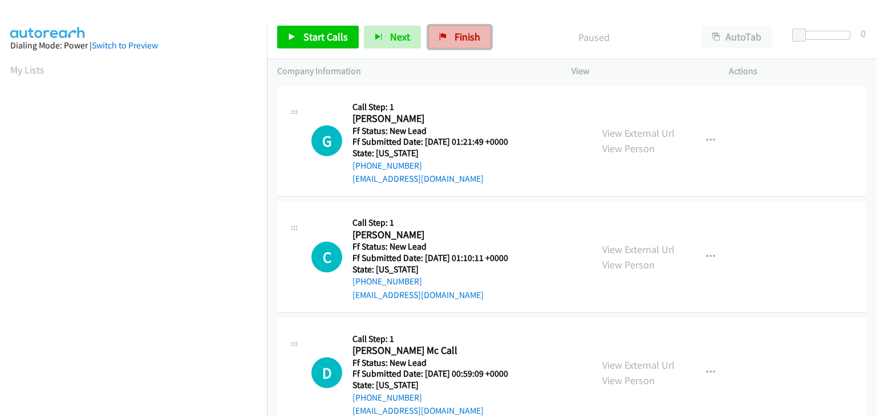
click at [462, 38] on span "Finish" at bounding box center [468, 36] width 26 height 13
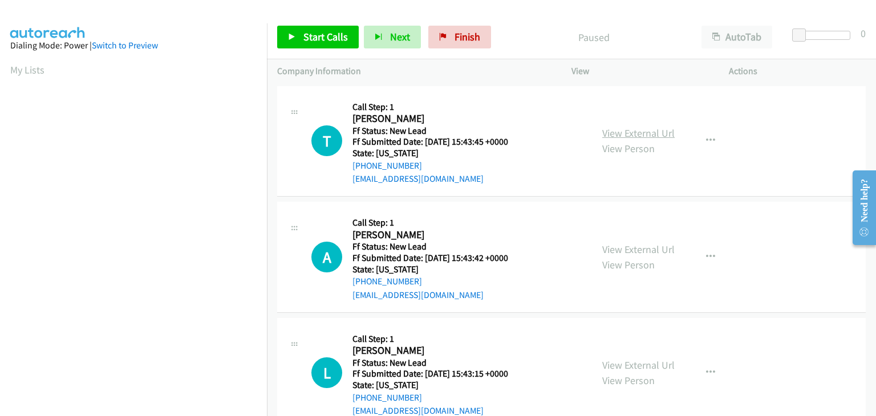
click at [621, 132] on link "View External Url" at bounding box center [638, 133] width 72 height 13
click at [309, 30] on link "Start Calls" at bounding box center [318, 37] width 82 height 23
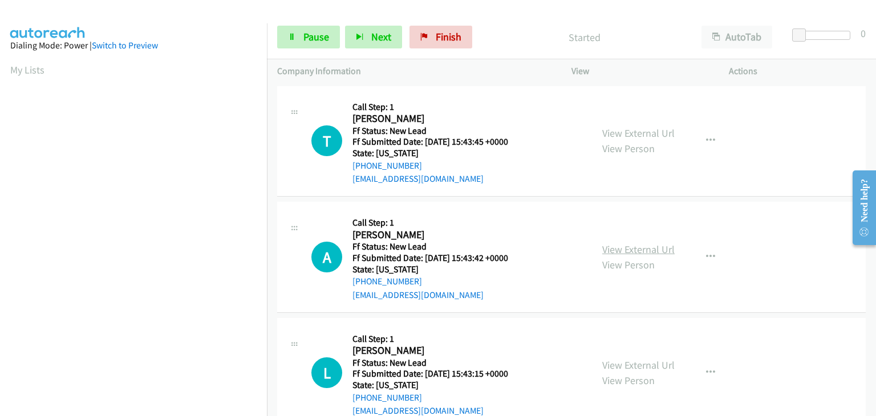
click at [633, 246] on link "View External Url" at bounding box center [638, 249] width 72 height 13
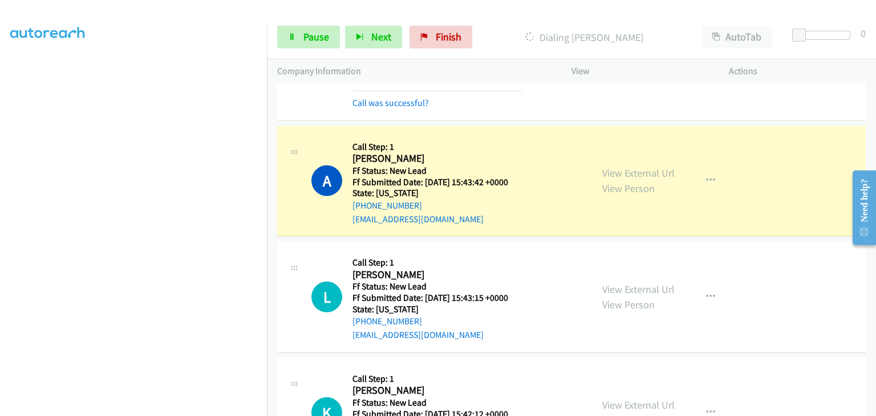
scroll to position [114, 0]
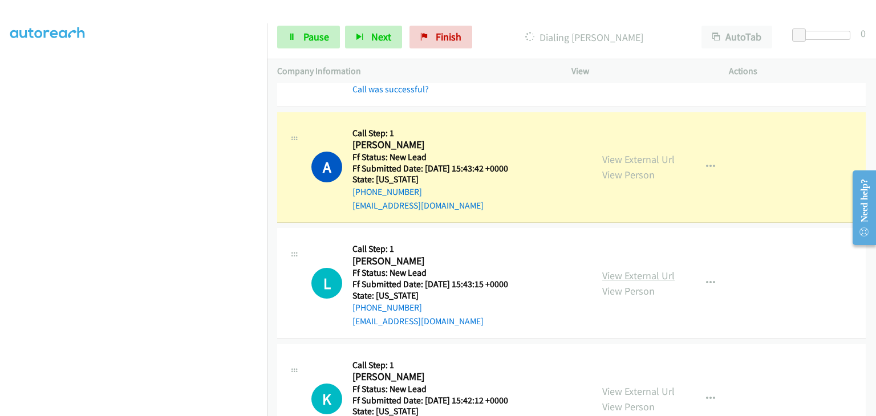
click at [622, 277] on link "View External Url" at bounding box center [638, 275] width 72 height 13
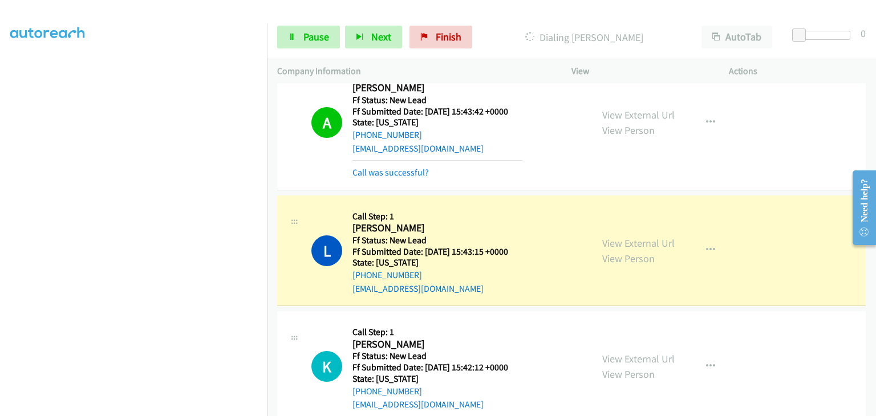
scroll to position [228, 0]
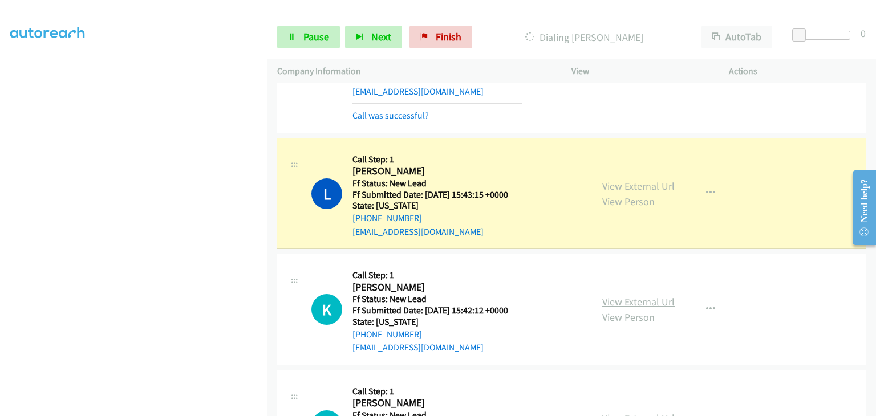
click at [669, 300] on link "View External Url" at bounding box center [638, 302] width 72 height 13
drag, startPoint x: 317, startPoint y: 39, endPoint x: 486, endPoint y: 49, distance: 168.6
click at [317, 39] on span "Pause" at bounding box center [317, 36] width 26 height 13
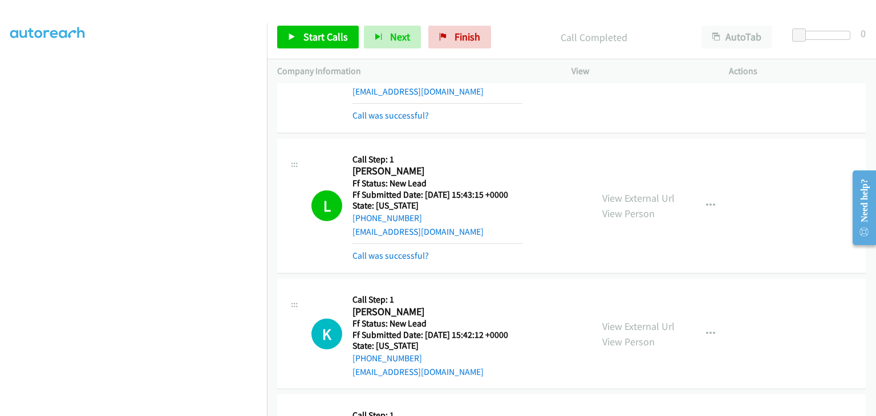
drag, startPoint x: 408, startPoint y: 255, endPoint x: 434, endPoint y: 257, distance: 25.2
click at [408, 255] on link "Call was successful?" at bounding box center [391, 255] width 76 height 11
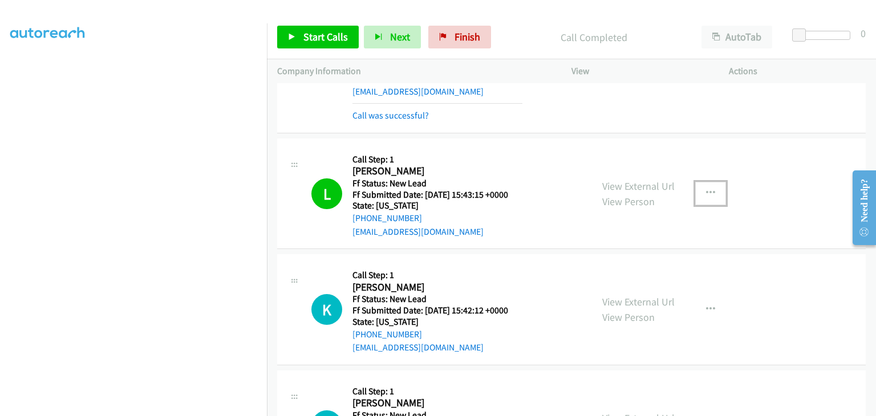
click at [703, 197] on button "button" at bounding box center [710, 193] width 31 height 23
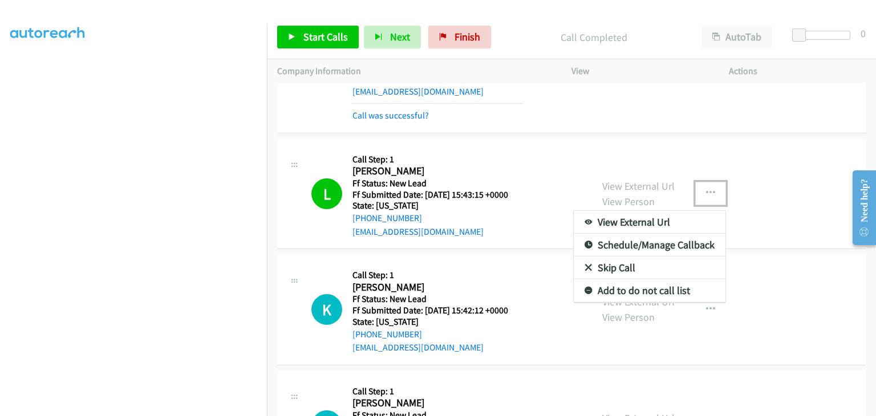
click at [605, 286] on link "Add to do not call list" at bounding box center [650, 291] width 152 height 23
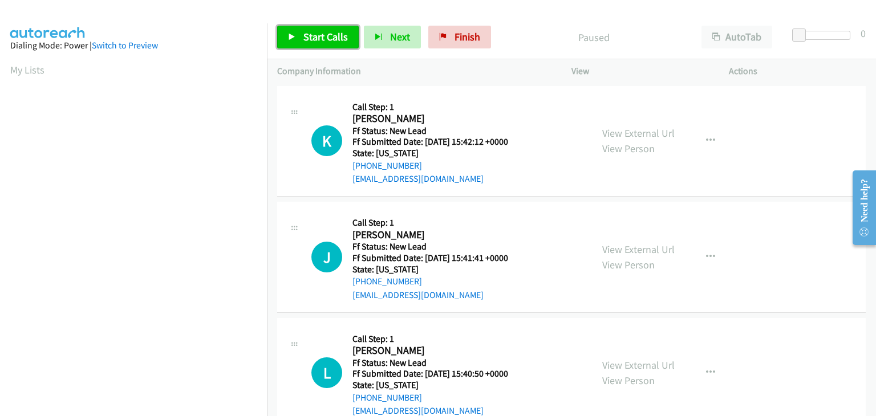
click at [329, 42] on span "Start Calls" at bounding box center [326, 36] width 45 height 13
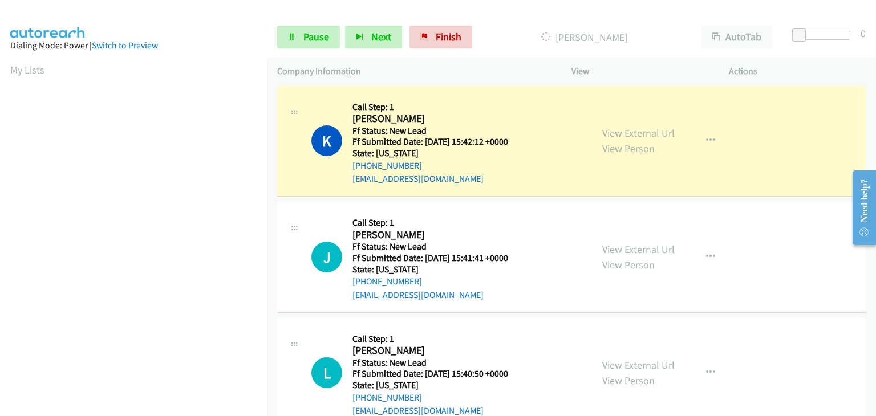
click at [653, 254] on link "View External Url" at bounding box center [638, 249] width 72 height 13
click at [330, 41] on link "Pause" at bounding box center [308, 37] width 63 height 23
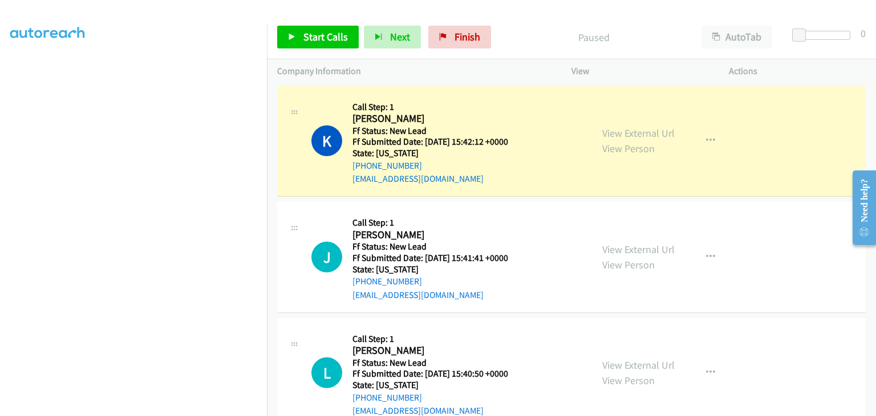
scroll to position [224, 0]
click at [314, 36] on span "Start Calls" at bounding box center [326, 36] width 45 height 13
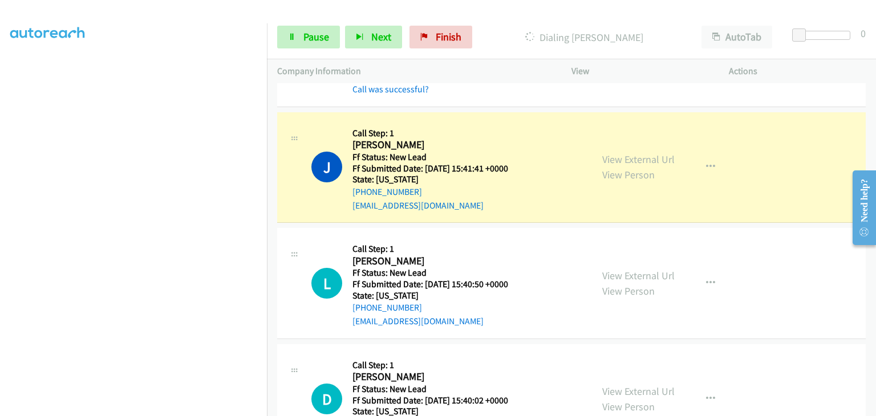
scroll to position [171, 0]
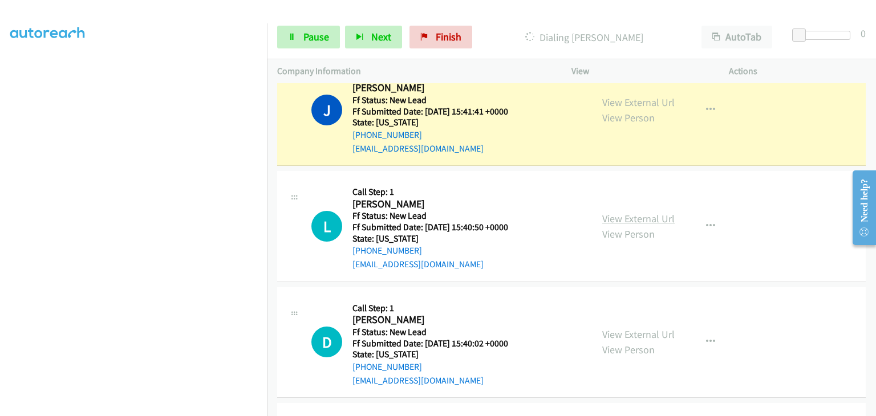
click at [617, 214] on link "View External Url" at bounding box center [638, 218] width 72 height 13
click at [298, 38] on link "Pause" at bounding box center [308, 37] width 63 height 23
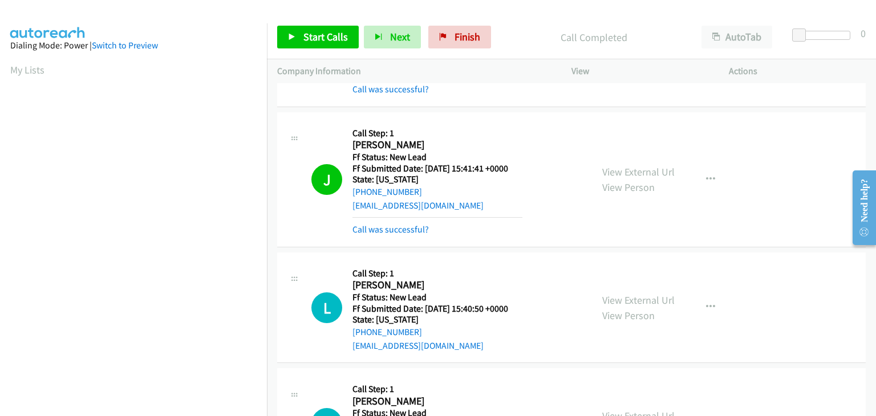
scroll to position [224, 0]
click at [413, 224] on link "Call was successful?" at bounding box center [391, 229] width 76 height 11
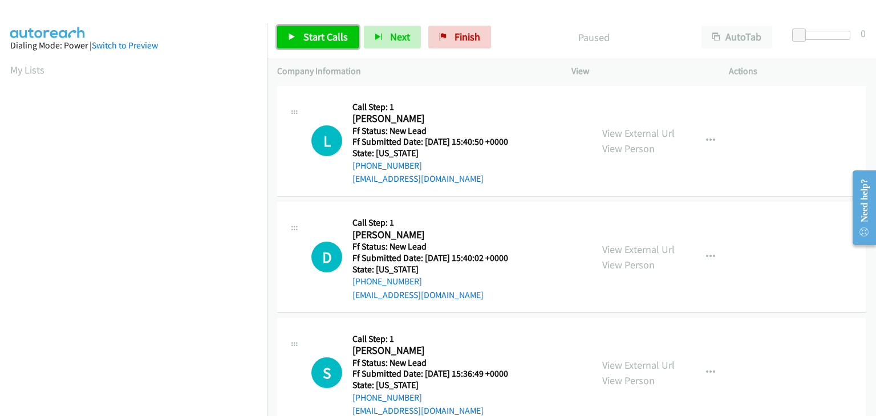
click at [338, 43] on link "Start Calls" at bounding box center [318, 37] width 82 height 23
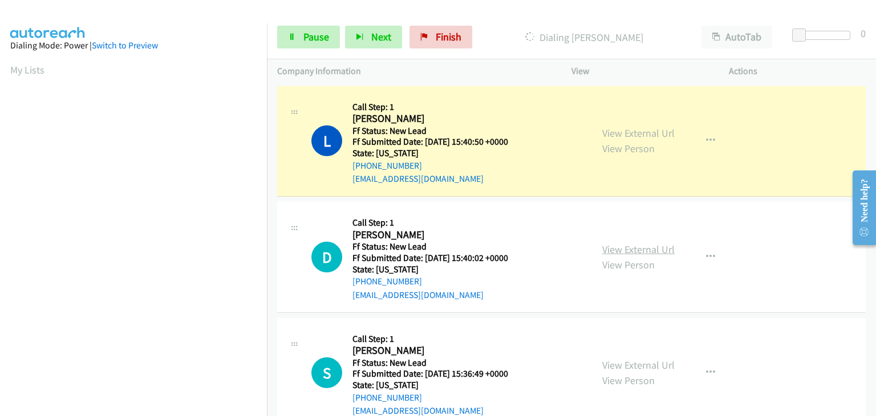
click at [638, 244] on link "View External Url" at bounding box center [638, 249] width 72 height 13
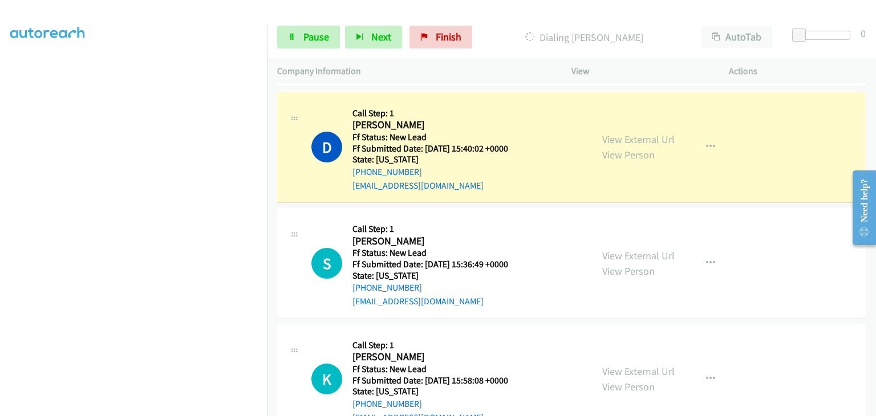
scroll to position [114, 0]
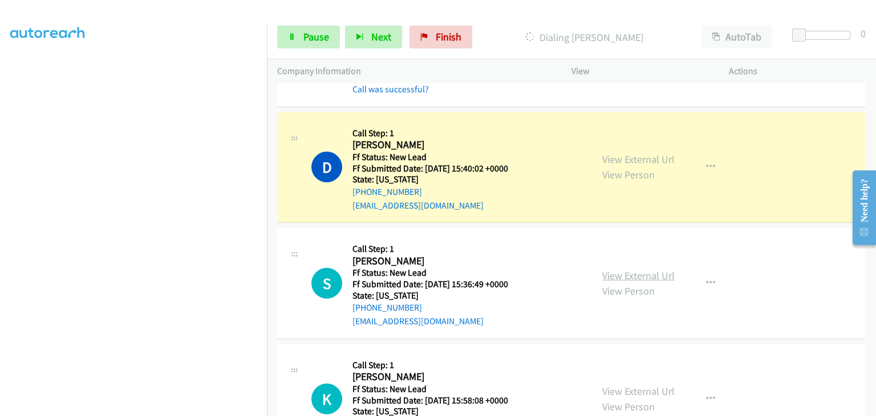
click at [618, 273] on link "View External Url" at bounding box center [638, 275] width 72 height 13
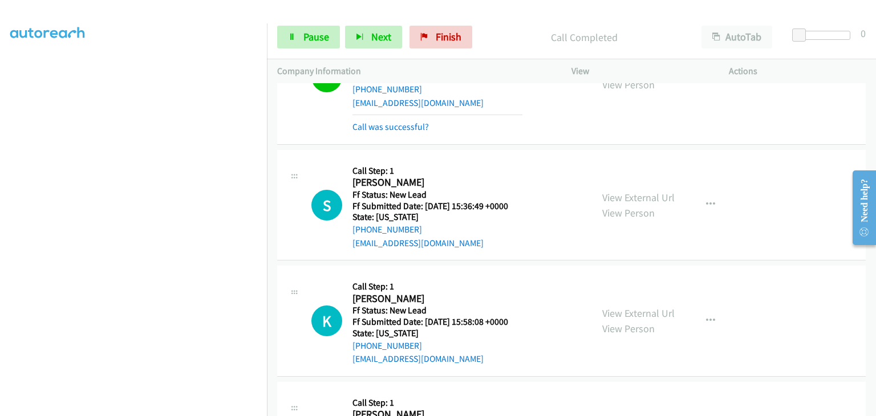
scroll to position [197, 0]
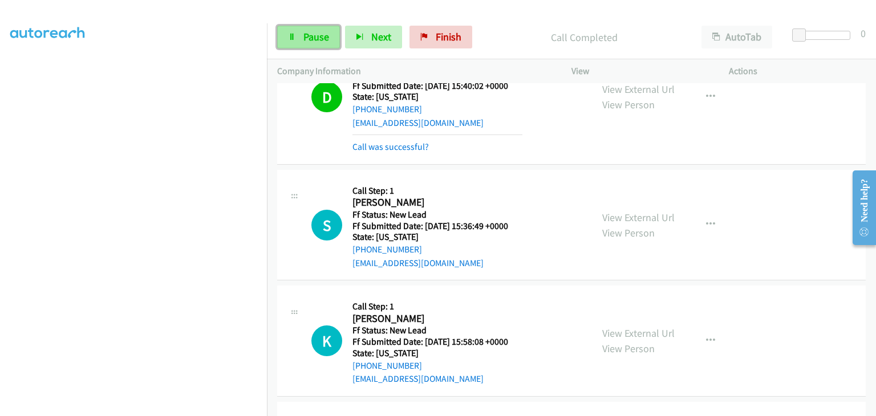
click at [333, 44] on link "Pause" at bounding box center [308, 37] width 63 height 23
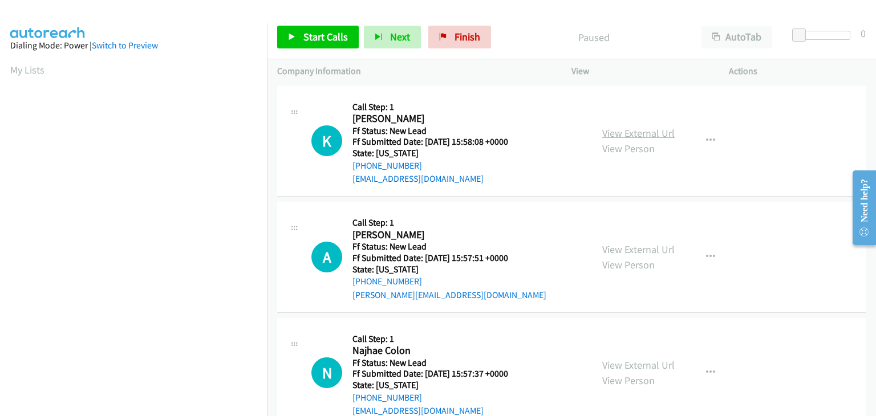
click at [642, 128] on link "View External Url" at bounding box center [638, 133] width 72 height 13
drag, startPoint x: 300, startPoint y: 33, endPoint x: 306, endPoint y: 35, distance: 6.5
click at [300, 33] on link "Start Calls" at bounding box center [318, 37] width 82 height 23
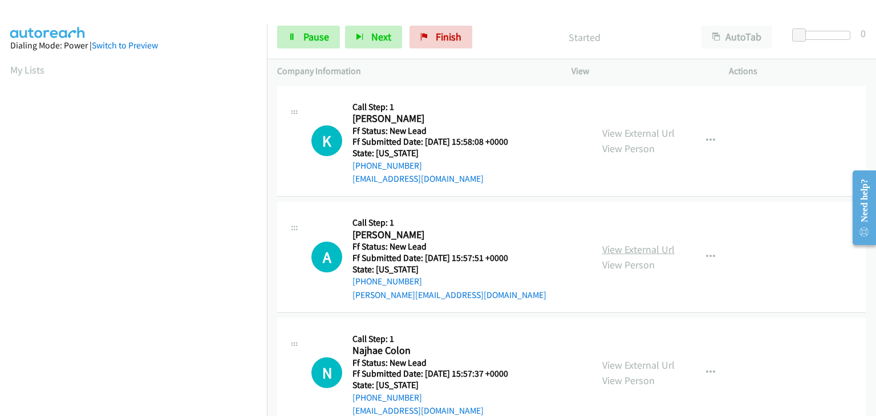
click at [643, 253] on link "View External Url" at bounding box center [638, 249] width 72 height 13
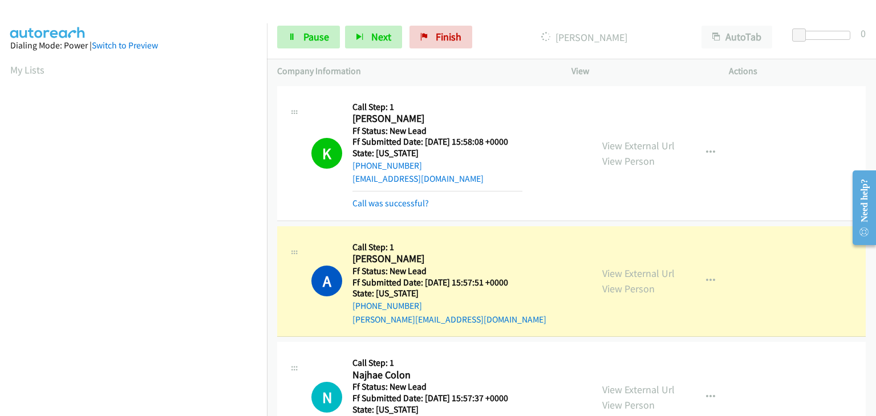
scroll to position [224, 0]
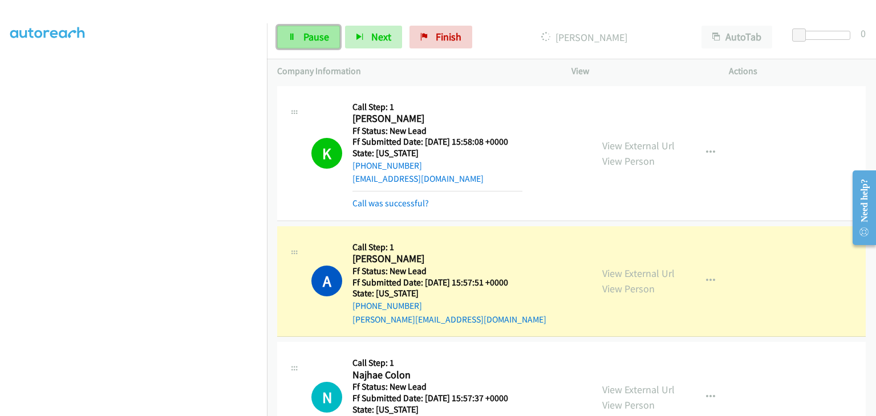
click at [306, 31] on span "Pause" at bounding box center [317, 36] width 26 height 13
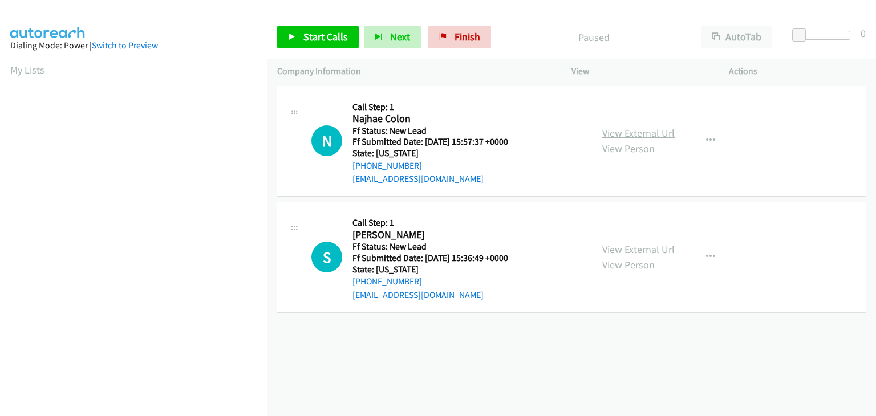
click at [659, 129] on link "View External Url" at bounding box center [638, 133] width 72 height 13
click at [323, 37] on span "Start Calls" at bounding box center [326, 36] width 45 height 13
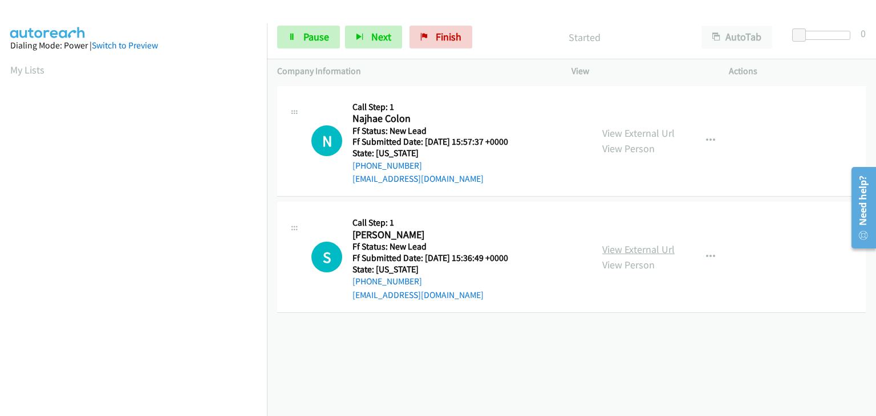
click at [638, 250] on link "View External Url" at bounding box center [638, 249] width 72 height 13
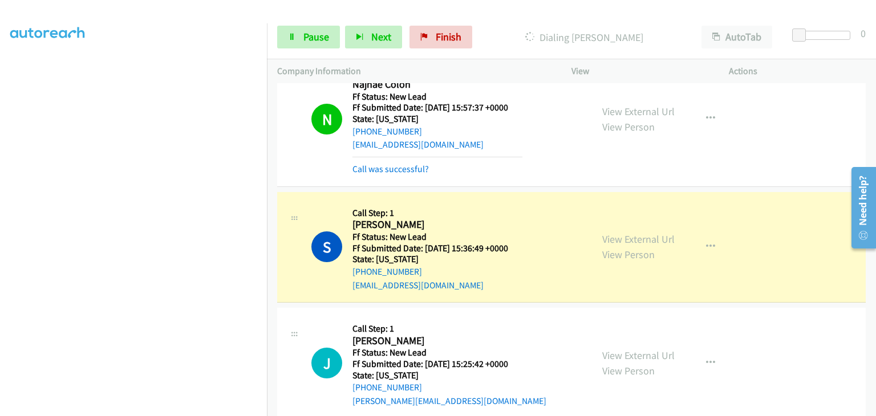
scroll to position [53, 0]
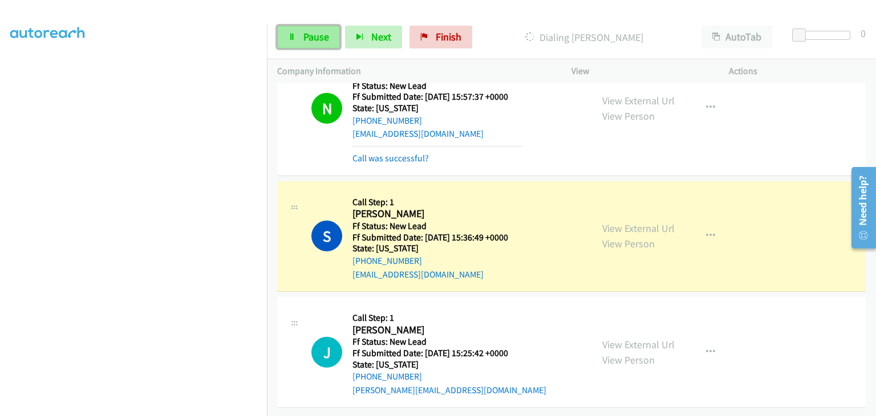
click at [317, 29] on link "Pause" at bounding box center [308, 37] width 63 height 23
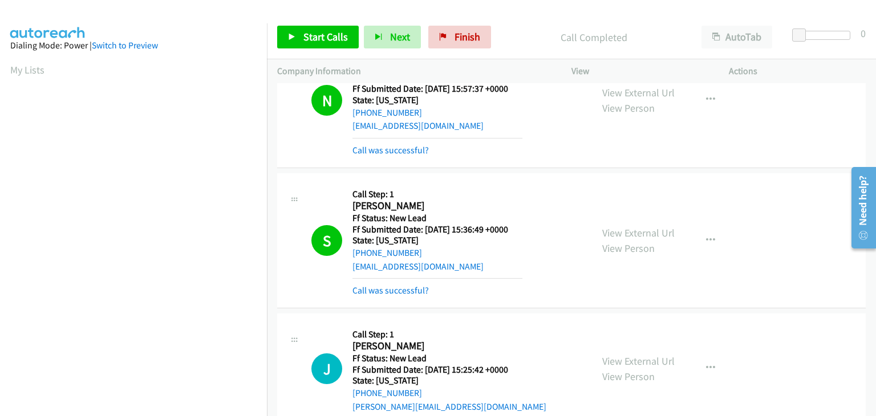
scroll to position [224, 0]
click at [629, 232] on link "View External Url" at bounding box center [638, 232] width 72 height 13
click at [412, 293] on link "Call was successful?" at bounding box center [391, 290] width 76 height 11
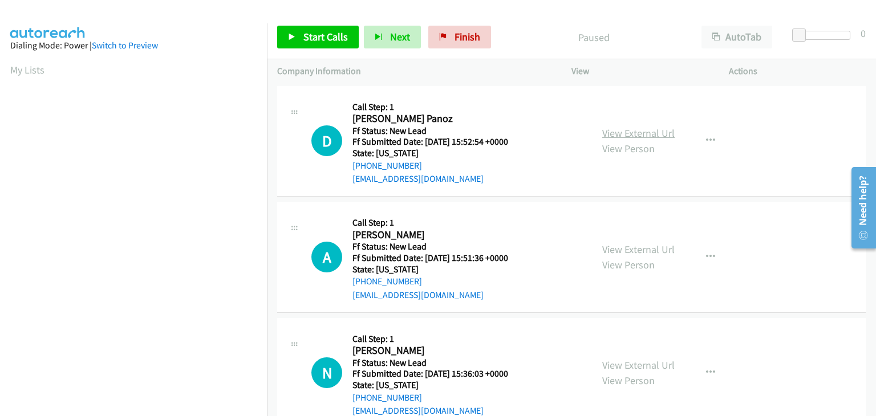
click at [616, 128] on link "View External Url" at bounding box center [638, 133] width 72 height 13
click at [340, 30] on span "Start Calls" at bounding box center [326, 36] width 45 height 13
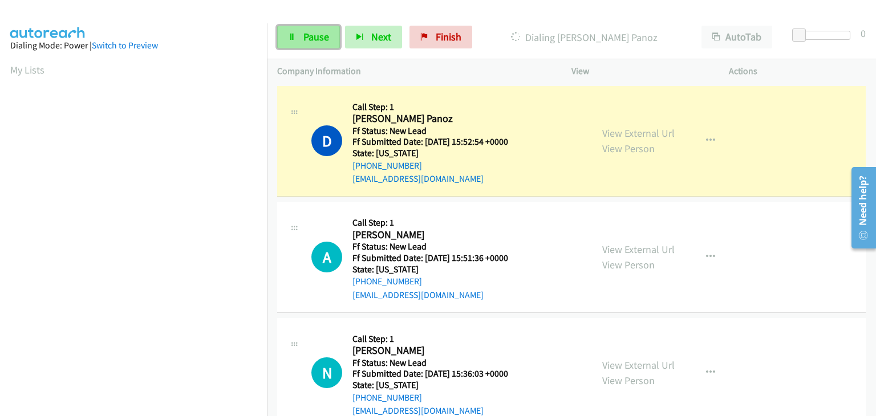
click at [315, 43] on span "Pause" at bounding box center [317, 36] width 26 height 13
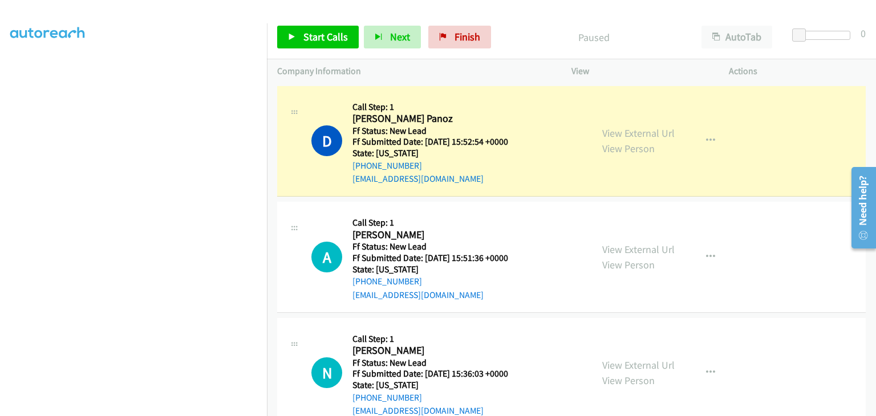
scroll to position [224, 0]
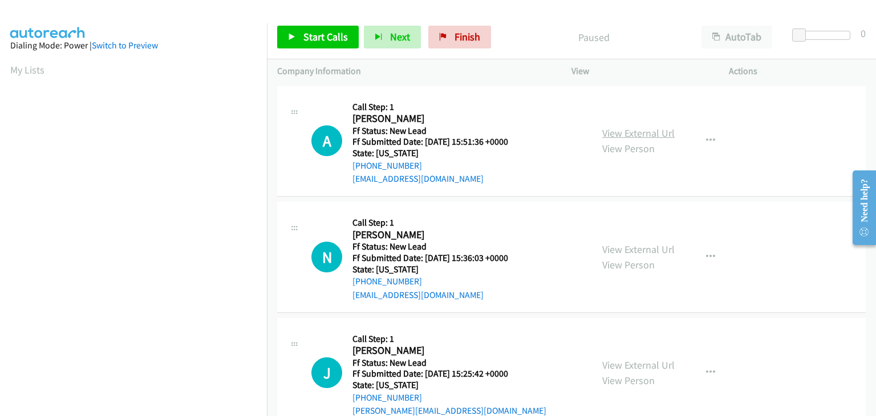
click at [602, 134] on link "View External Url" at bounding box center [638, 133] width 72 height 13
click at [294, 37] on icon at bounding box center [292, 38] width 8 height 8
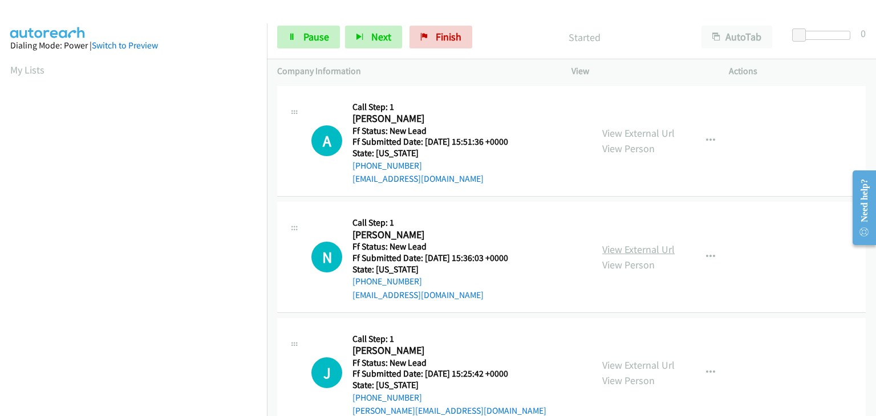
click at [638, 252] on link "View External Url" at bounding box center [638, 249] width 72 height 13
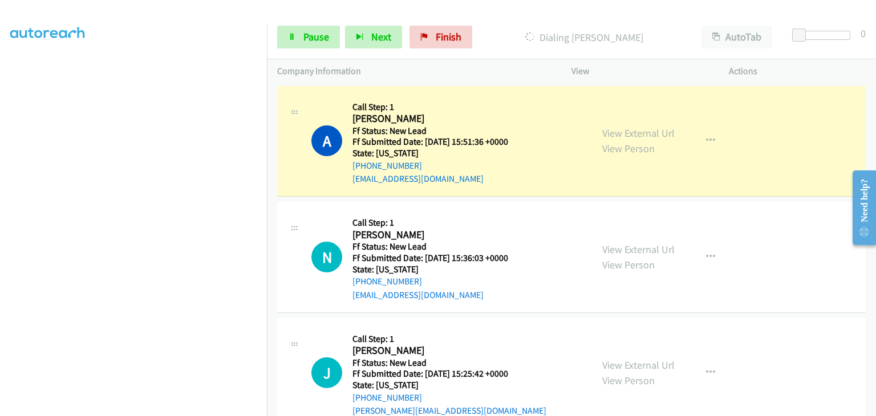
scroll to position [224, 0]
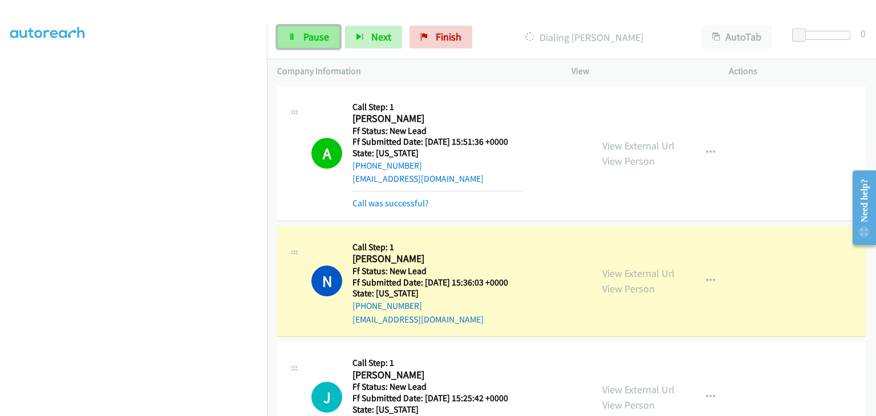
click at [294, 35] on icon at bounding box center [292, 38] width 8 height 8
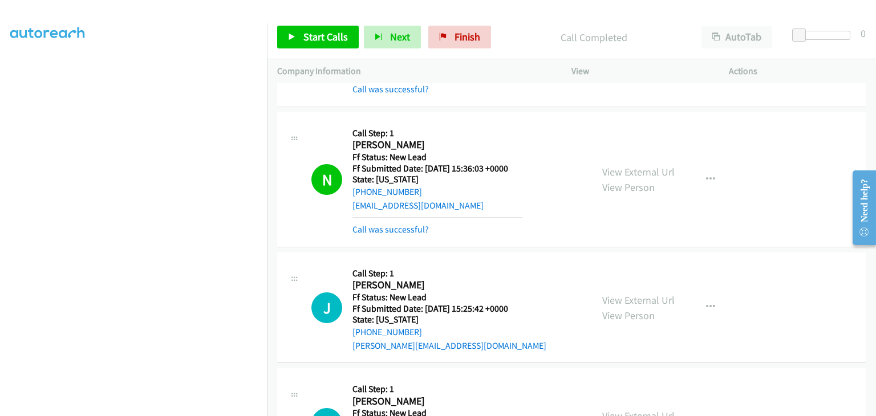
drag, startPoint x: 404, startPoint y: 233, endPoint x: 479, endPoint y: 233, distance: 74.7
click at [404, 233] on link "Call was successful?" at bounding box center [391, 229] width 76 height 11
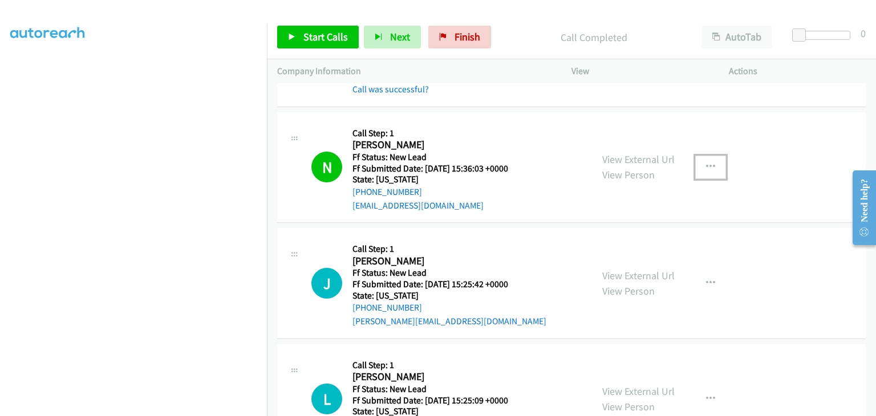
click at [712, 170] on button "button" at bounding box center [710, 167] width 31 height 23
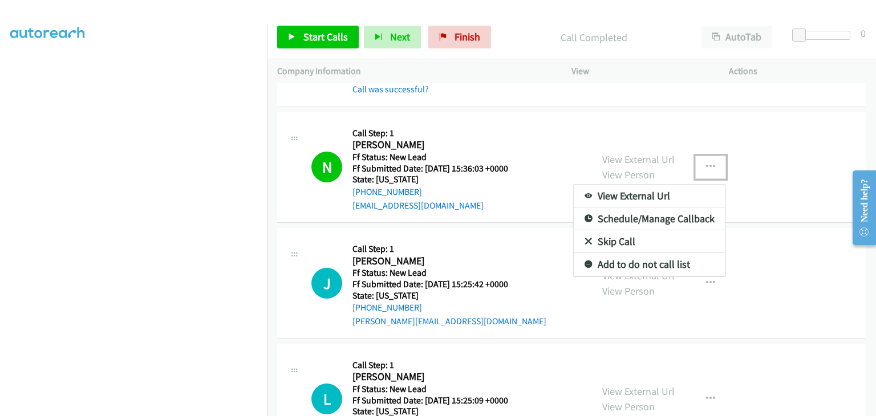
click at [655, 266] on link "Add to do not call list" at bounding box center [650, 264] width 152 height 23
